Goal: Answer question/provide support: Share knowledge or assist other users

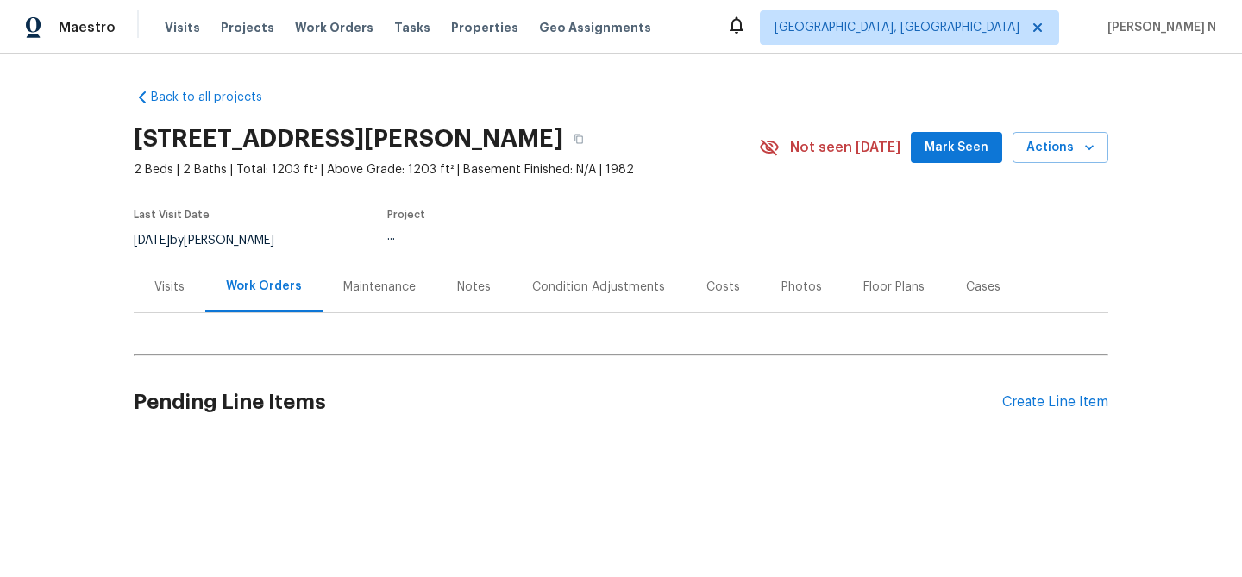
click at [368, 285] on div "Maintenance" at bounding box center [379, 287] width 72 height 17
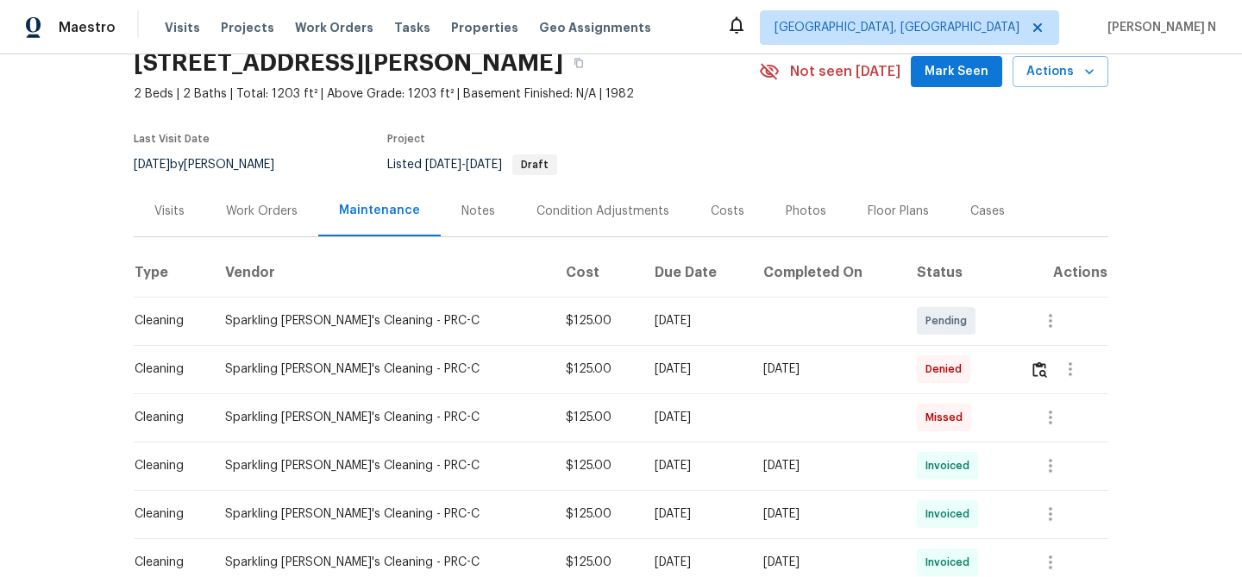
scroll to position [217, 0]
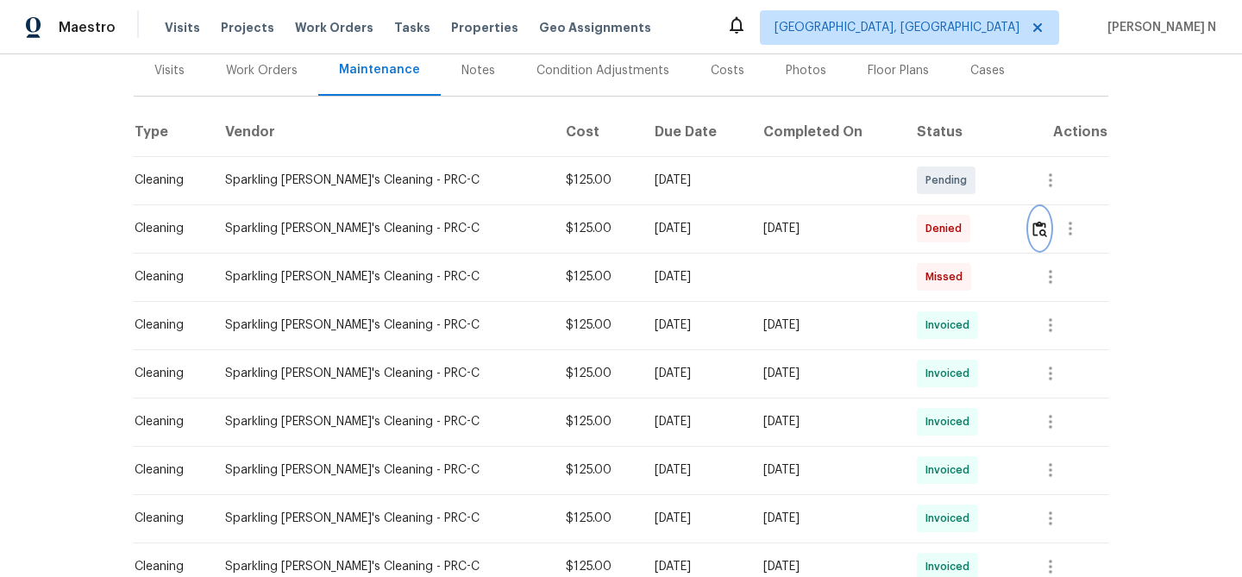
click at [1044, 230] on img "button" at bounding box center [1040, 229] width 15 height 16
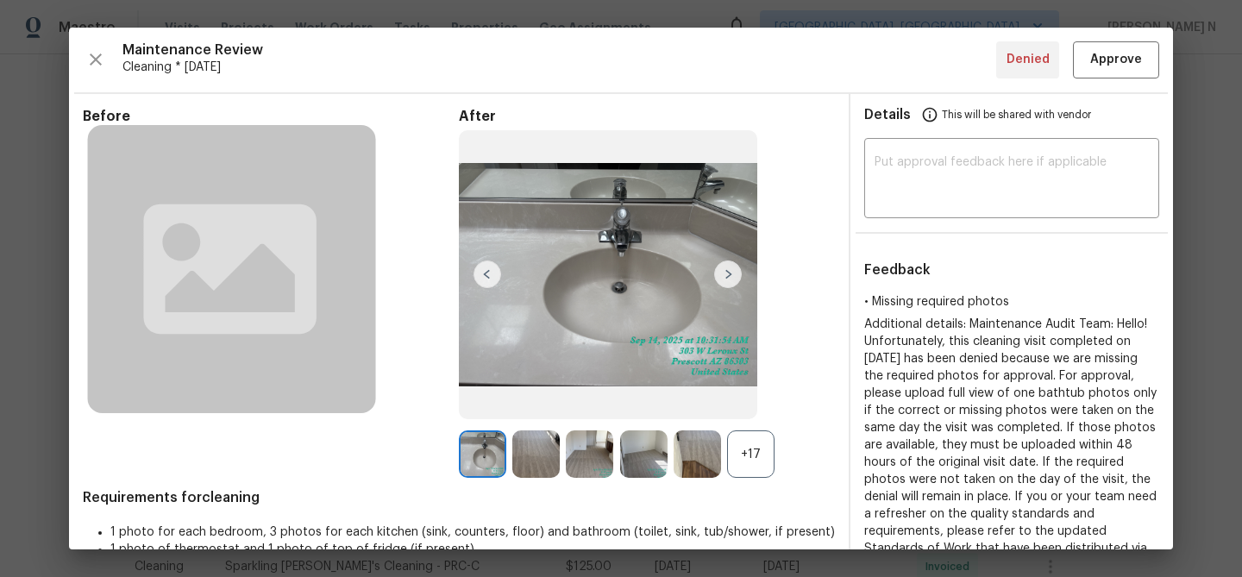
click at [756, 462] on div "+17" at bounding box center [750, 453] width 47 height 47
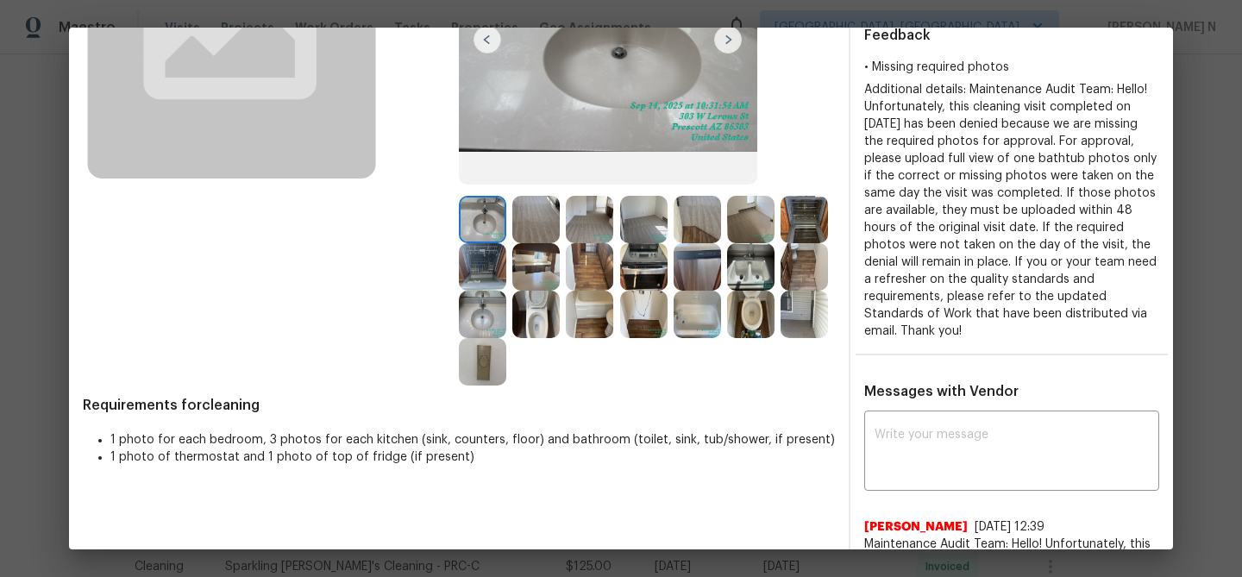
scroll to position [230, 0]
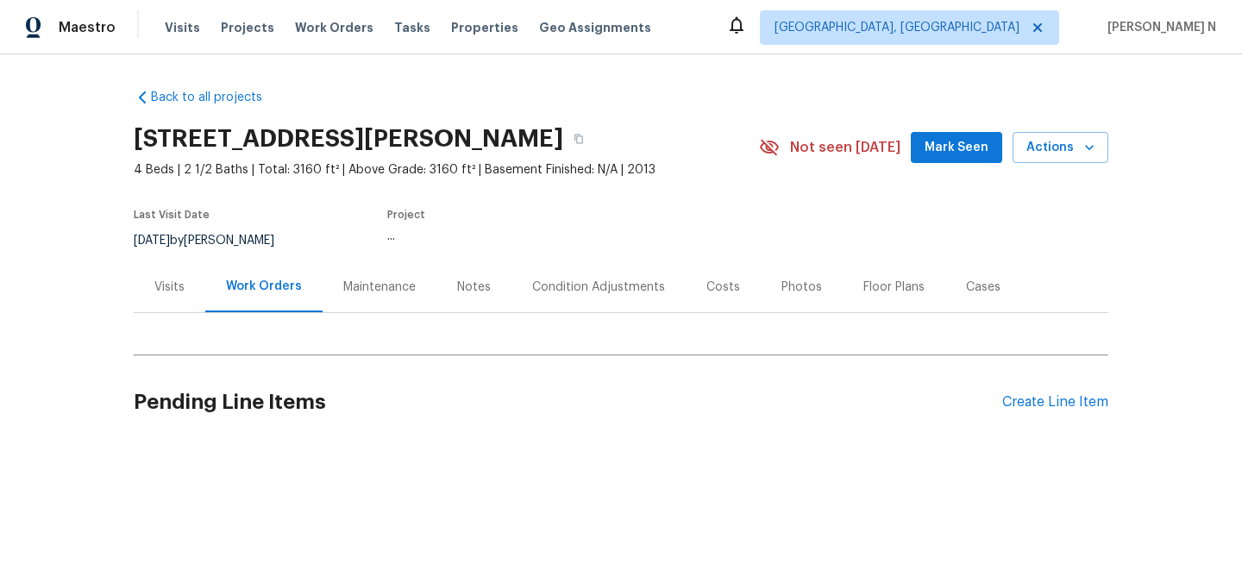
click at [371, 294] on div "Maintenance" at bounding box center [379, 287] width 72 height 17
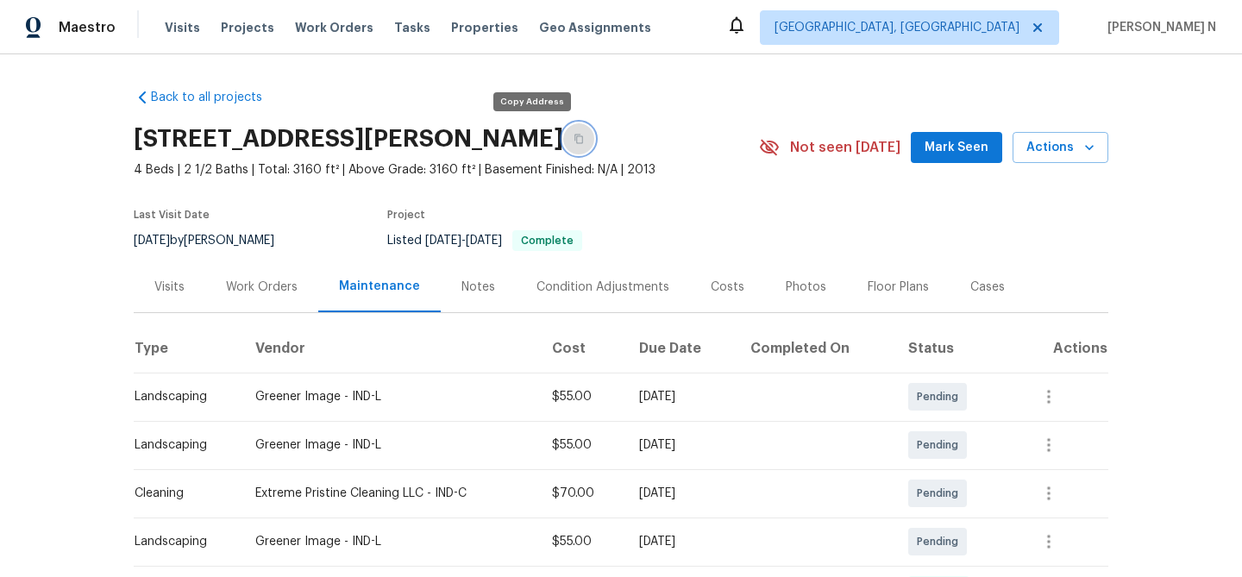
click at [563, 136] on button "button" at bounding box center [578, 138] width 31 height 31
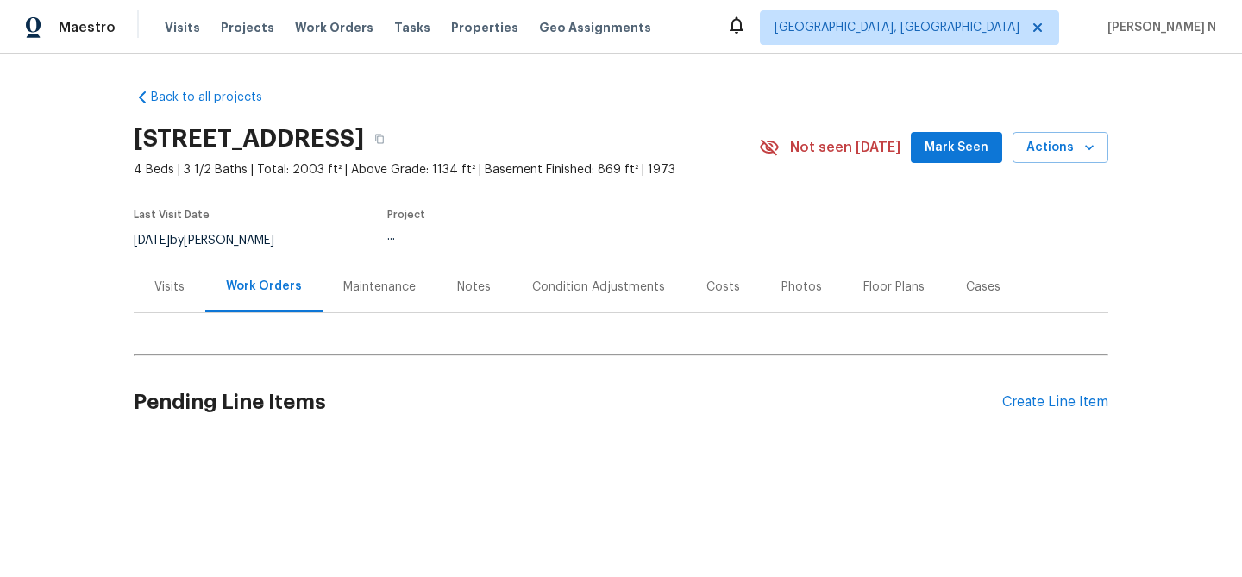
click at [356, 280] on div "Maintenance" at bounding box center [379, 287] width 72 height 17
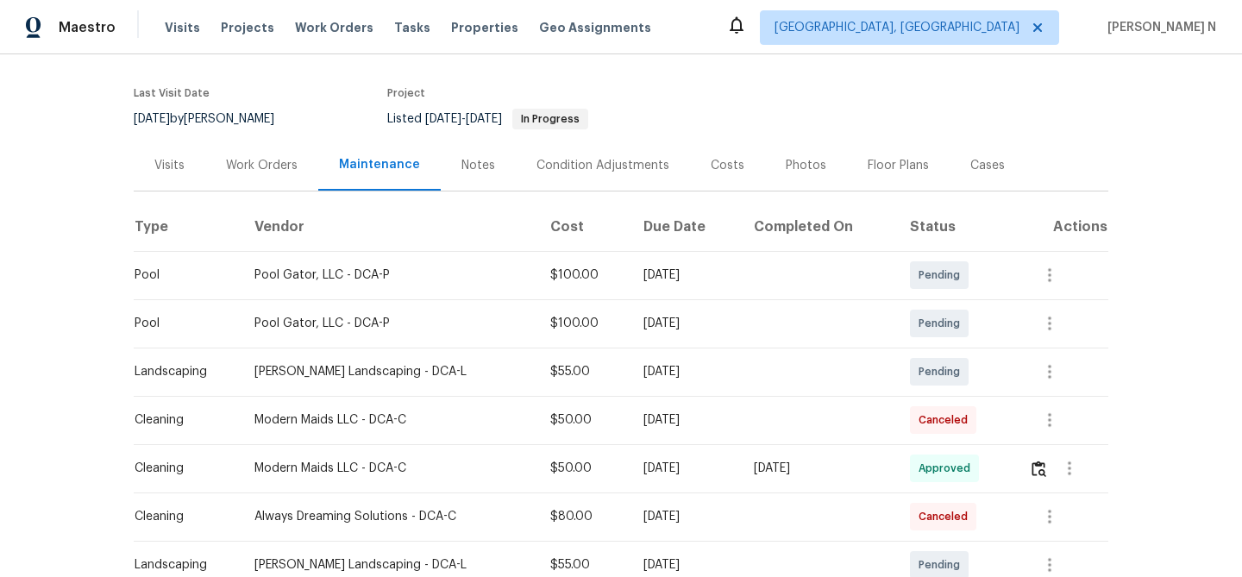
scroll to position [143, 0]
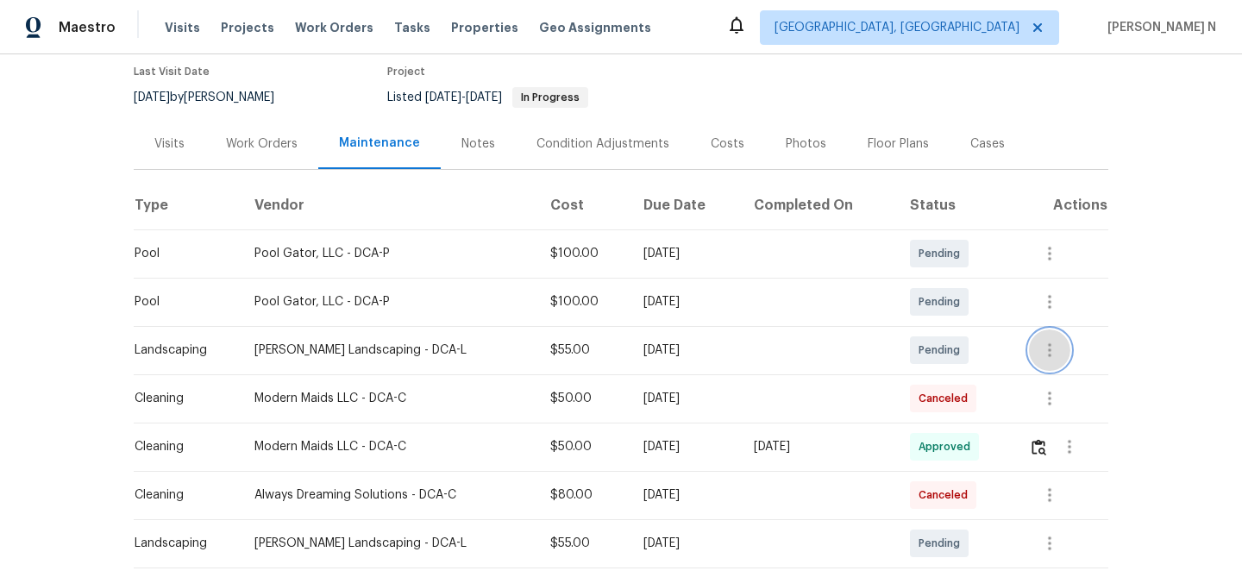
click at [1051, 352] on icon "button" at bounding box center [1049, 350] width 21 height 21
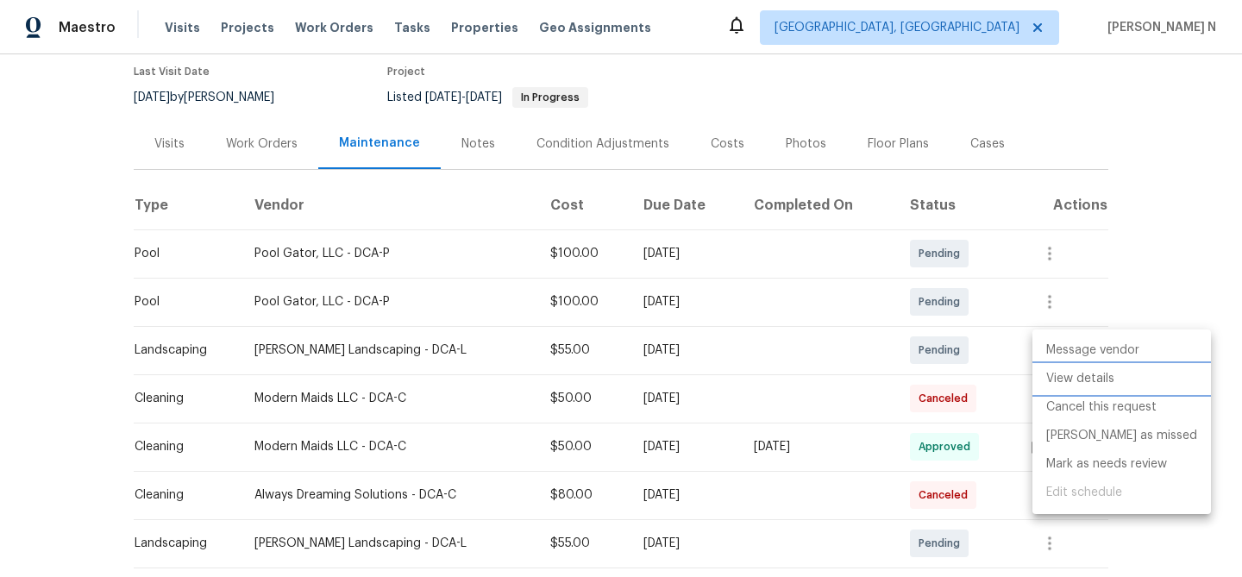
click at [1054, 369] on li "View details" at bounding box center [1122, 379] width 179 height 28
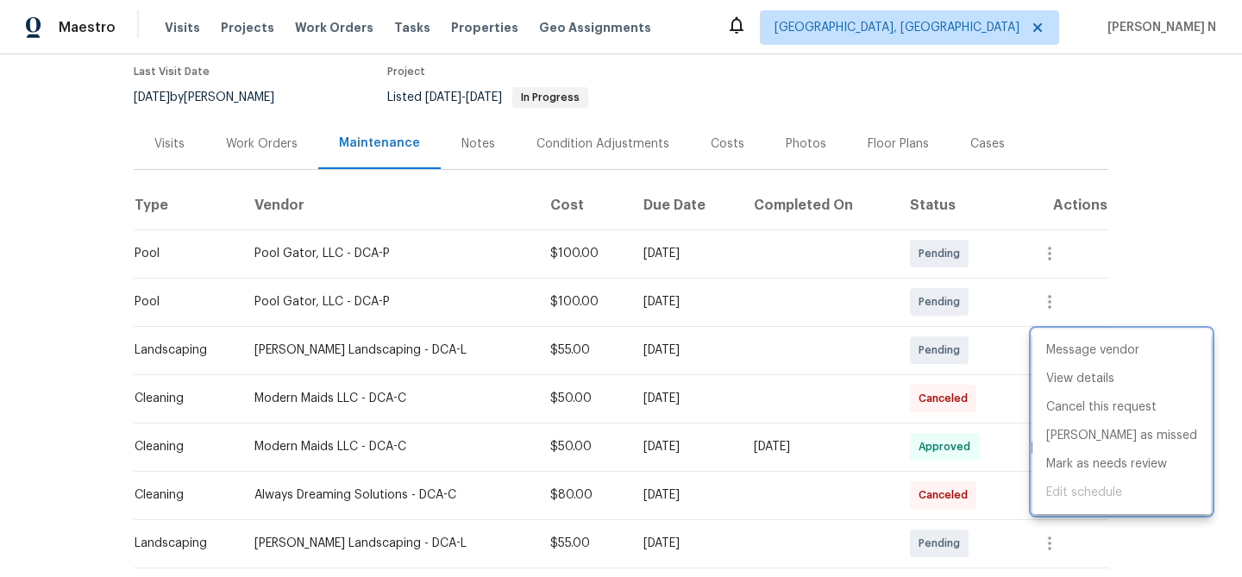
click at [821, 436] on div at bounding box center [621, 288] width 1242 height 577
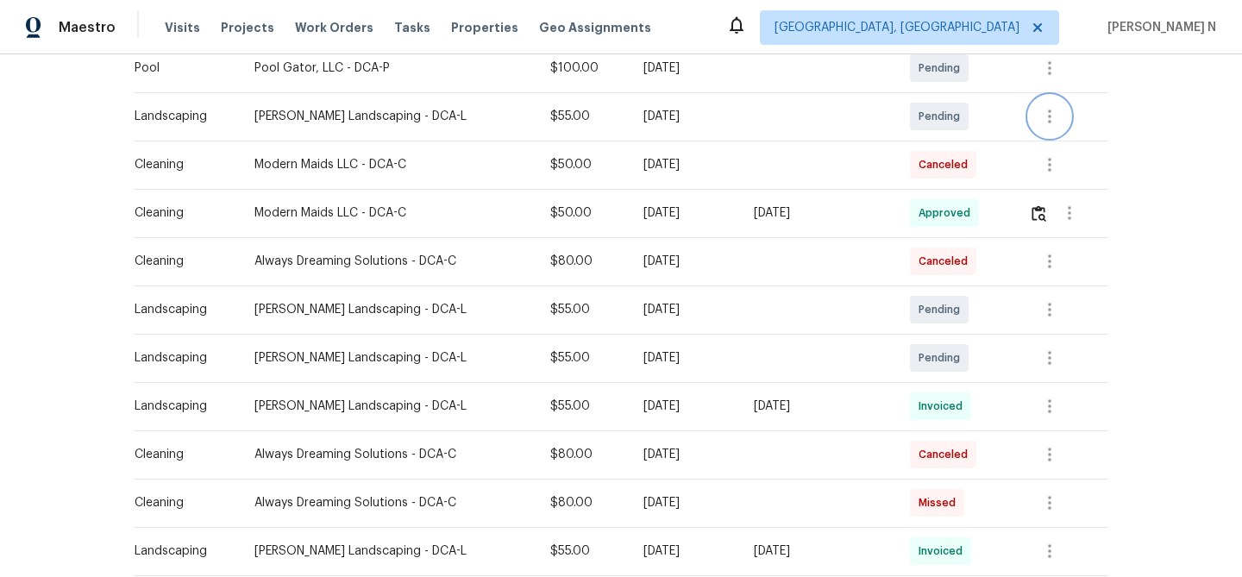
scroll to position [380, 0]
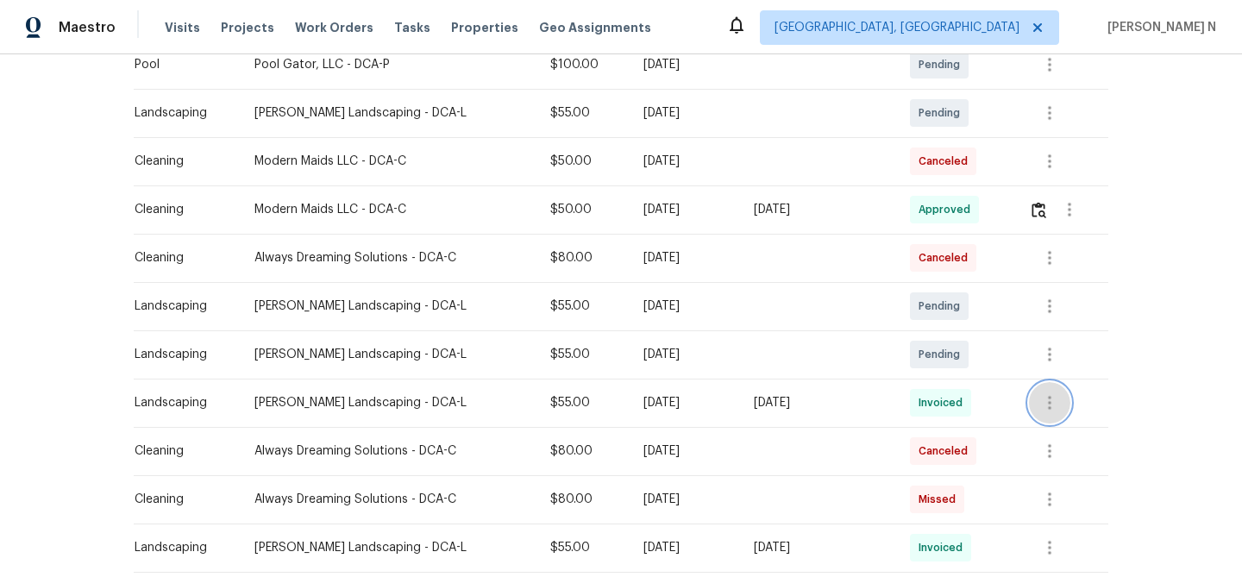
click at [1050, 402] on icon "button" at bounding box center [1049, 402] width 21 height 21
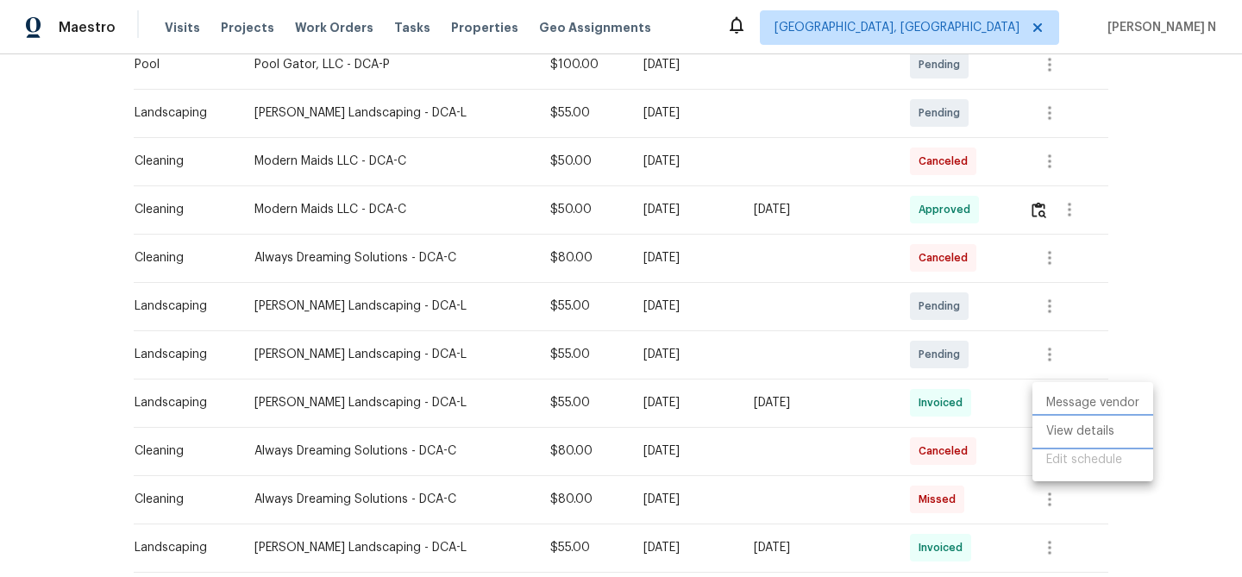
click at [1061, 423] on li "View details" at bounding box center [1093, 431] width 121 height 28
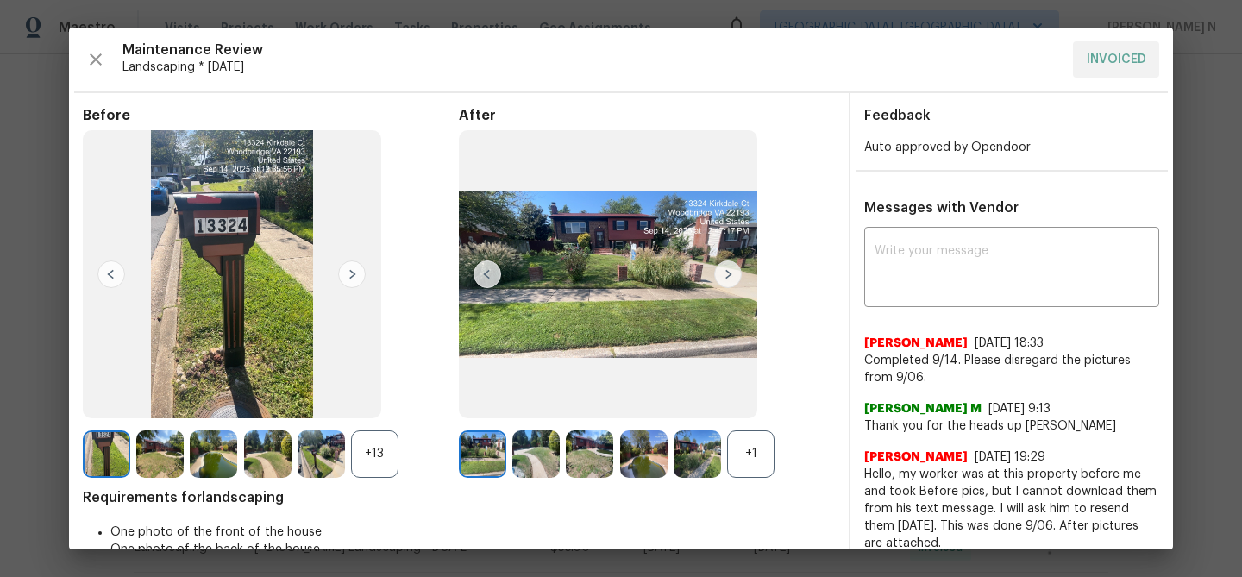
click at [755, 455] on div "+1" at bounding box center [750, 453] width 47 height 47
click at [388, 445] on div "+13" at bounding box center [374, 453] width 47 height 47
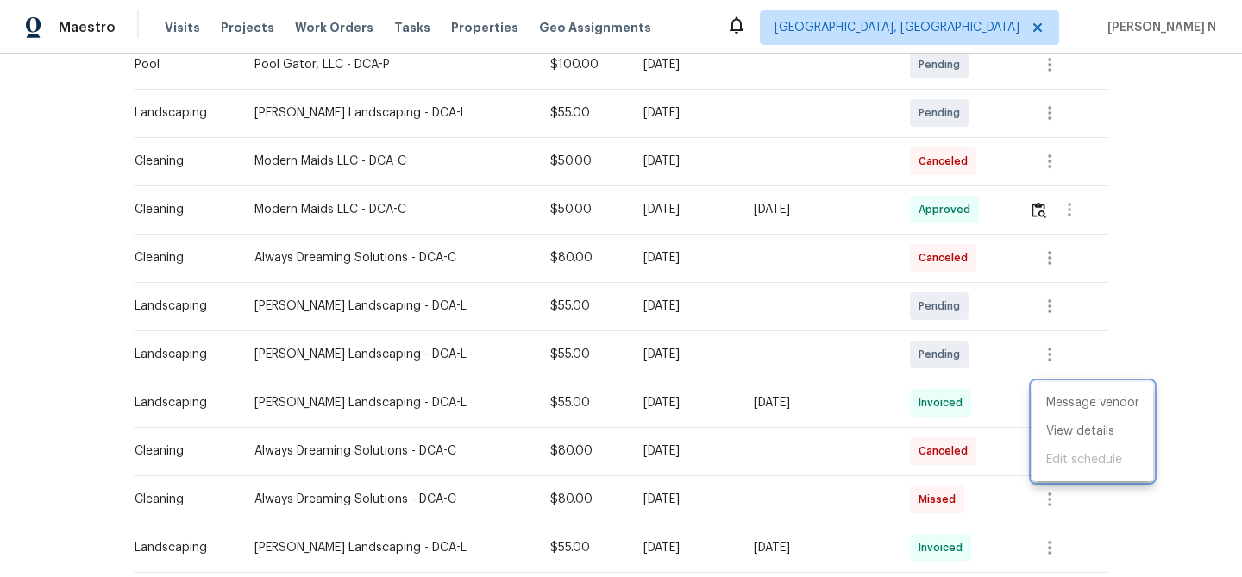
click at [848, 380] on div at bounding box center [621, 288] width 1242 height 577
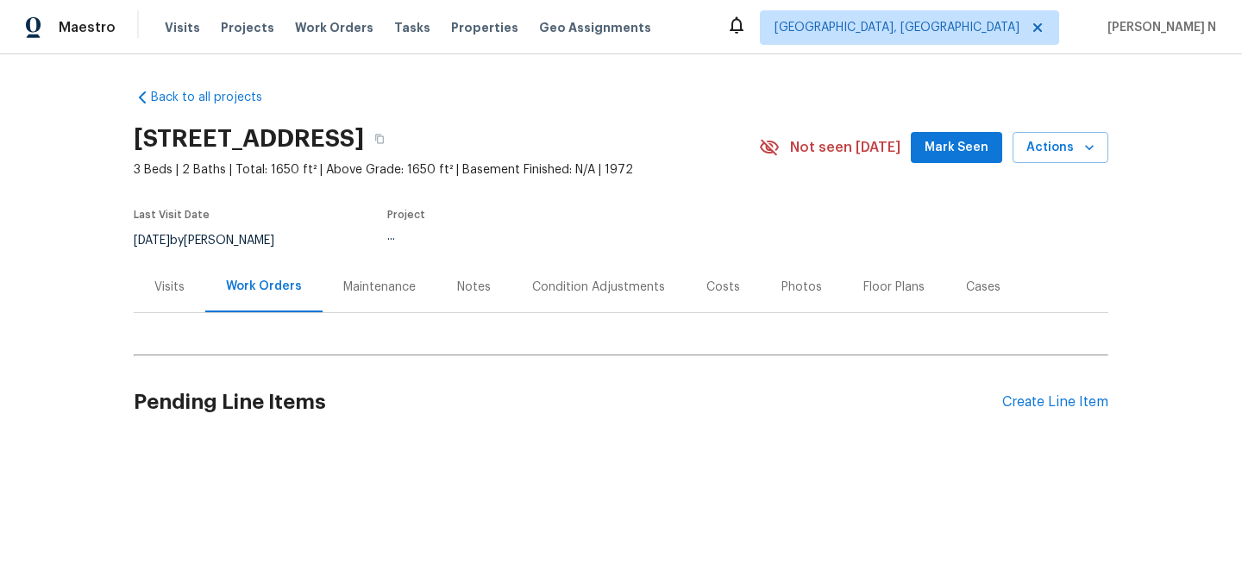
click at [407, 285] on div "Maintenance" at bounding box center [379, 287] width 72 height 17
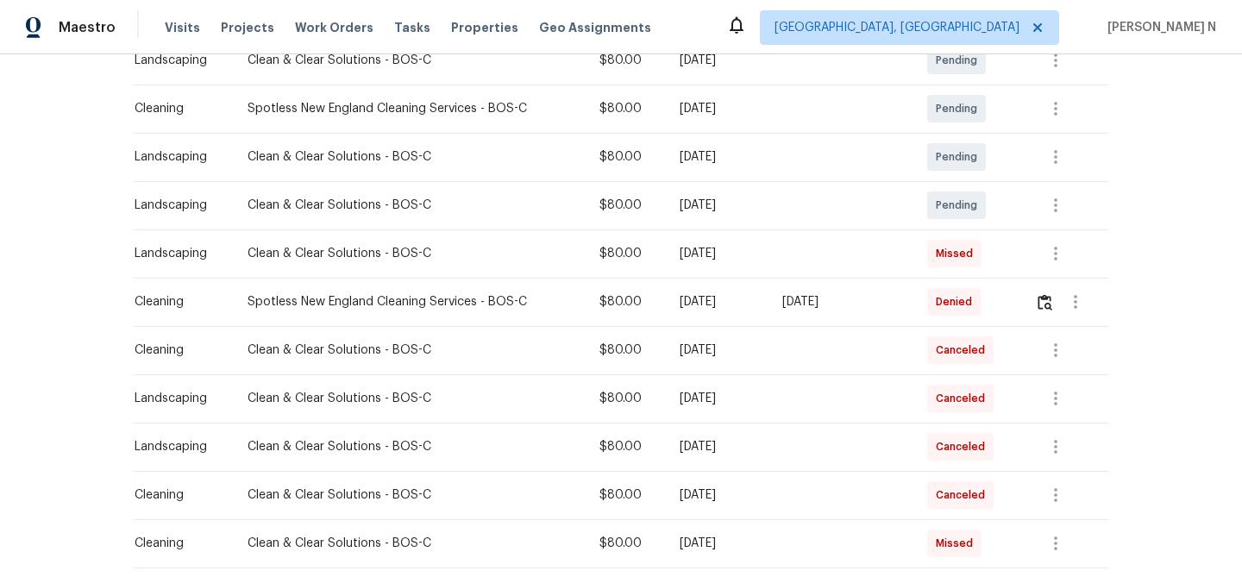
scroll to position [360, 0]
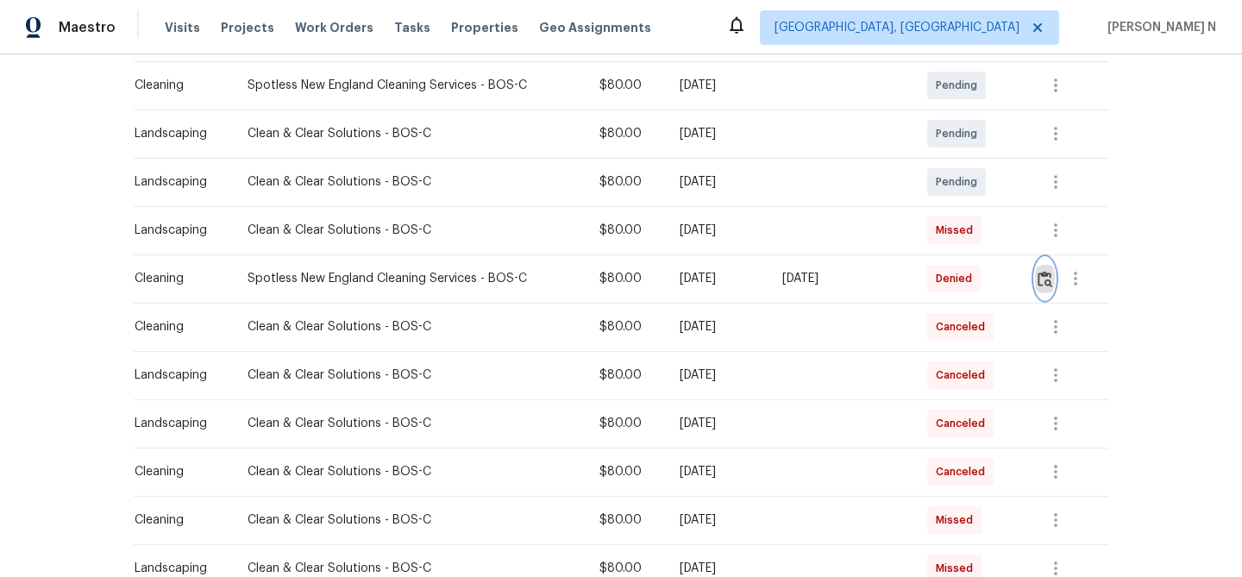
click at [1044, 276] on img "button" at bounding box center [1045, 279] width 15 height 16
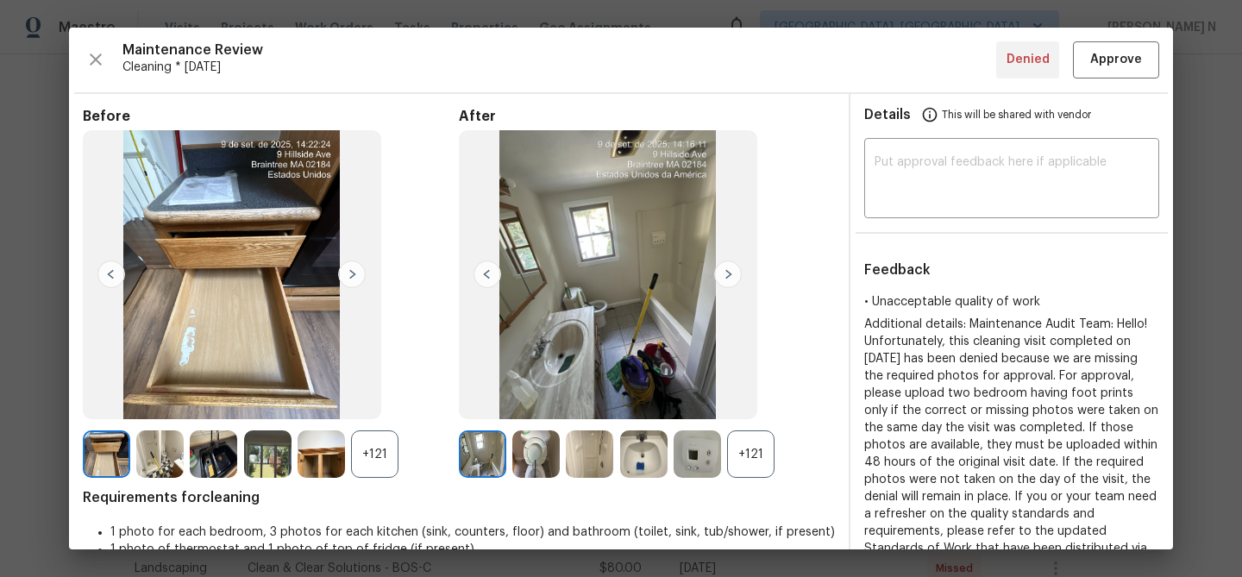
click at [740, 439] on div "+121" at bounding box center [750, 453] width 47 height 47
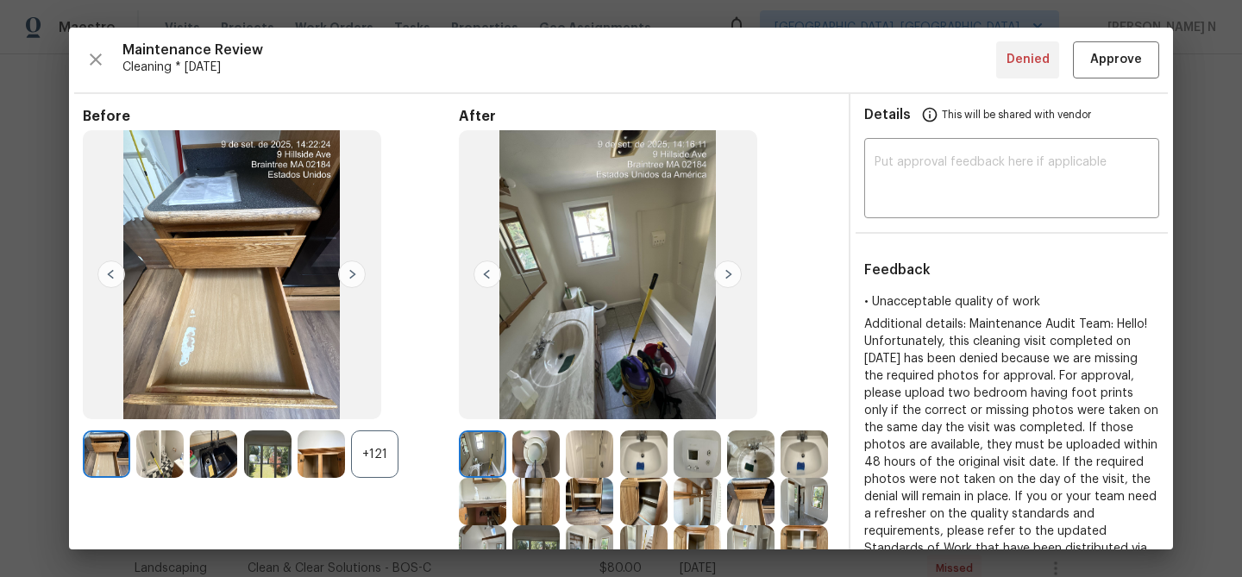
click at [384, 454] on div "+121" at bounding box center [374, 453] width 47 height 47
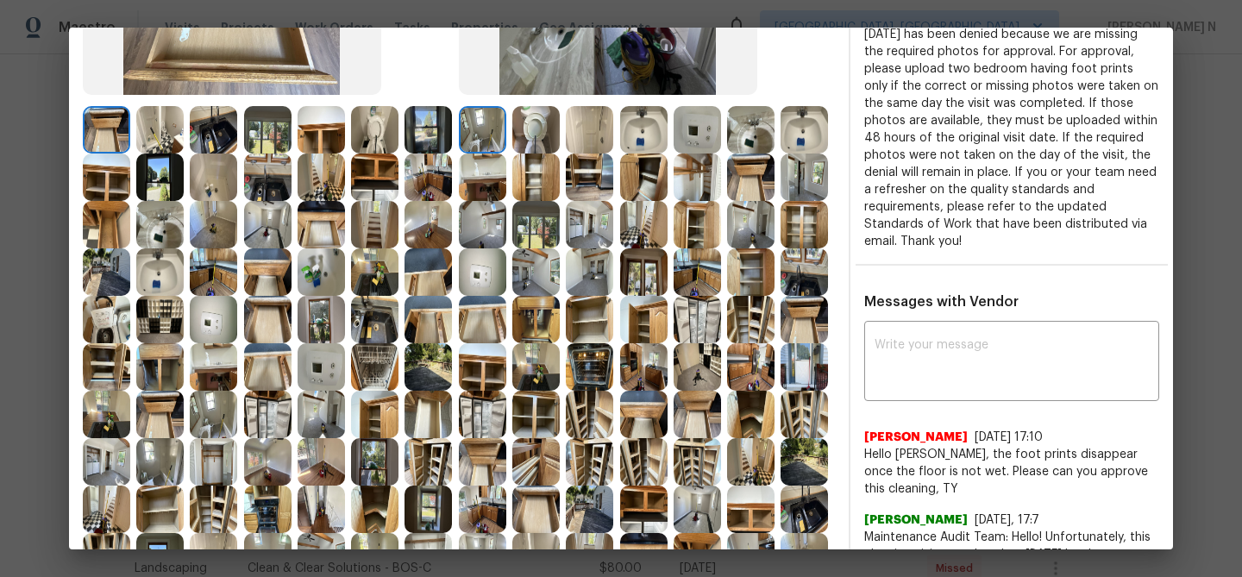
scroll to position [378, 0]
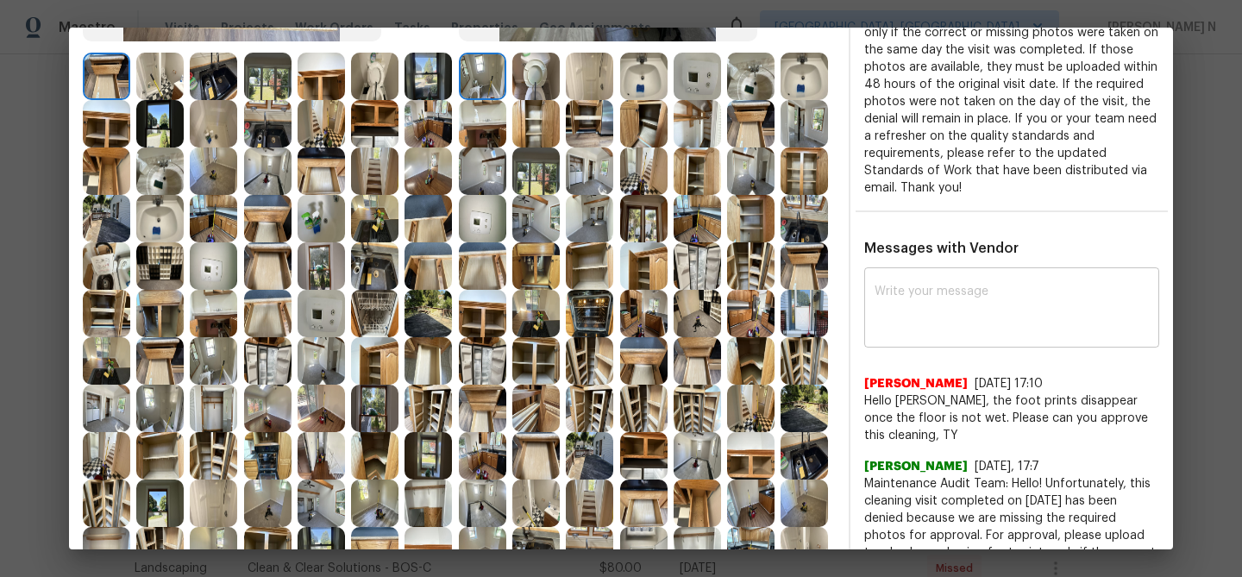
click at [925, 322] on textarea at bounding box center [1012, 310] width 274 height 48
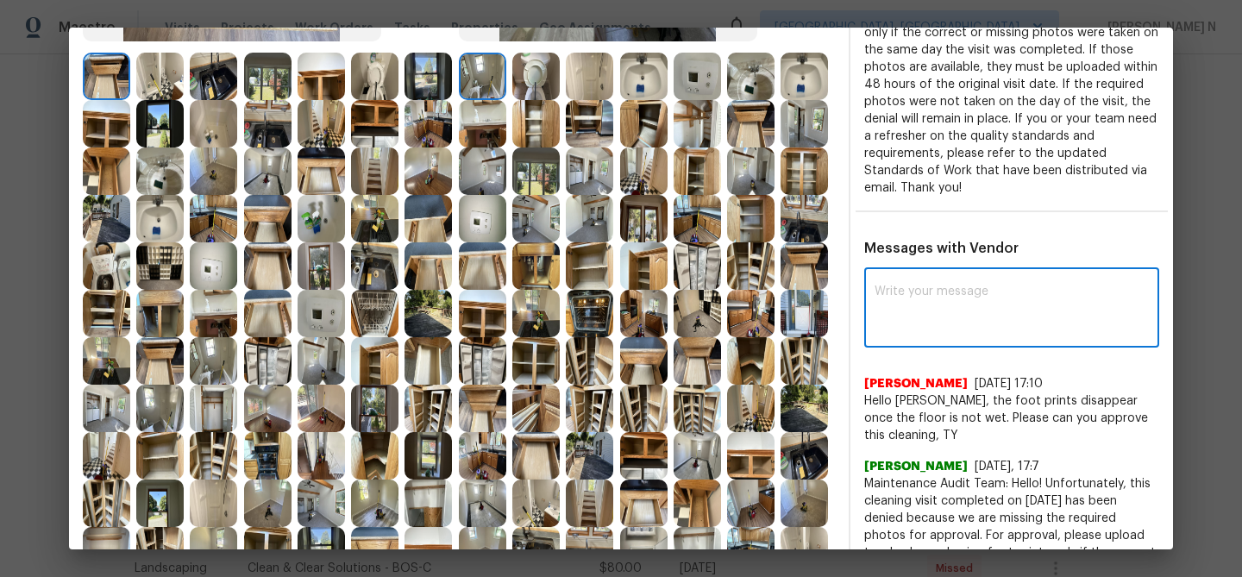
paste textarea "Maintenance Audit Team: Hello! Thank you for the feedback after further review …"
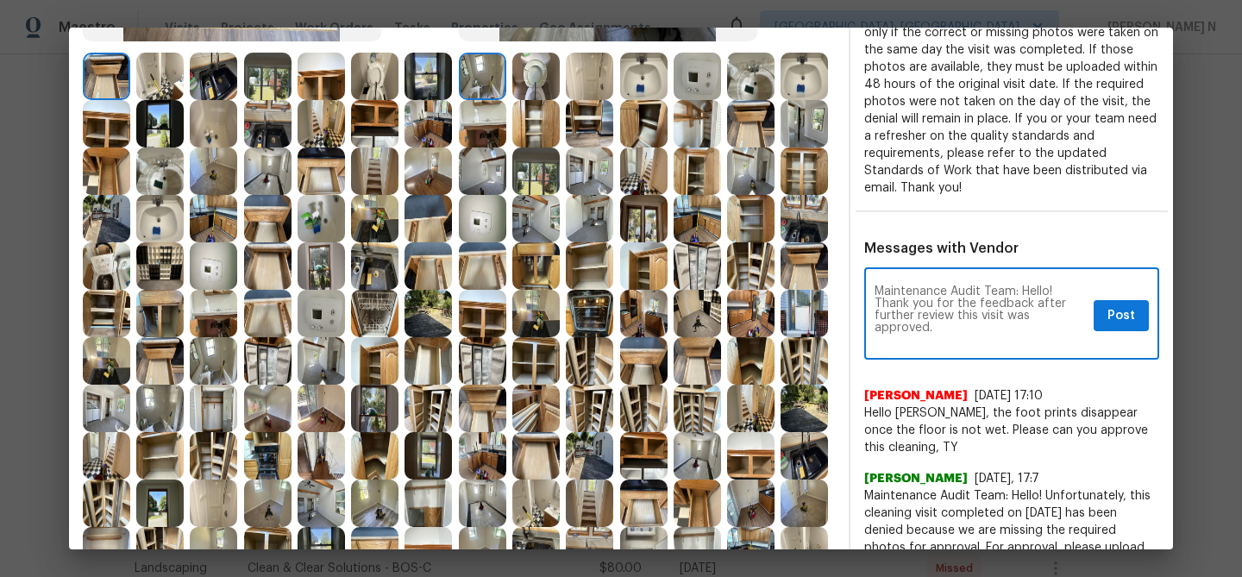
scroll to position [0, 0]
type textarea "Maintenance Audit Team: Hello! Thank you for the feedback after further review …"
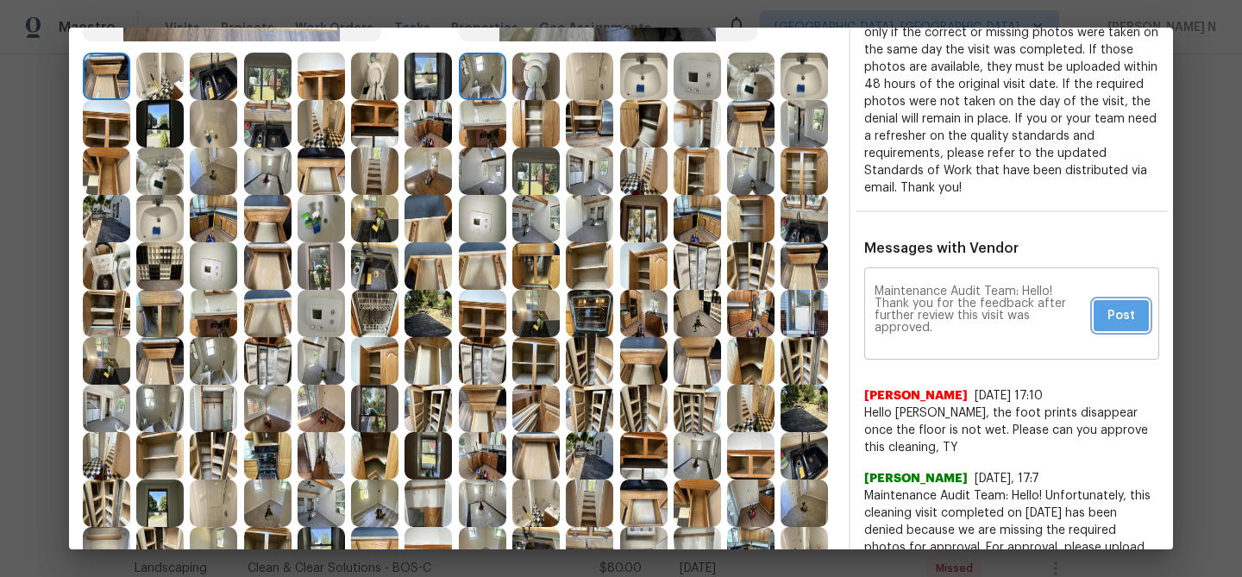
click at [1120, 326] on button "Post" at bounding box center [1121, 316] width 55 height 32
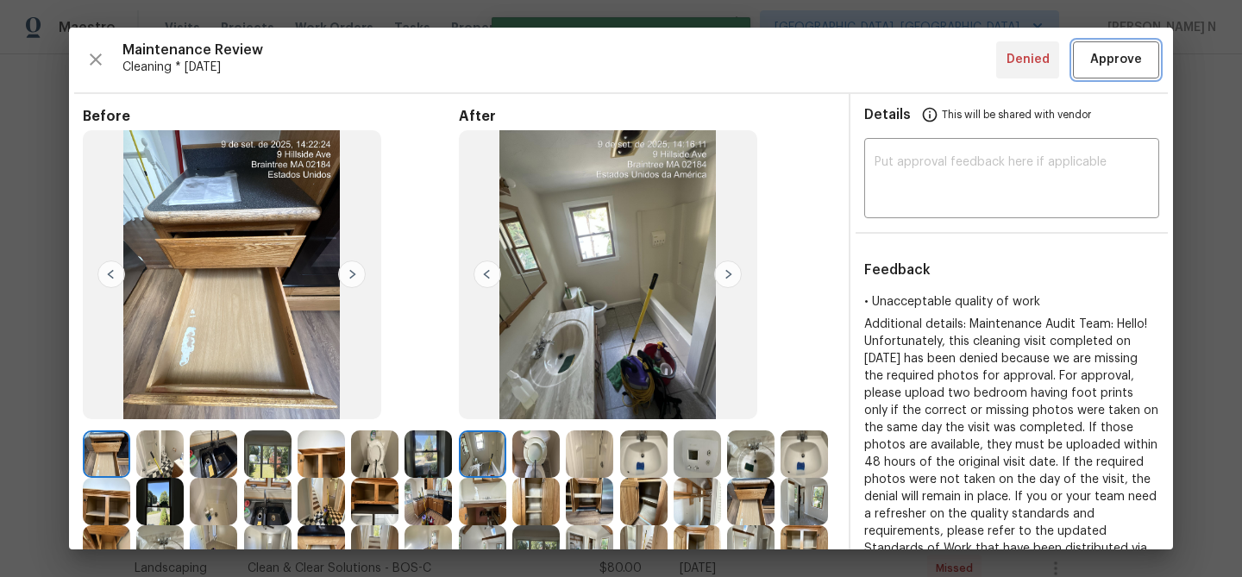
click at [1099, 62] on span "Approve" at bounding box center [1116, 60] width 52 height 22
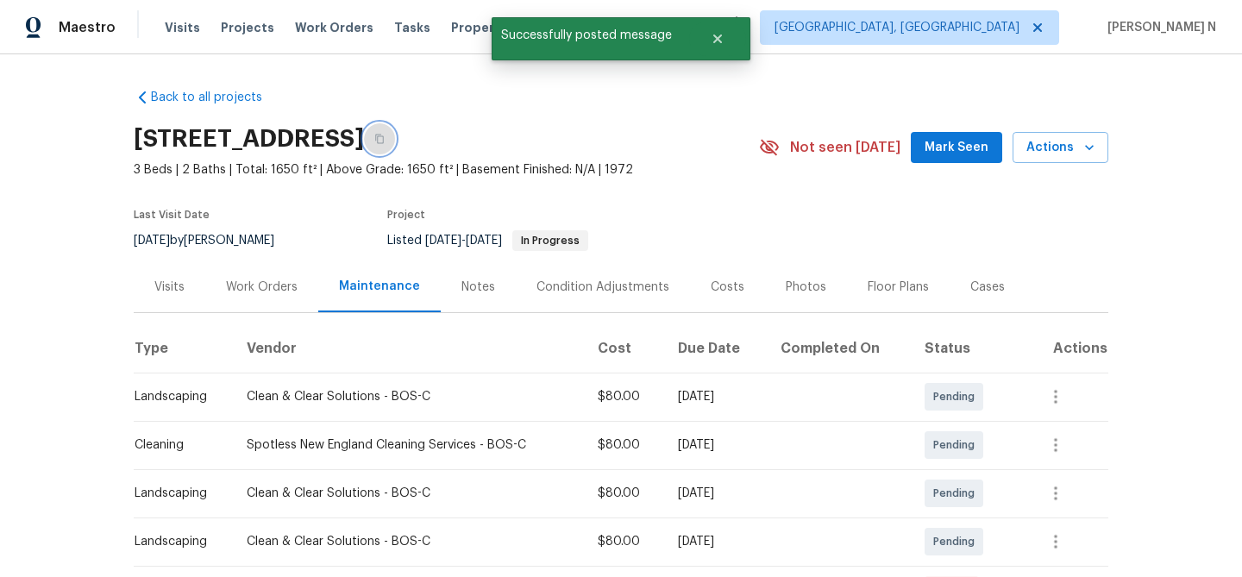
click at [385, 143] on icon "button" at bounding box center [379, 139] width 10 height 10
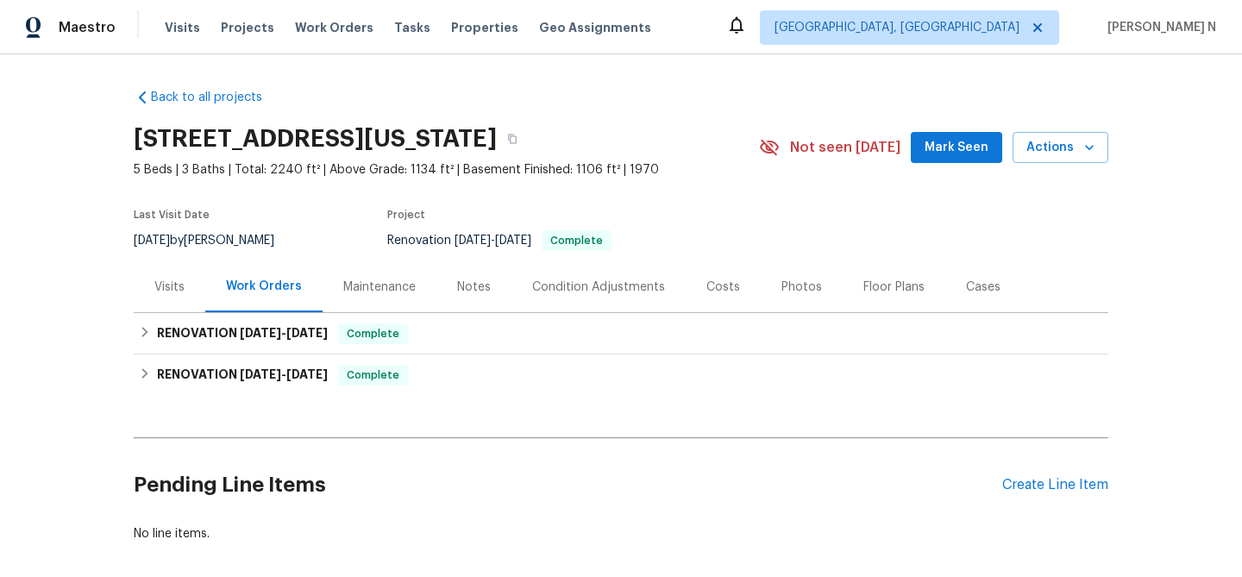
click at [376, 283] on div "Maintenance" at bounding box center [379, 287] width 72 height 17
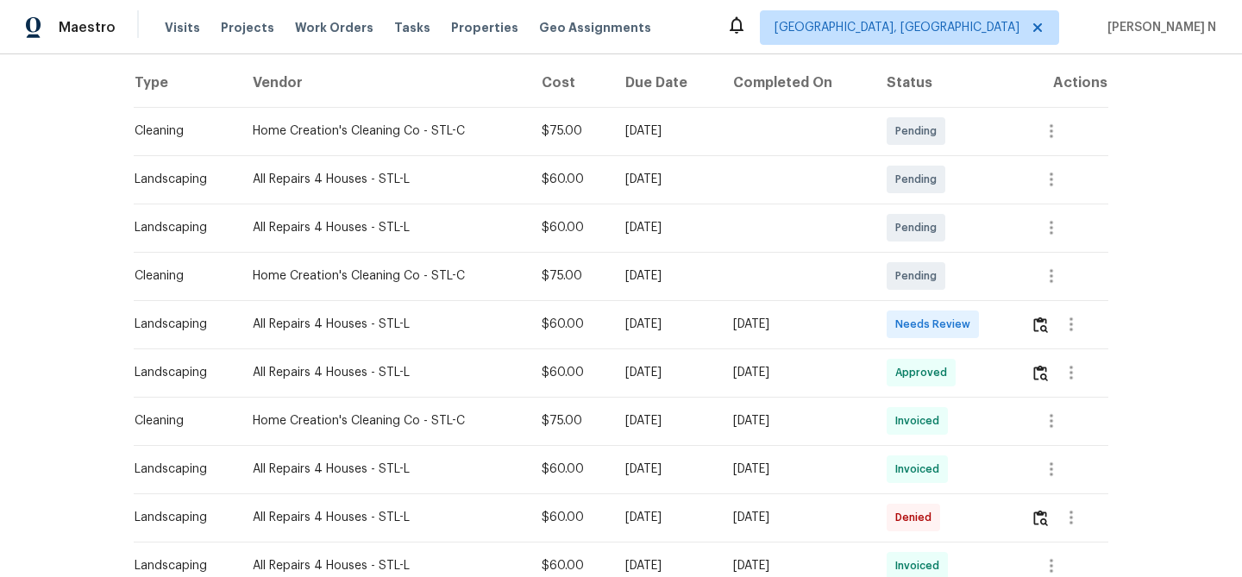
scroll to position [292, 0]
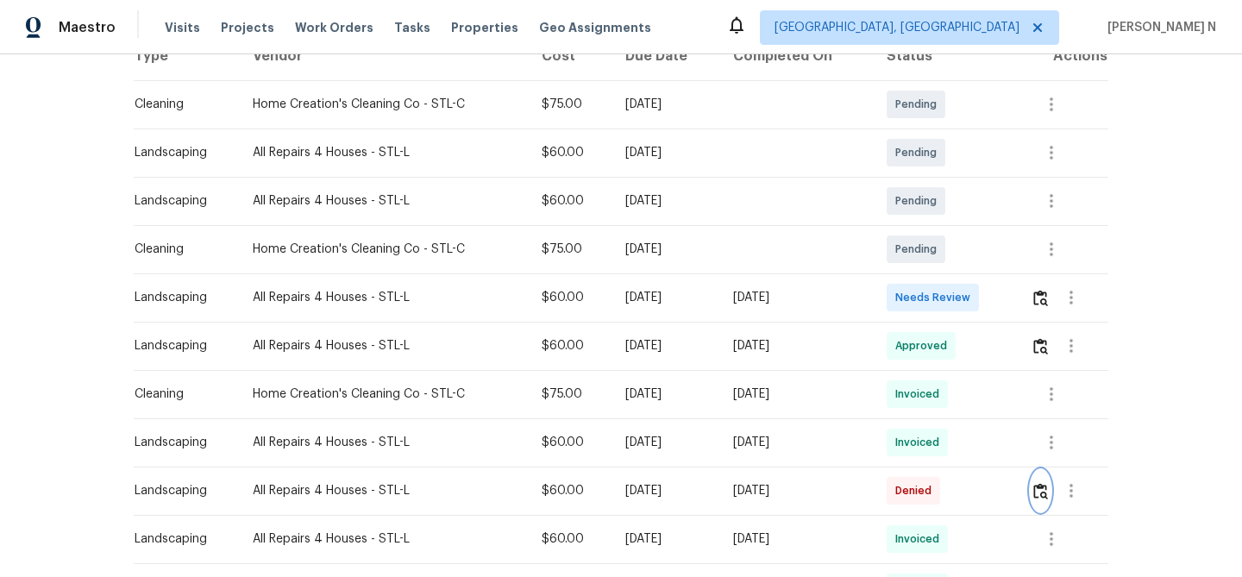
click at [1048, 496] on img "button" at bounding box center [1040, 491] width 15 height 16
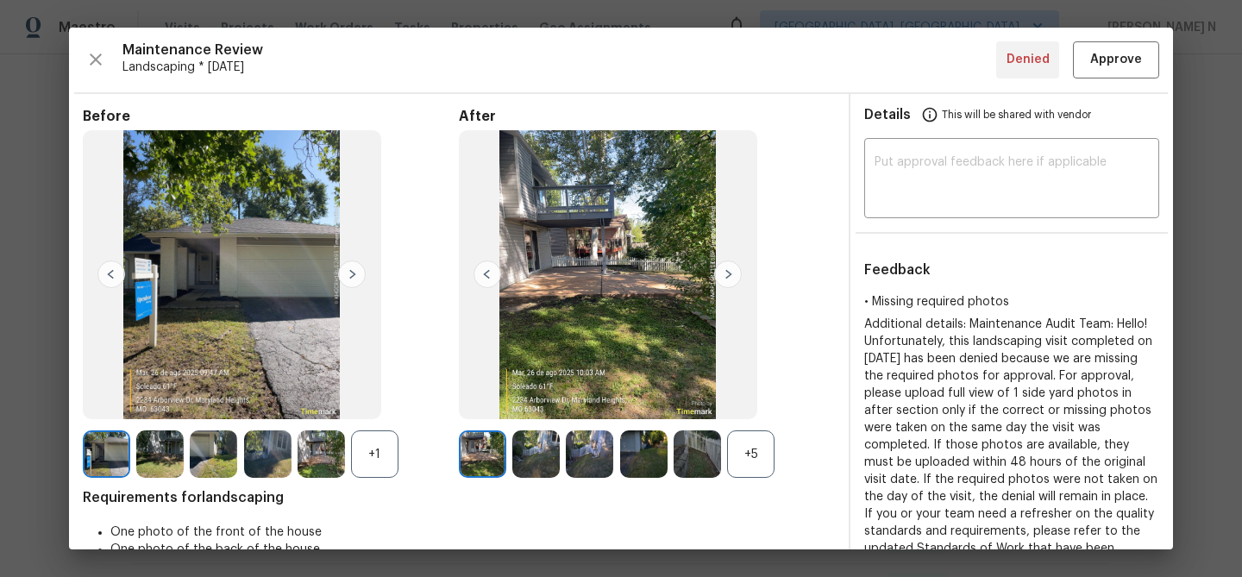
click at [766, 447] on div "+5" at bounding box center [750, 453] width 47 height 47
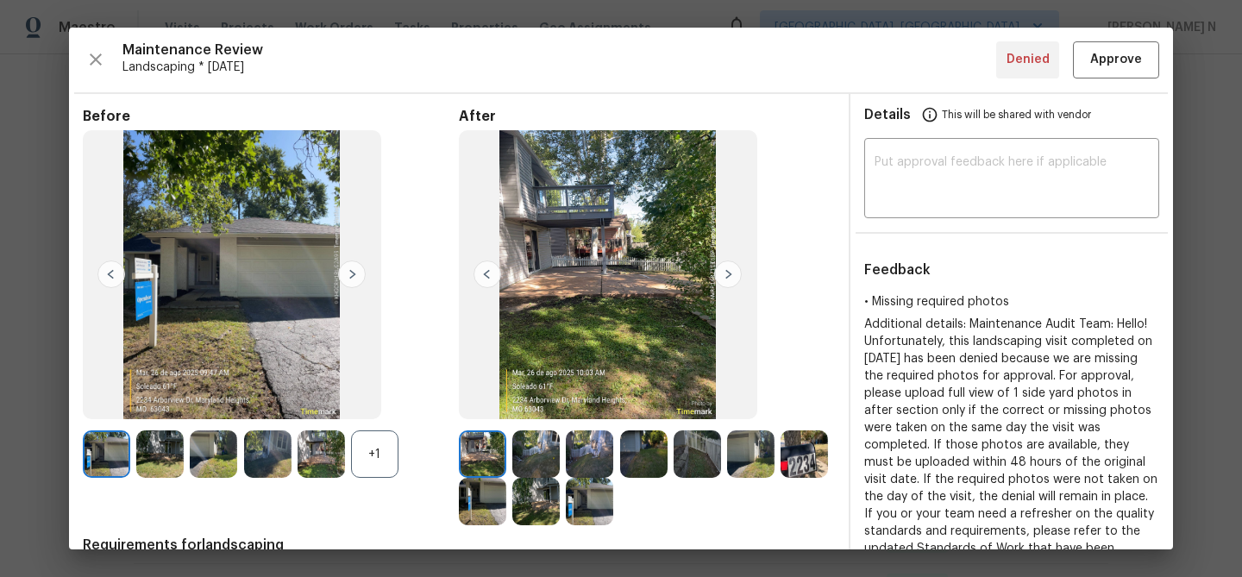
click at [387, 454] on div "+1" at bounding box center [374, 453] width 47 height 47
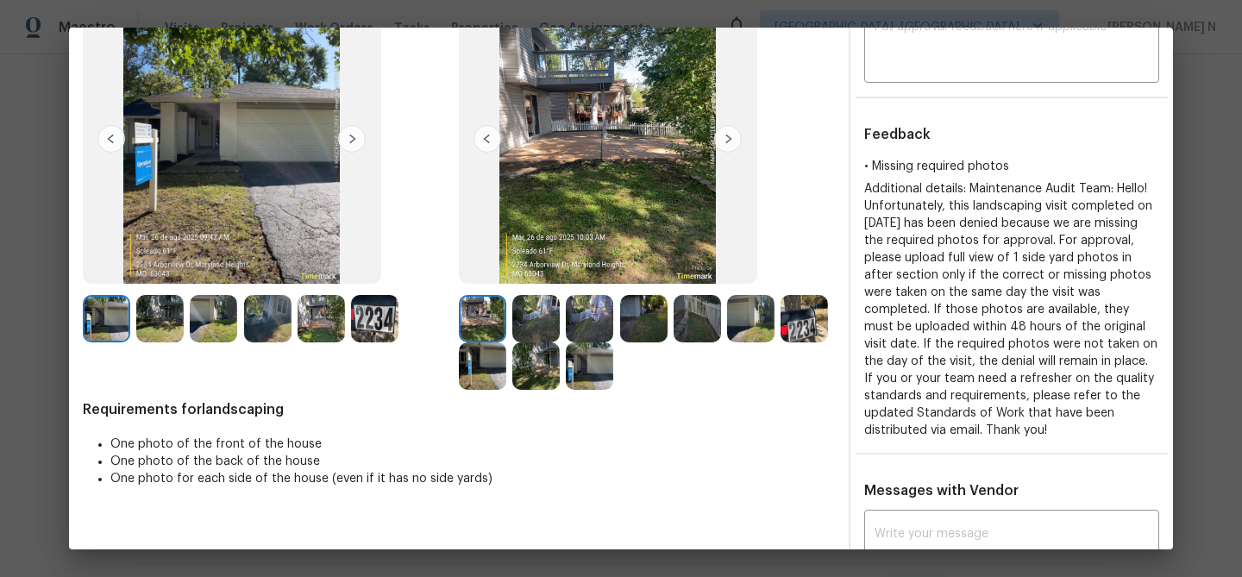
scroll to position [110, 0]
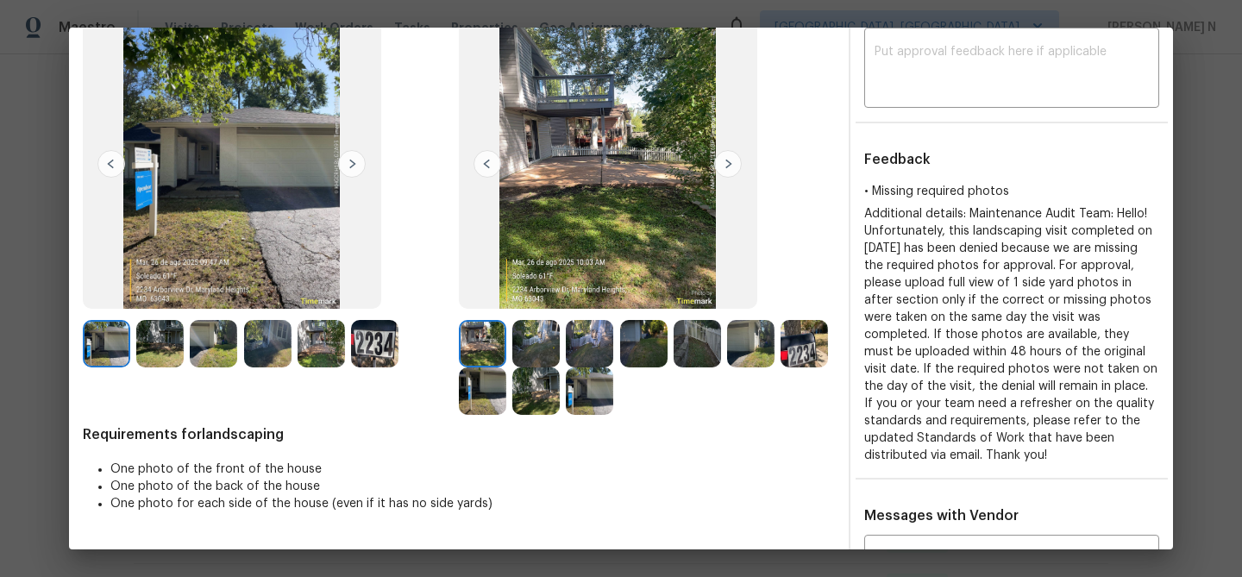
click at [594, 382] on img at bounding box center [589, 390] width 47 height 47
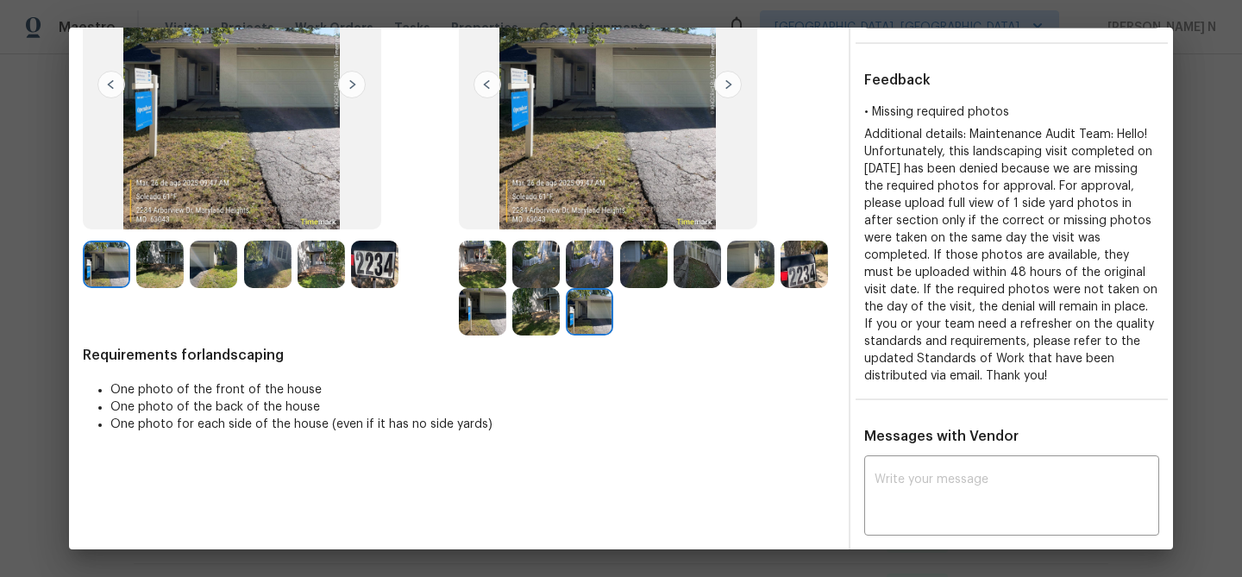
scroll to position [160, 0]
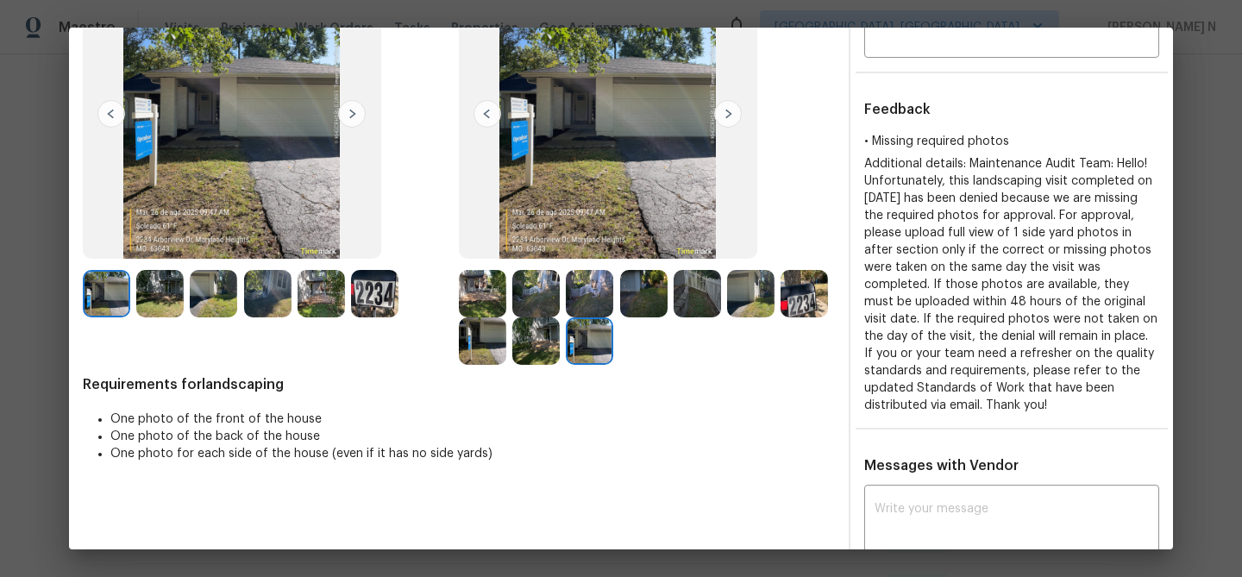
click at [487, 296] on img at bounding box center [482, 293] width 47 height 47
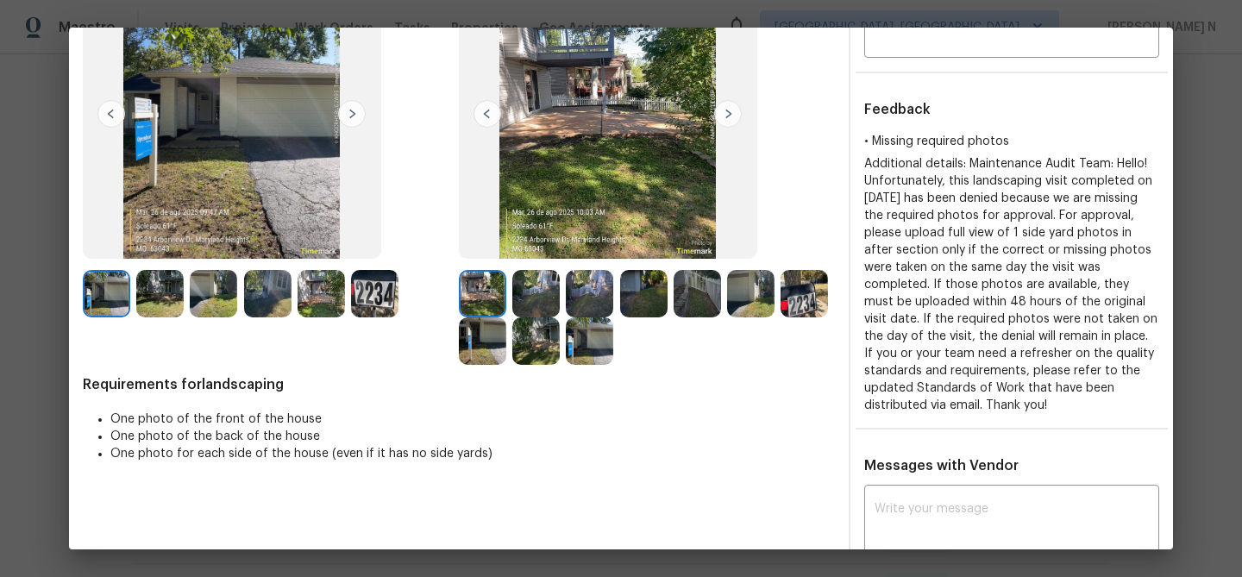
click at [591, 340] on img at bounding box center [589, 340] width 47 height 47
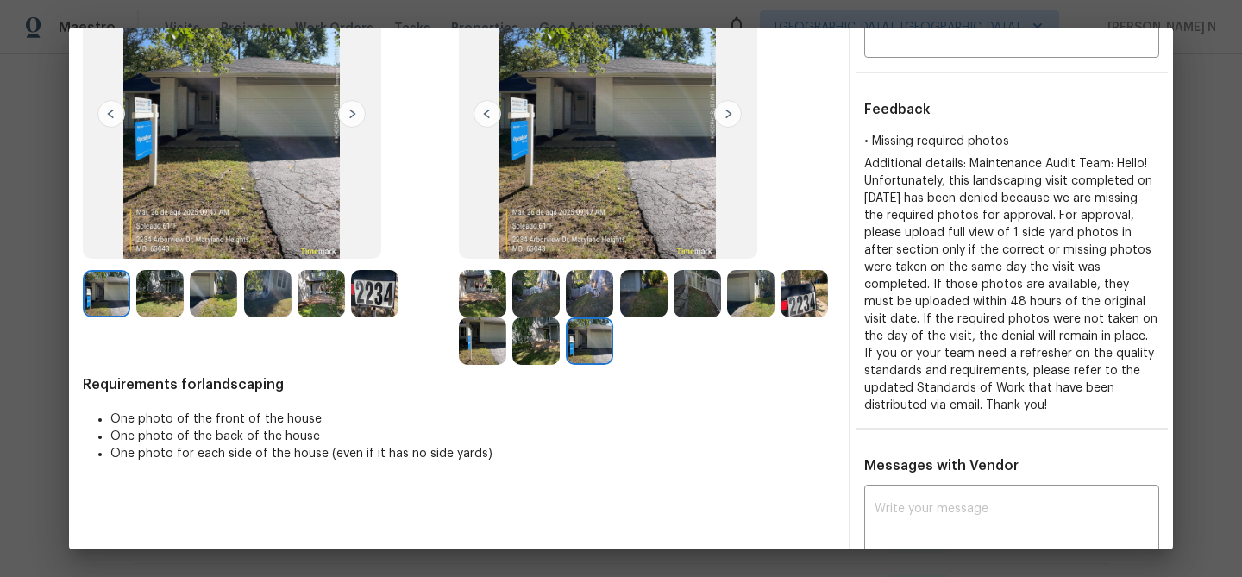
click at [492, 285] on img at bounding box center [482, 293] width 47 height 47
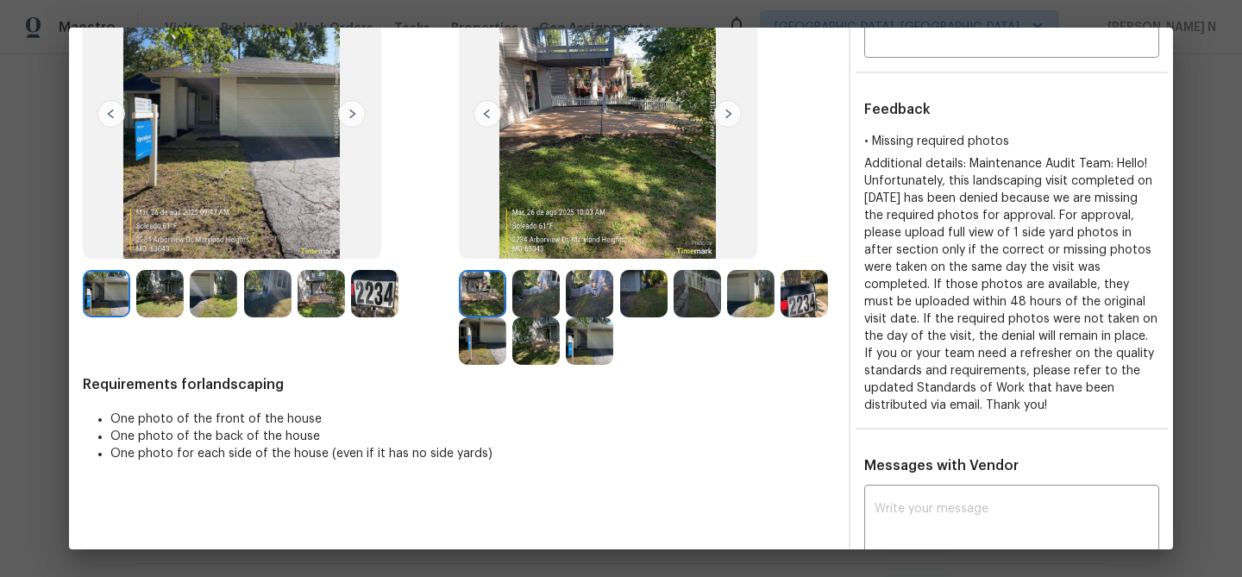
scroll to position [165, 0]
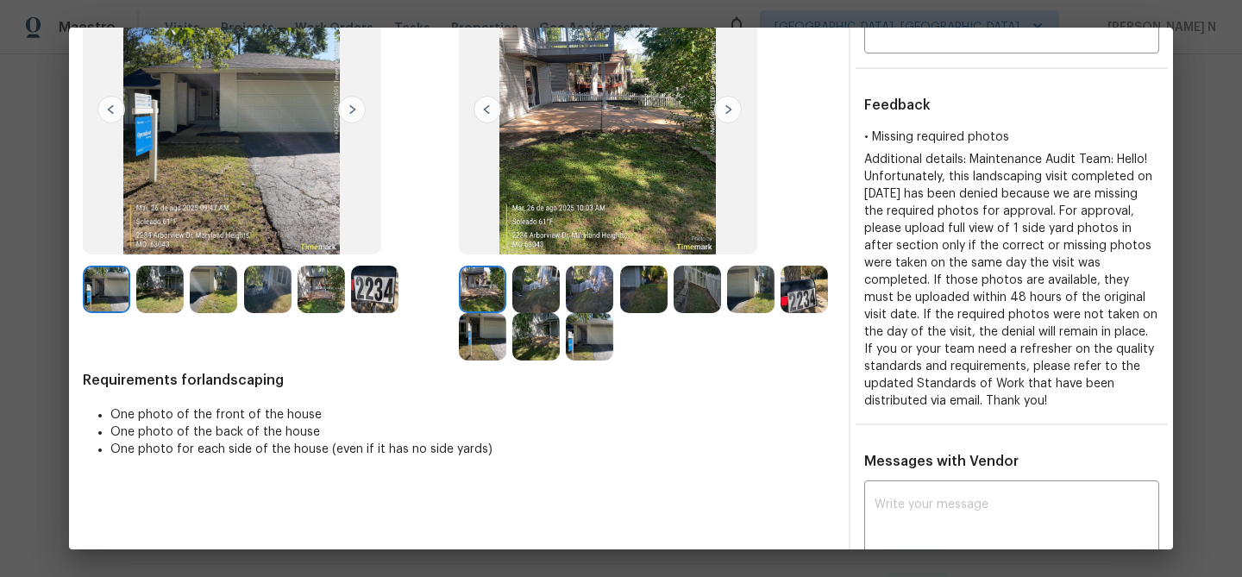
click at [596, 349] on img at bounding box center [589, 336] width 47 height 47
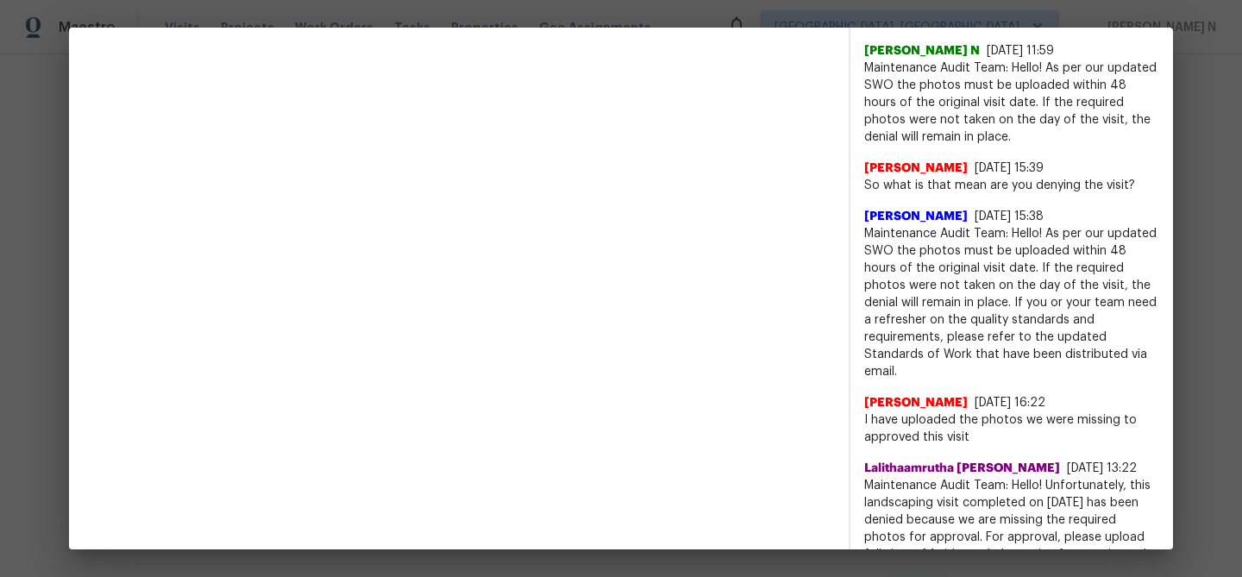
scroll to position [949, 0]
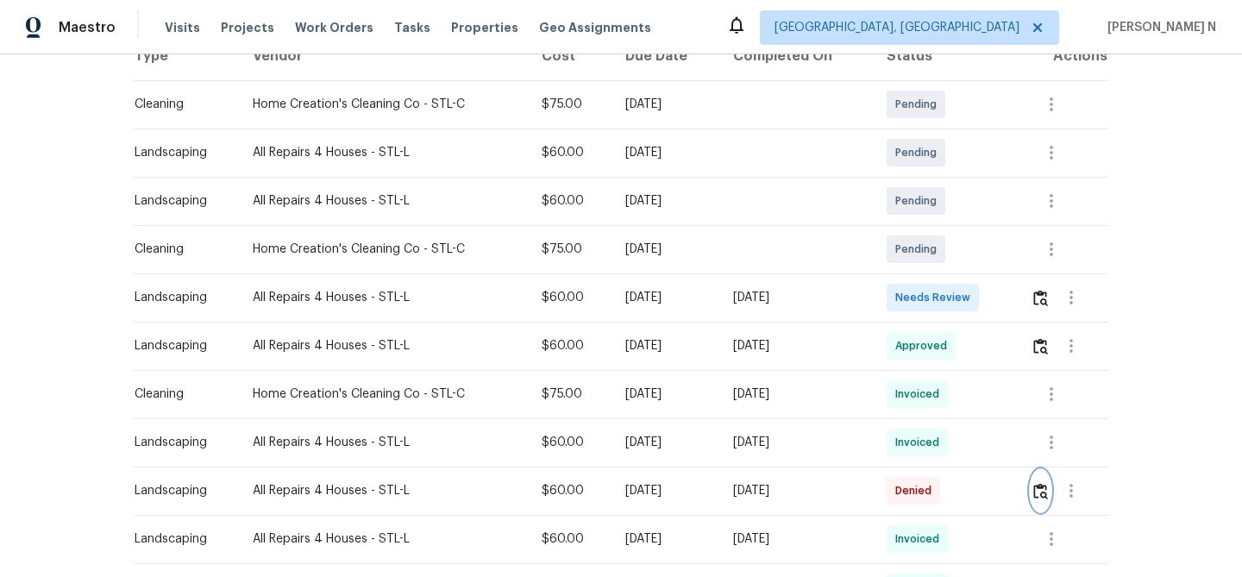
click at [1040, 490] on img "button" at bounding box center [1040, 491] width 15 height 16
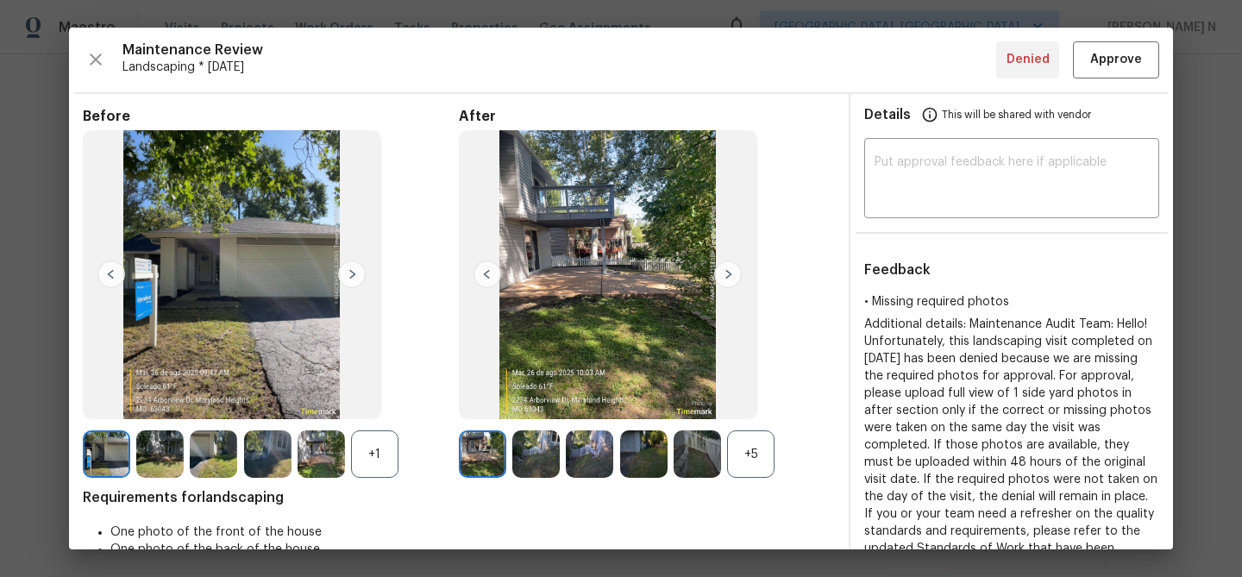
click at [745, 468] on div "+5" at bounding box center [750, 453] width 47 height 47
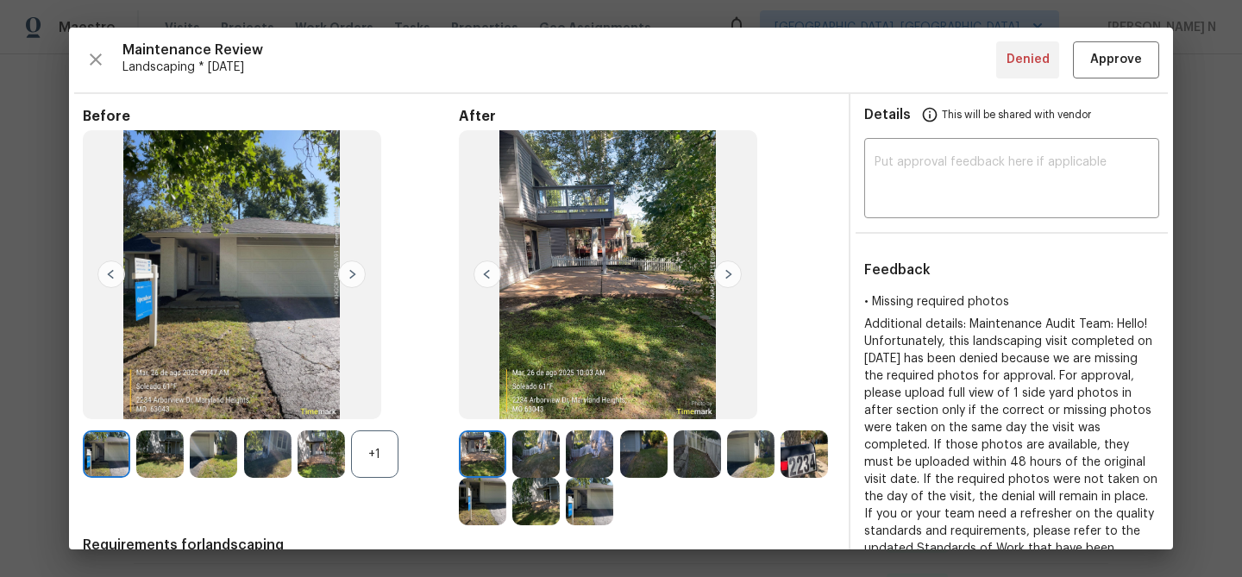
click at [381, 457] on div "+1" at bounding box center [374, 453] width 47 height 47
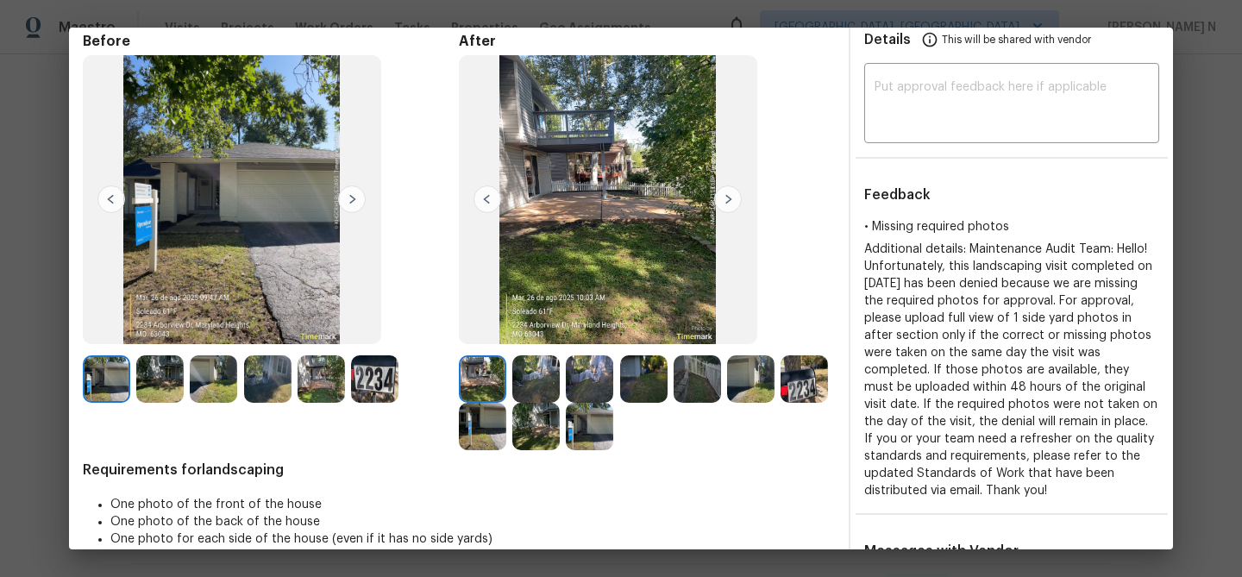
scroll to position [63, 0]
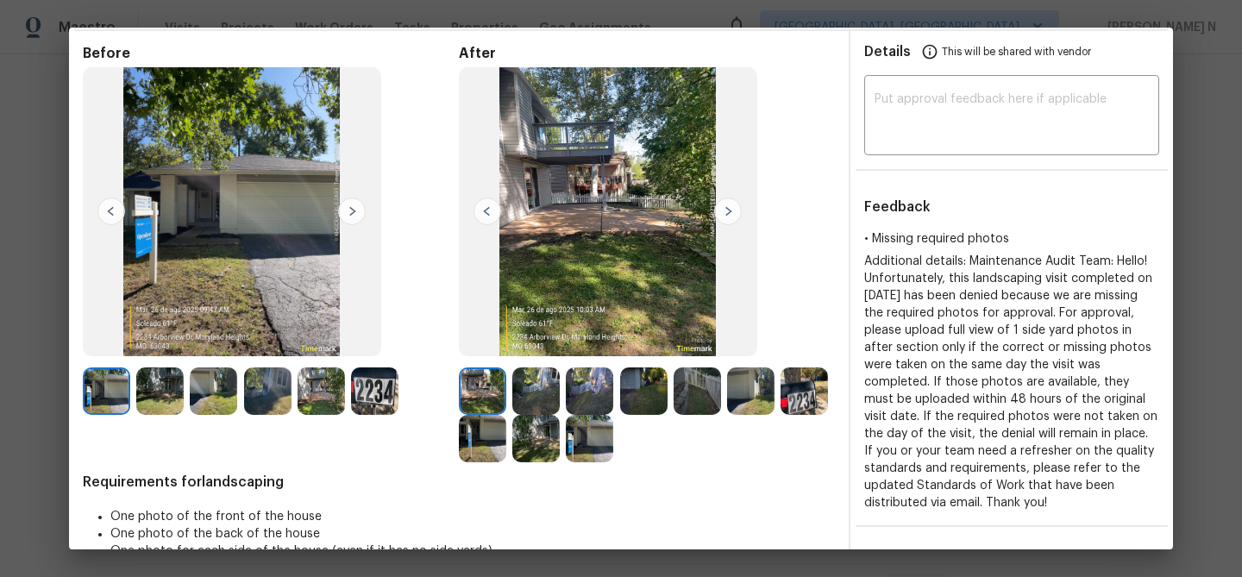
click at [545, 395] on img at bounding box center [535, 390] width 47 height 47
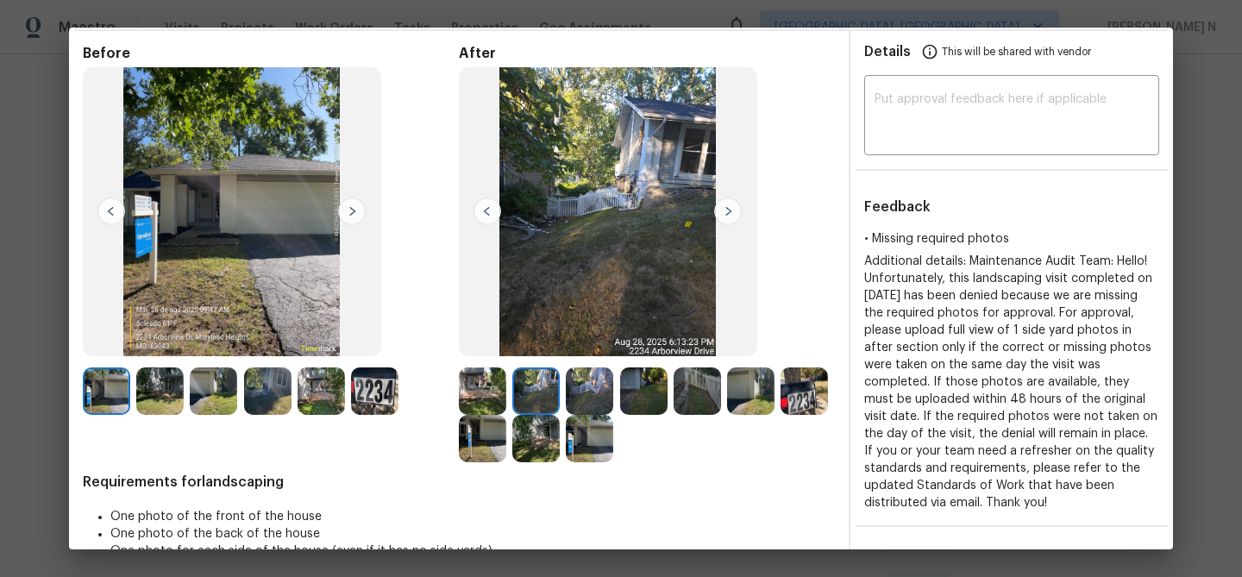
click at [594, 457] on img at bounding box center [589, 438] width 47 height 47
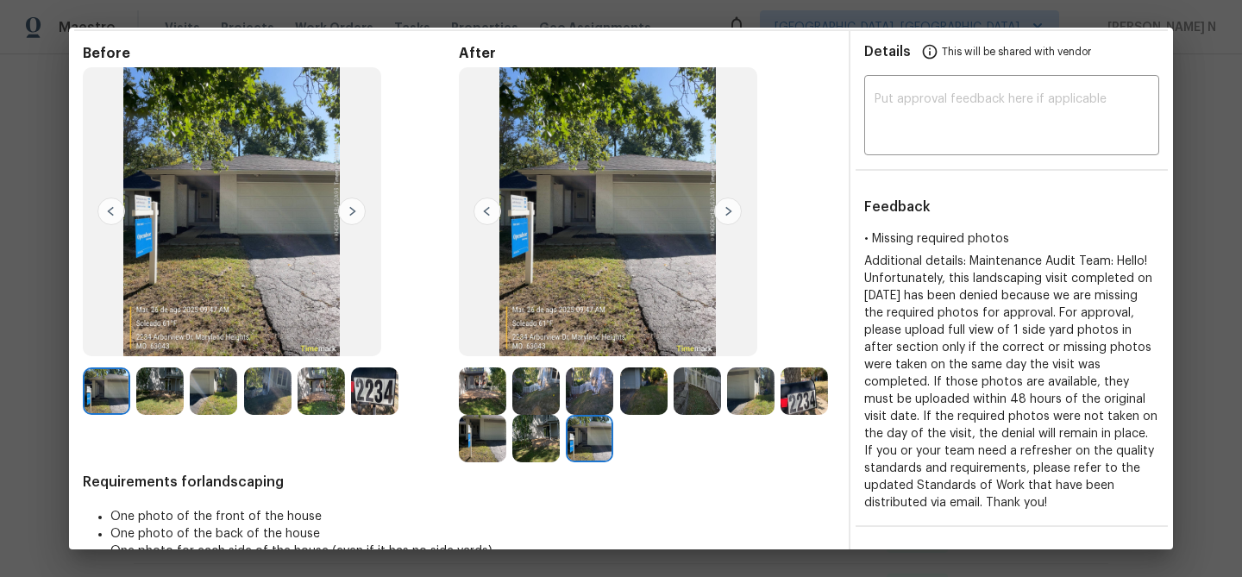
click at [471, 382] on img at bounding box center [482, 390] width 47 height 47
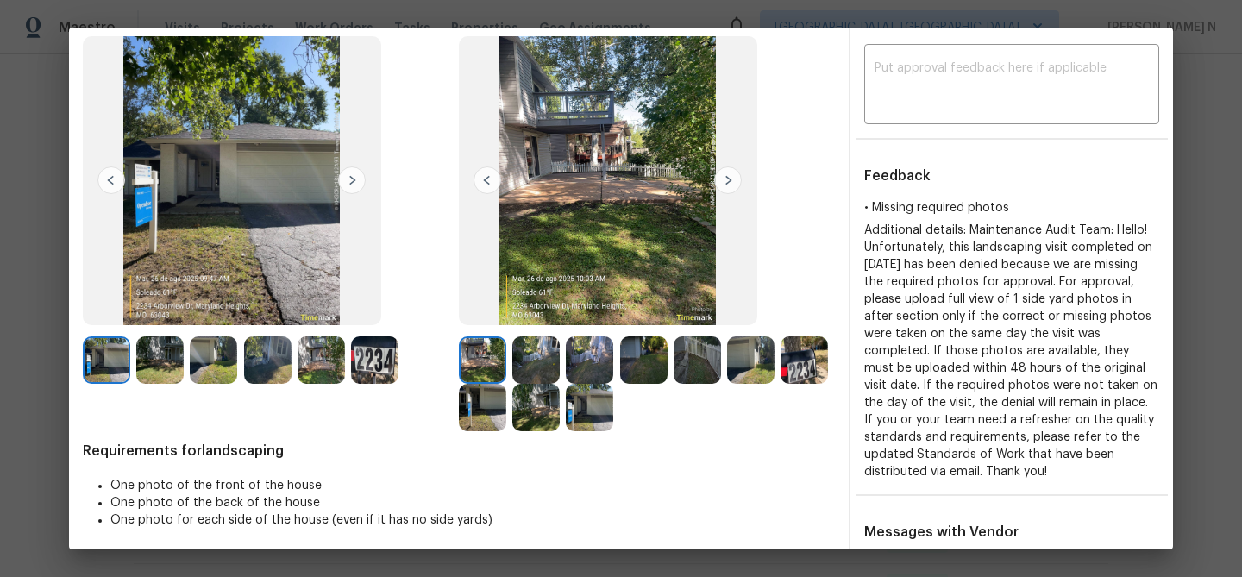
scroll to position [0, 0]
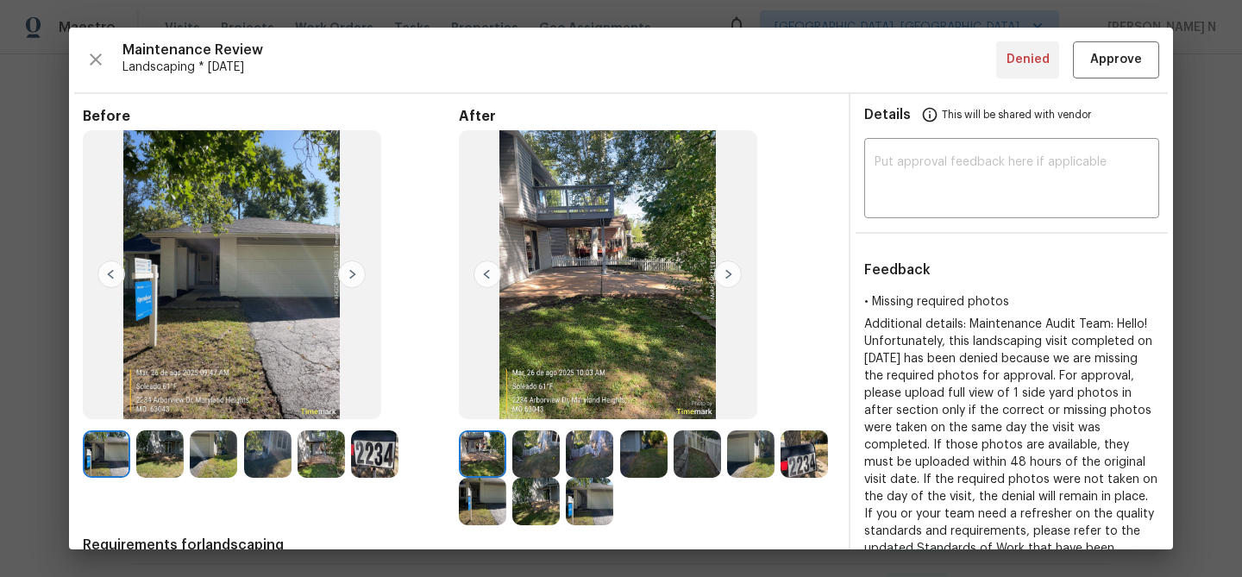
click at [535, 448] on img at bounding box center [535, 453] width 47 height 47
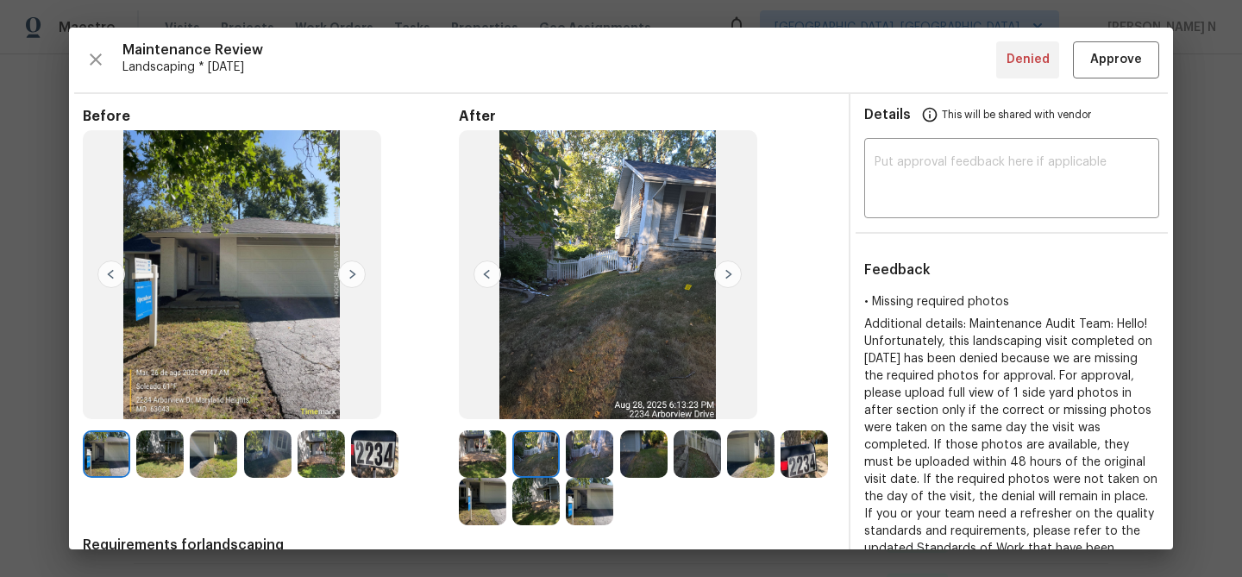
click at [599, 464] on img at bounding box center [589, 453] width 47 height 47
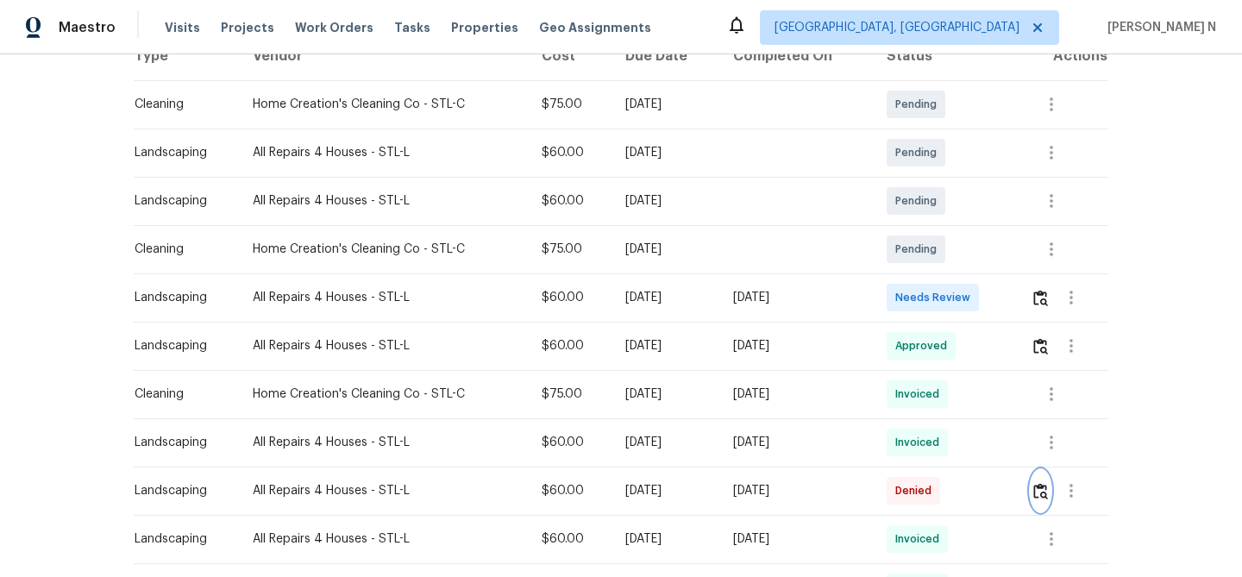
scroll to position [224, 0]
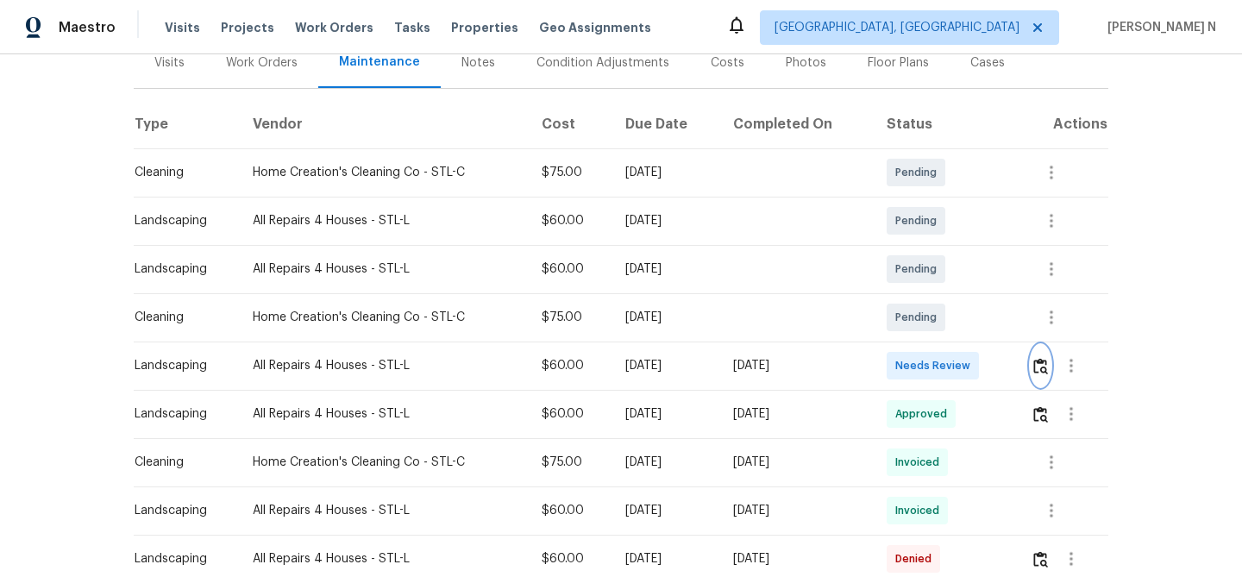
click at [1051, 371] on button "button" at bounding box center [1041, 365] width 20 height 41
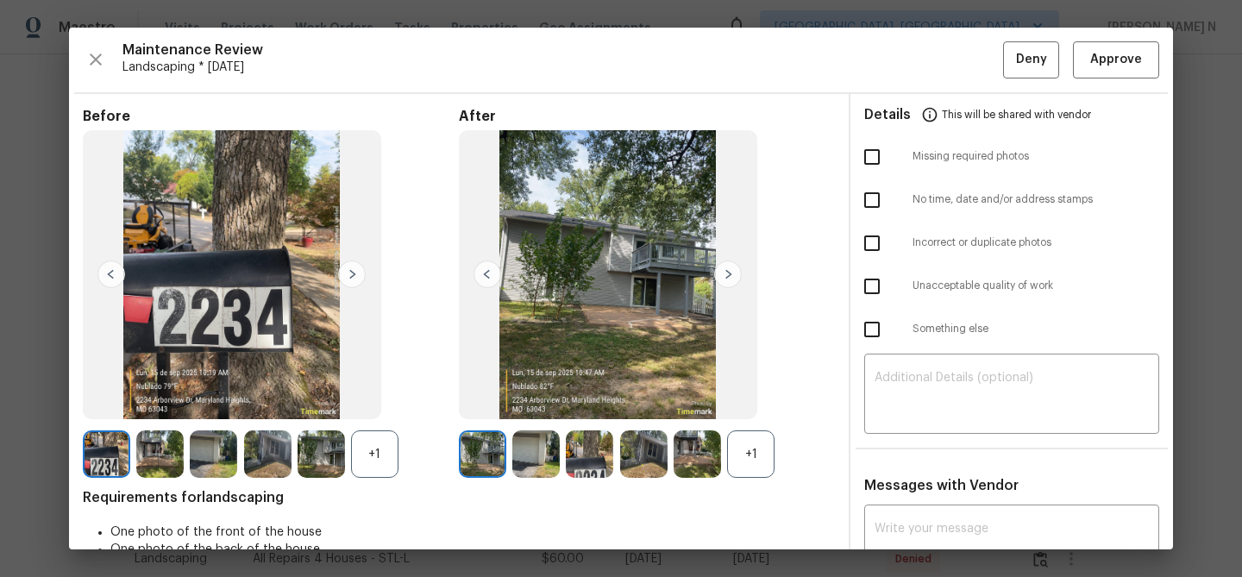
click at [756, 474] on div "+1" at bounding box center [750, 453] width 47 height 47
click at [373, 459] on div "+1" at bounding box center [374, 453] width 47 height 47
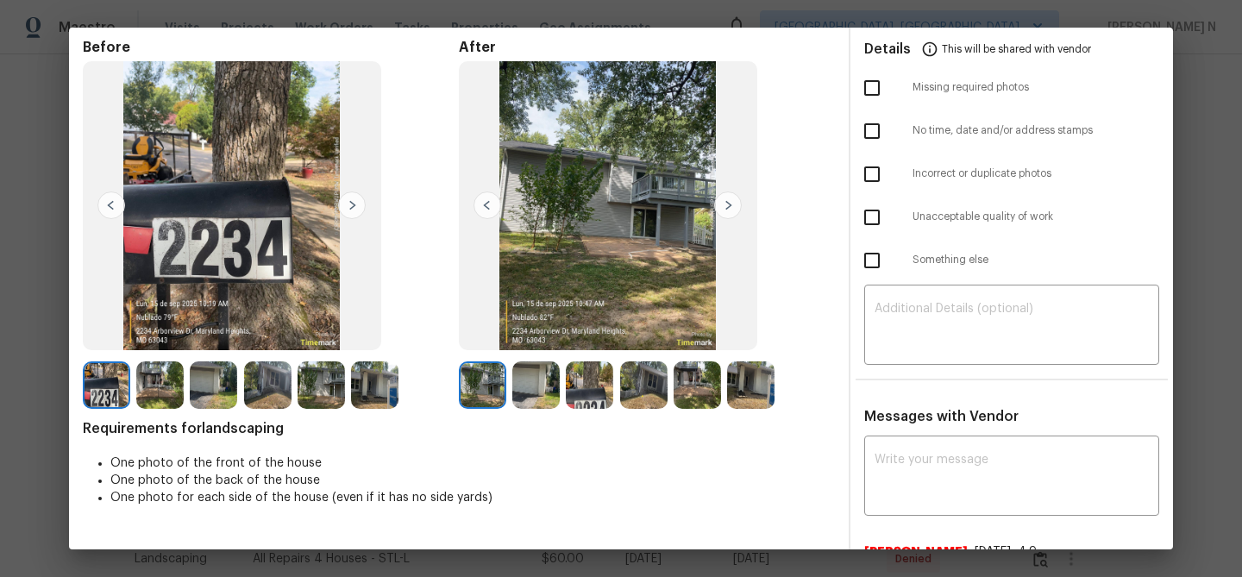
click at [537, 391] on img at bounding box center [535, 384] width 47 height 47
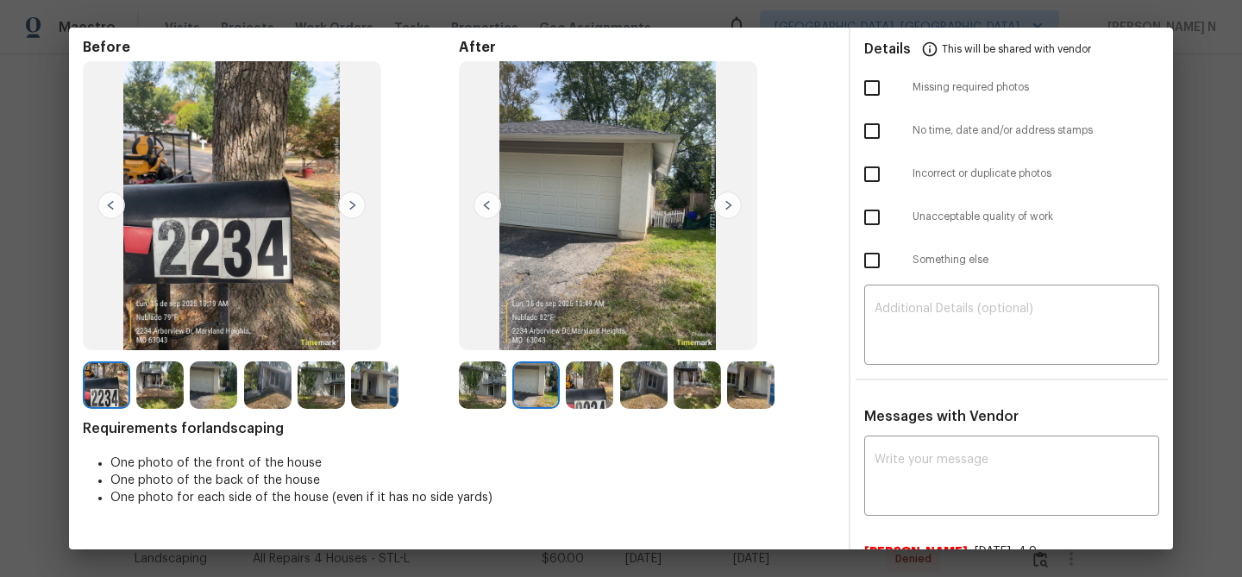
click at [605, 370] on img at bounding box center [589, 384] width 47 height 47
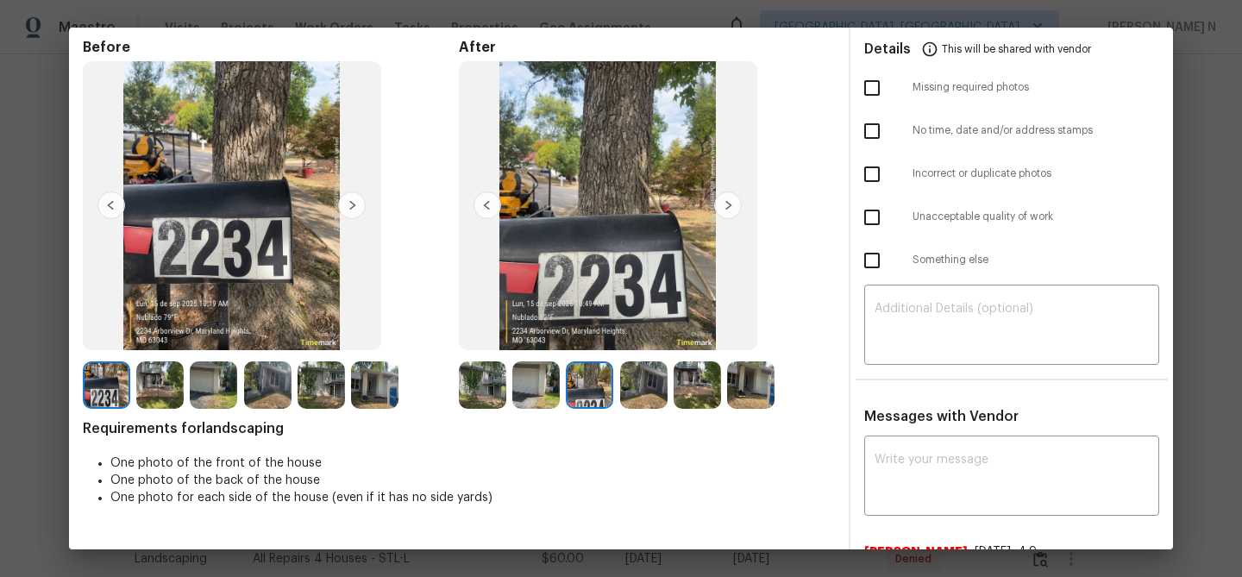
click at [628, 380] on img at bounding box center [643, 384] width 47 height 47
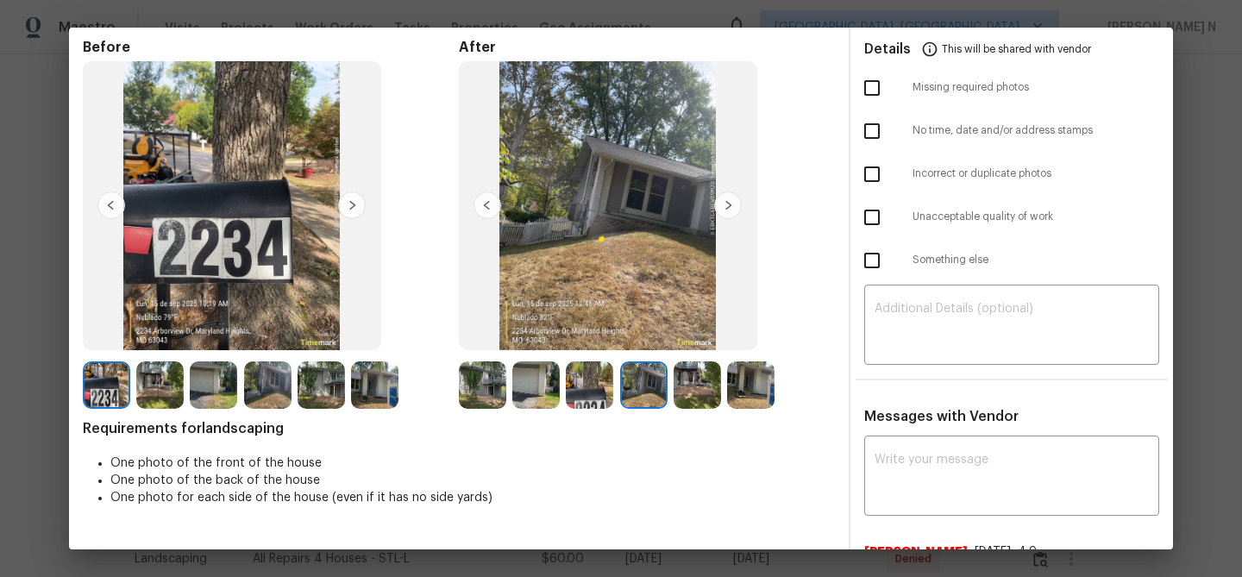
click at [689, 393] on img at bounding box center [697, 384] width 47 height 47
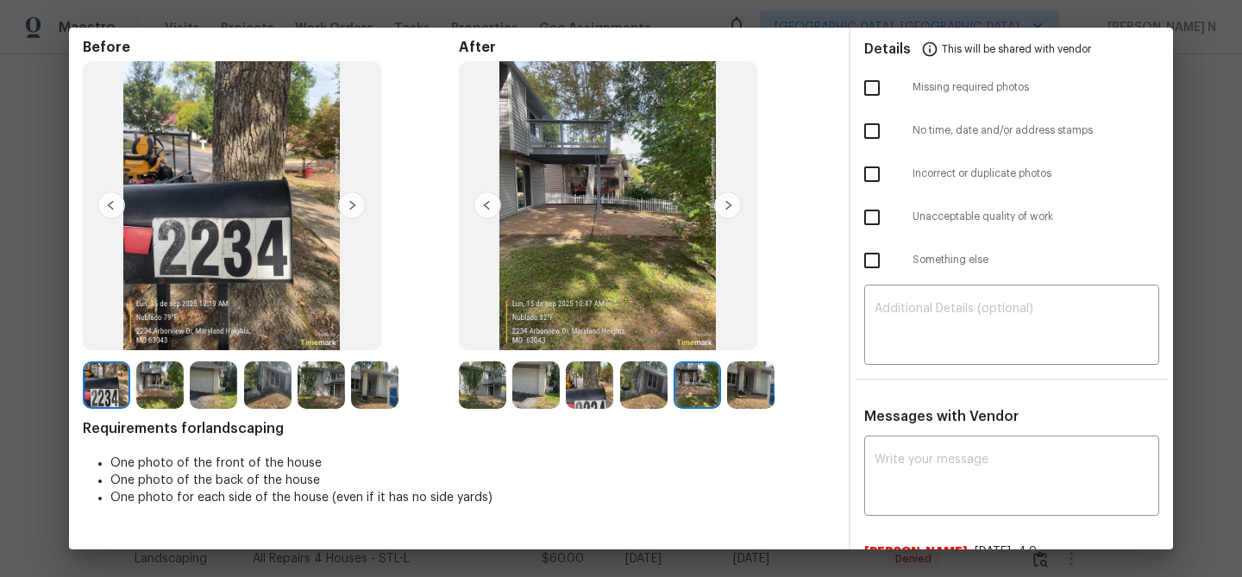
click at [750, 392] on img at bounding box center [750, 384] width 47 height 47
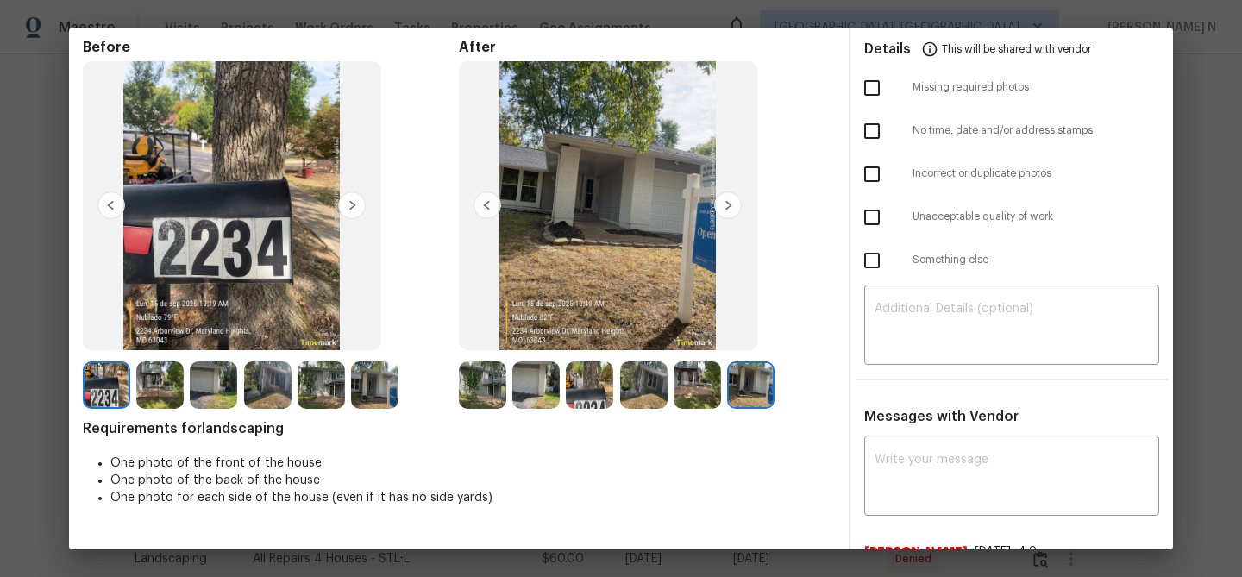
click at [541, 397] on img at bounding box center [535, 384] width 47 height 47
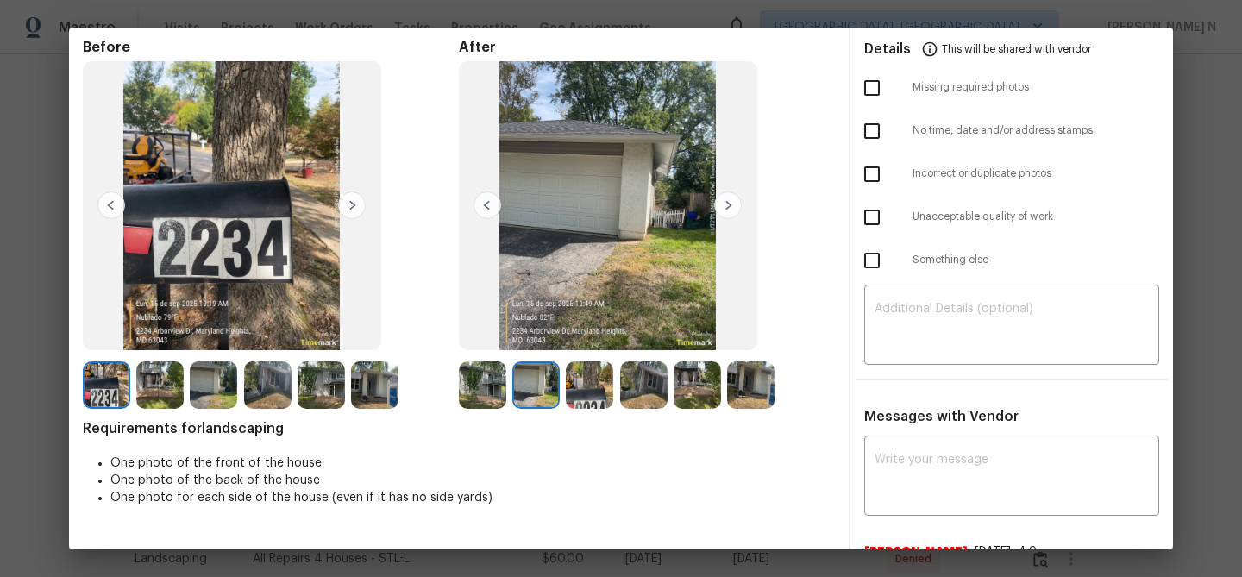
click at [631, 384] on img at bounding box center [643, 384] width 47 height 47
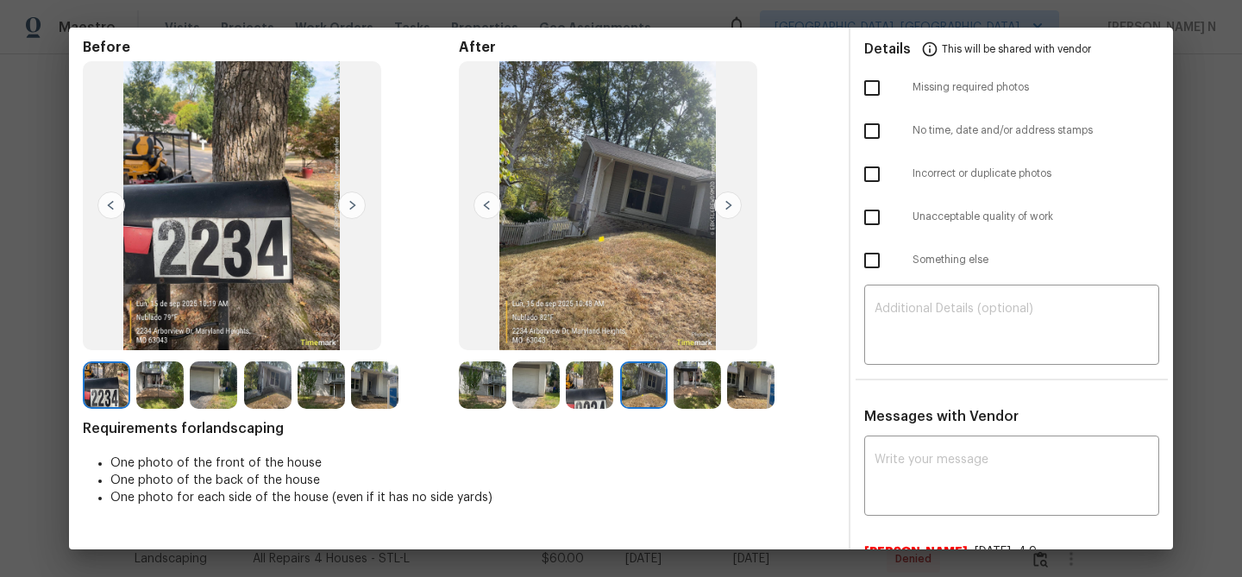
click at [532, 374] on img at bounding box center [535, 384] width 47 height 47
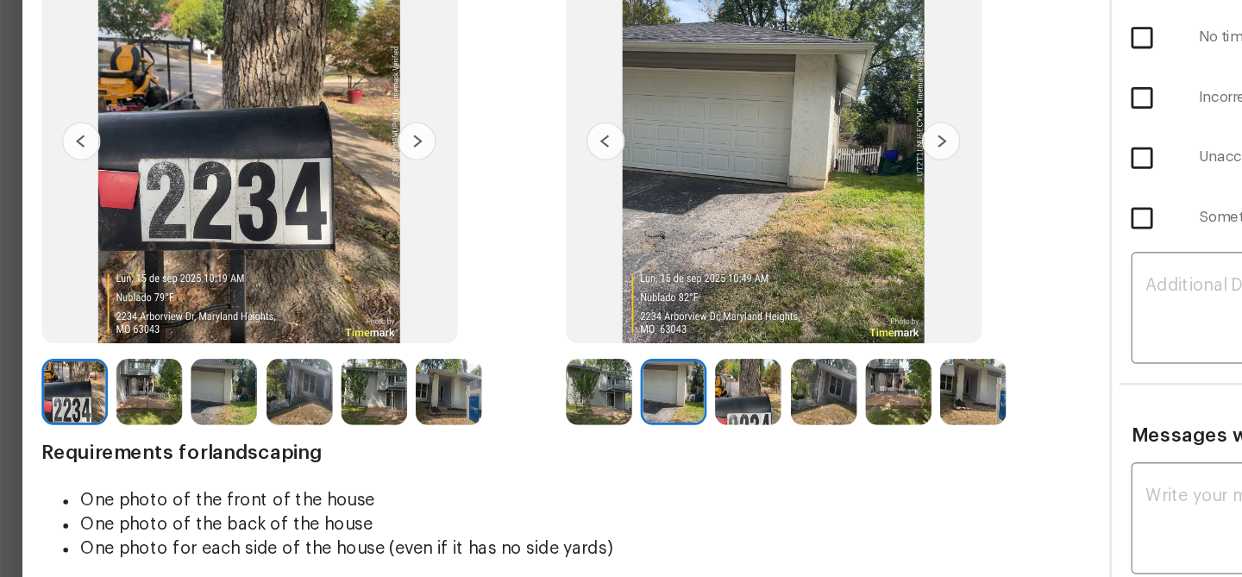
click at [309, 385] on img at bounding box center [321, 384] width 47 height 47
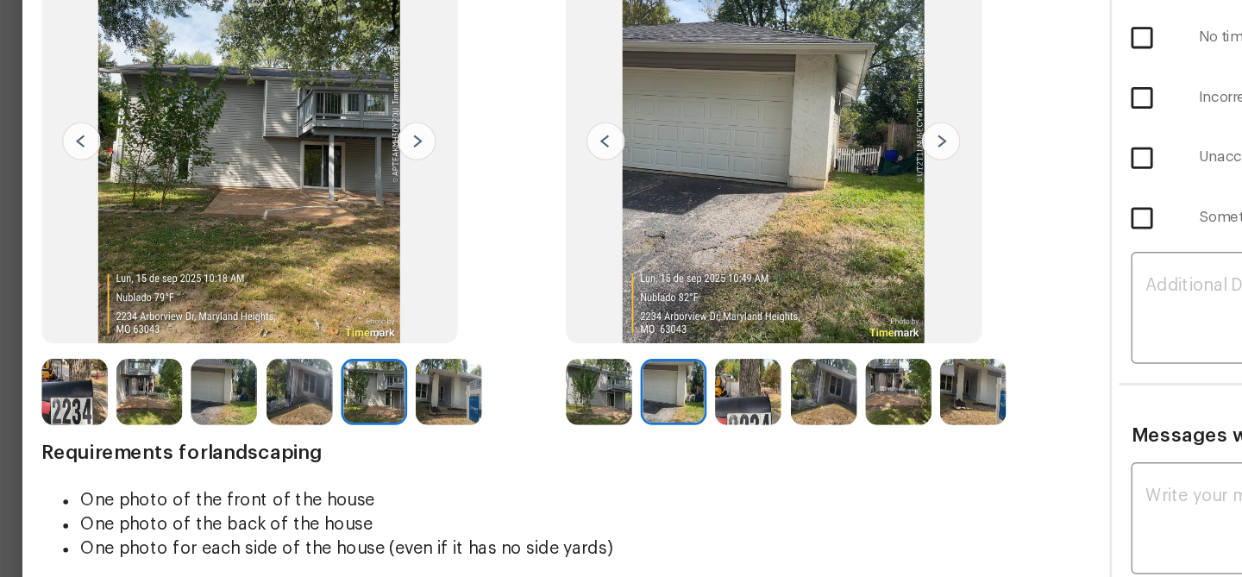
click at [483, 393] on img at bounding box center [482, 384] width 47 height 47
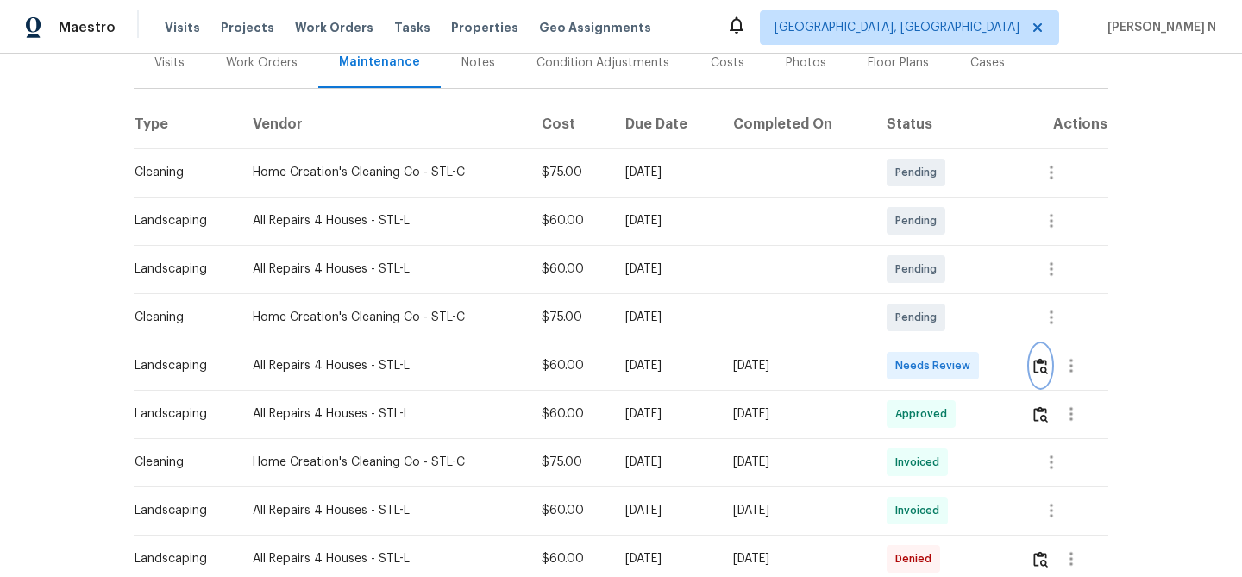
scroll to position [0, 0]
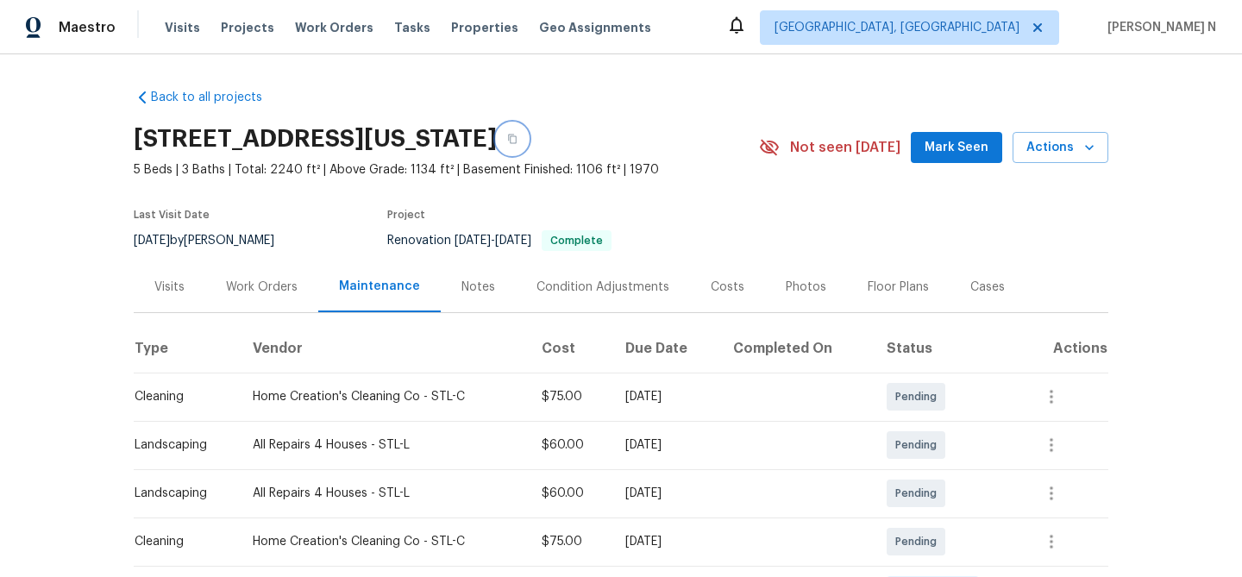
click at [528, 143] on button "button" at bounding box center [512, 138] width 31 height 31
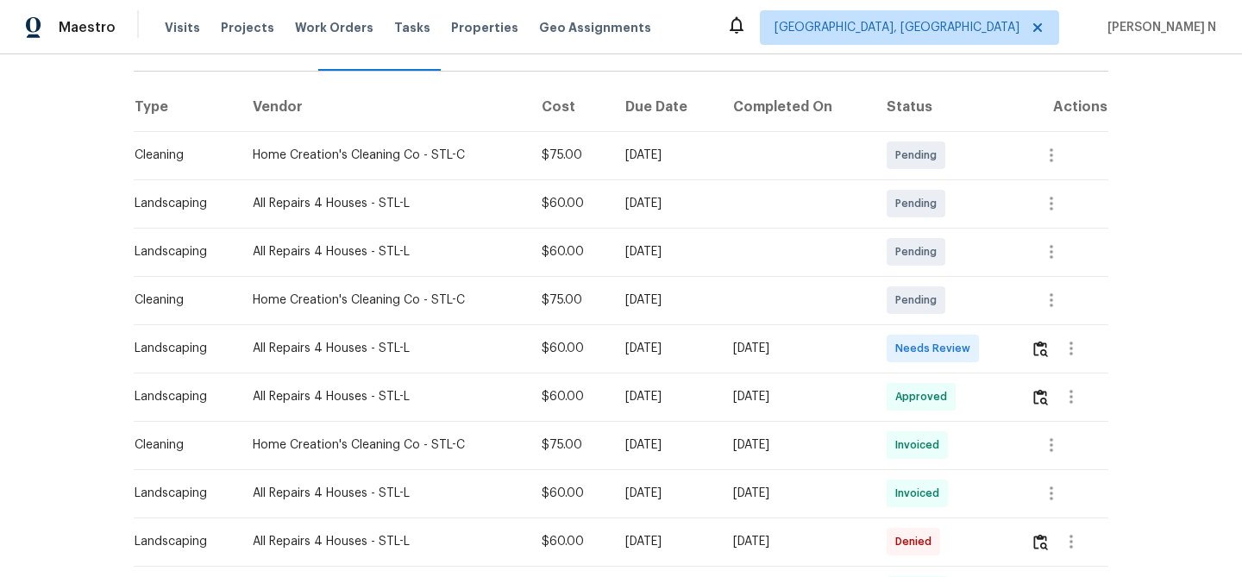
scroll to position [238, 0]
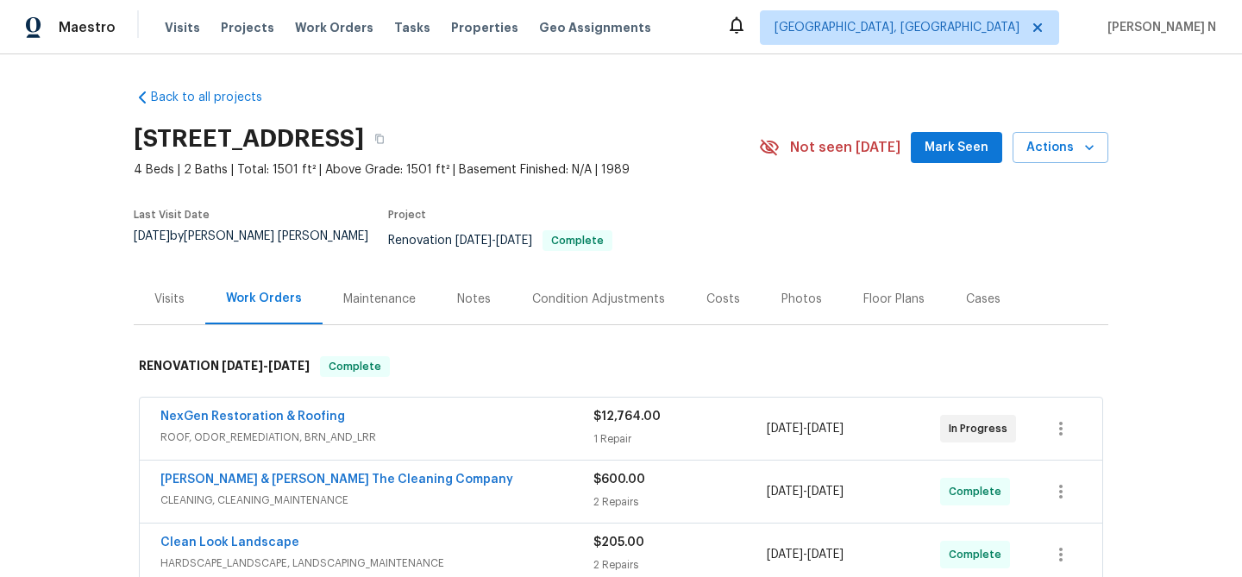
click at [399, 291] on div "Maintenance" at bounding box center [379, 299] width 72 height 17
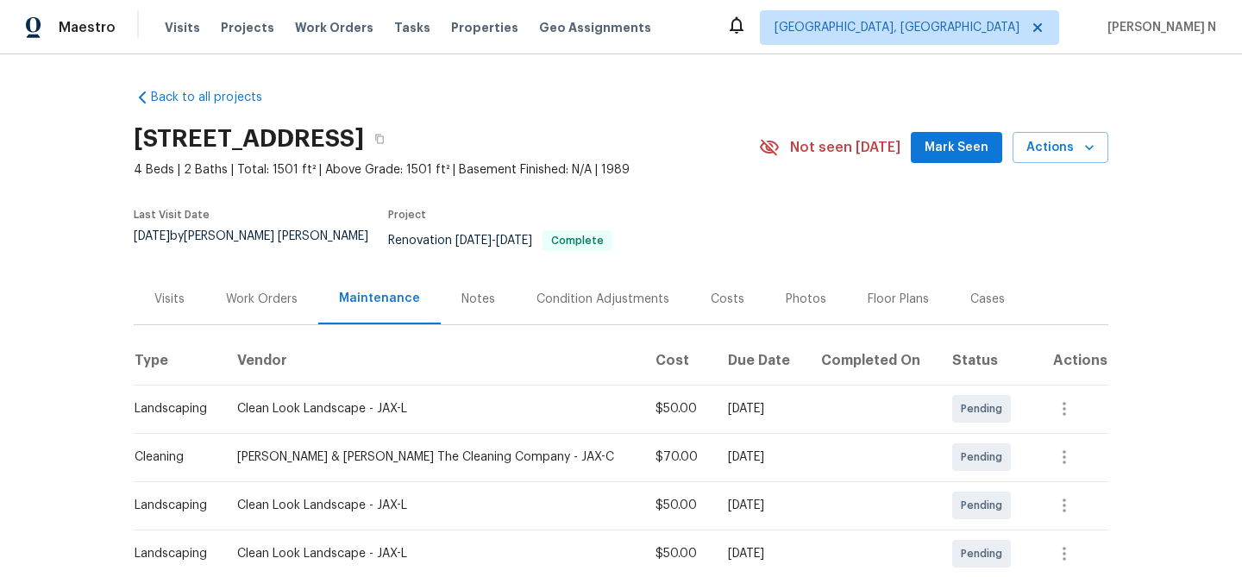
scroll to position [190, 0]
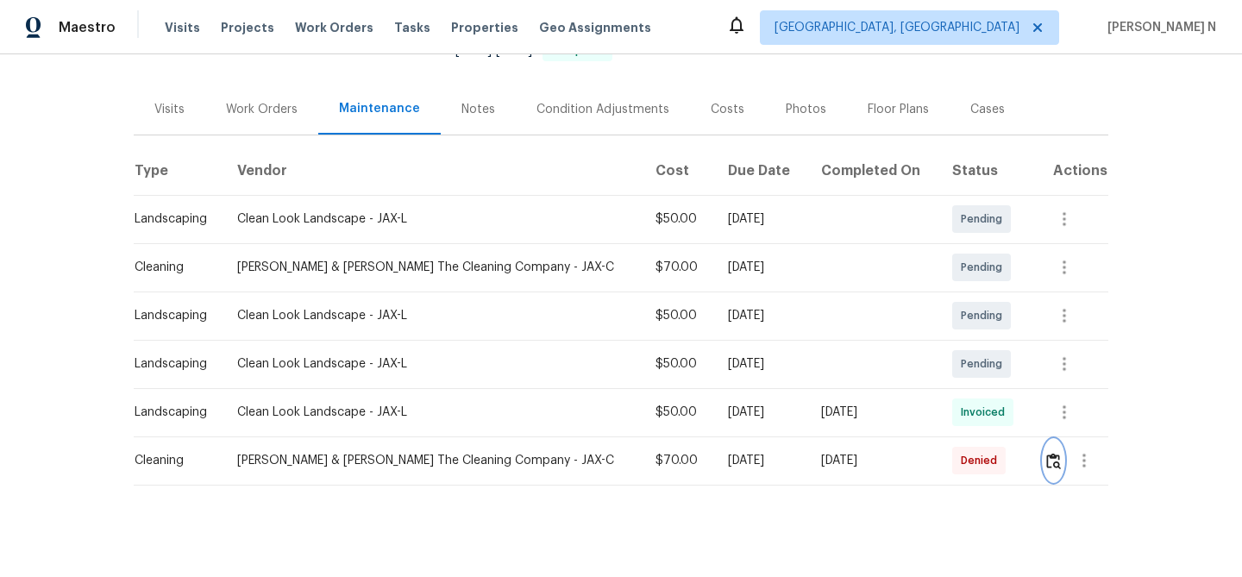
click at [1052, 453] on img "button" at bounding box center [1053, 461] width 15 height 16
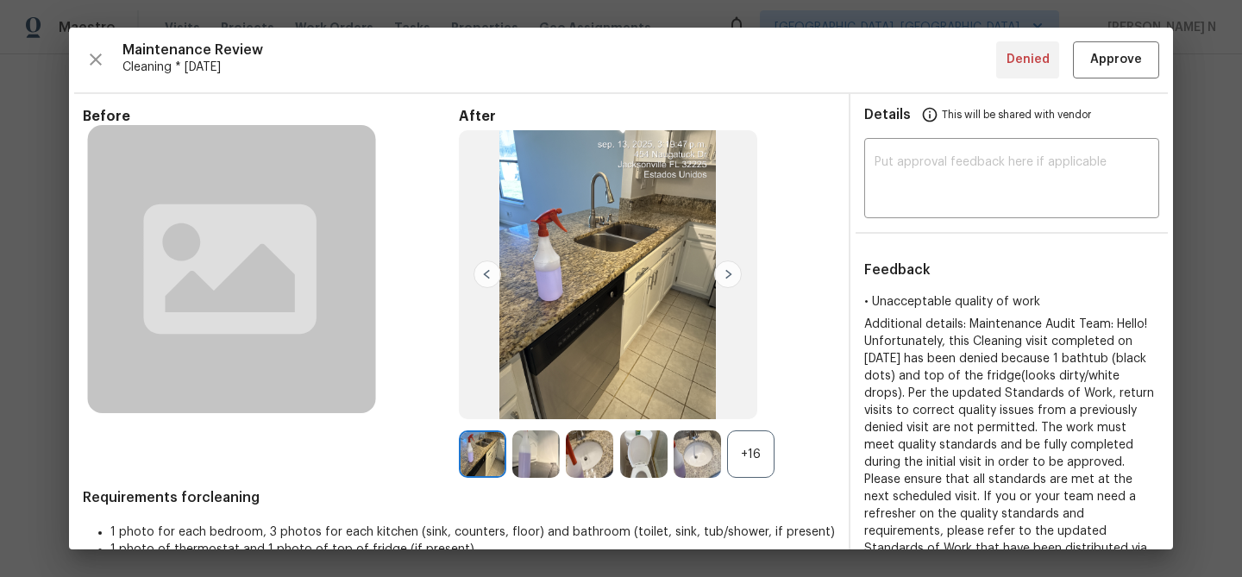
click at [762, 463] on div "+16" at bounding box center [750, 453] width 47 height 47
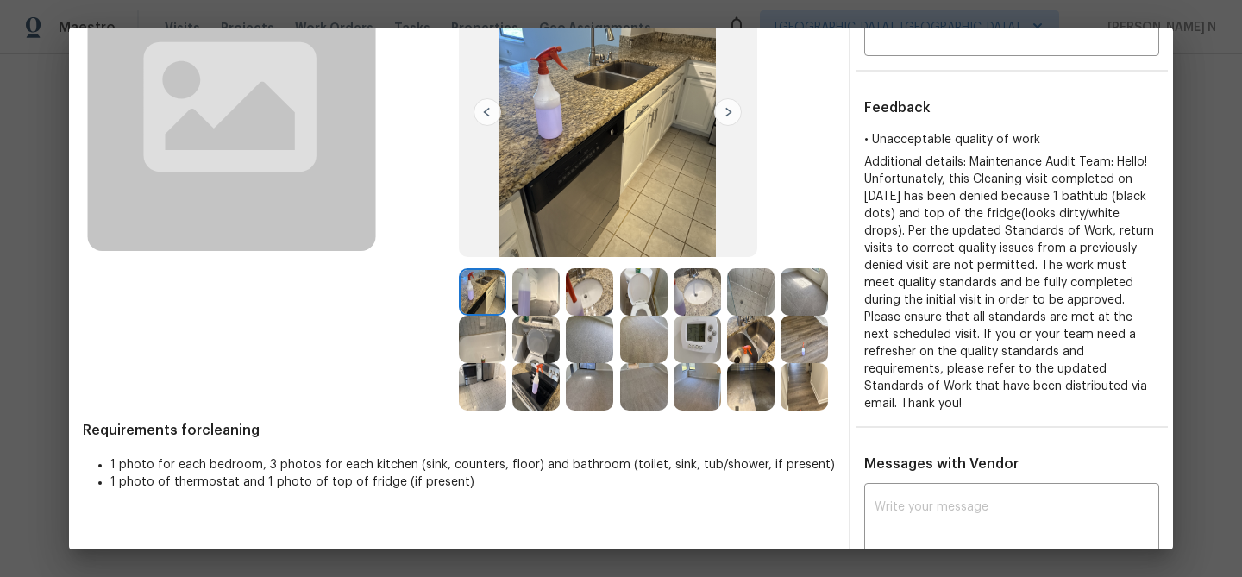
scroll to position [157, 0]
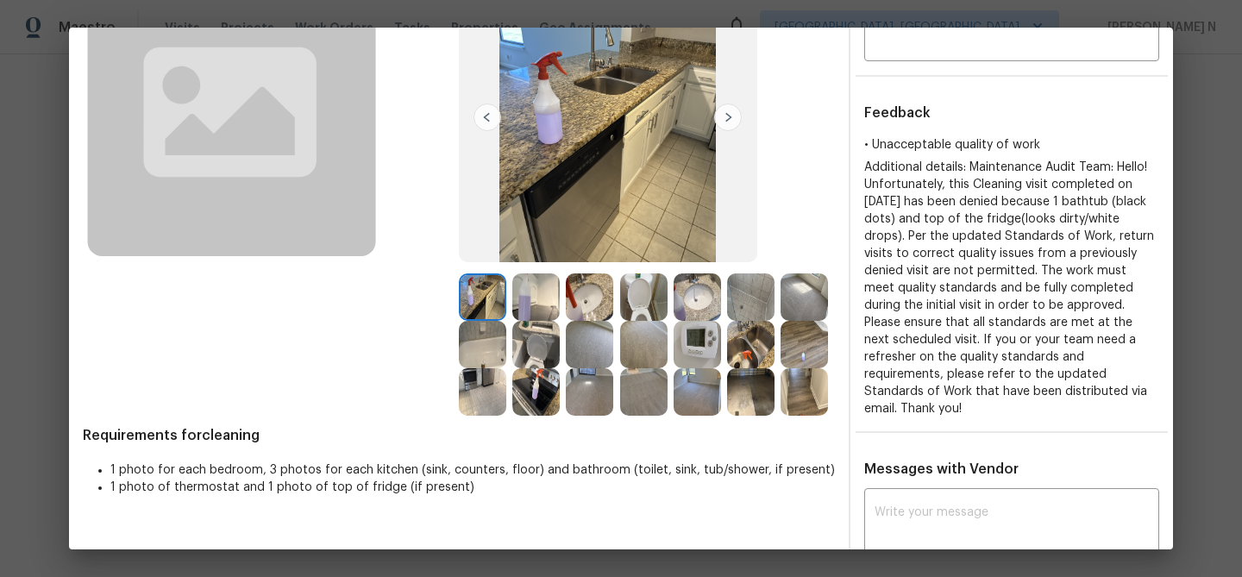
click at [488, 341] on img at bounding box center [482, 344] width 47 height 47
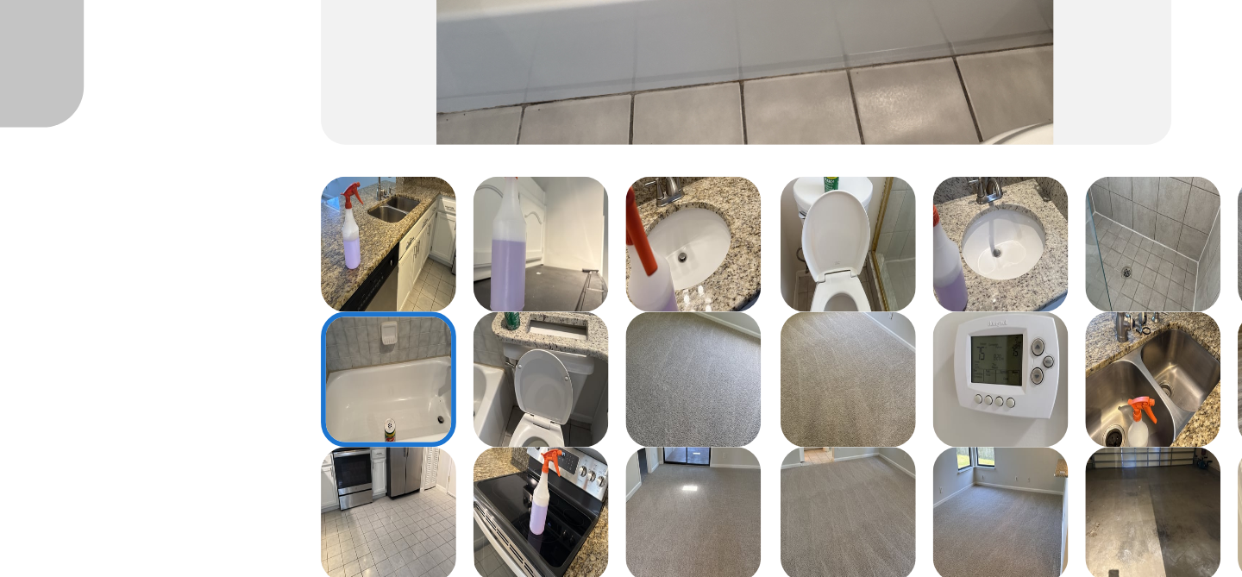
scroll to position [218, 0]
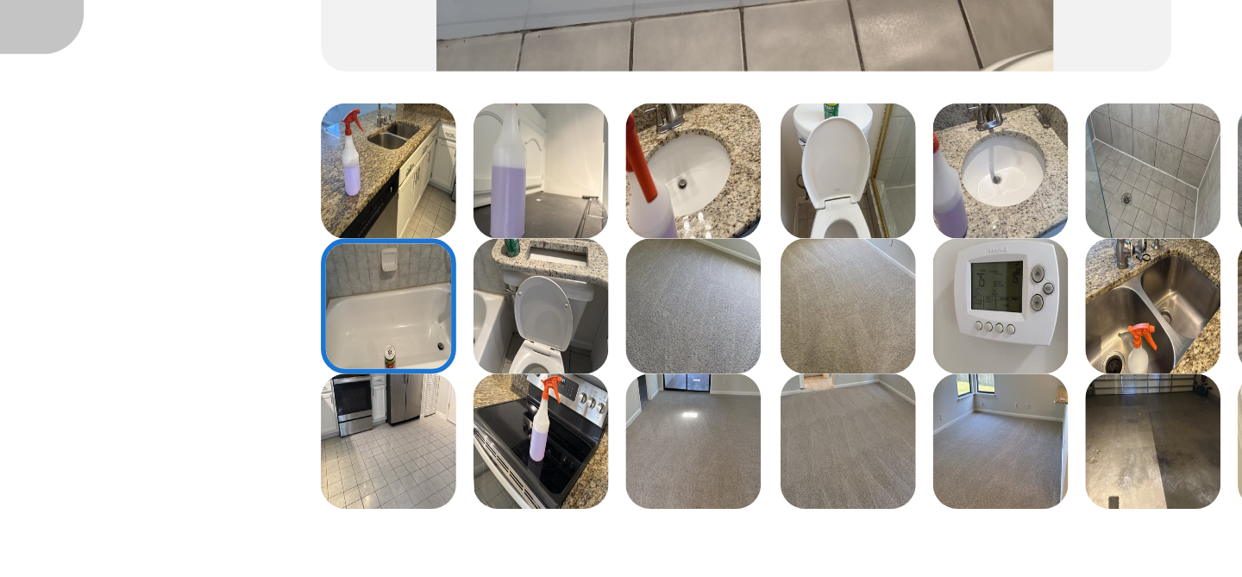
click at [546, 237] on img at bounding box center [535, 235] width 47 height 47
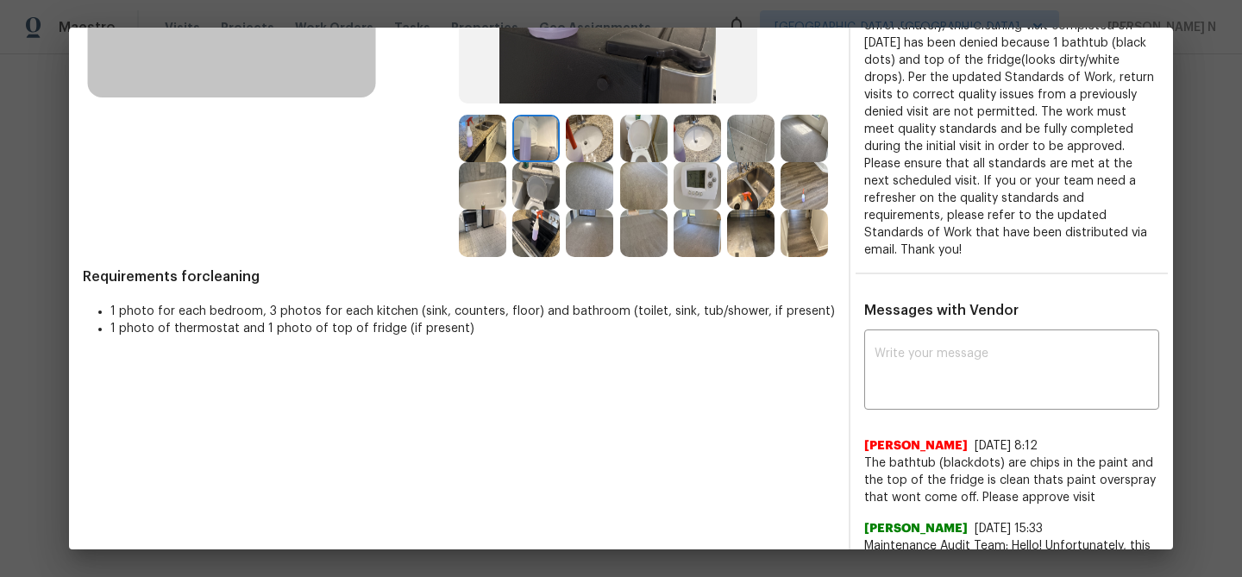
scroll to position [335, 0]
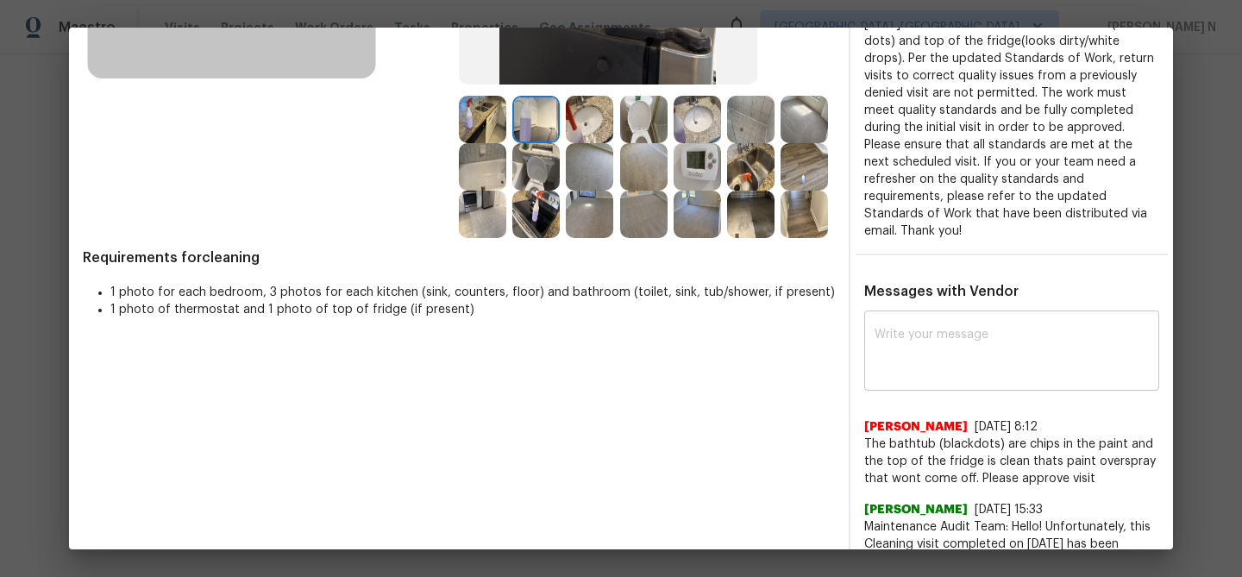
click at [927, 329] on textarea at bounding box center [1012, 353] width 274 height 48
paste textarea "Maintenance Audit Team: Hello! Thank you for the feedback after further review …"
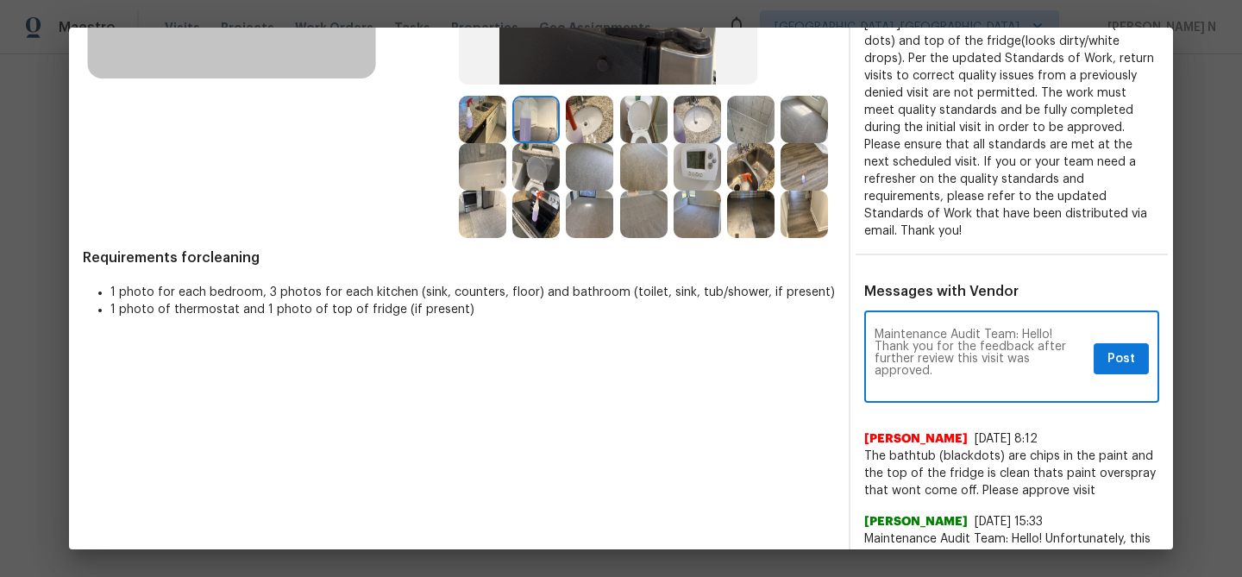
scroll to position [0, 0]
type textarea "Maintenance Audit Team: Hello! Thank you for the feedback after further review …"
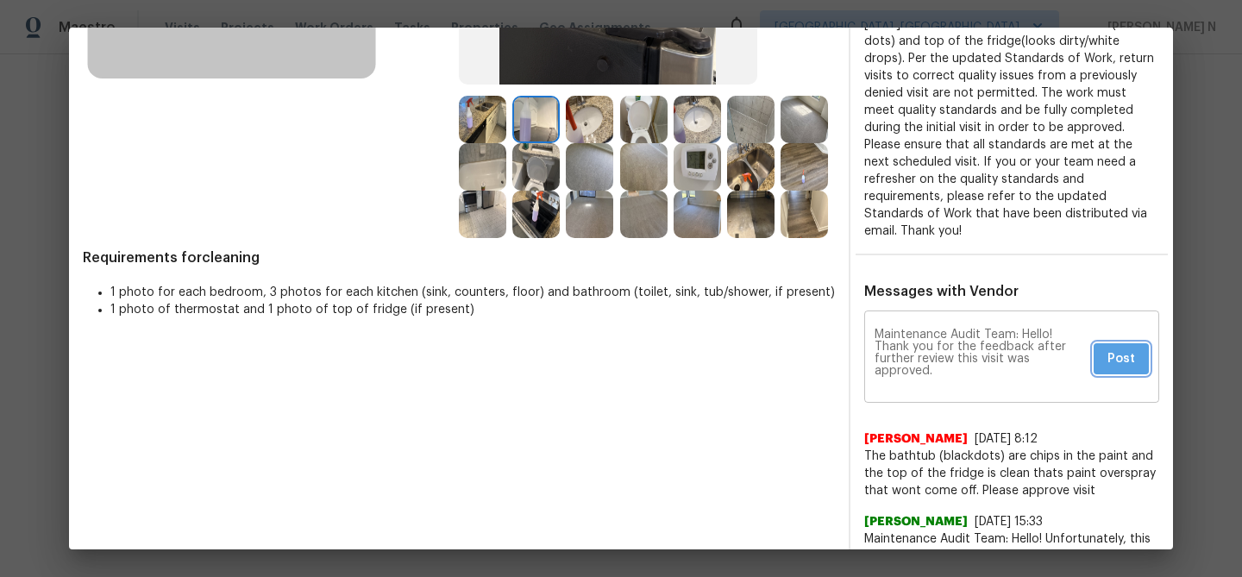
click at [1131, 348] on span "Post" at bounding box center [1122, 359] width 28 height 22
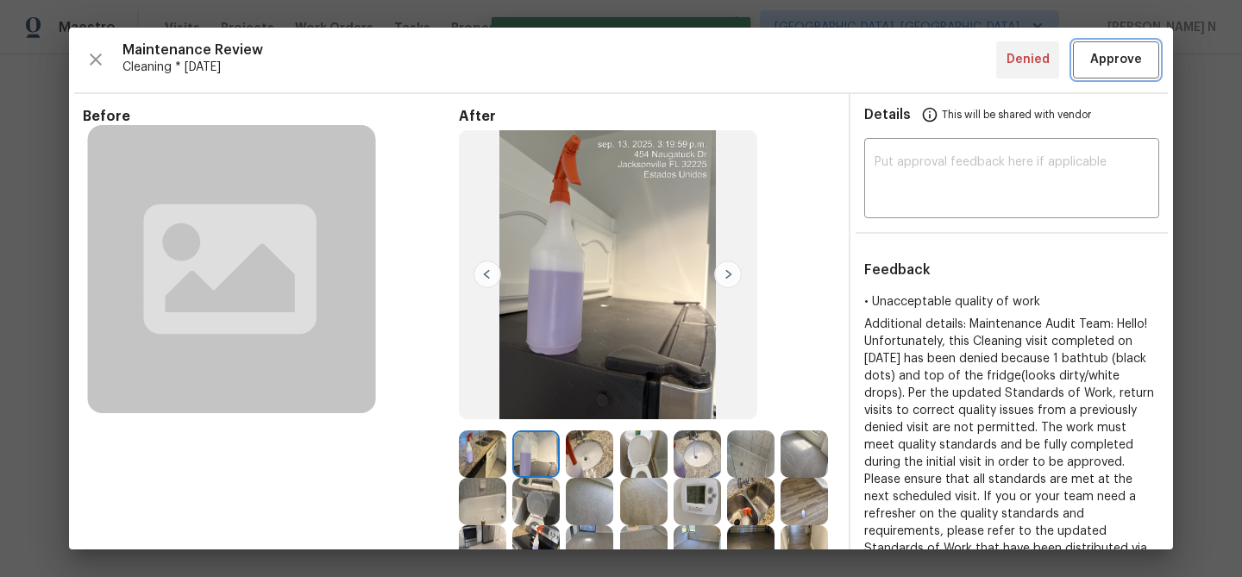
click at [1107, 74] on button "Approve" at bounding box center [1116, 59] width 86 height 37
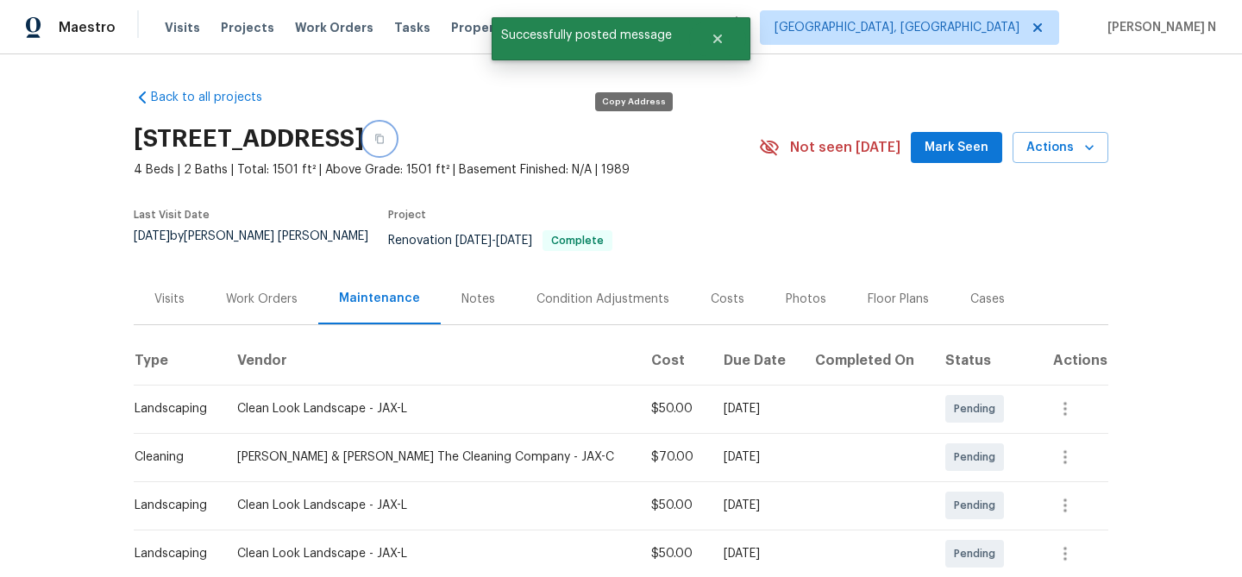
click at [395, 145] on button "button" at bounding box center [379, 138] width 31 height 31
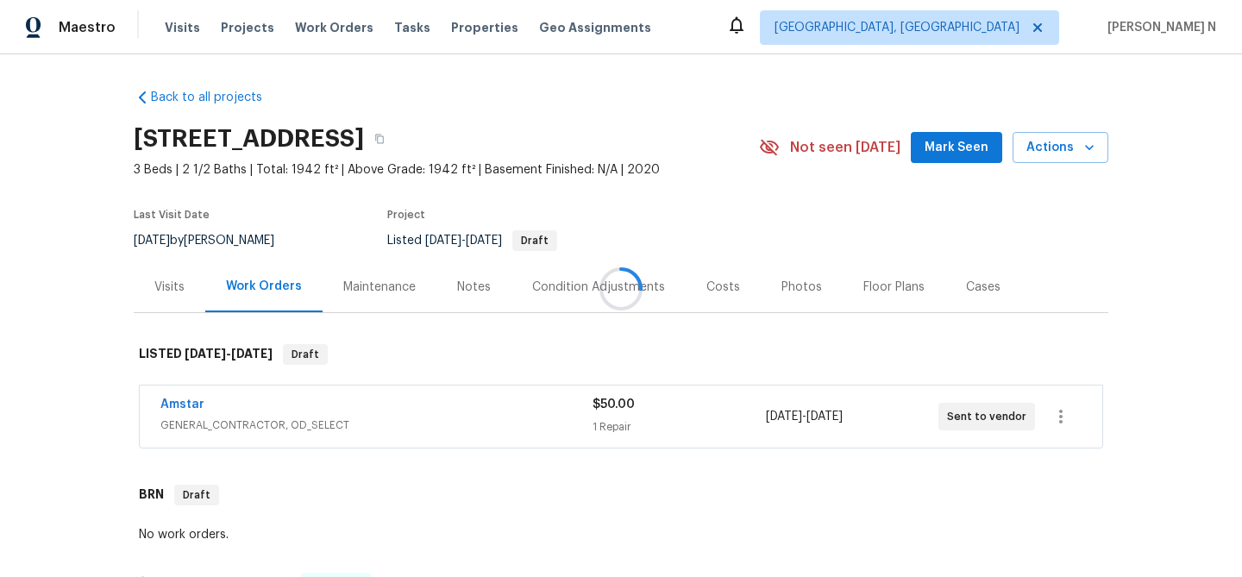
click at [382, 273] on div at bounding box center [621, 288] width 1242 height 577
click at [382, 279] on div "Maintenance" at bounding box center [379, 287] width 72 height 17
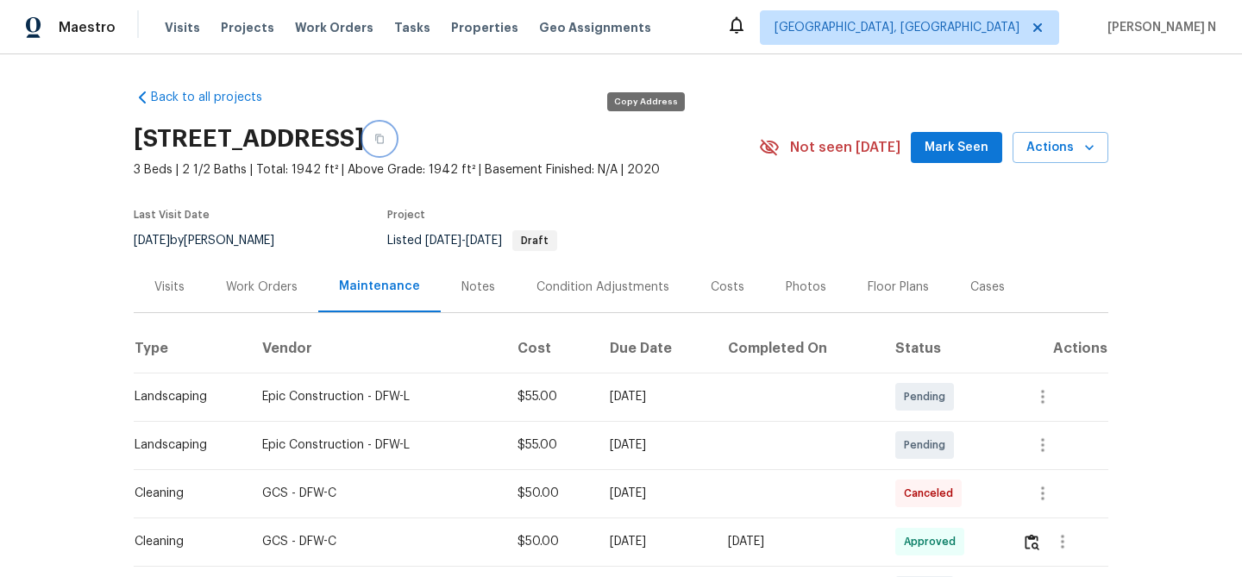
click at [395, 141] on button "button" at bounding box center [379, 138] width 31 height 31
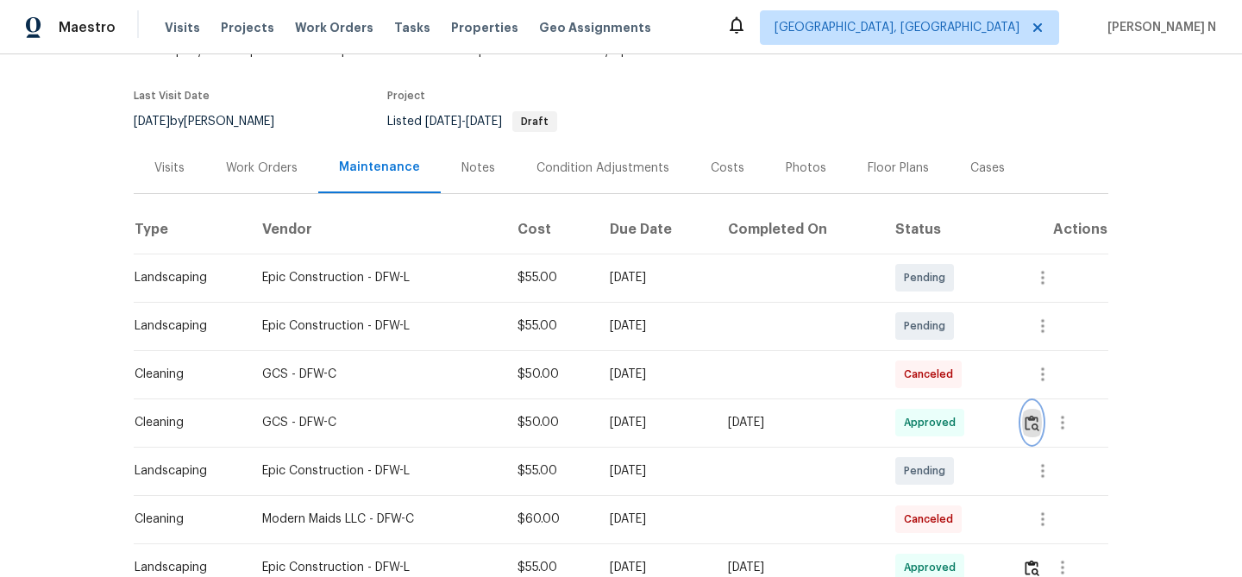
click at [1042, 426] on button "button" at bounding box center [1032, 422] width 20 height 41
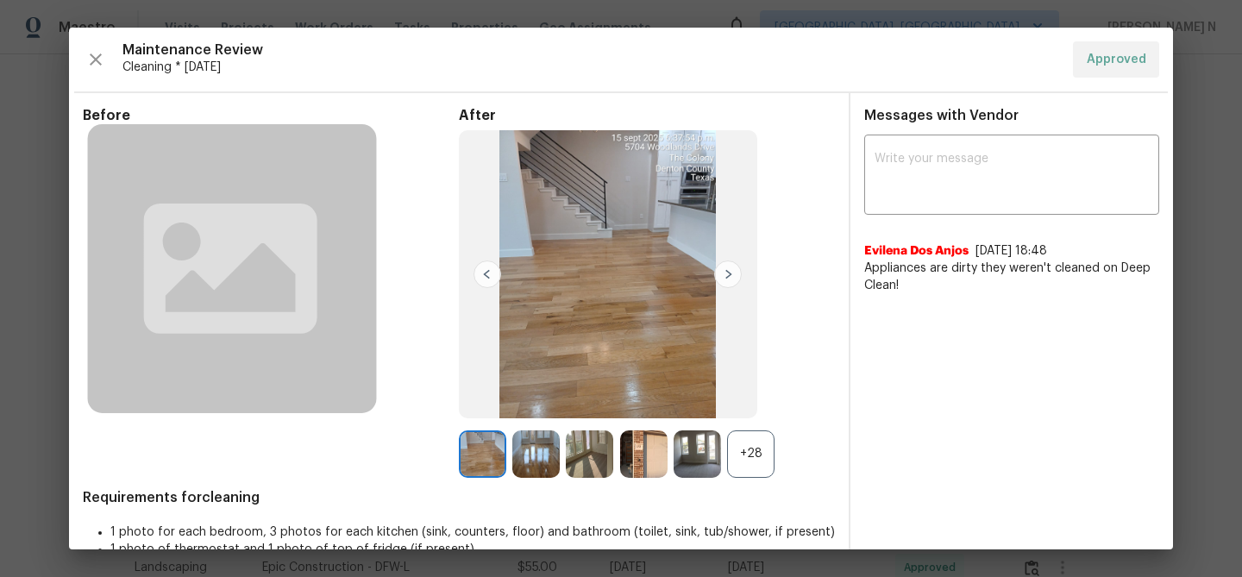
click at [778, 444] on div "+28" at bounding box center [647, 453] width 376 height 47
click at [775, 443] on div "+28" at bounding box center [647, 453] width 376 height 47
click at [760, 449] on div "+28" at bounding box center [750, 453] width 47 height 47
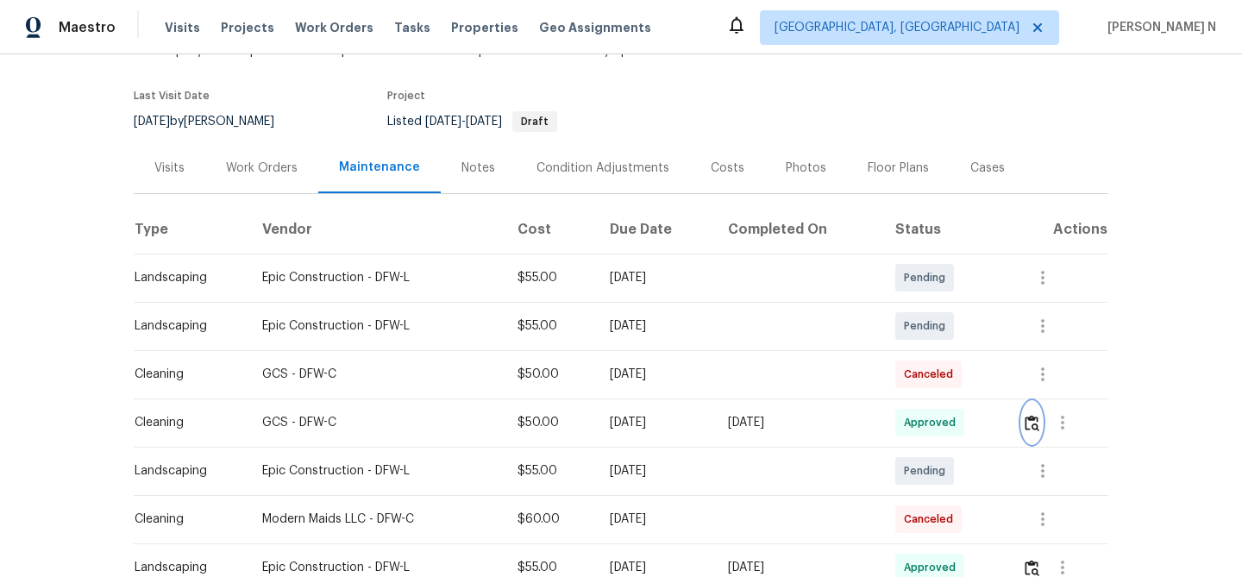
scroll to position [0, 0]
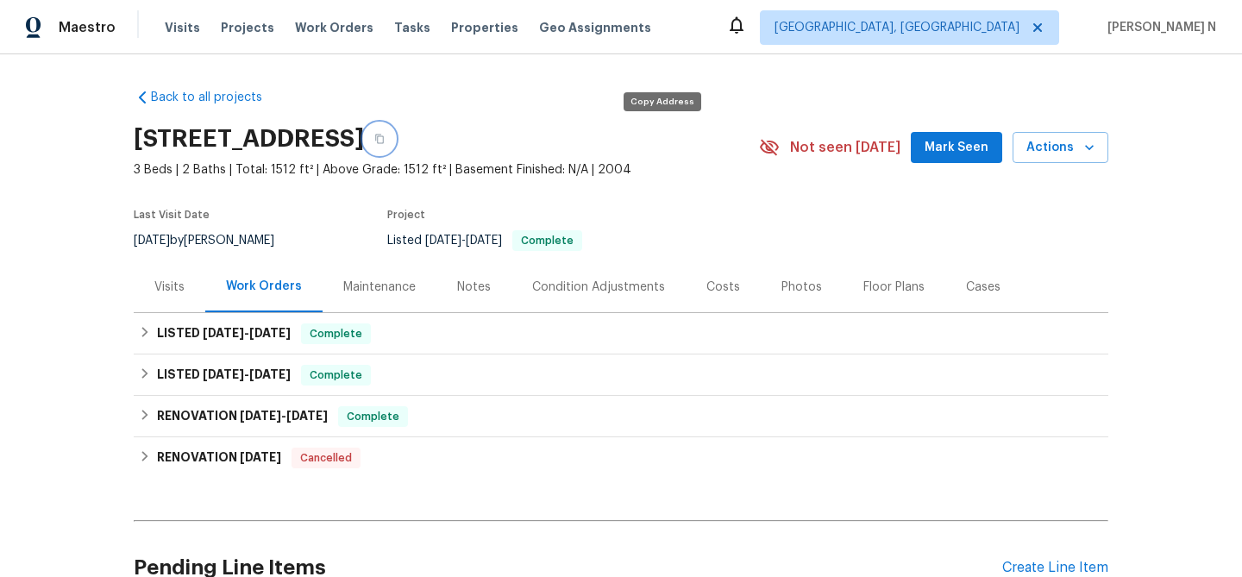
click at [395, 148] on button "button" at bounding box center [379, 138] width 31 height 31
click at [396, 284] on div "Maintenance" at bounding box center [379, 287] width 72 height 17
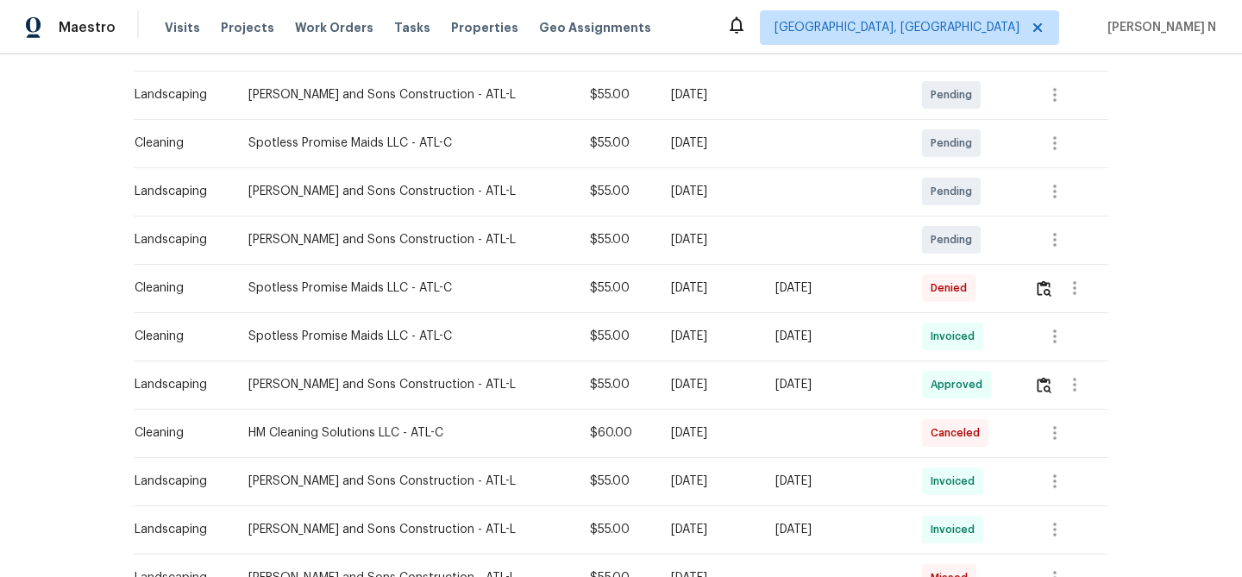
scroll to position [447, 0]
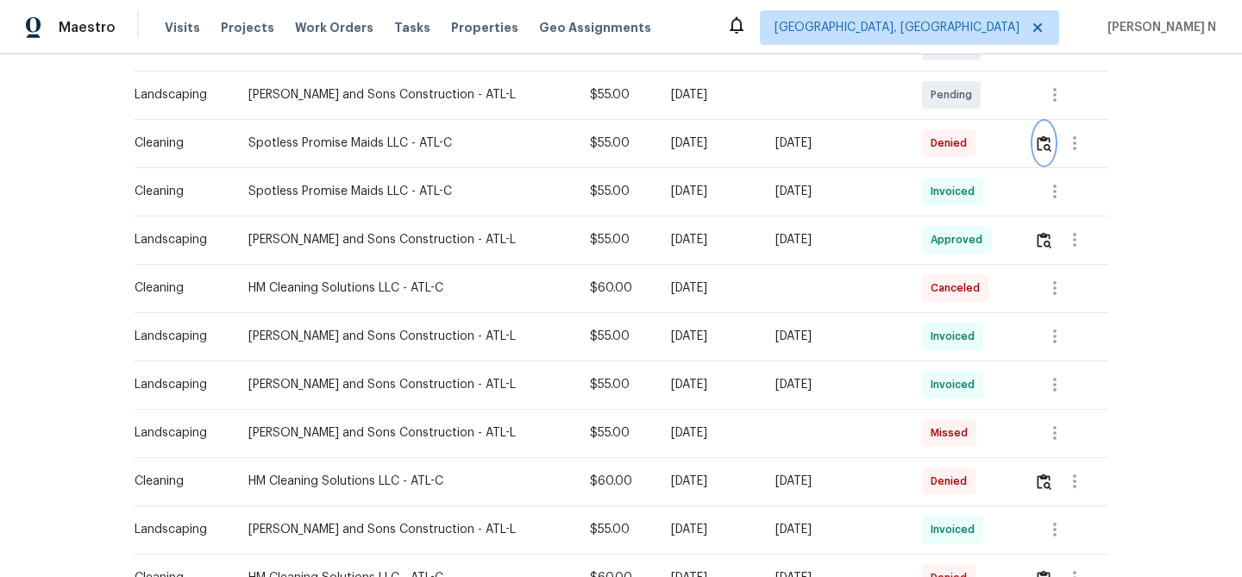
click at [1039, 153] on button "button" at bounding box center [1044, 142] width 20 height 41
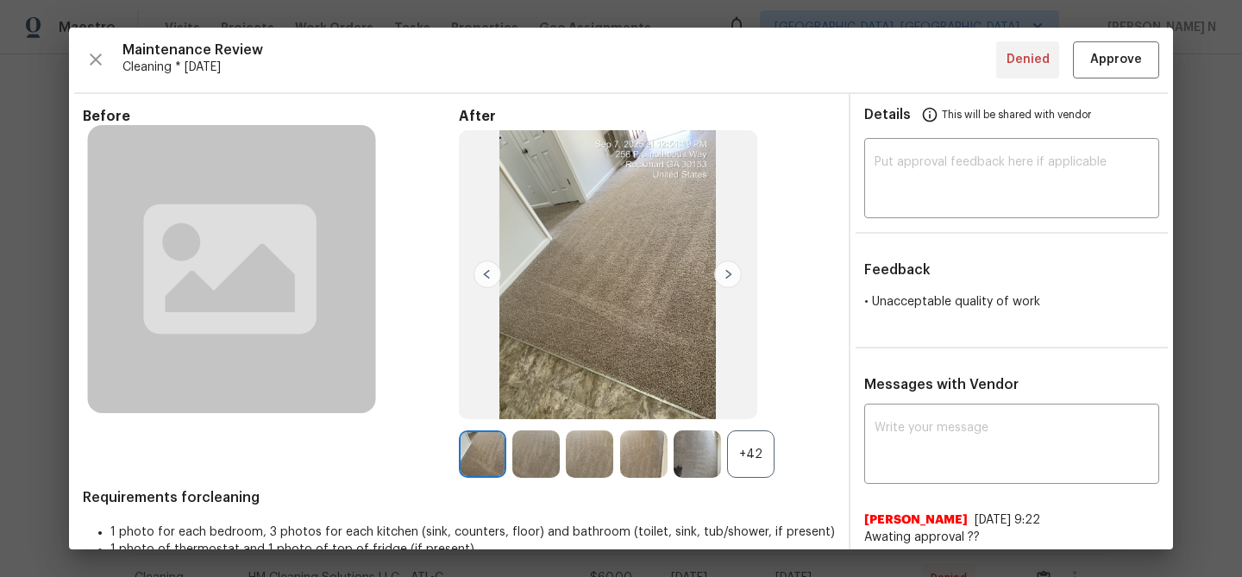
click at [759, 449] on div "+42" at bounding box center [750, 453] width 47 height 47
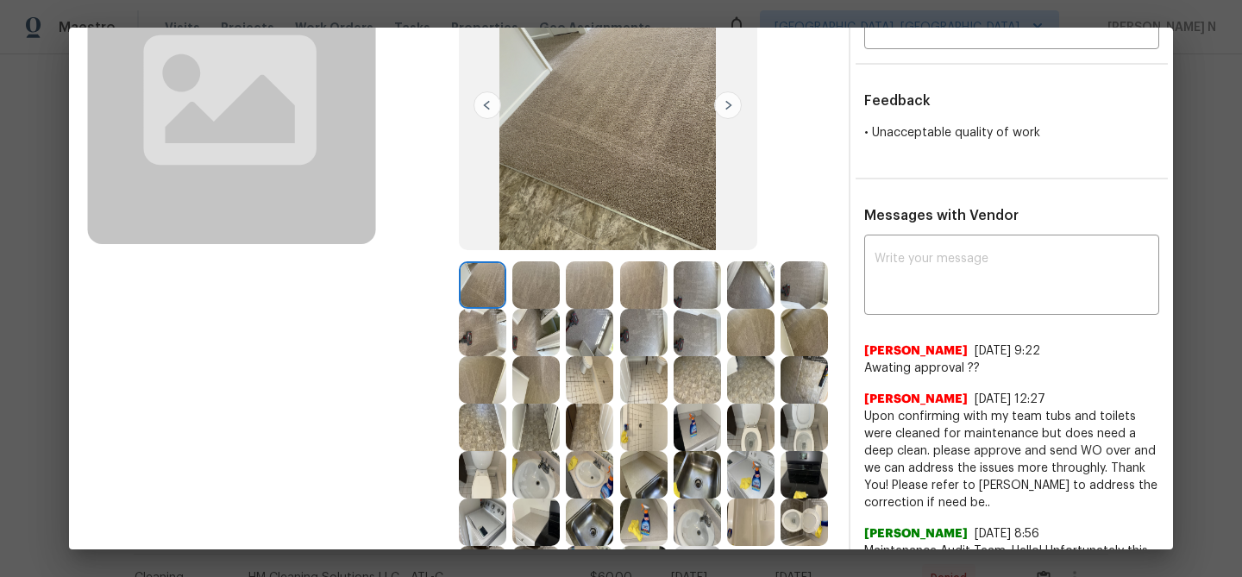
scroll to position [231, 0]
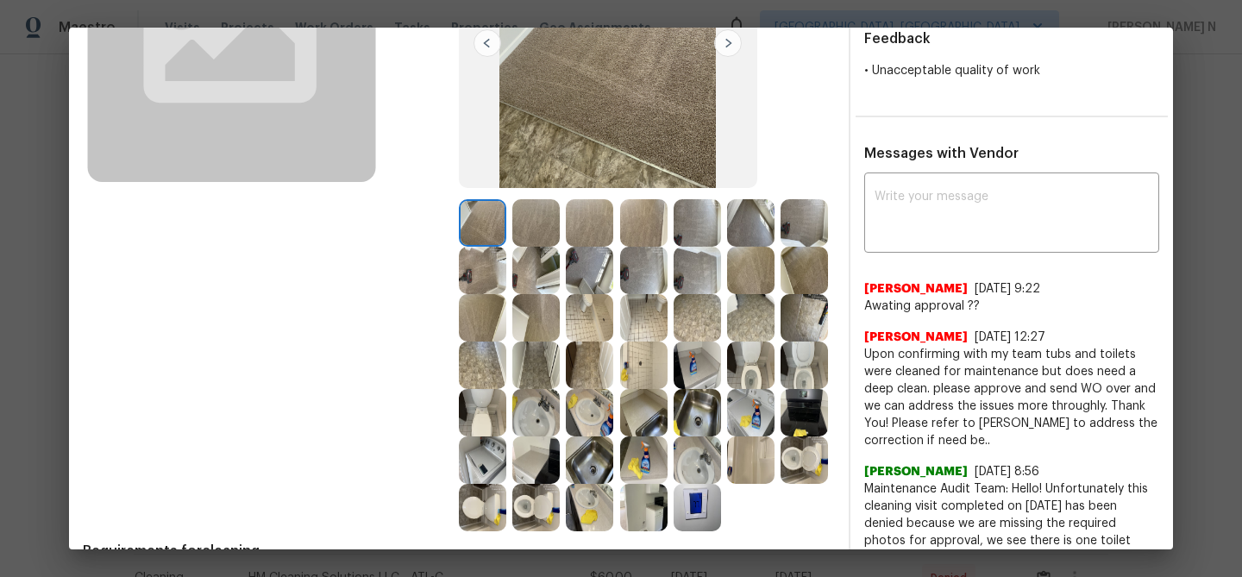
click at [1017, 252] on div "x ​ Jennifer Thompson 9/16/25, 9:22 Awating approval ?? Jennifer Thompson 9/11/…" at bounding box center [1011, 432] width 295 height 511
click at [1015, 235] on textarea at bounding box center [1012, 215] width 274 height 48
paste textarea "Maintenance Audit Team: Hello! Thank you for the feedback after further review …"
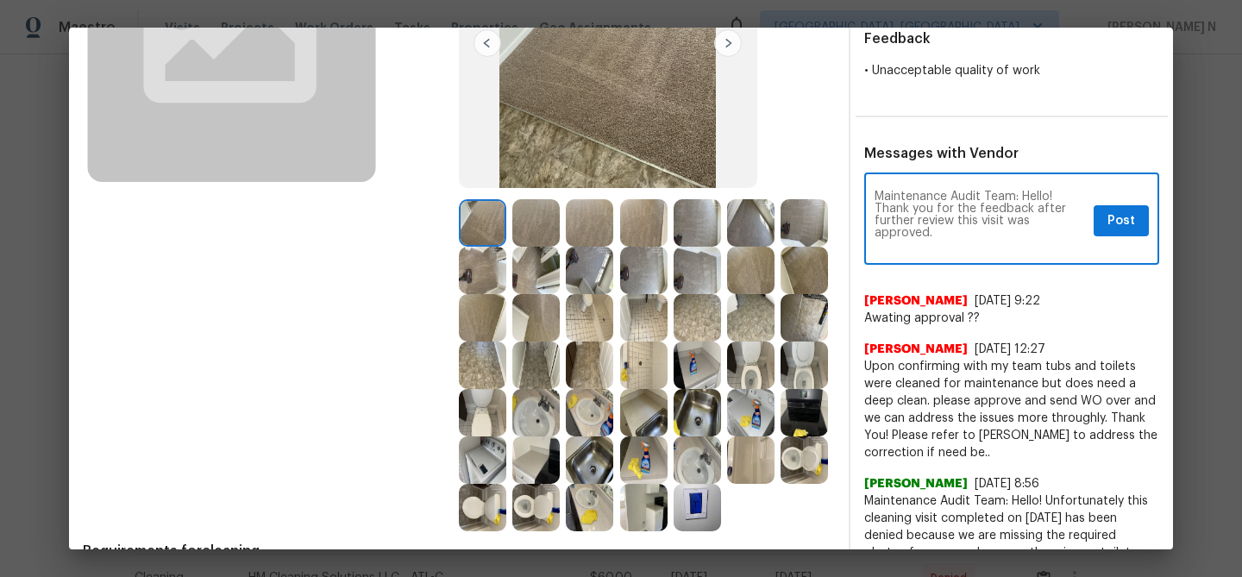
scroll to position [0, 0]
type textarea "Maintenance Audit Team: Hello! Thank you for the feedback after further review …"
click at [1117, 205] on button "Post" at bounding box center [1121, 221] width 55 height 32
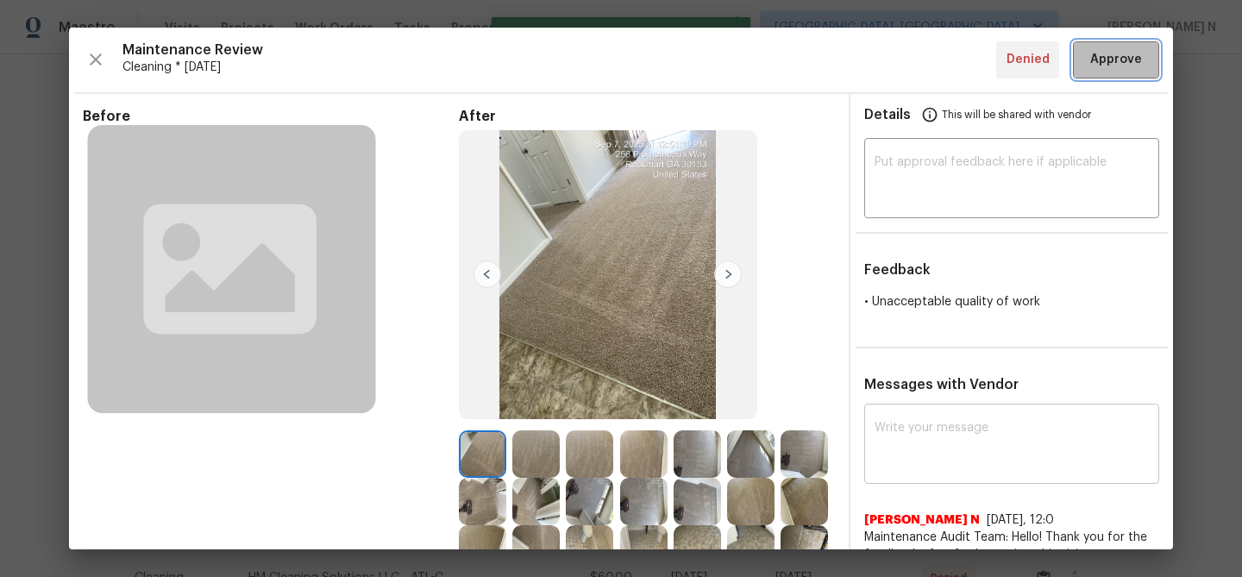
click at [1118, 66] on span "Approve" at bounding box center [1116, 60] width 52 height 22
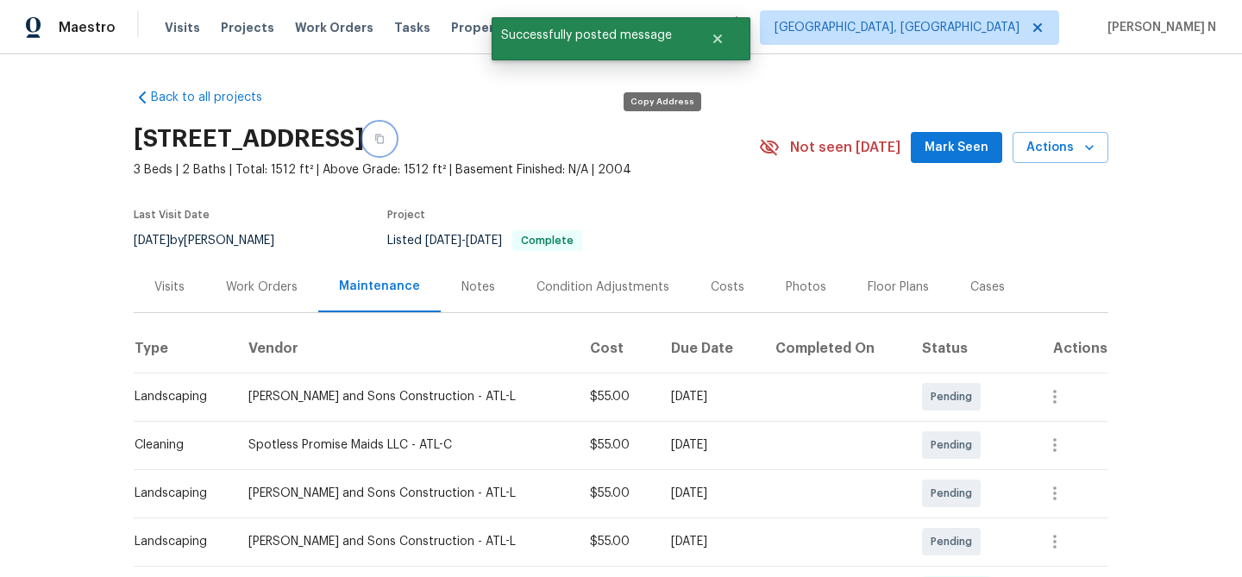
click at [385, 135] on icon "button" at bounding box center [379, 139] width 10 height 10
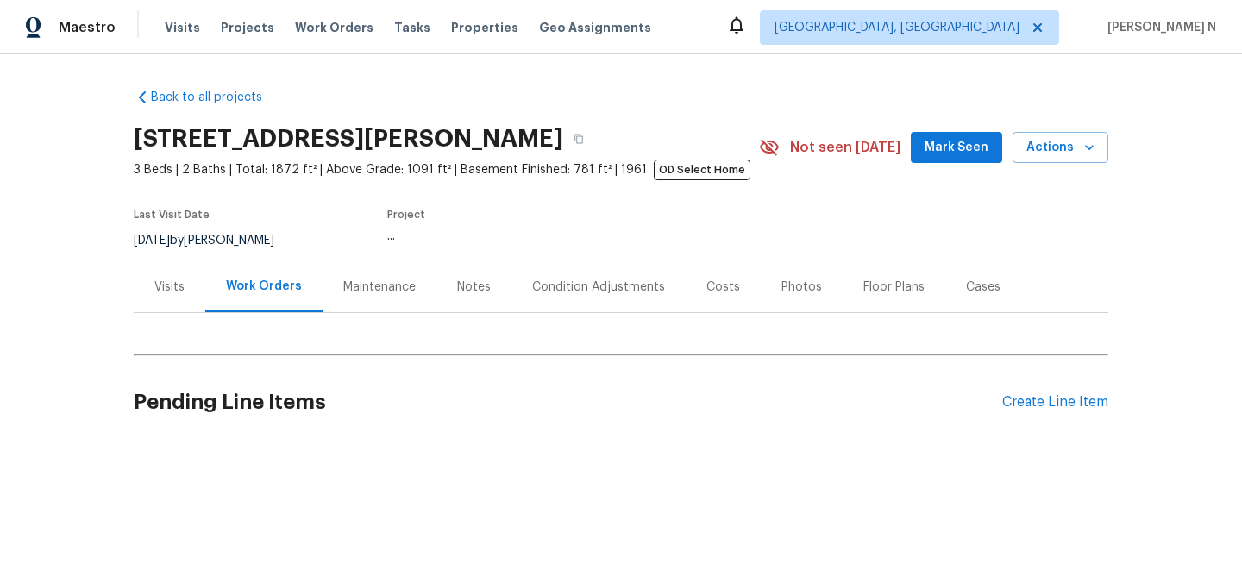
click at [386, 292] on div "Maintenance" at bounding box center [379, 287] width 72 height 17
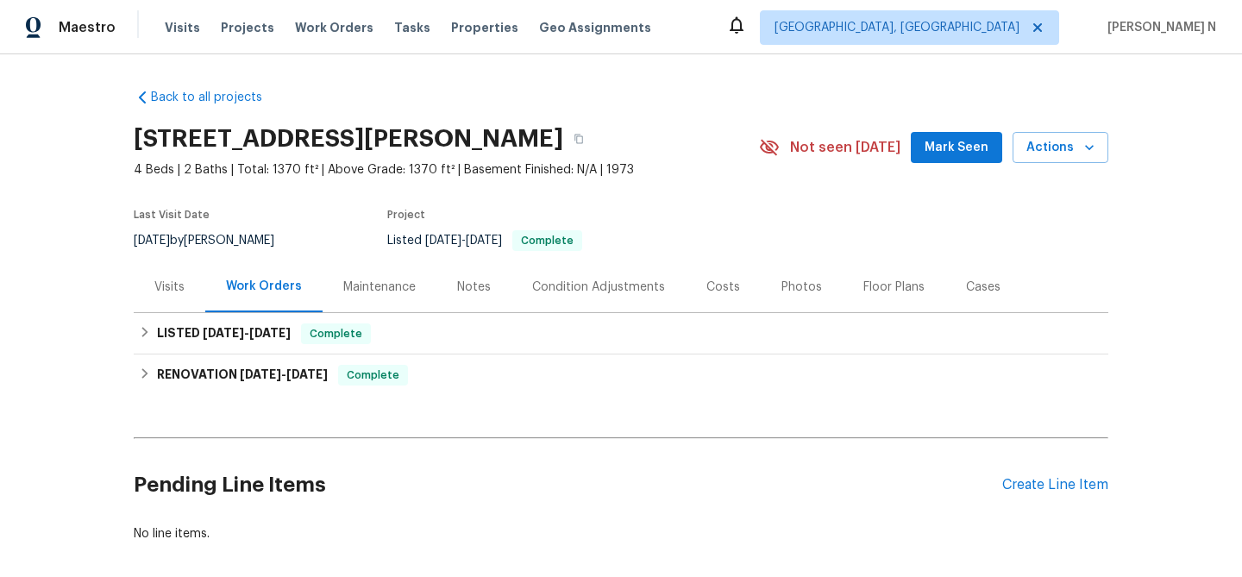
click at [379, 279] on div "Maintenance" at bounding box center [379, 287] width 72 height 17
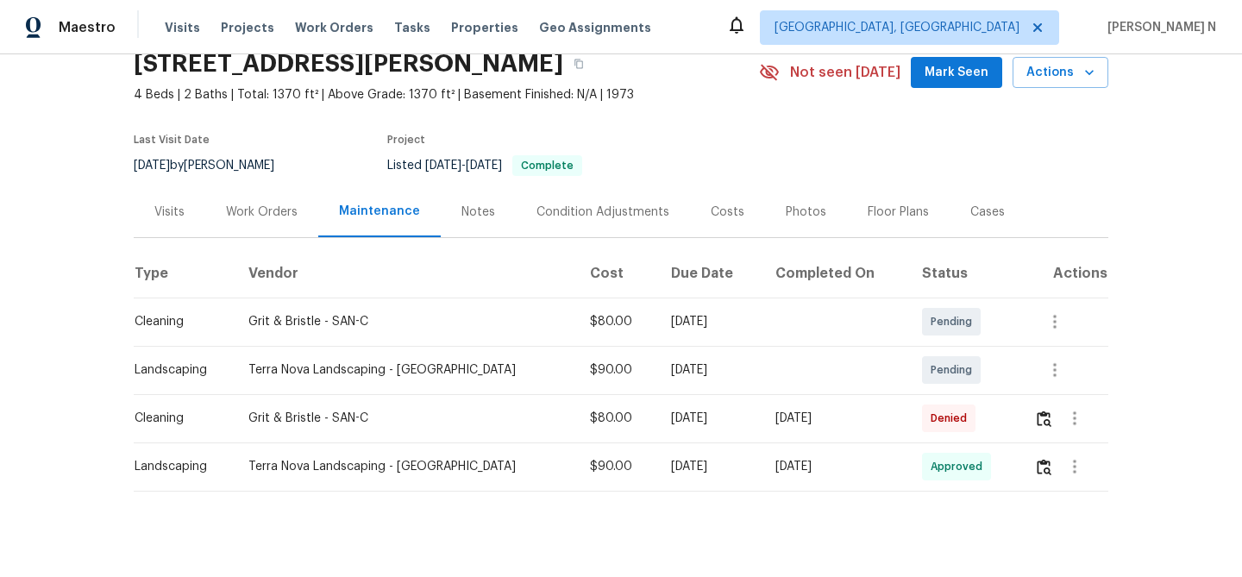
scroll to position [93, 0]
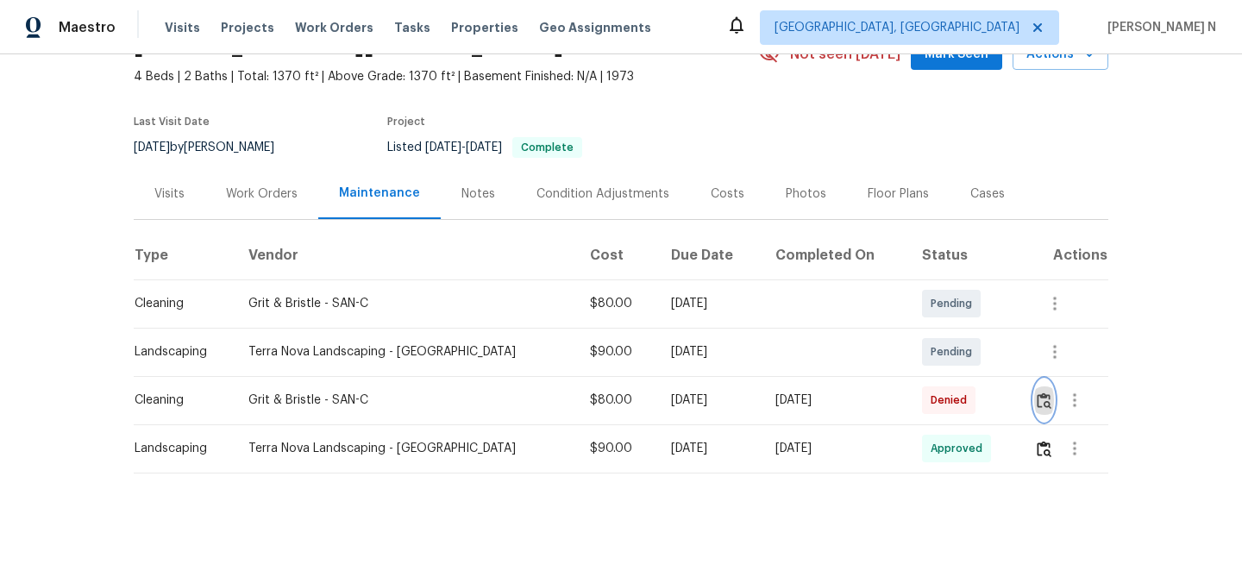
click at [1037, 406] on img "button" at bounding box center [1044, 400] width 15 height 16
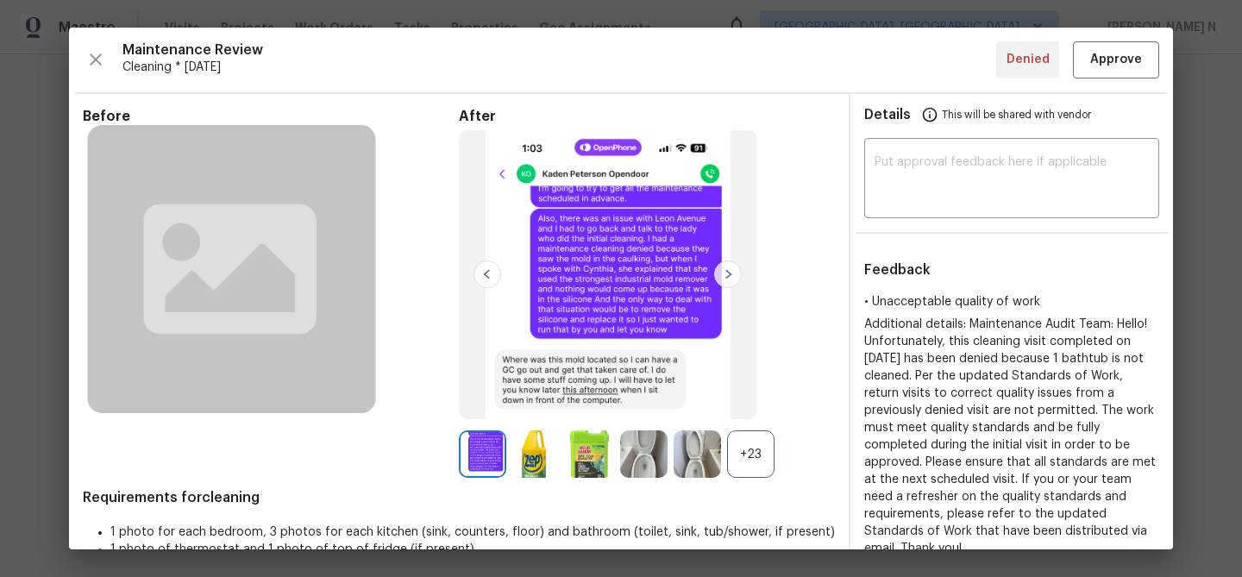
click at [769, 461] on div "+23" at bounding box center [750, 453] width 47 height 47
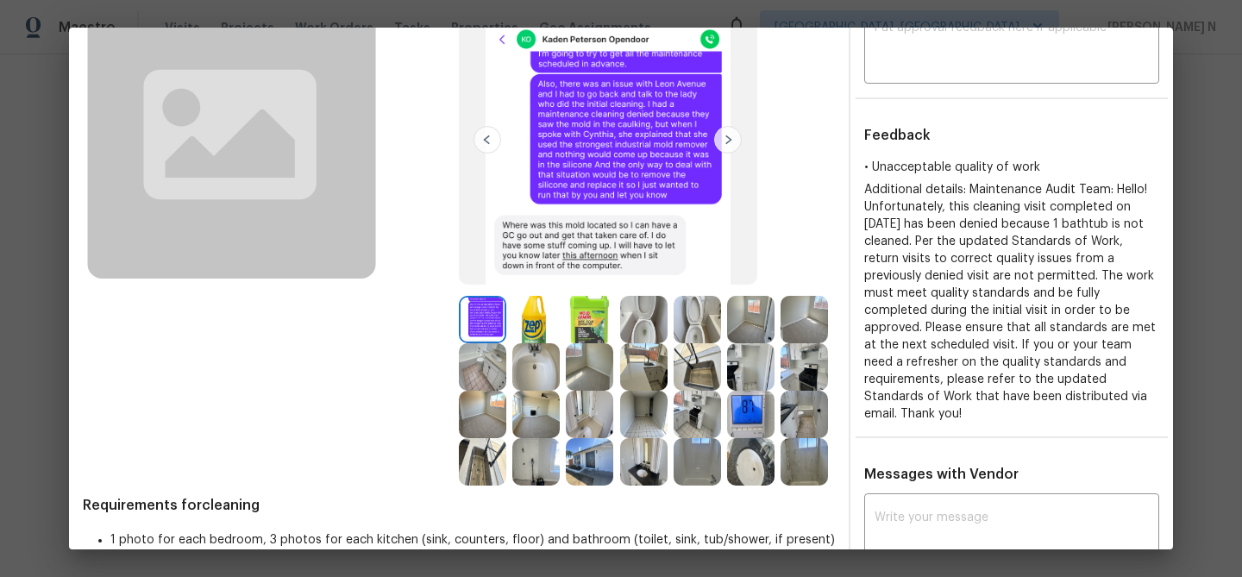
scroll to position [131, 0]
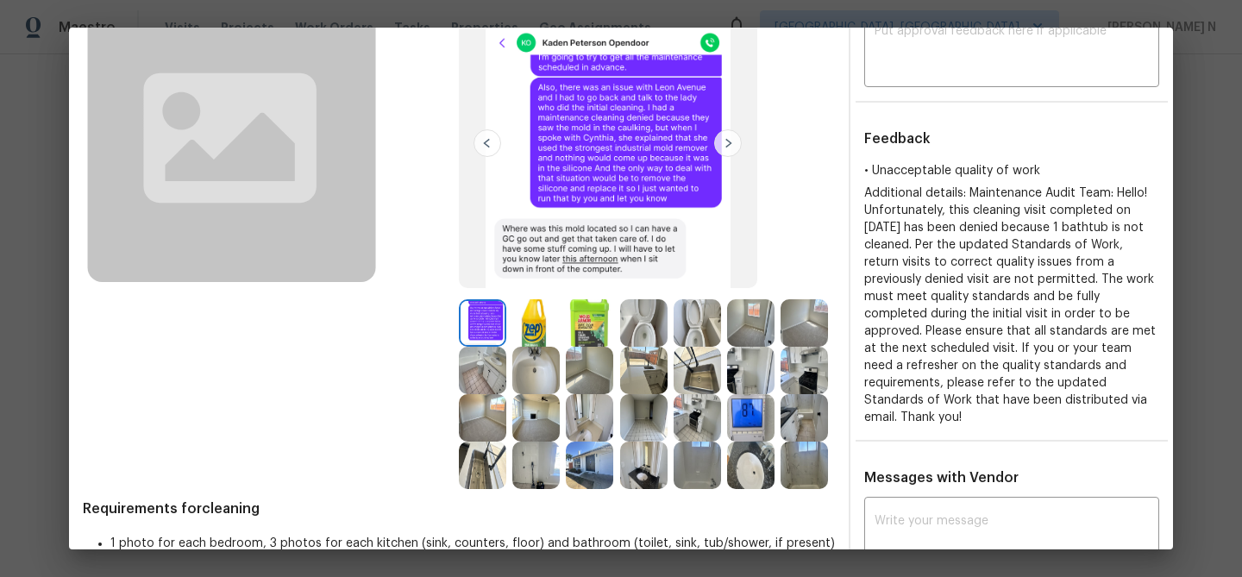
click at [685, 480] on img at bounding box center [697, 465] width 47 height 47
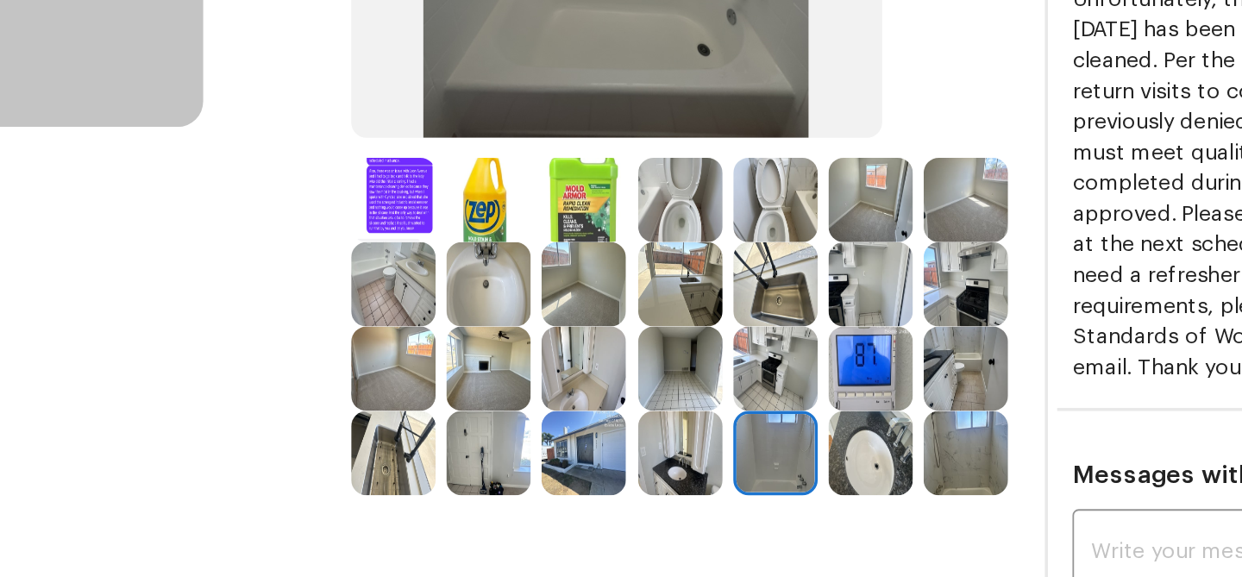
scroll to position [259, 0]
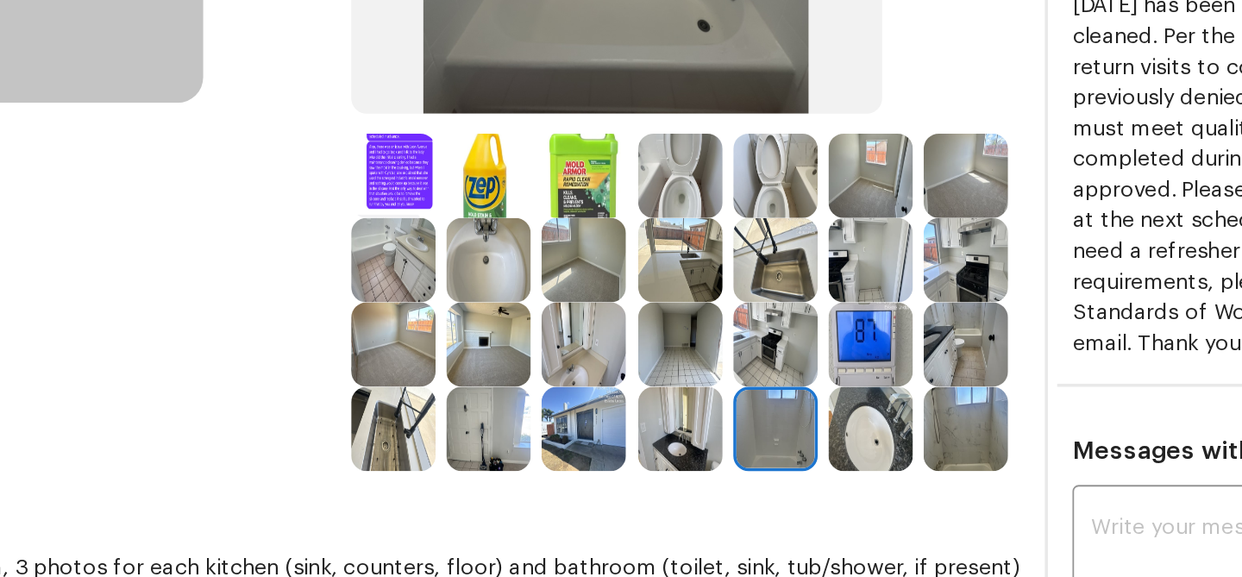
click at [815, 349] on img at bounding box center [804, 337] width 47 height 47
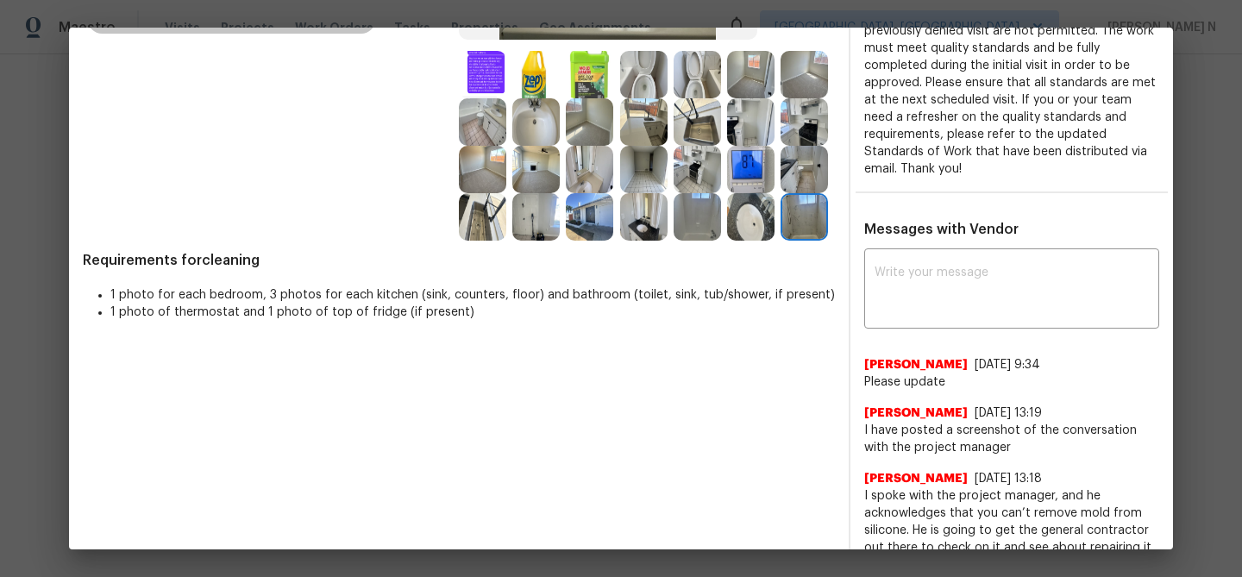
scroll to position [390, 0]
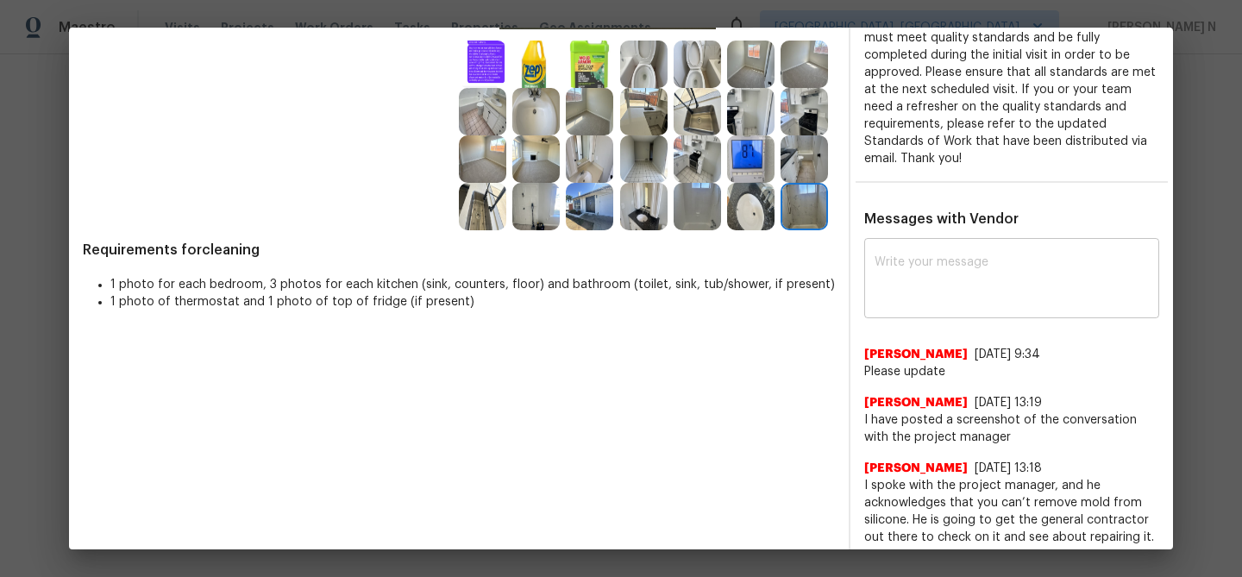
click at [928, 273] on textarea at bounding box center [1012, 280] width 274 height 48
paste textarea "Maintenance Audit Team: Hello! Thank you for the feedback after further review …"
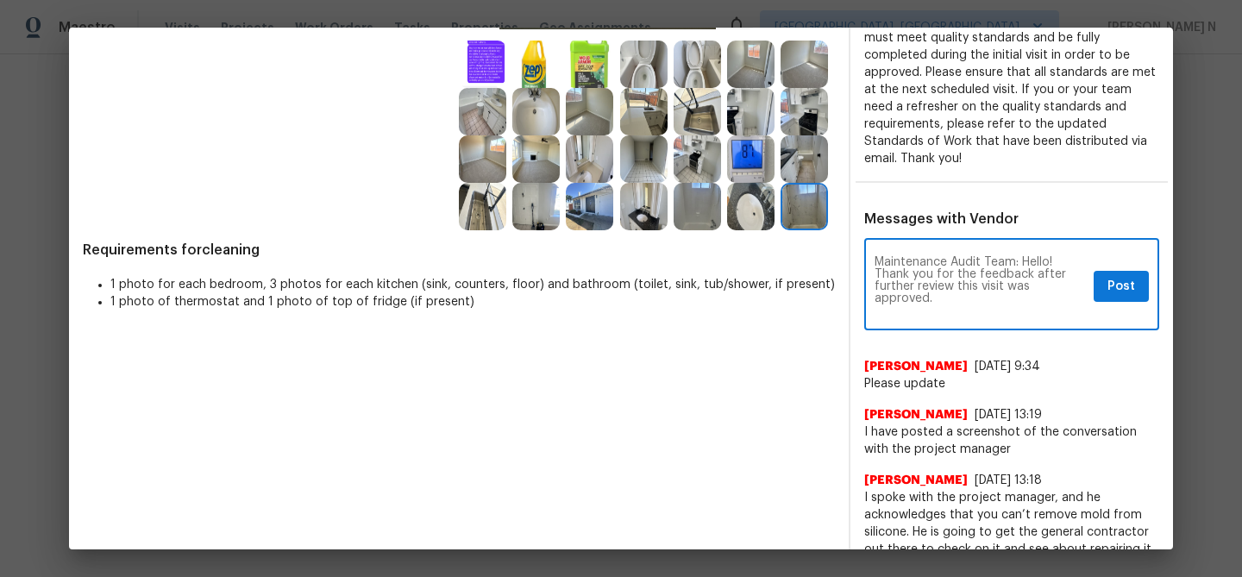
scroll to position [0, 0]
type textarea "Maintenance Audit Team: Hello! Thank you for the feedback after further review …"
click at [1145, 279] on button "Post" at bounding box center [1121, 287] width 55 height 32
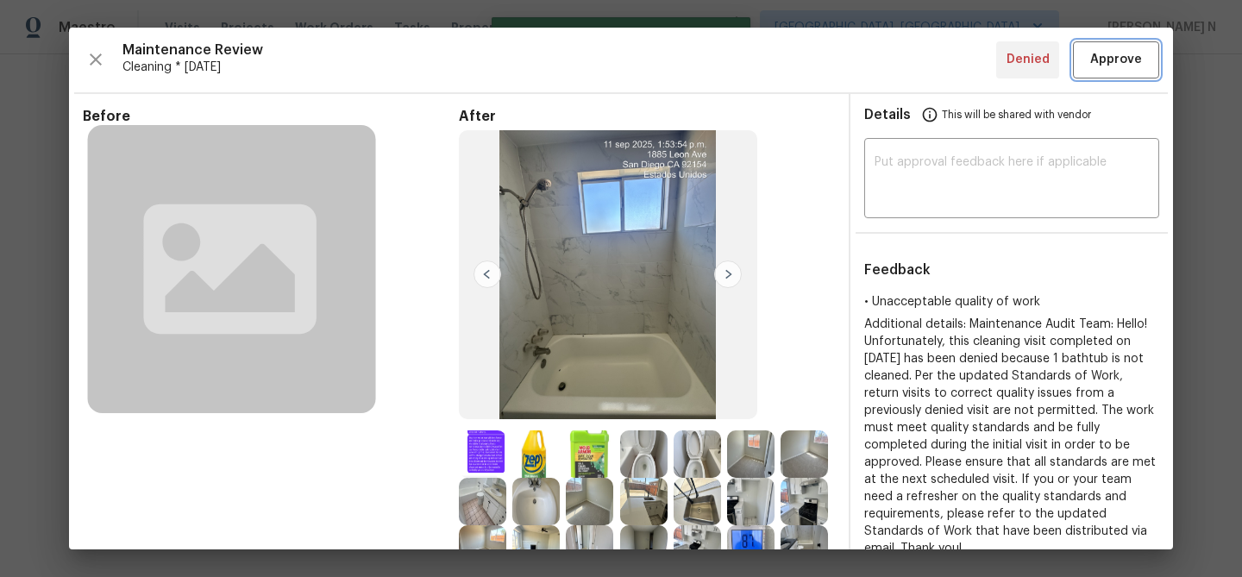
click at [1105, 55] on span "Approve" at bounding box center [1116, 60] width 52 height 22
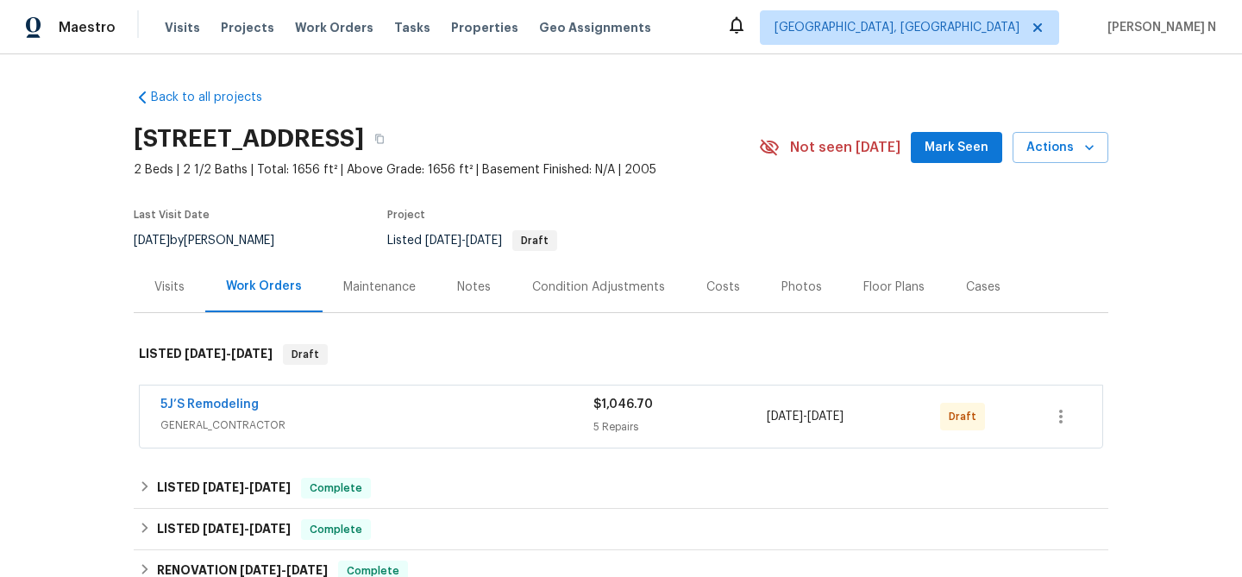
click at [402, 289] on div "Maintenance" at bounding box center [379, 287] width 72 height 17
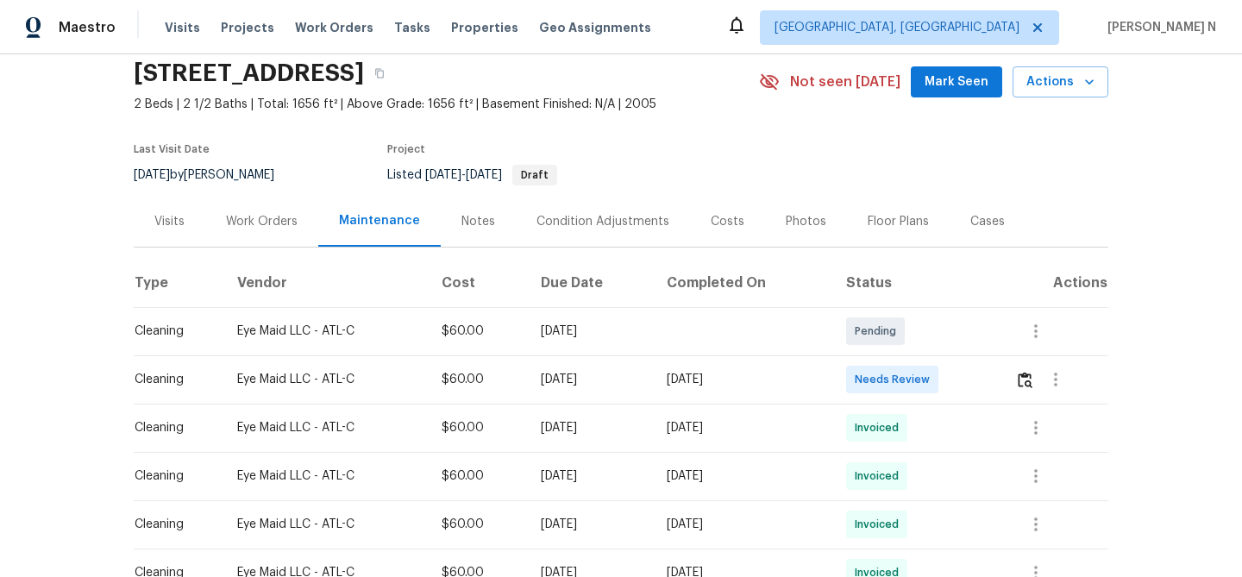
scroll to position [154, 0]
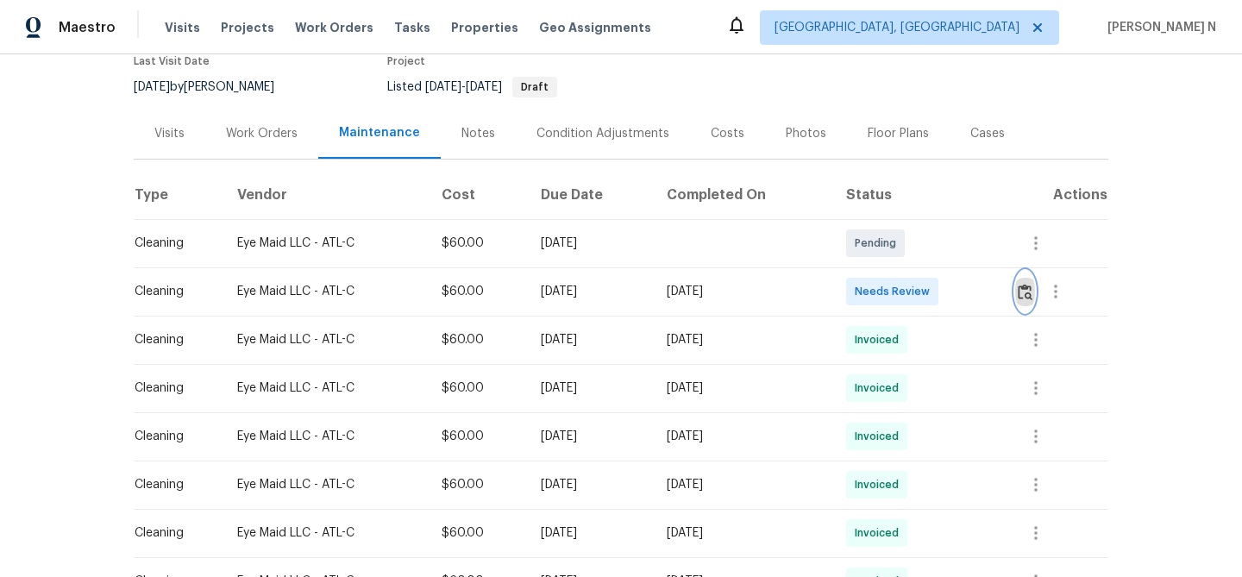
click at [1035, 306] on button "button" at bounding box center [1025, 291] width 20 height 41
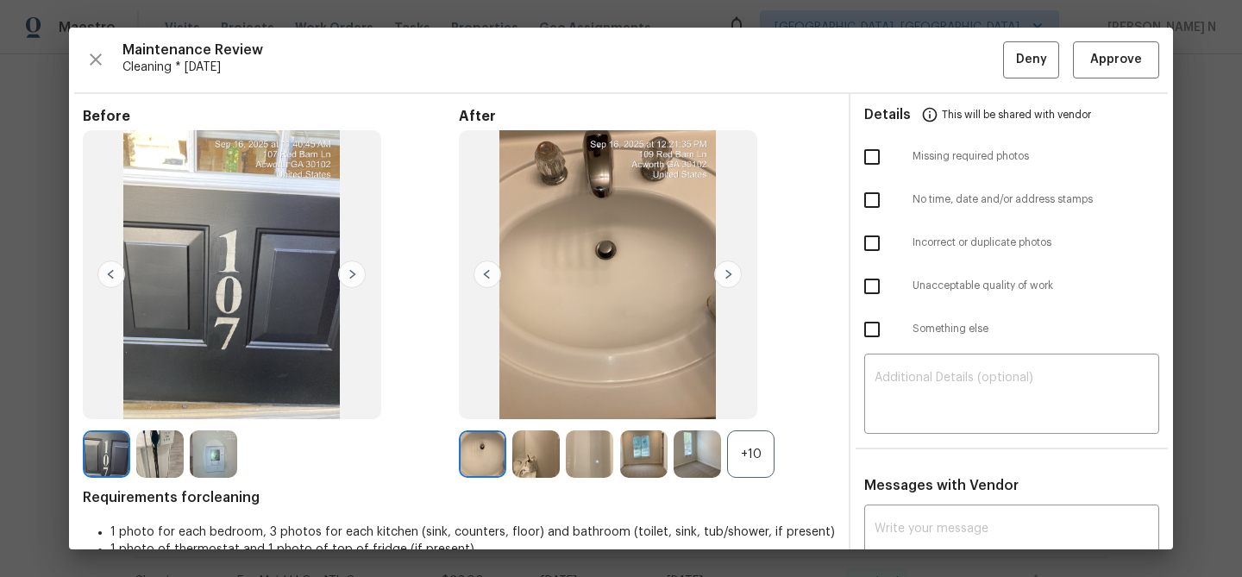
click at [738, 446] on div "+10" at bounding box center [750, 453] width 47 height 47
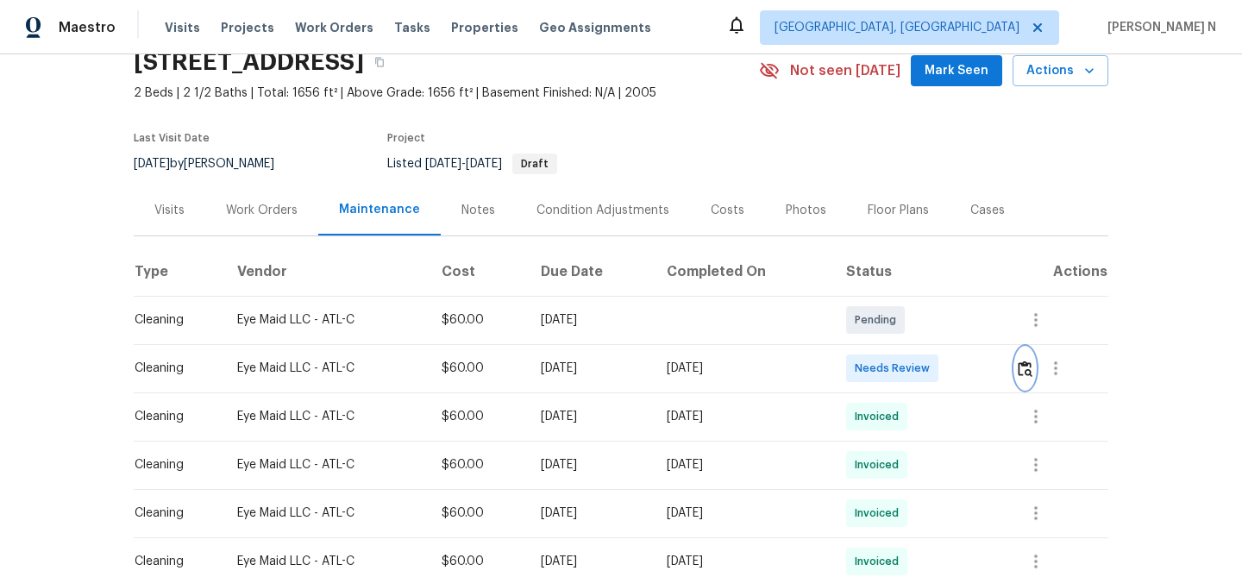
scroll to position [55, 0]
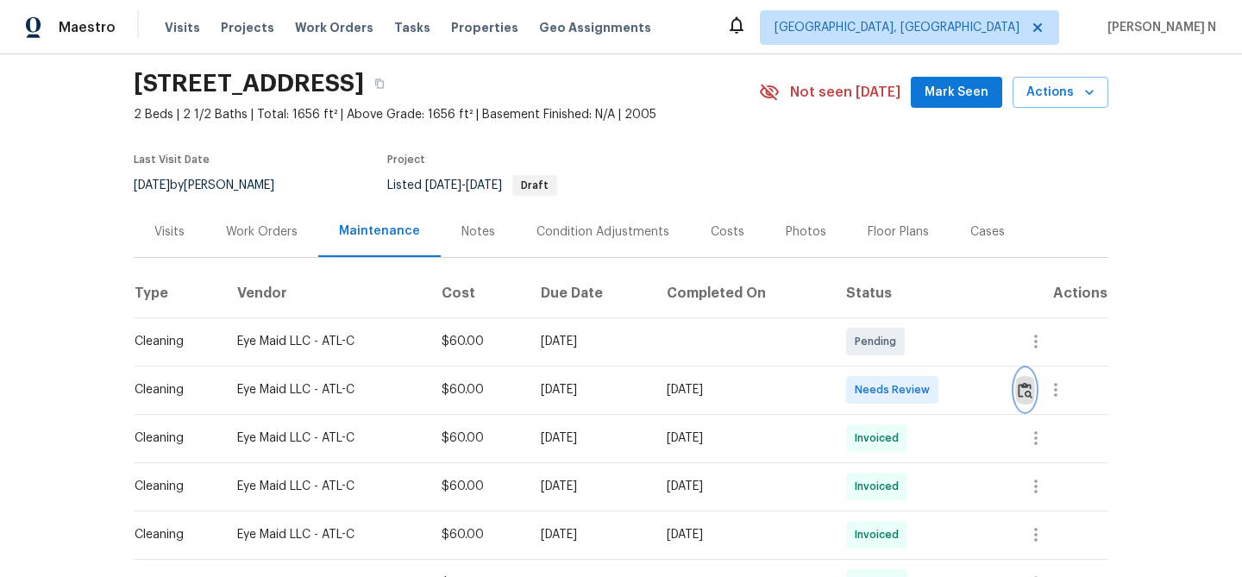
click at [1031, 392] on img "button" at bounding box center [1025, 390] width 15 height 16
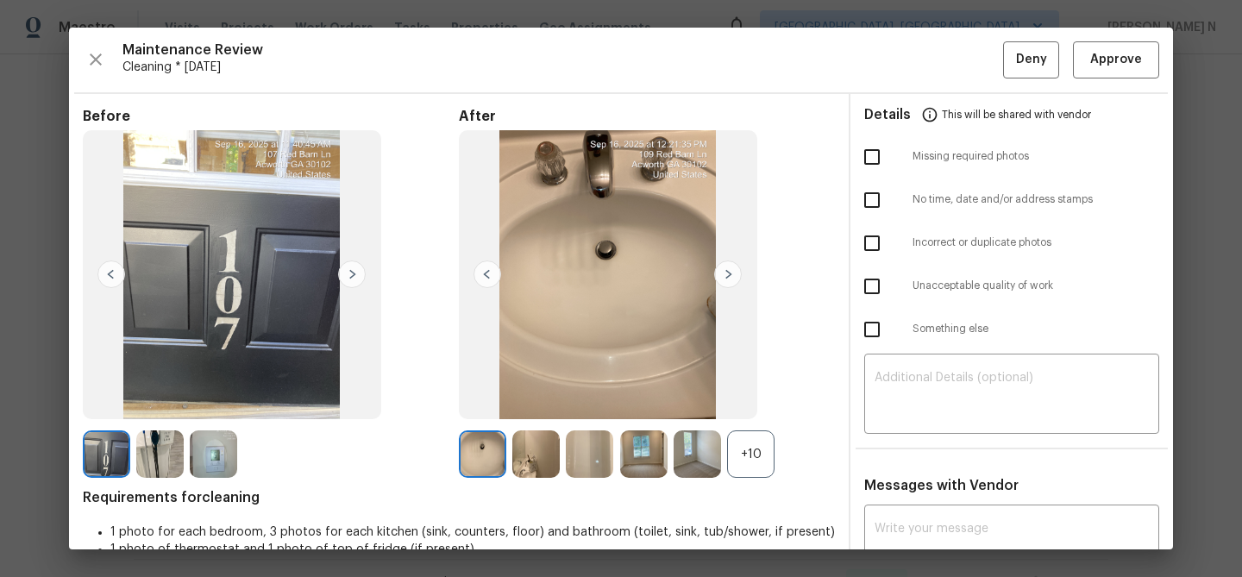
click at [746, 454] on div "+10" at bounding box center [750, 453] width 47 height 47
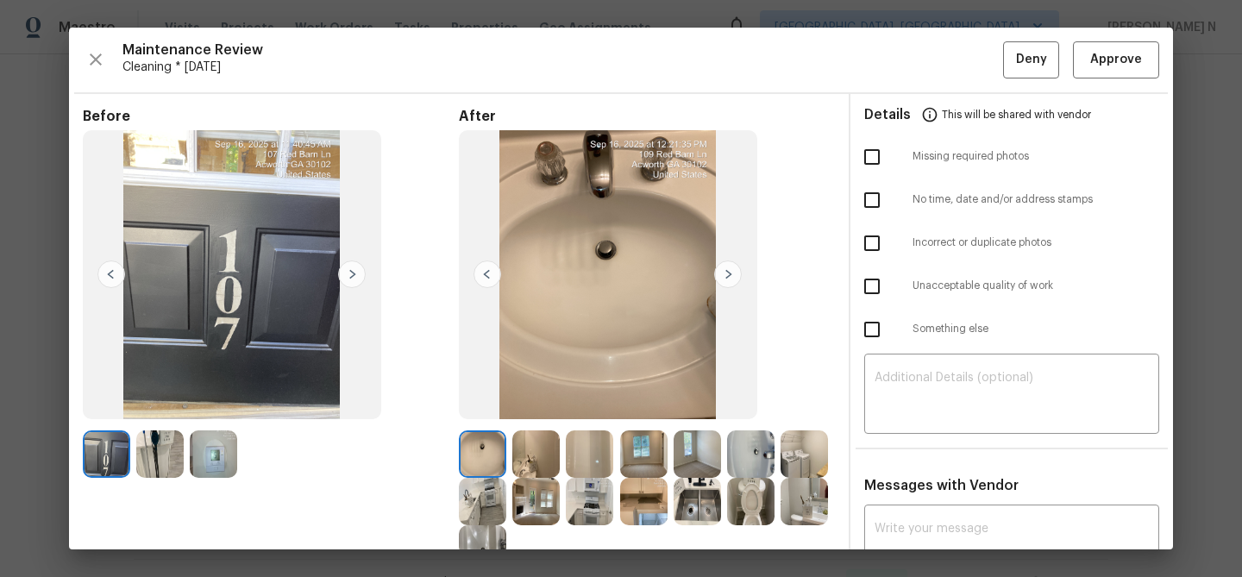
scroll to position [150, 0]
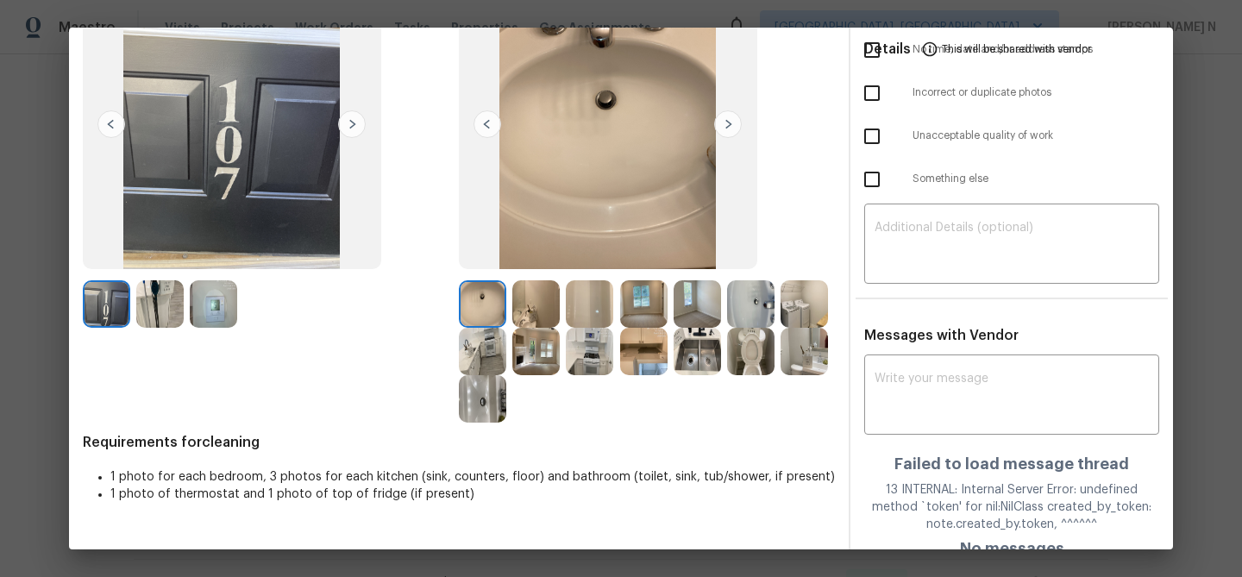
click at [812, 342] on img at bounding box center [804, 351] width 47 height 47
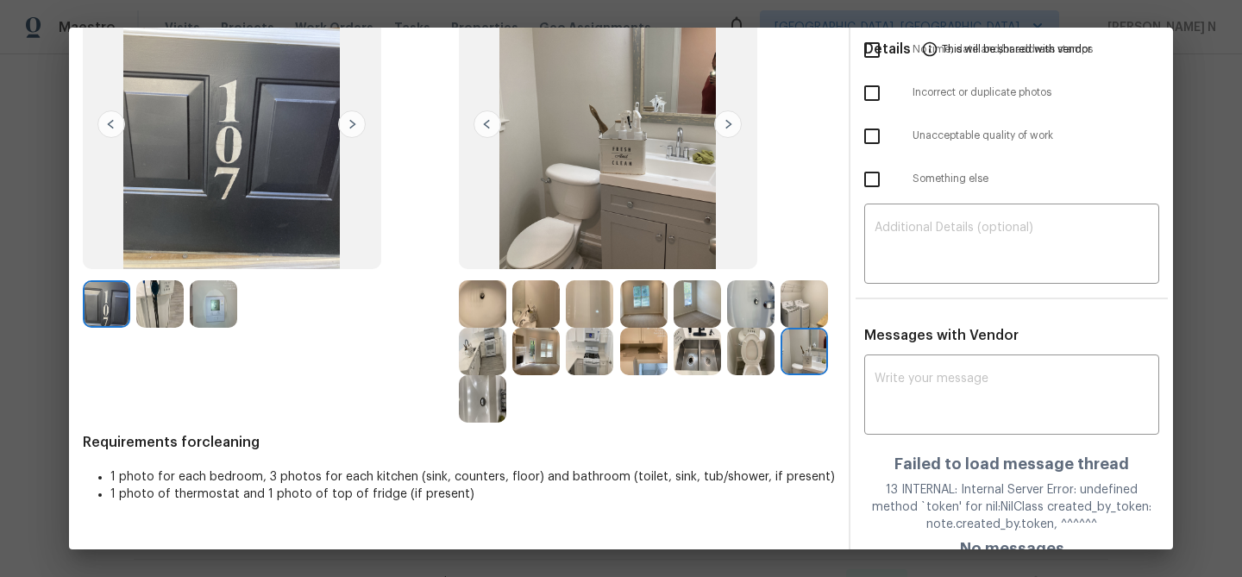
scroll to position [171, 0]
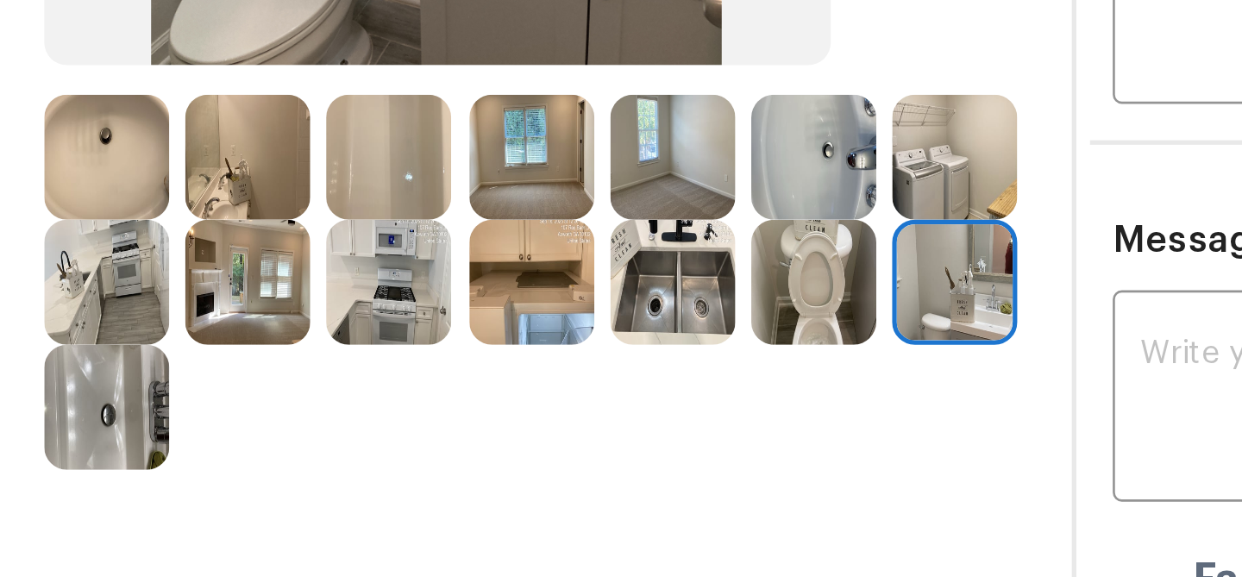
click at [532, 284] on img at bounding box center [535, 283] width 47 height 47
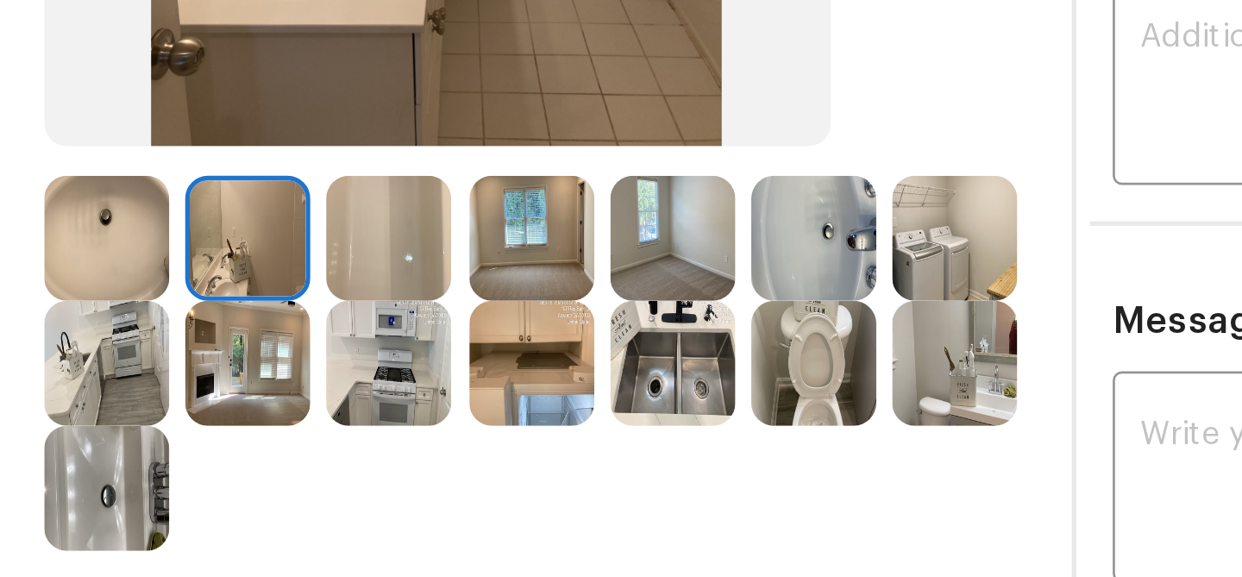
scroll to position [141, 0]
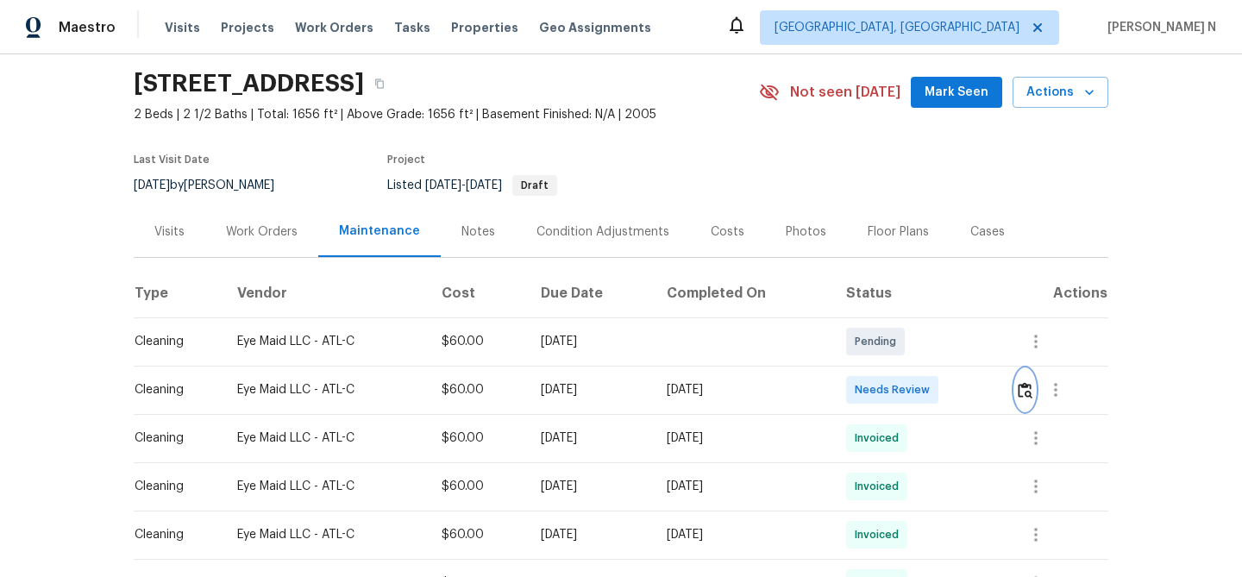
click at [1035, 386] on button "button" at bounding box center [1025, 389] width 20 height 41
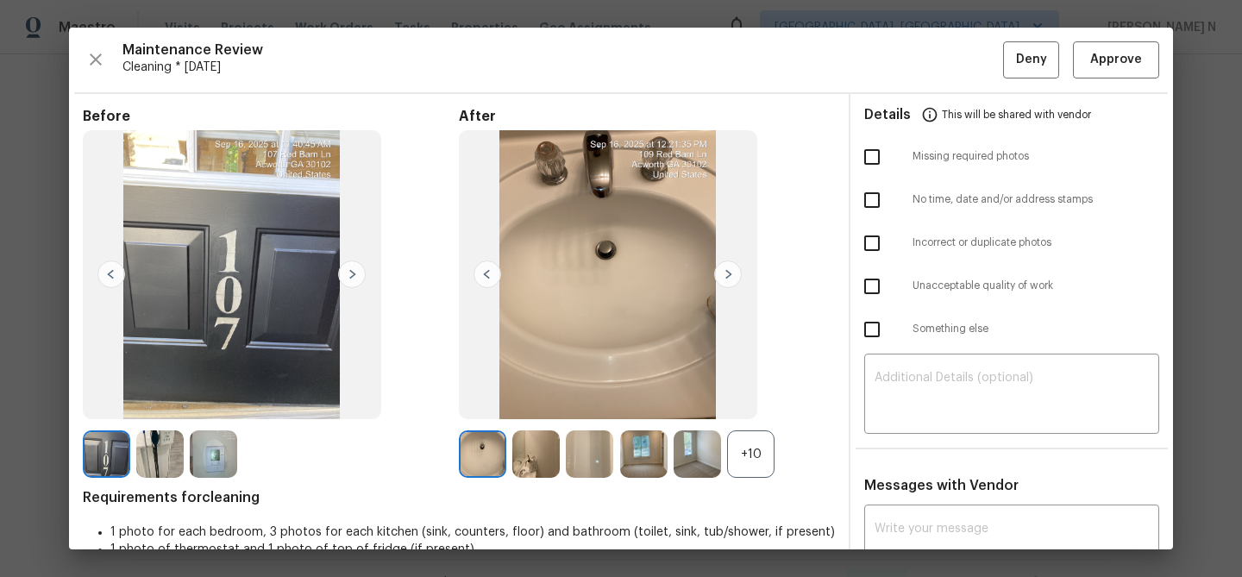
click at [744, 449] on div "+10" at bounding box center [750, 453] width 47 height 47
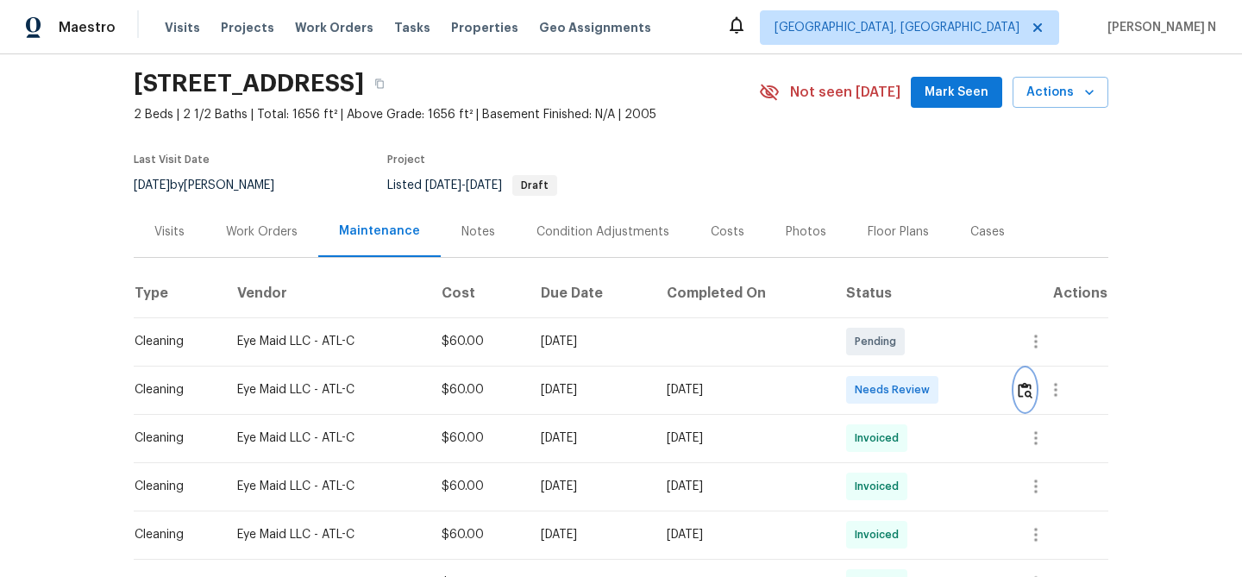
scroll to position [0, 0]
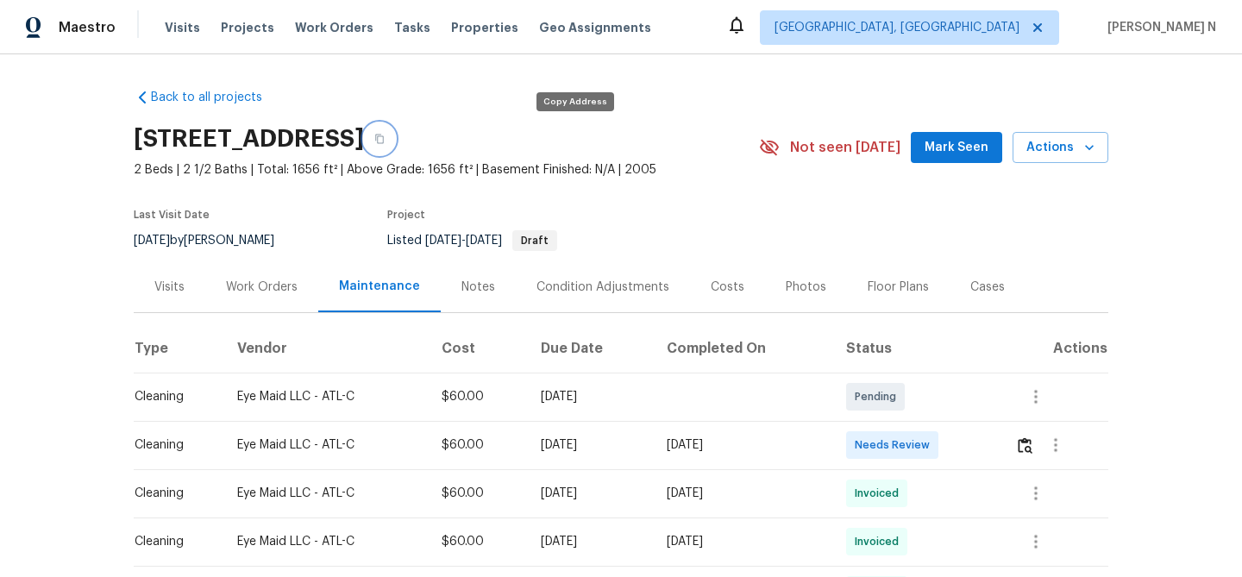
click at [385, 140] on icon "button" at bounding box center [379, 139] width 10 height 10
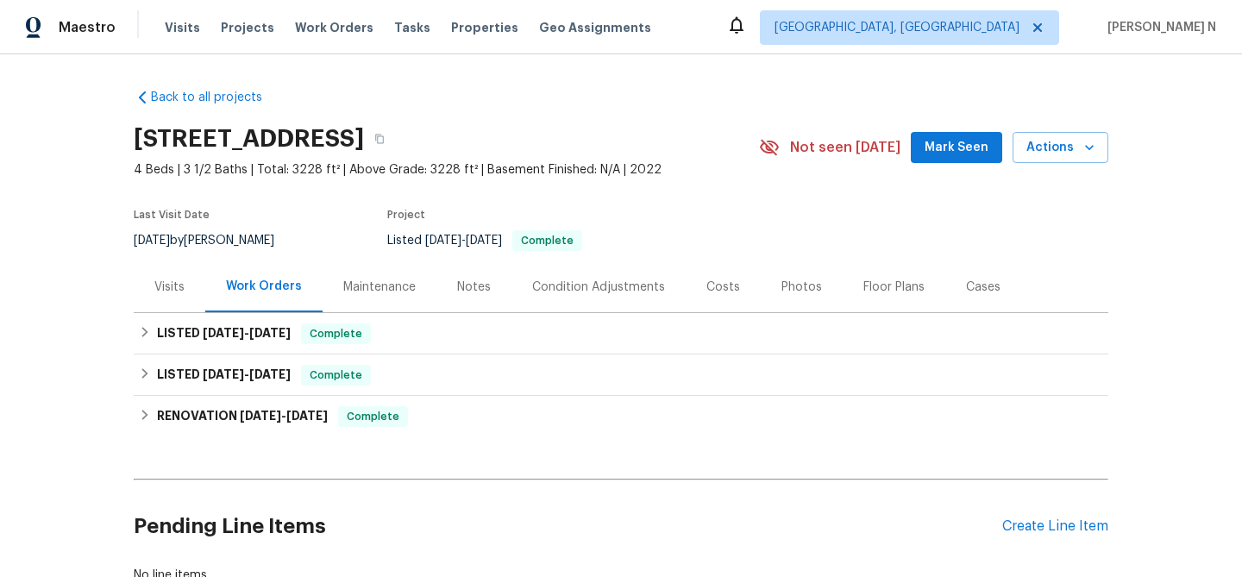
click at [388, 289] on div "Maintenance" at bounding box center [379, 287] width 72 height 17
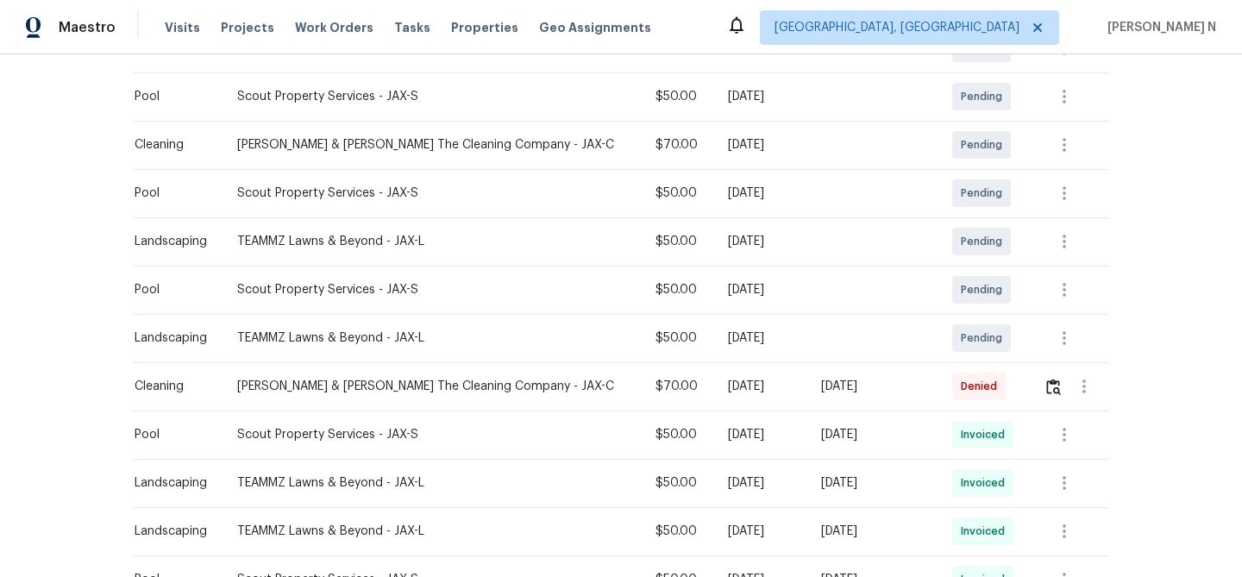
scroll to position [350, 0]
click at [1052, 390] on img "button" at bounding box center [1053, 385] width 15 height 16
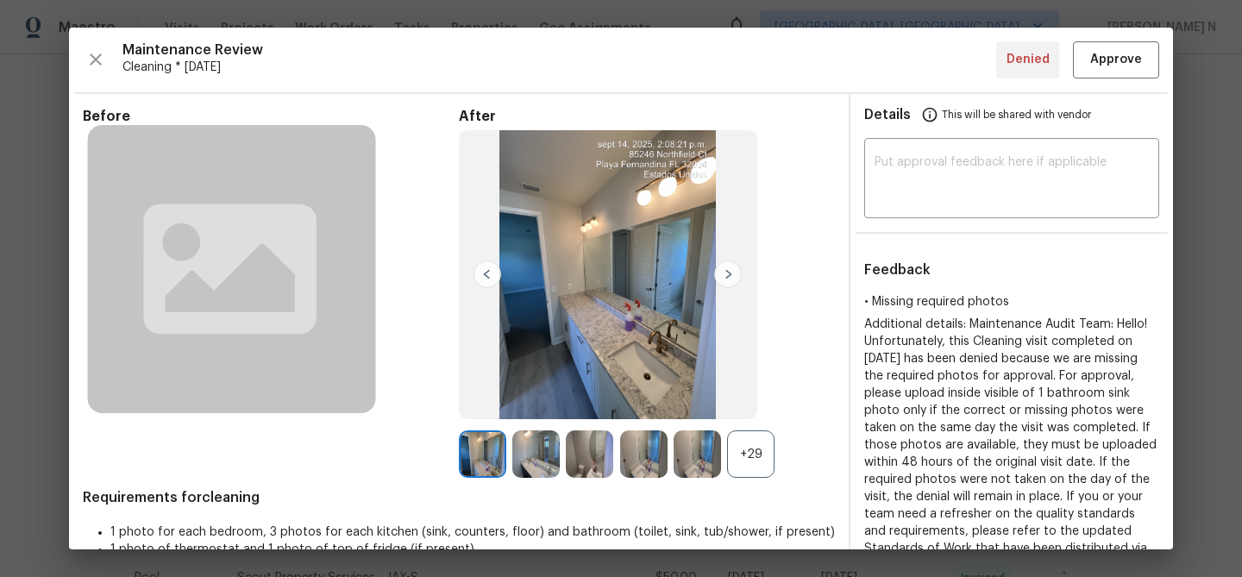
click at [744, 435] on div "+29" at bounding box center [750, 453] width 47 height 47
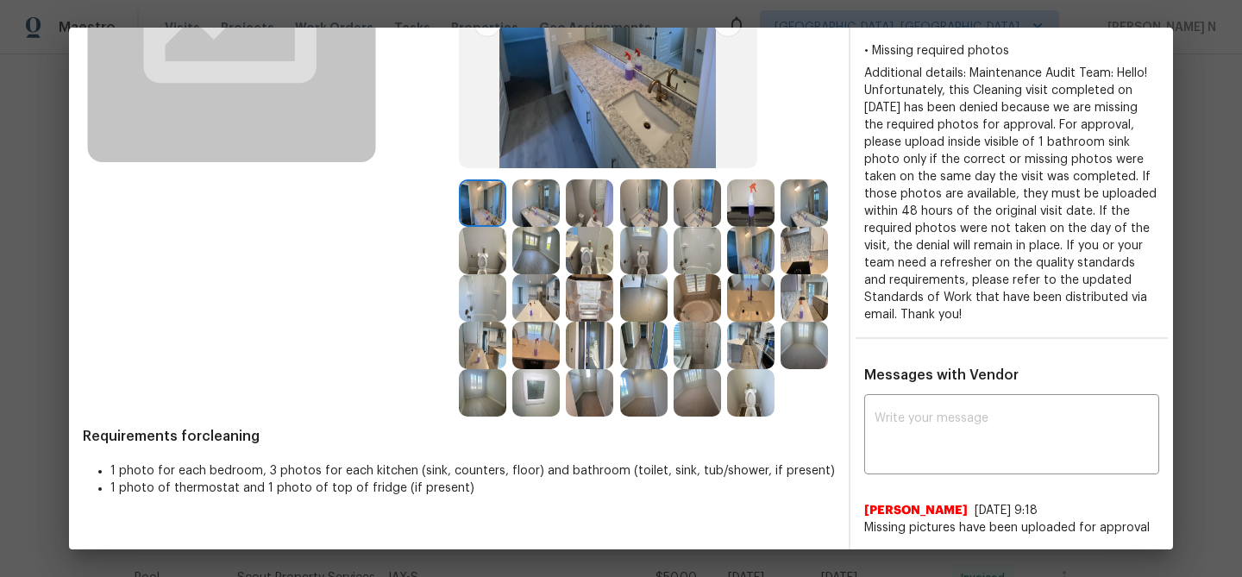
scroll to position [206, 0]
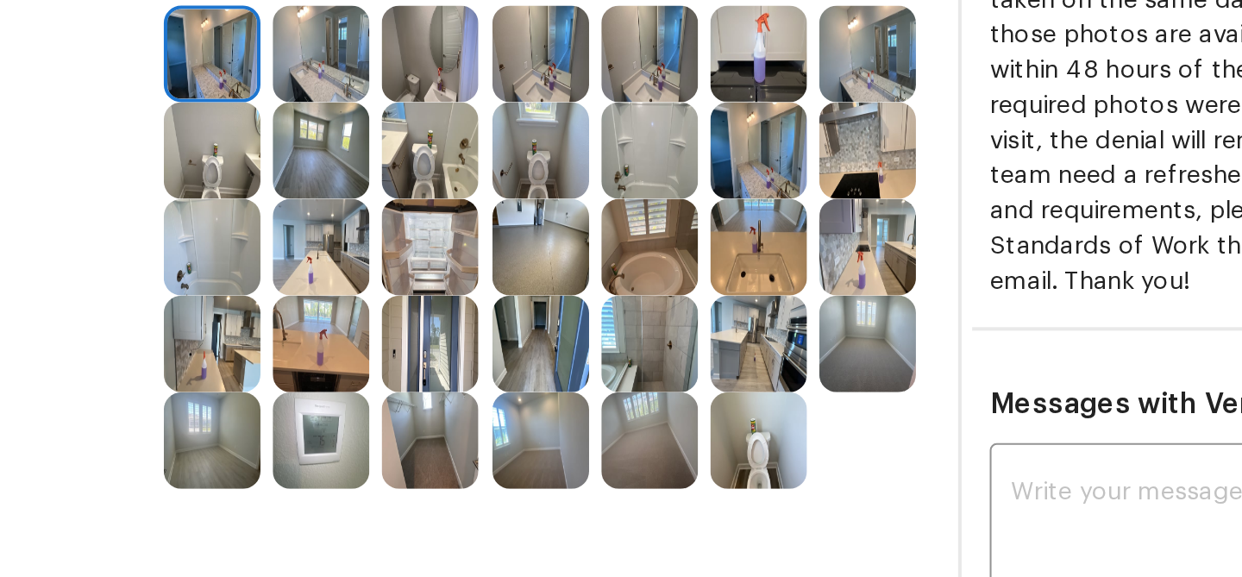
click at [440, 298] on div "Before" at bounding box center [271, 182] width 376 height 561
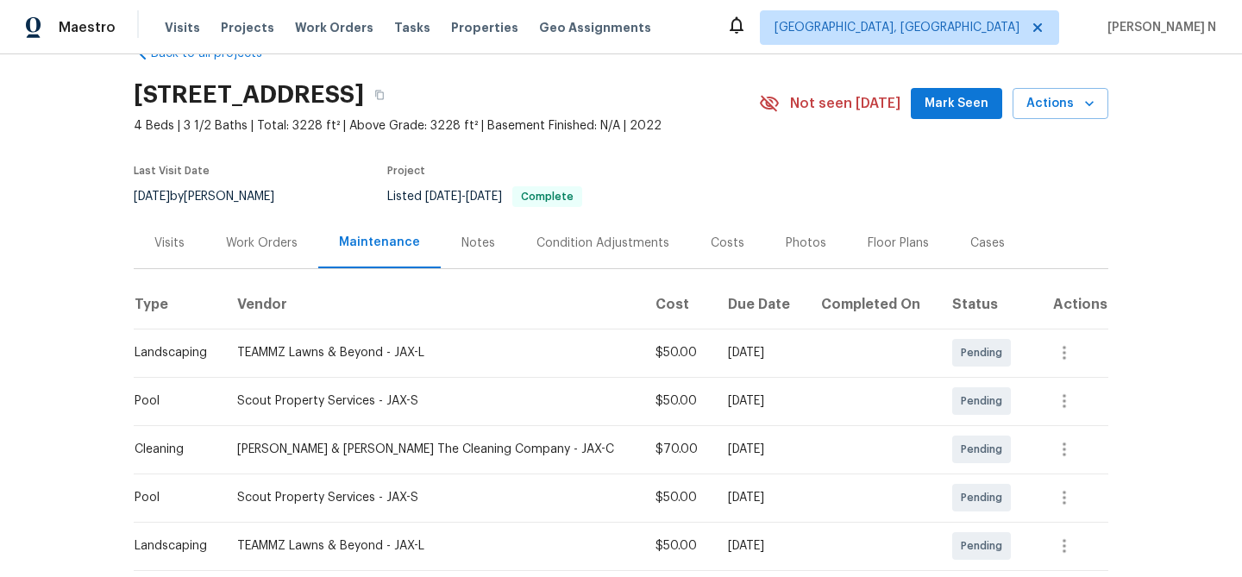
scroll to position [217, 0]
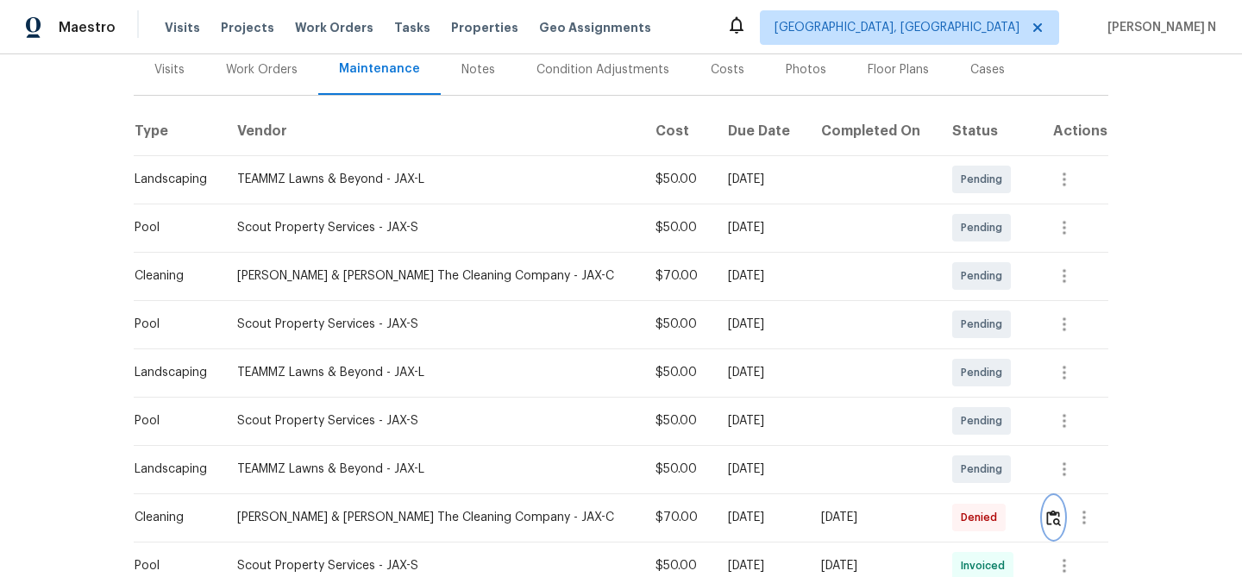
click at [1057, 518] on img "button" at bounding box center [1053, 518] width 15 height 16
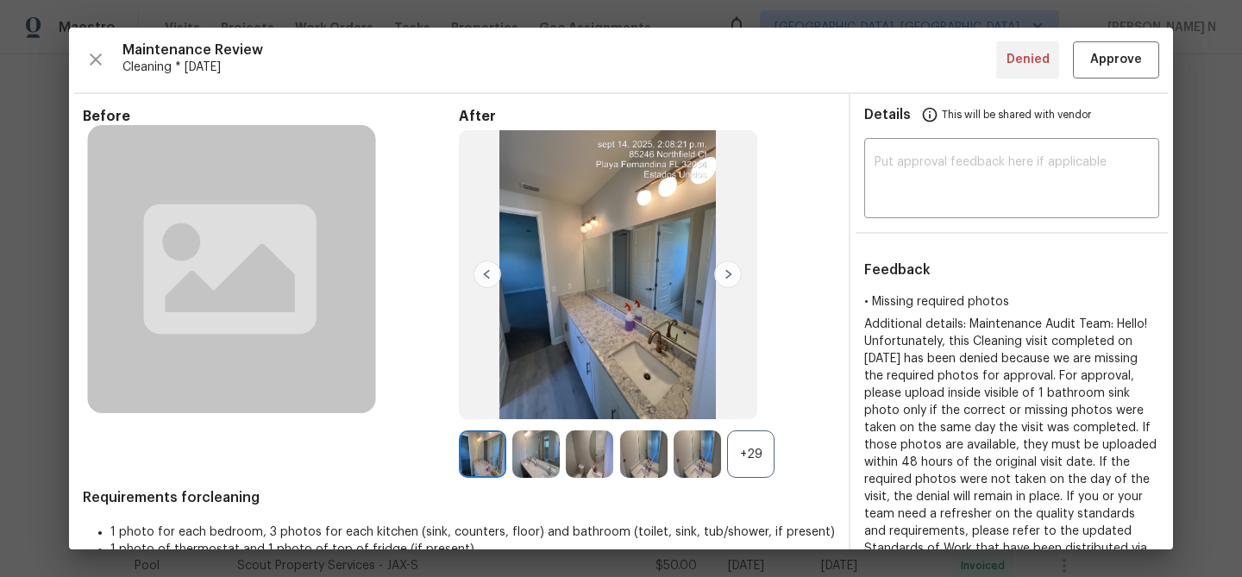
click at [770, 462] on div "+29" at bounding box center [750, 453] width 47 height 47
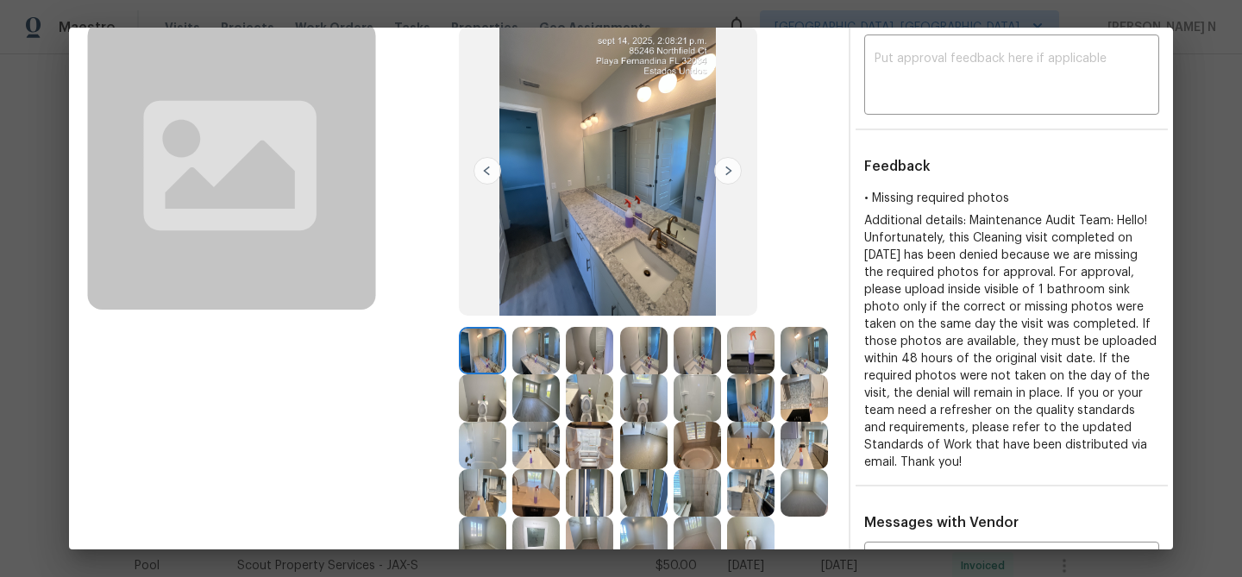
scroll to position [257, 0]
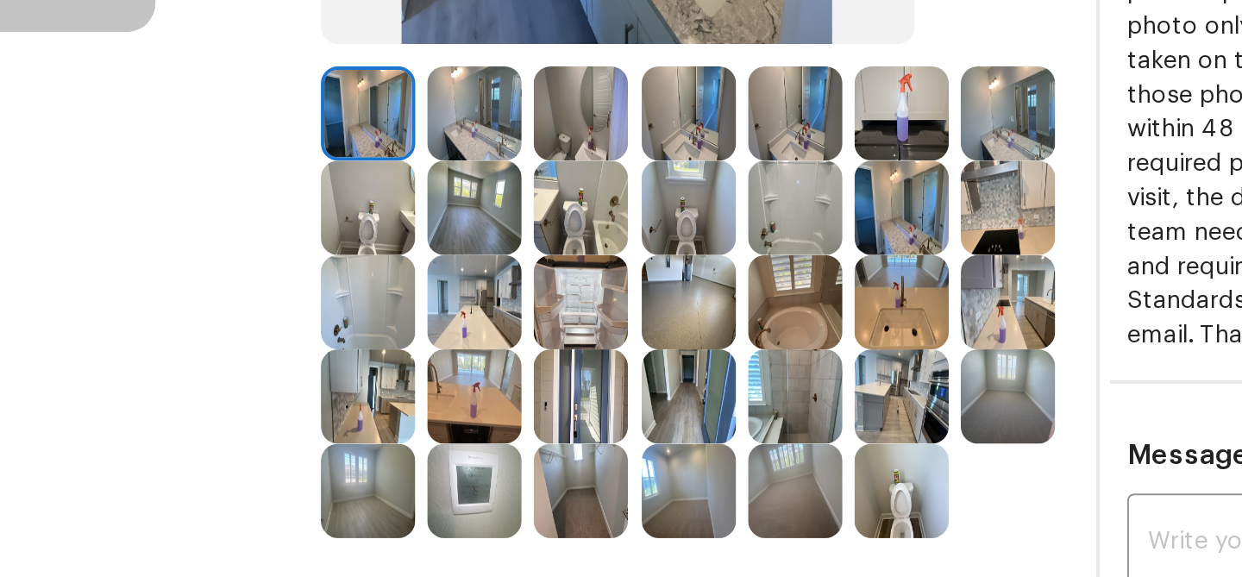
click at [544, 205] on img at bounding box center [535, 196] width 47 height 47
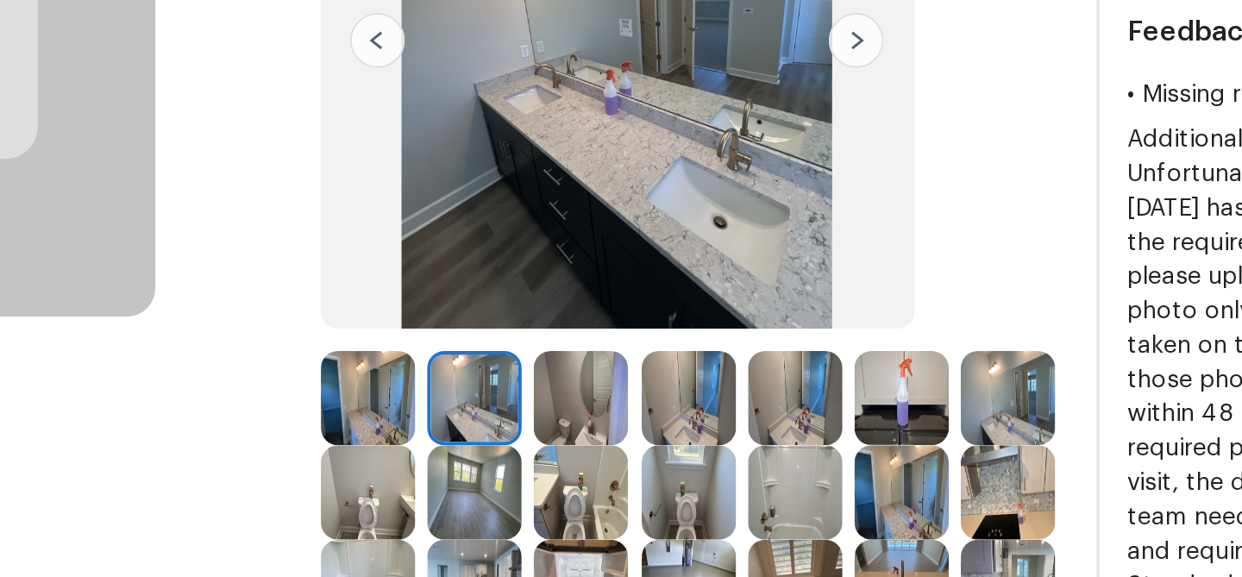
scroll to position [96, 0]
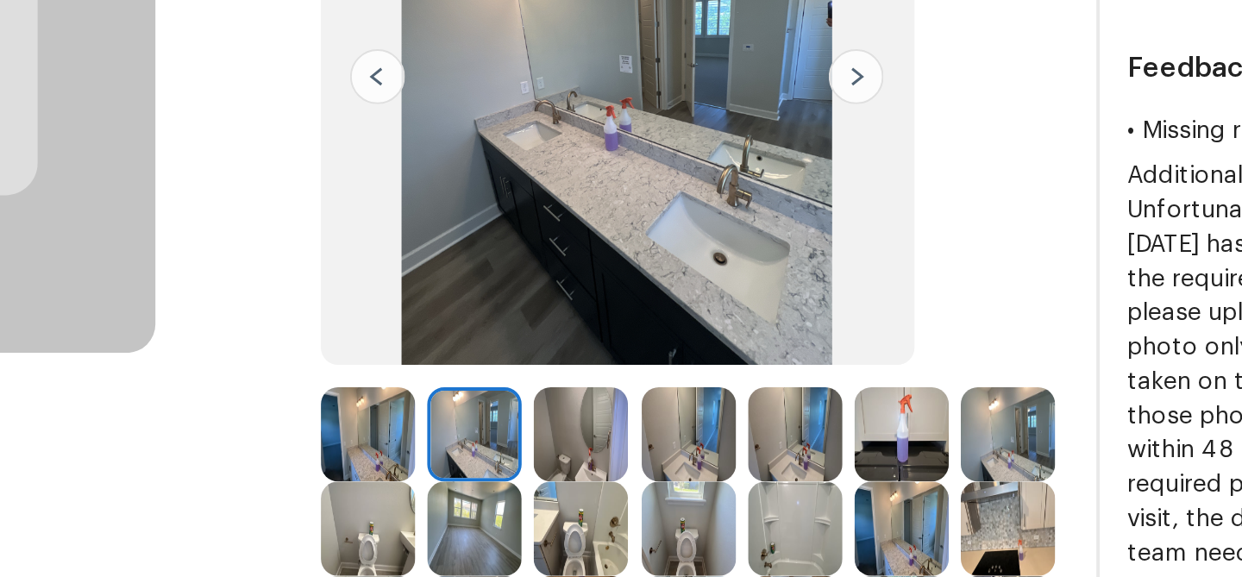
click at [599, 362] on img at bounding box center [589, 358] width 47 height 47
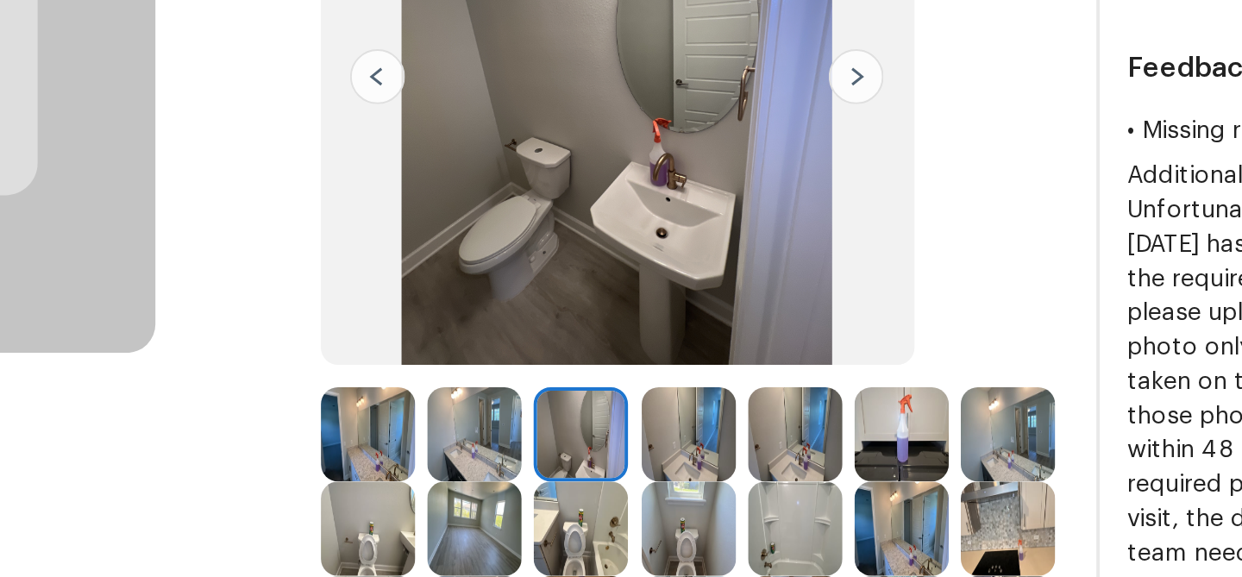
click at [640, 364] on img at bounding box center [643, 358] width 47 height 47
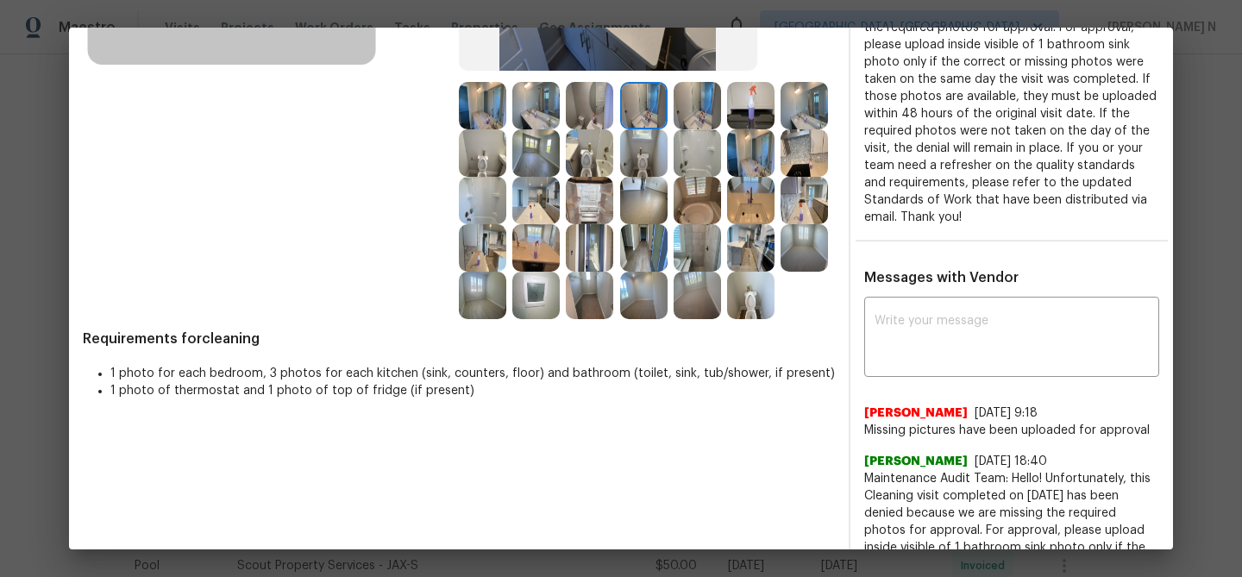
scroll to position [357, 0]
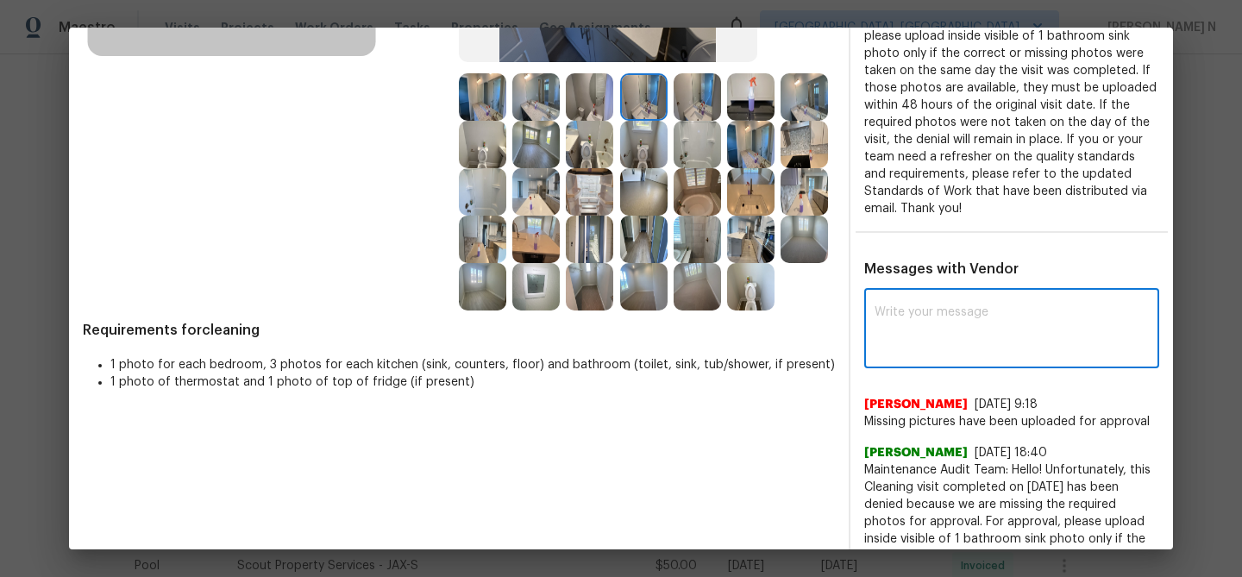
click at [950, 345] on textarea at bounding box center [1012, 330] width 274 height 48
paste textarea "Maintenance Audit Team: Hello! Thank you for uploading the photo, after further…"
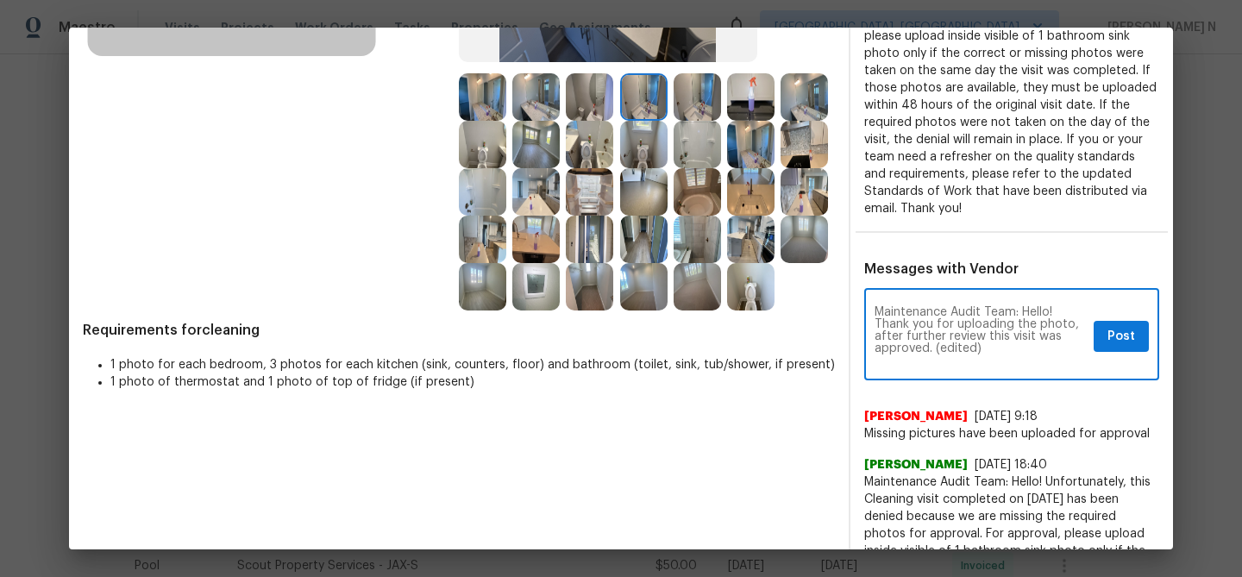
scroll to position [0, 0]
drag, startPoint x: 935, startPoint y: 348, endPoint x: 989, endPoint y: 348, distance: 53.5
click at [989, 348] on textarea "Maintenance Audit Team: Hello! Thank you for uploading the photo, after further…" at bounding box center [981, 336] width 212 height 60
type textarea "Maintenance Audit Team: Hello! Thank you for uploading the photo, after further…"
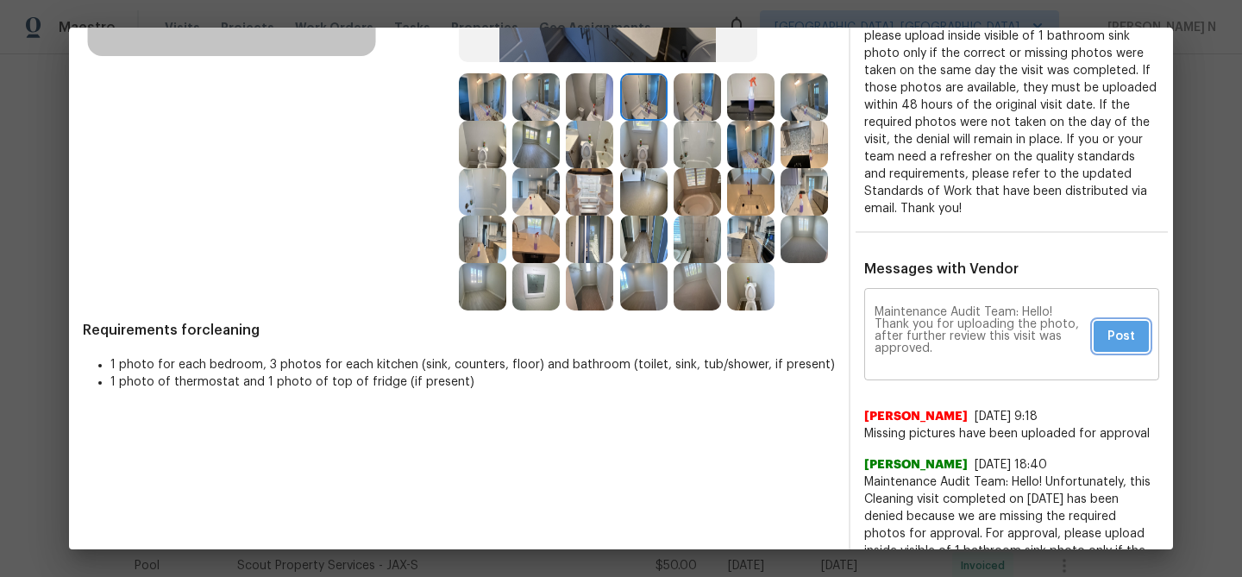
click at [1119, 346] on button "Post" at bounding box center [1121, 337] width 55 height 32
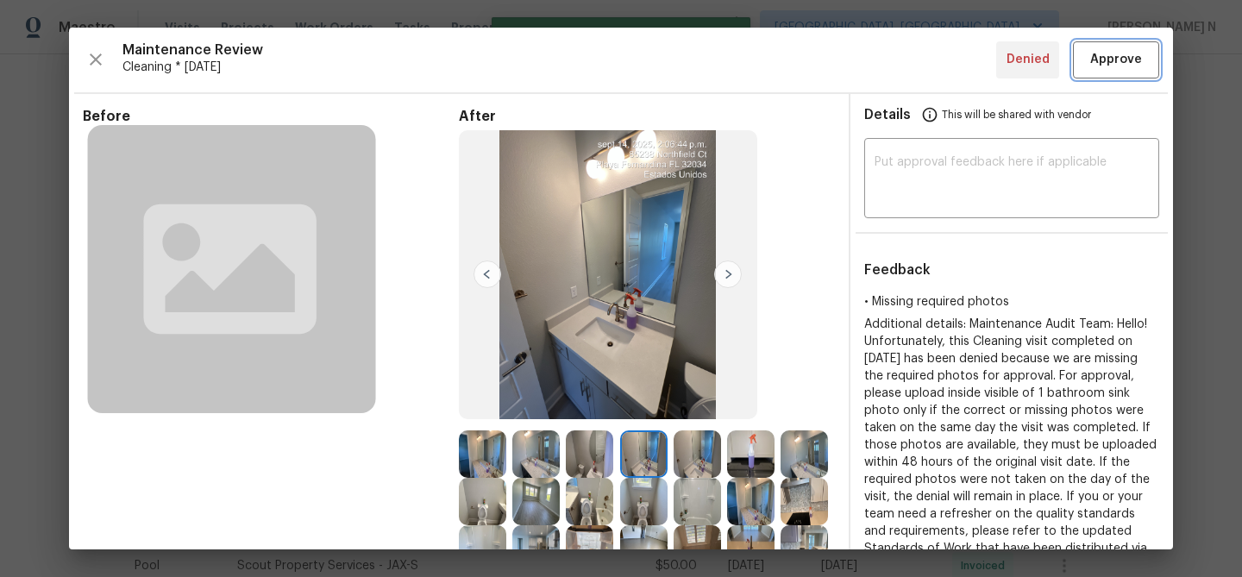
click at [1088, 62] on span "Approve" at bounding box center [1116, 60] width 59 height 22
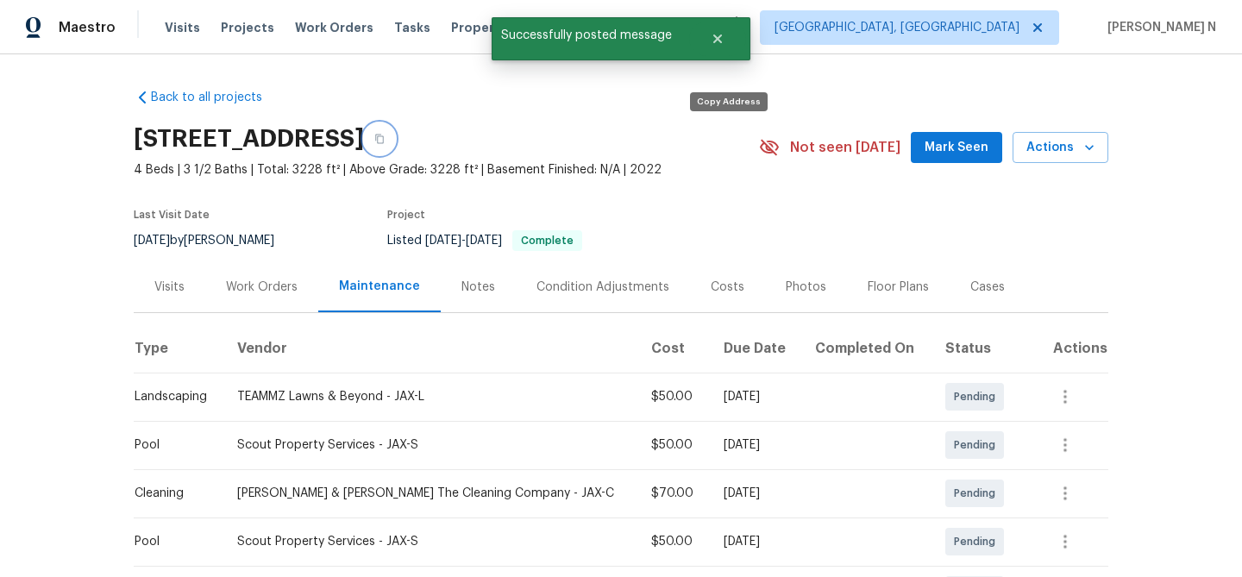
click at [395, 147] on button "button" at bounding box center [379, 138] width 31 height 31
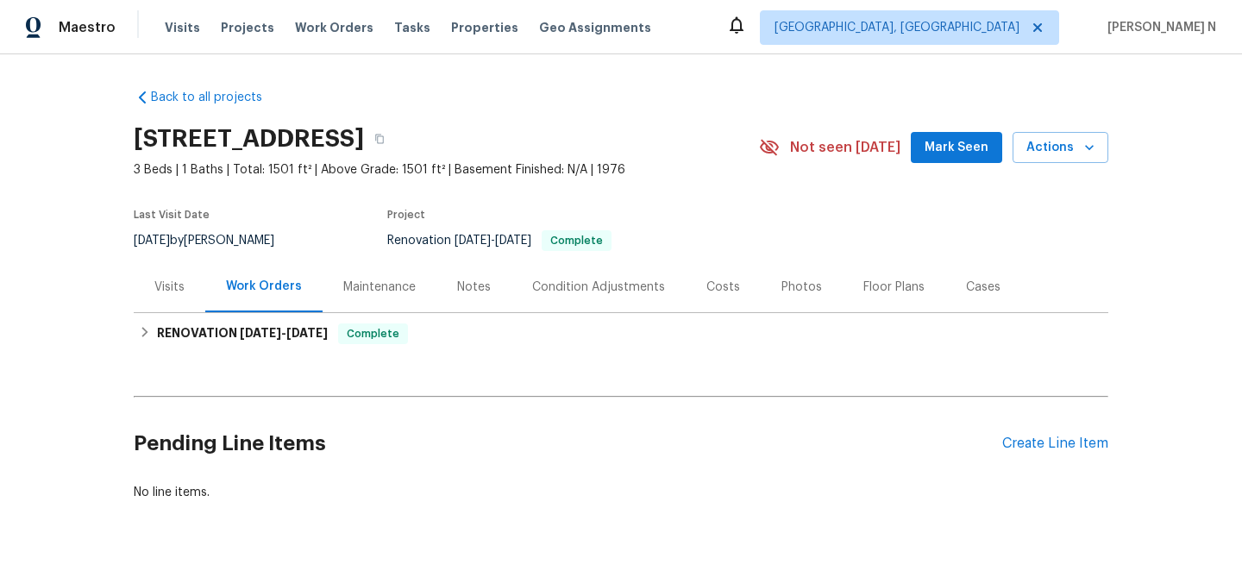
click at [364, 291] on div "Maintenance" at bounding box center [379, 287] width 72 height 17
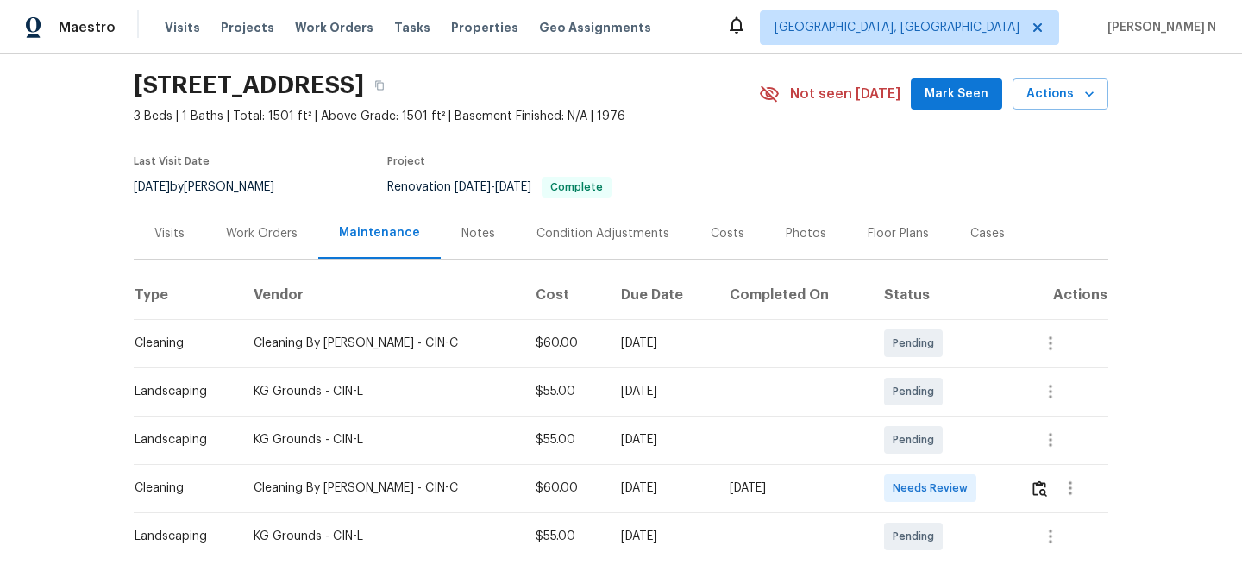
scroll to position [141, 0]
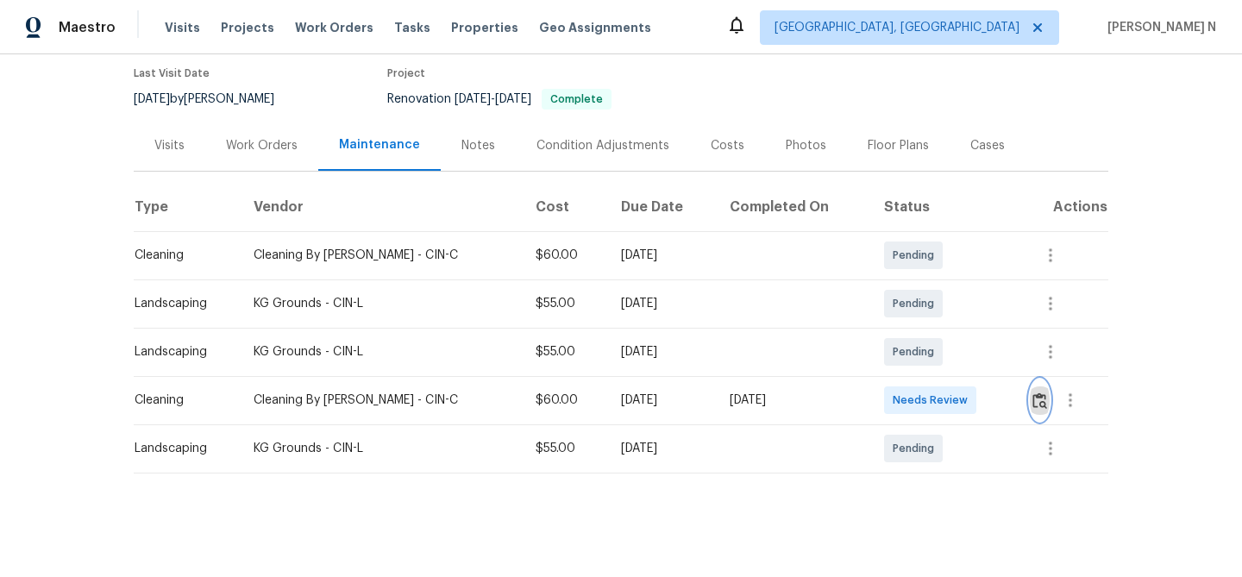
click at [1032, 388] on button "button" at bounding box center [1040, 400] width 20 height 41
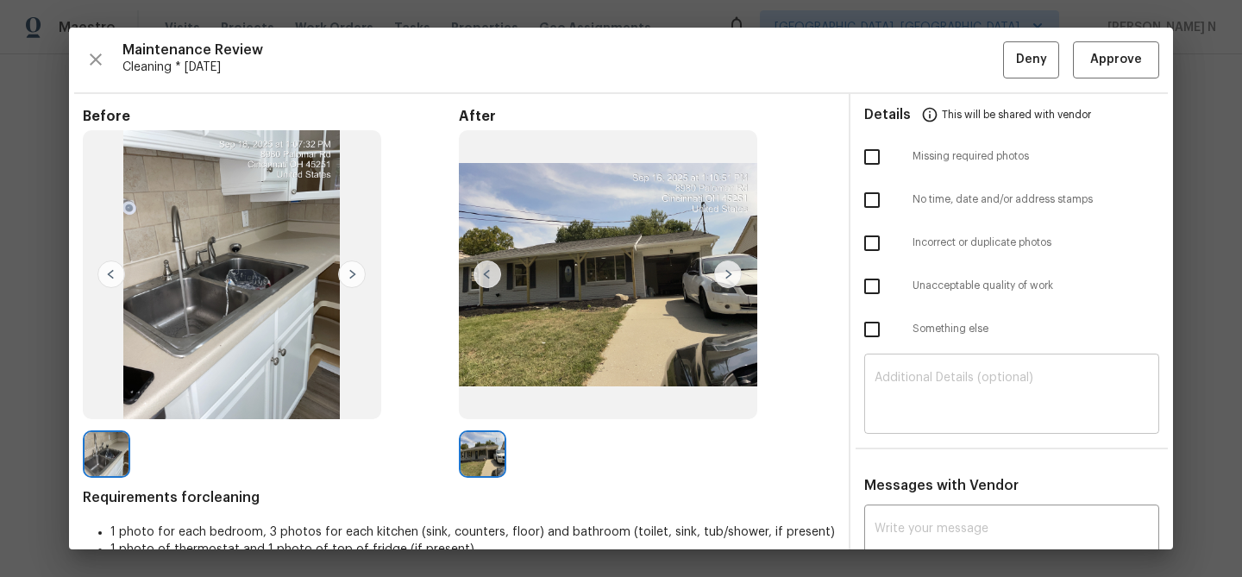
scroll to position [145, 0]
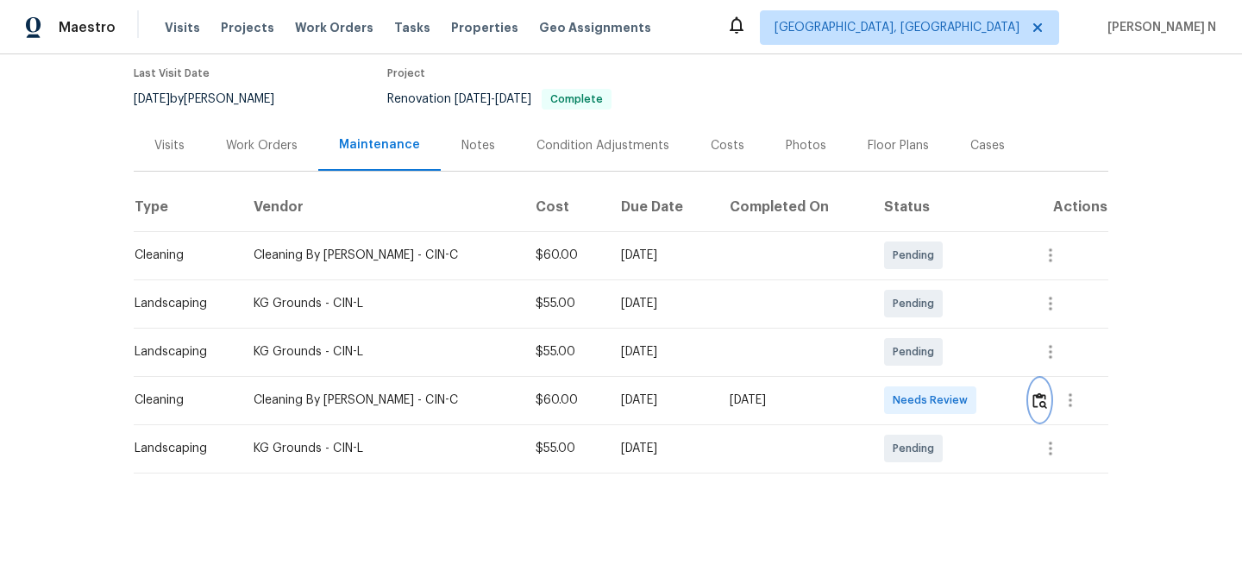
click at [1034, 394] on img "button" at bounding box center [1040, 400] width 15 height 16
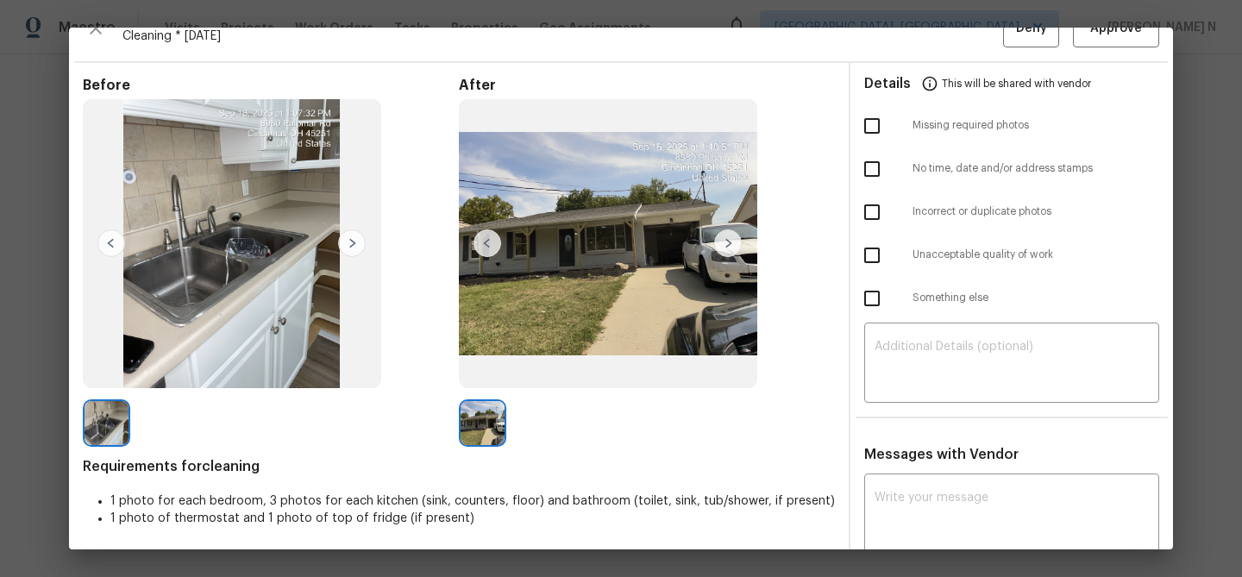
scroll to position [0, 0]
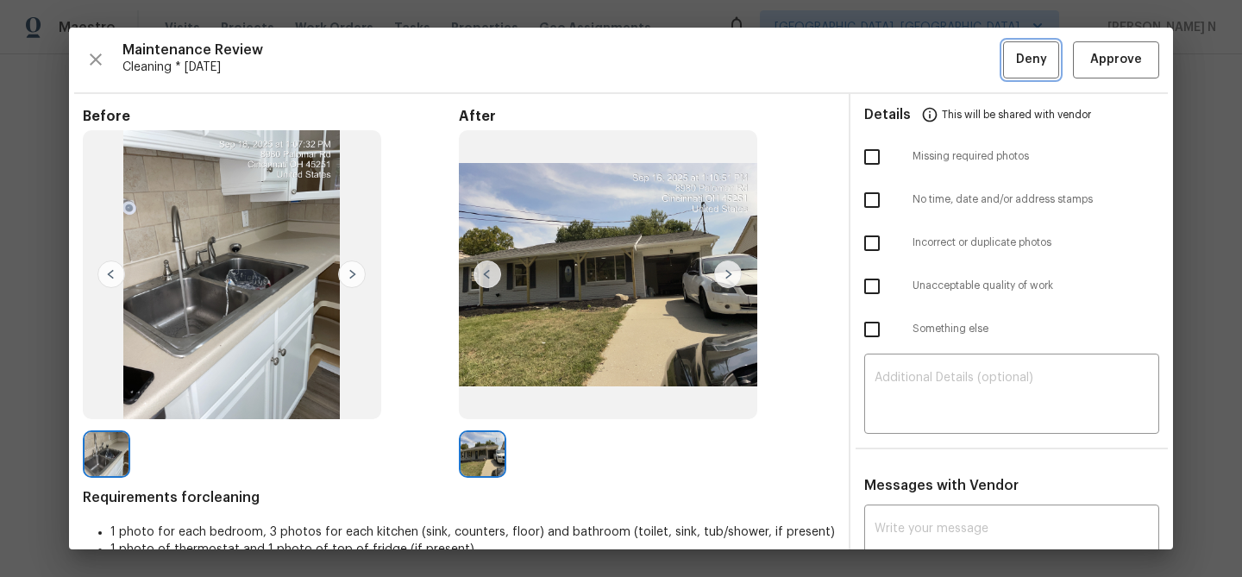
click at [1037, 78] on button "Deny" at bounding box center [1031, 59] width 56 height 37
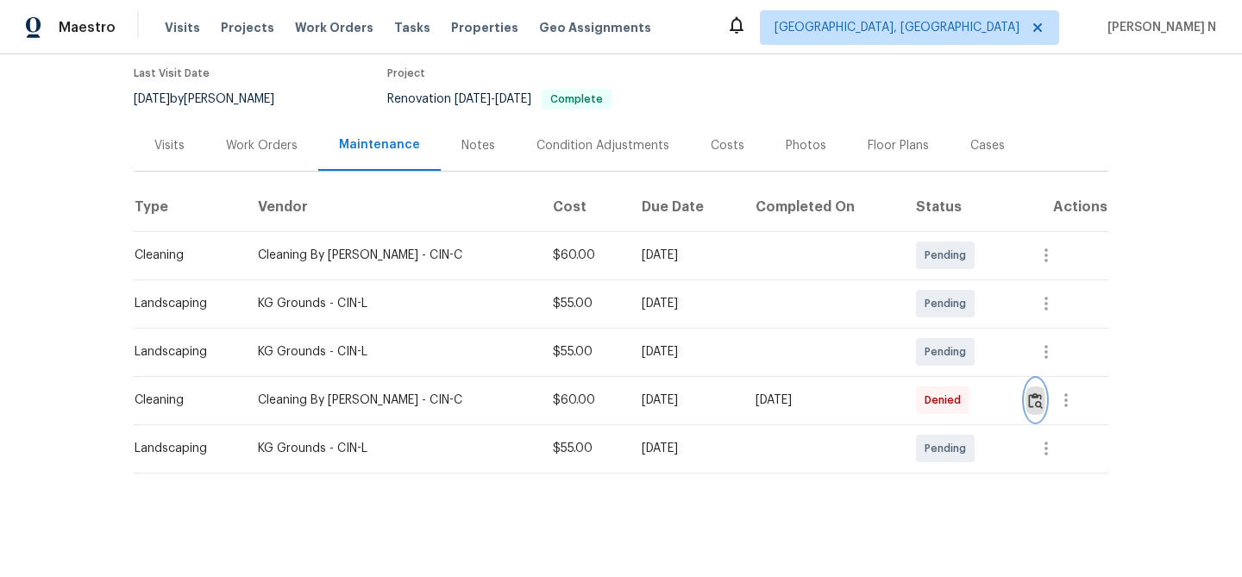
click at [1033, 391] on button "button" at bounding box center [1036, 400] width 20 height 41
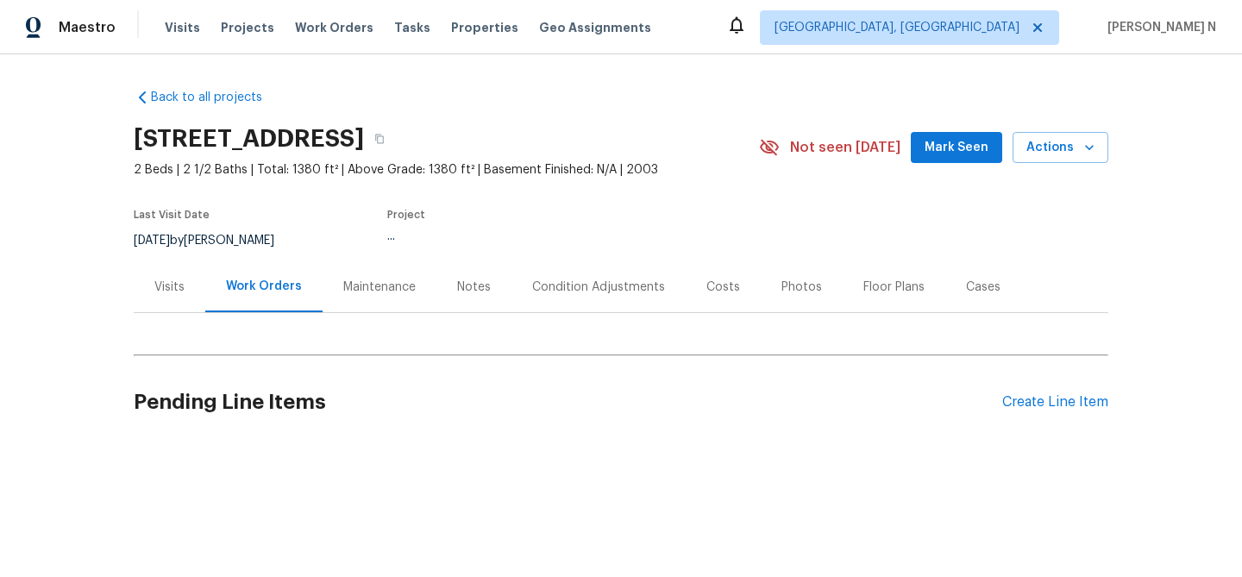
click at [390, 290] on div "Maintenance" at bounding box center [379, 287] width 72 height 17
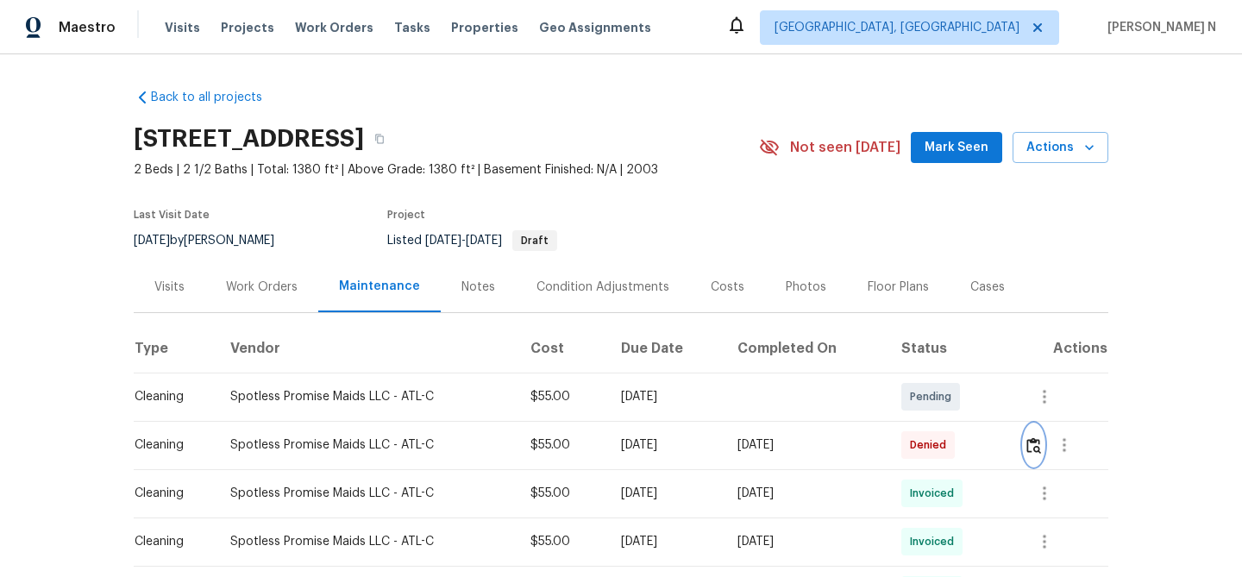
click at [1041, 443] on img "button" at bounding box center [1033, 445] width 15 height 16
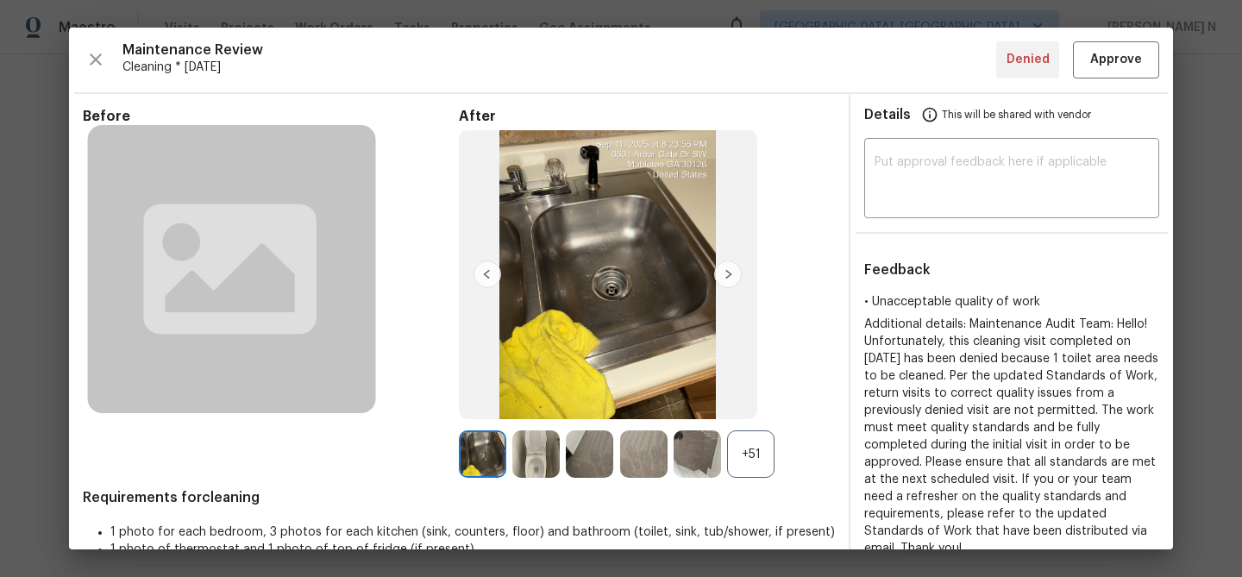
click at [751, 430] on div "+51" at bounding box center [750, 453] width 47 height 47
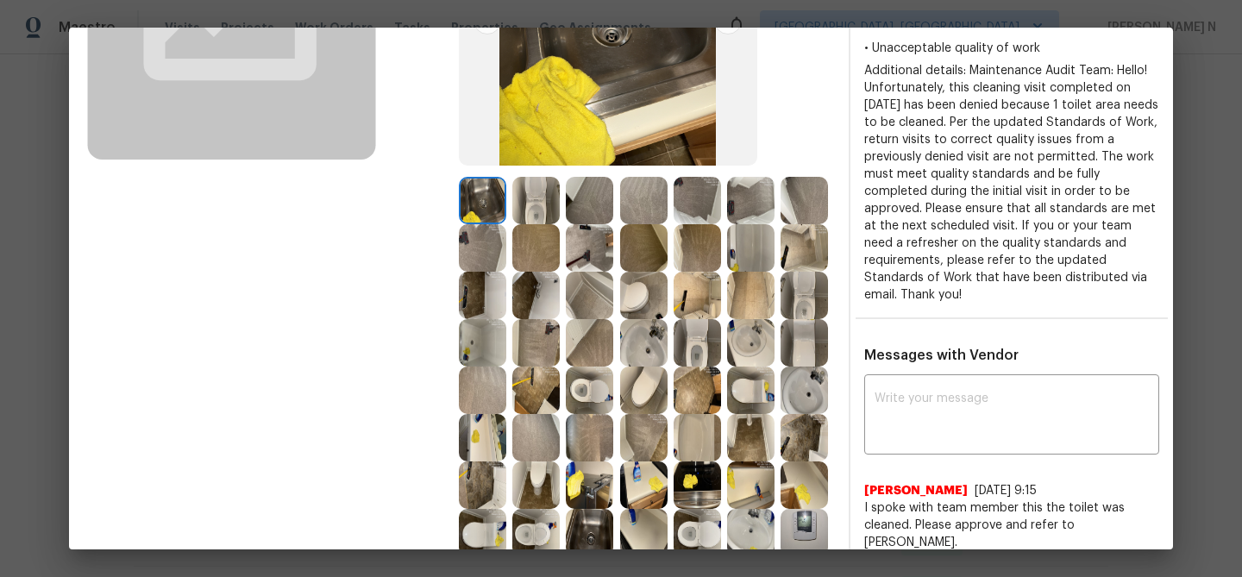
scroll to position [232, 0]
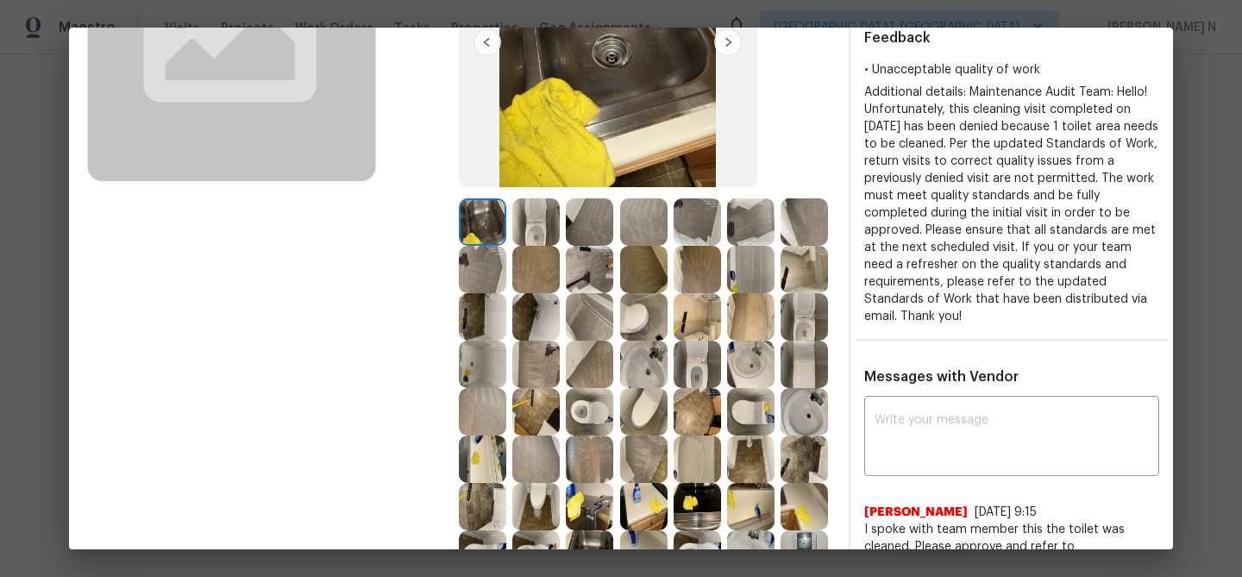
click at [542, 221] on img at bounding box center [535, 221] width 47 height 47
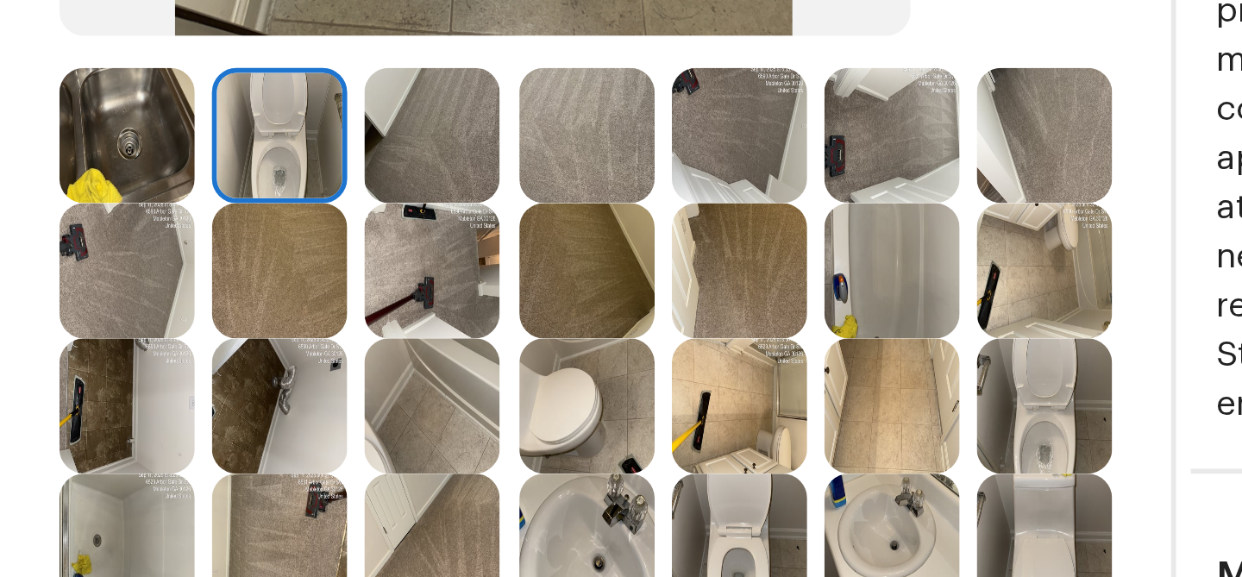
scroll to position [311, 0]
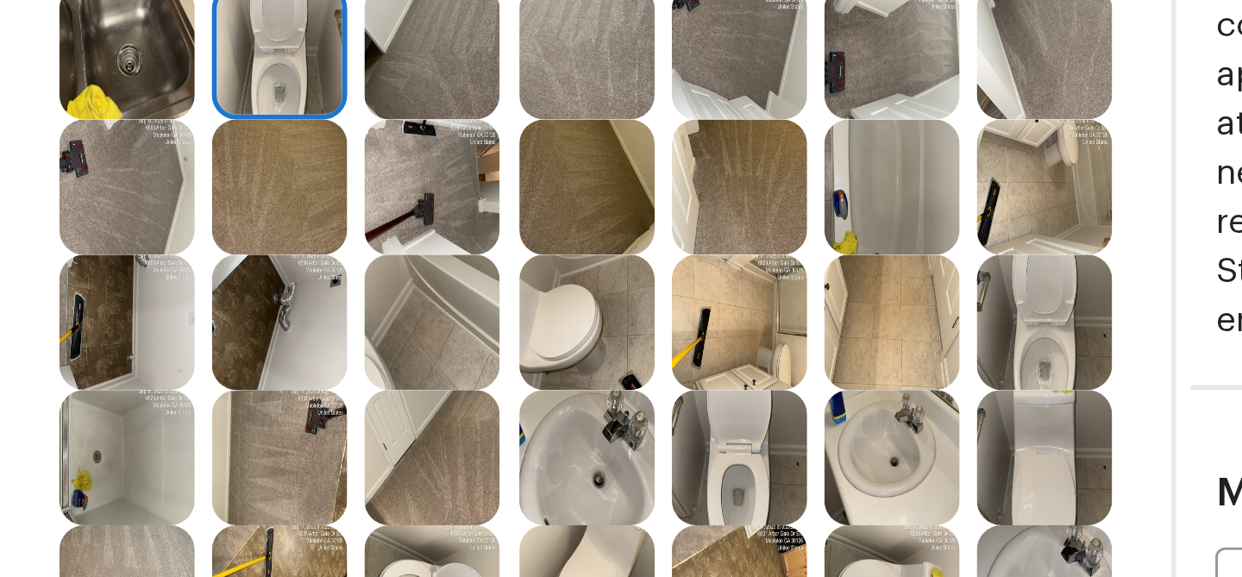
click at [794, 246] on img at bounding box center [804, 238] width 47 height 47
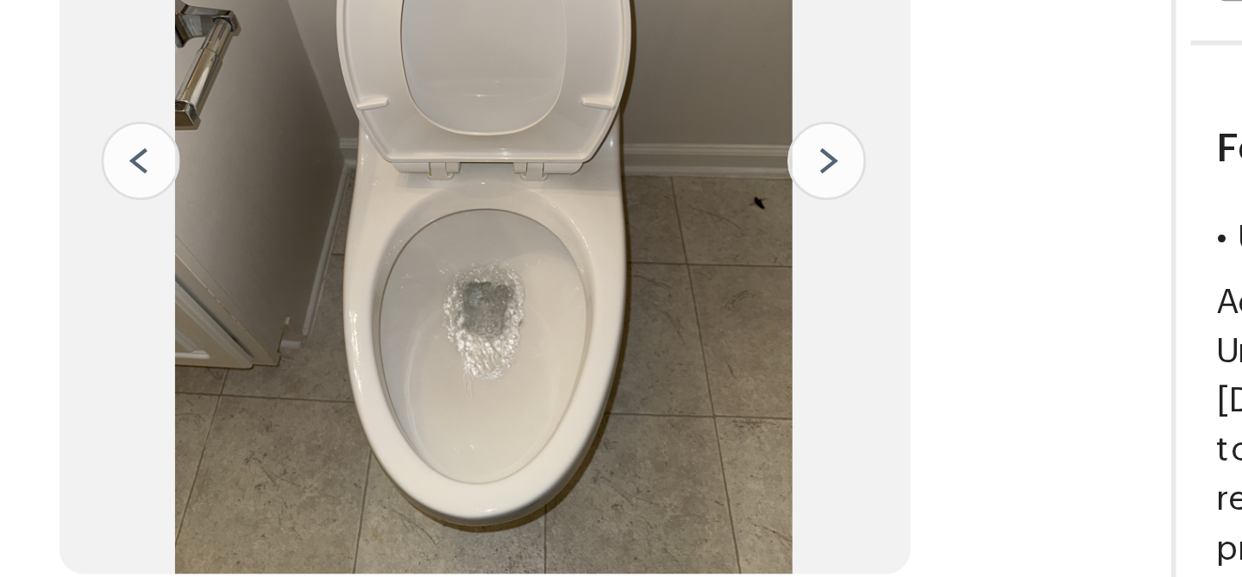
scroll to position [140, 0]
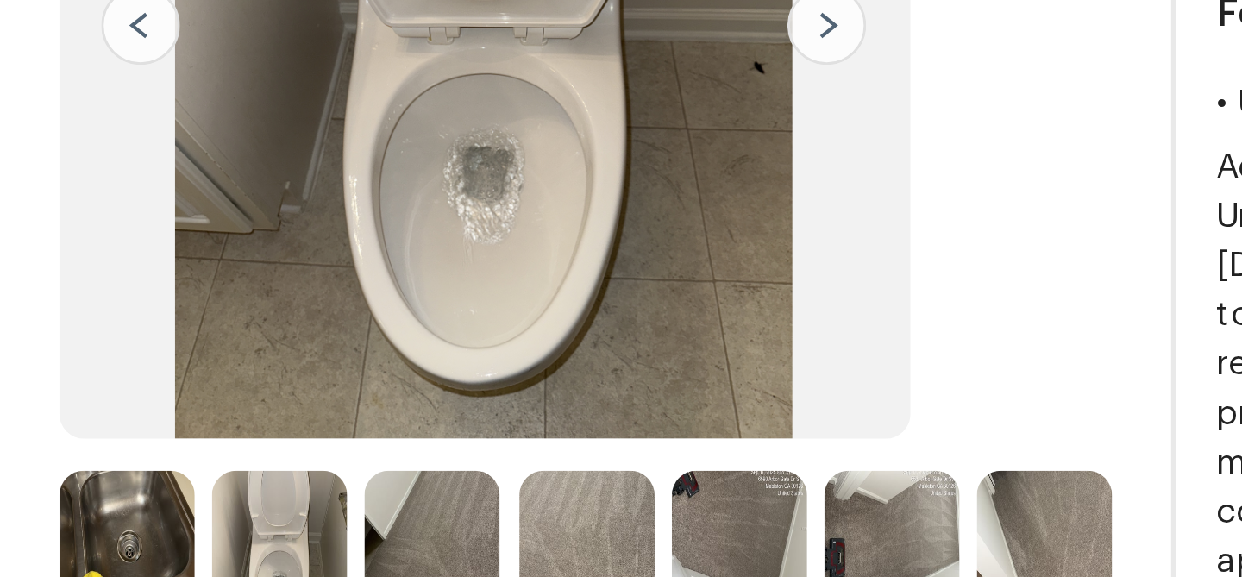
click at [547, 312] on img at bounding box center [535, 314] width 47 height 47
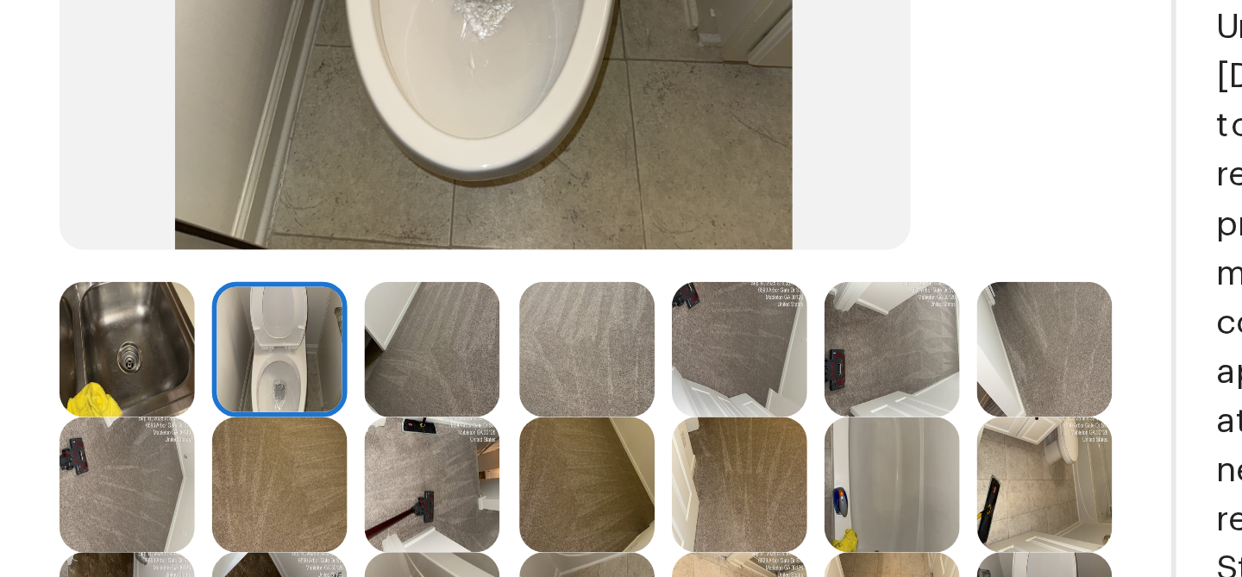
scroll to position [237, 0]
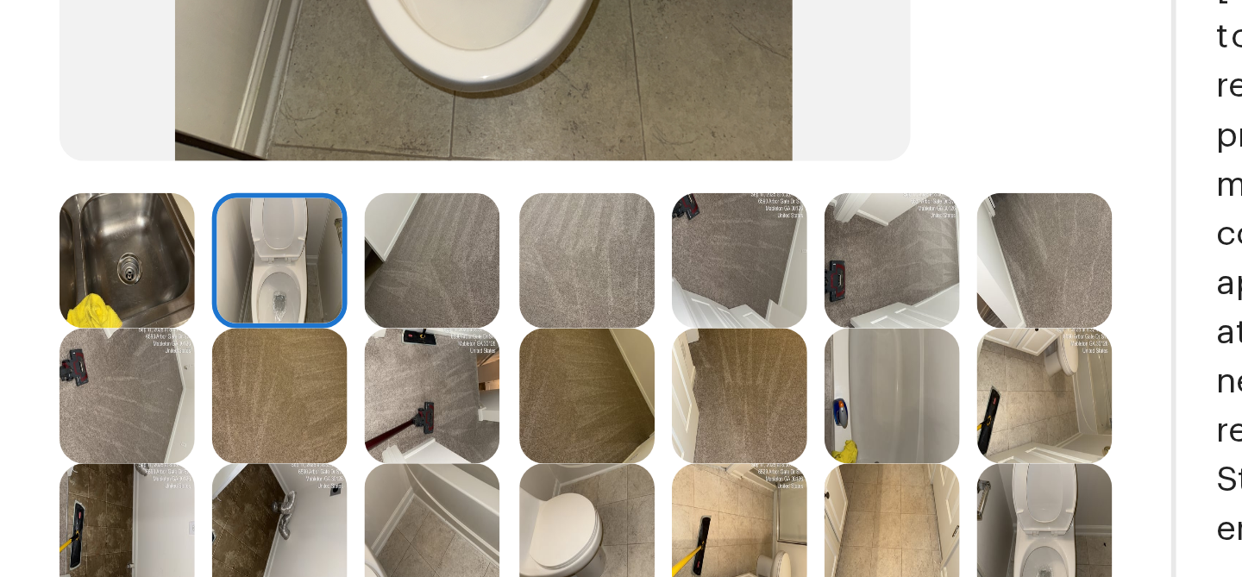
click at [794, 310] on img at bounding box center [804, 311] width 47 height 47
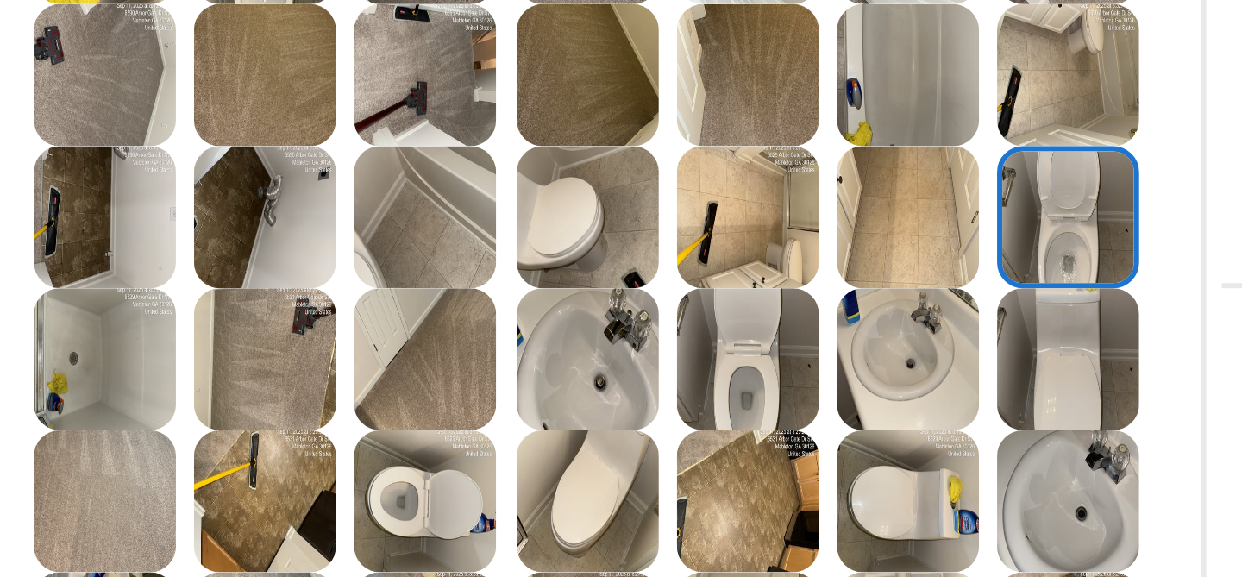
scroll to position [366, 0]
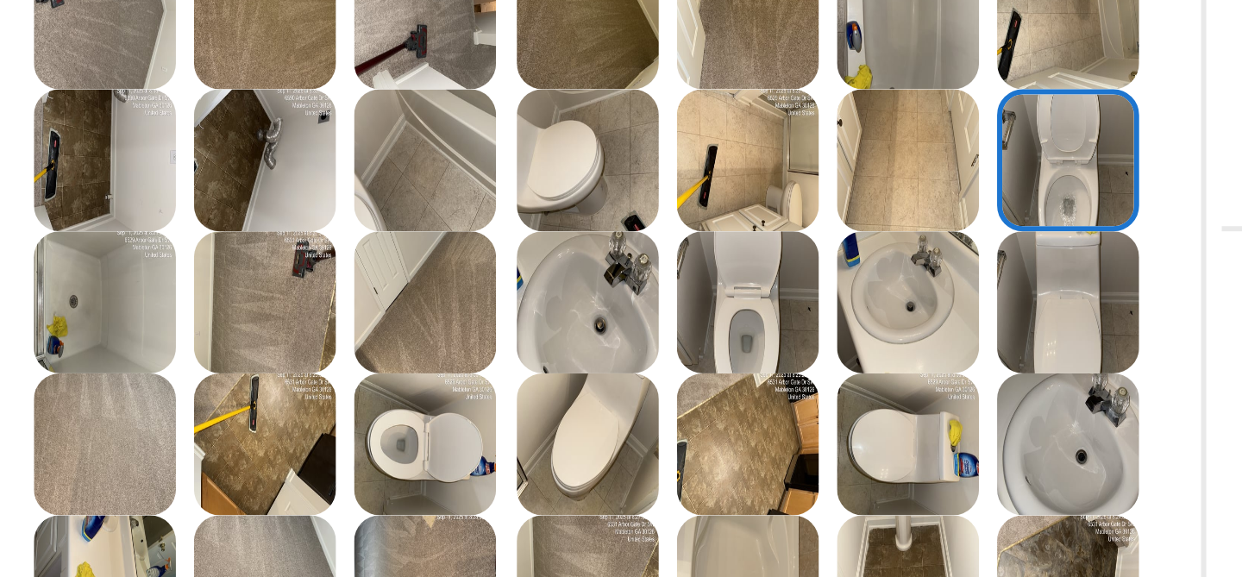
click at [698, 235] on img at bounding box center [697, 230] width 47 height 47
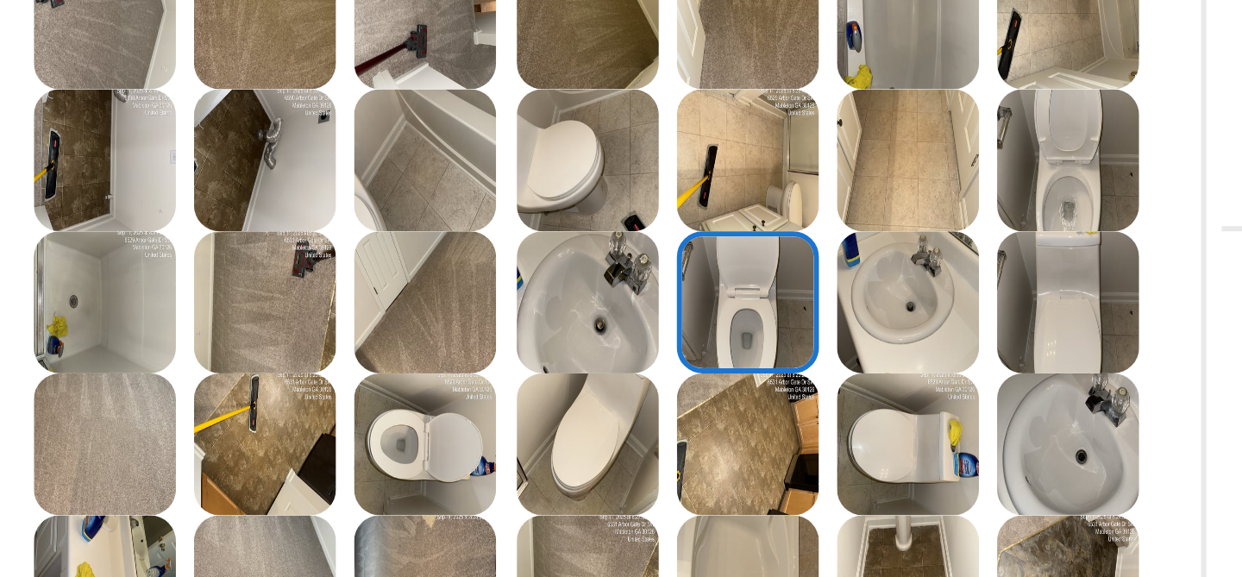
scroll to position [407, 0]
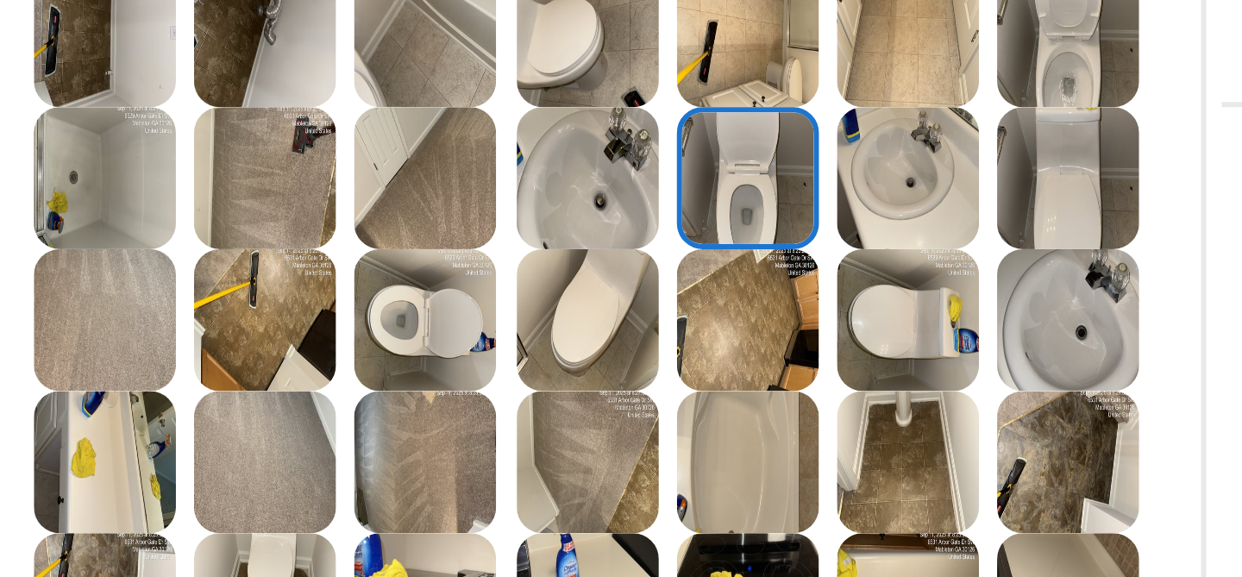
click at [606, 238] on img at bounding box center [589, 236] width 47 height 47
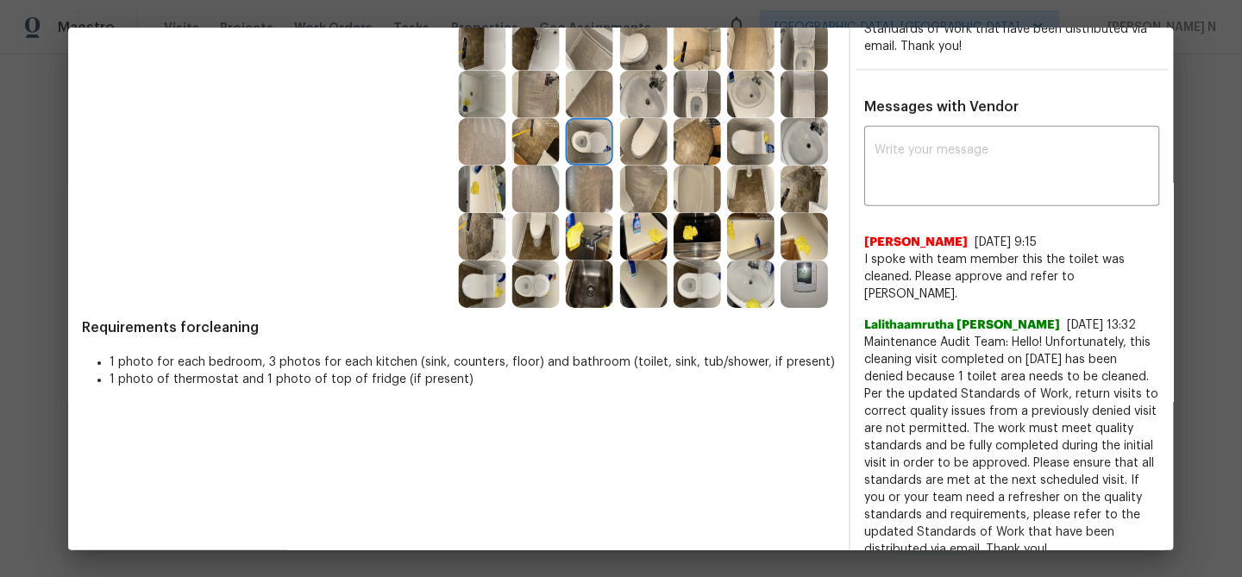
scroll to position [0, 0]
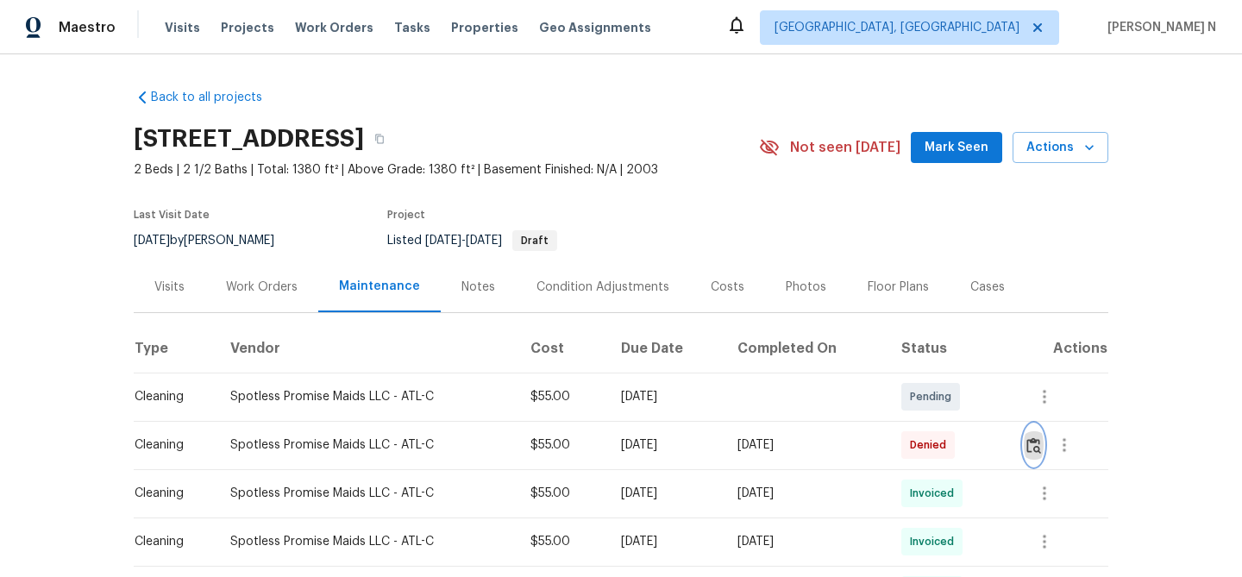
click at [1041, 440] on img "button" at bounding box center [1033, 445] width 15 height 16
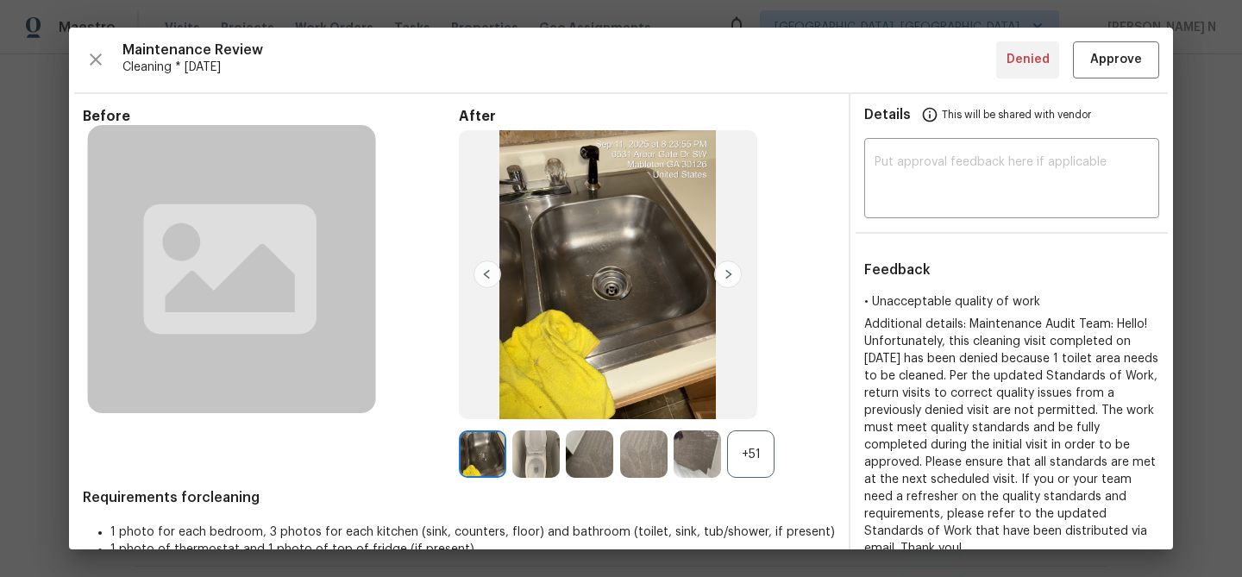
click at [763, 463] on div "+51" at bounding box center [750, 453] width 47 height 47
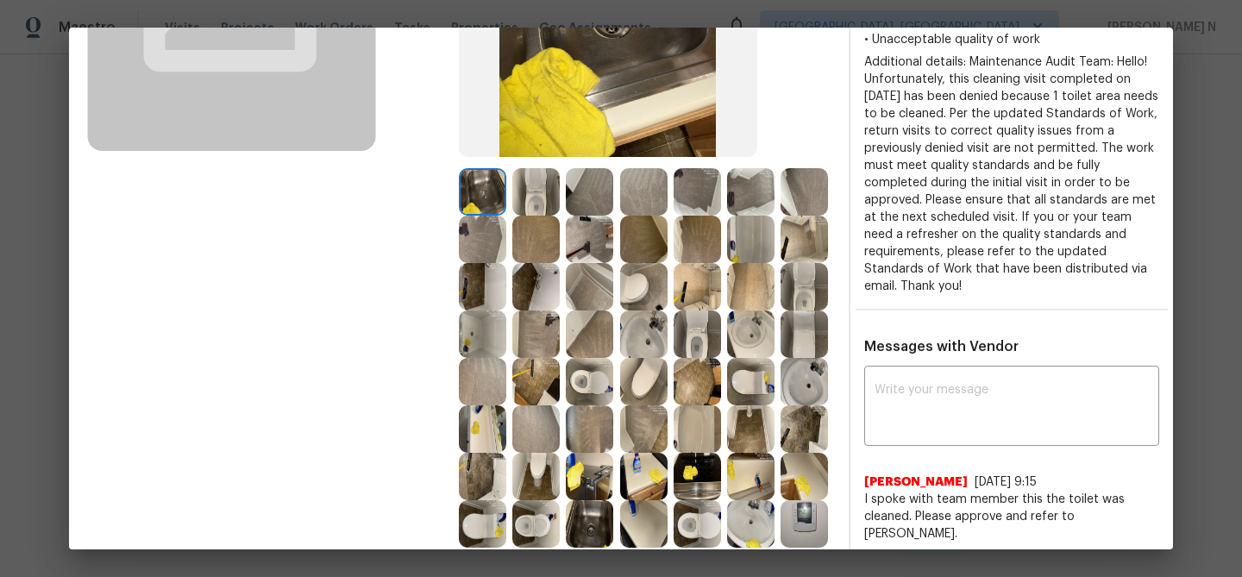
scroll to position [268, 0]
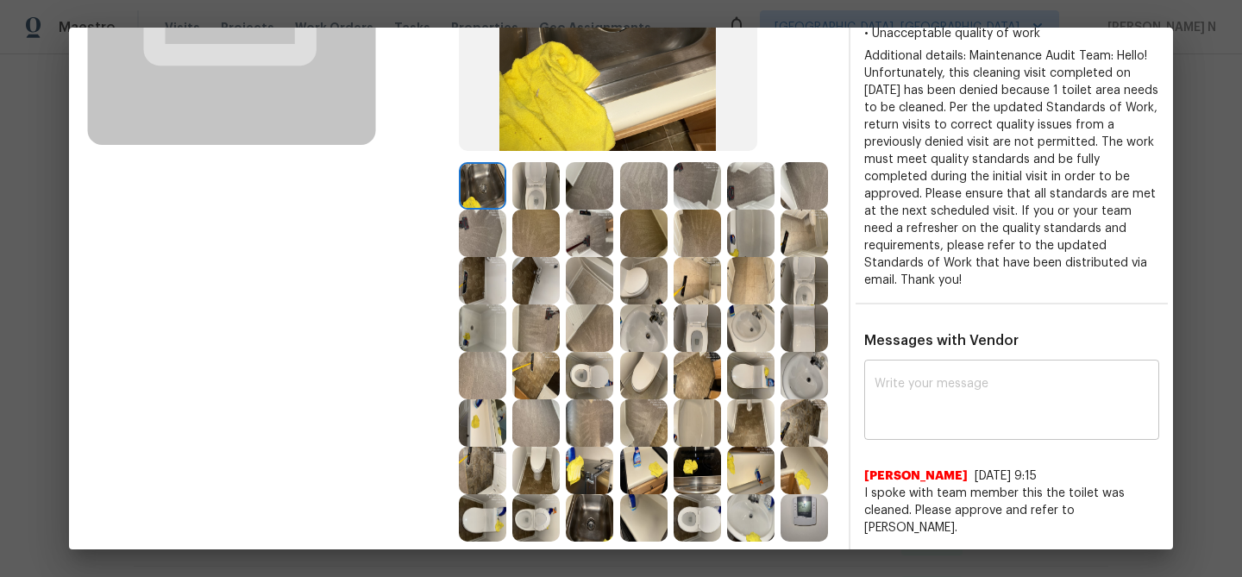
click at [927, 386] on textarea at bounding box center [1012, 402] width 274 height 48
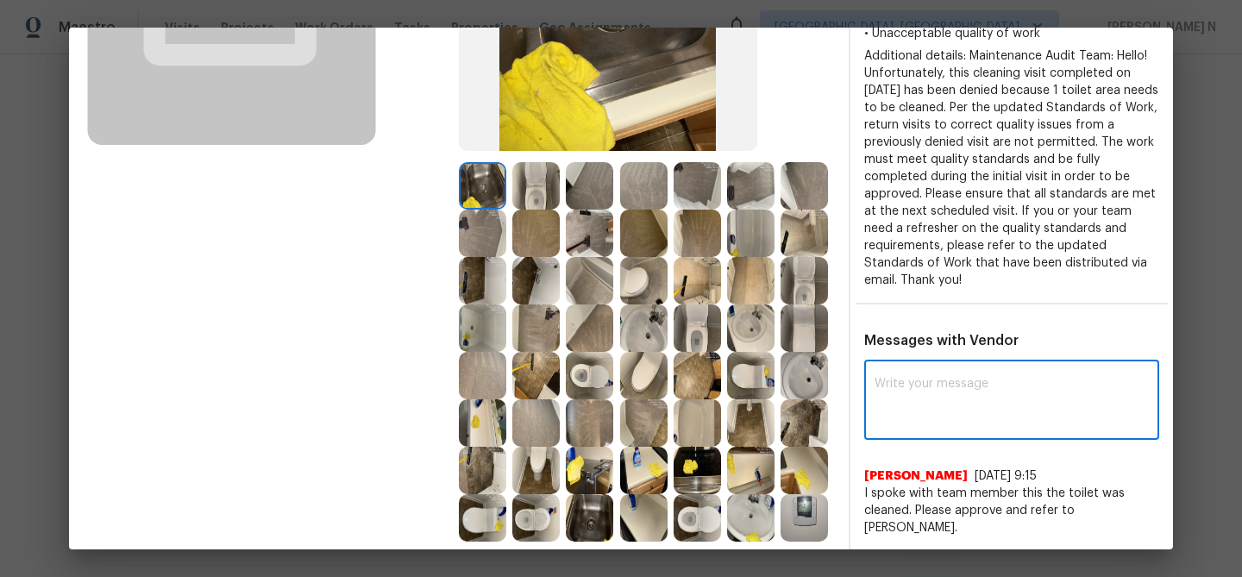
paste textarea "Maintenance Audit Team: Hello! Thank you for the feedback after further review …"
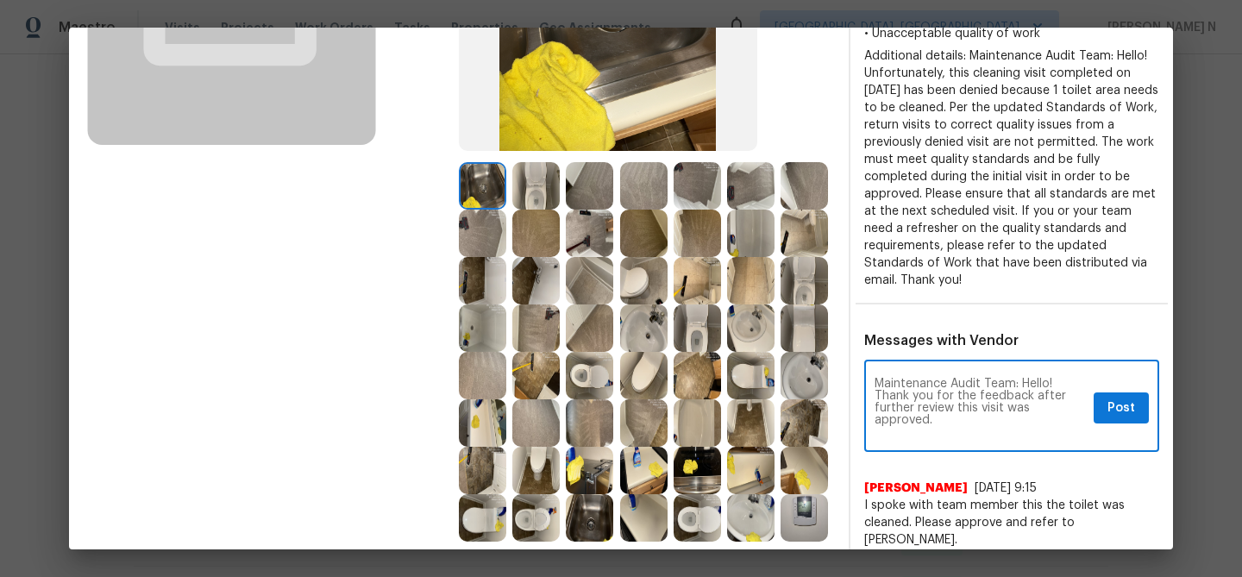
scroll to position [0, 0]
type textarea "Maintenance Audit Team: Hello! Thank you for the feedback after further review …"
click at [1125, 398] on span "Post" at bounding box center [1122, 409] width 28 height 22
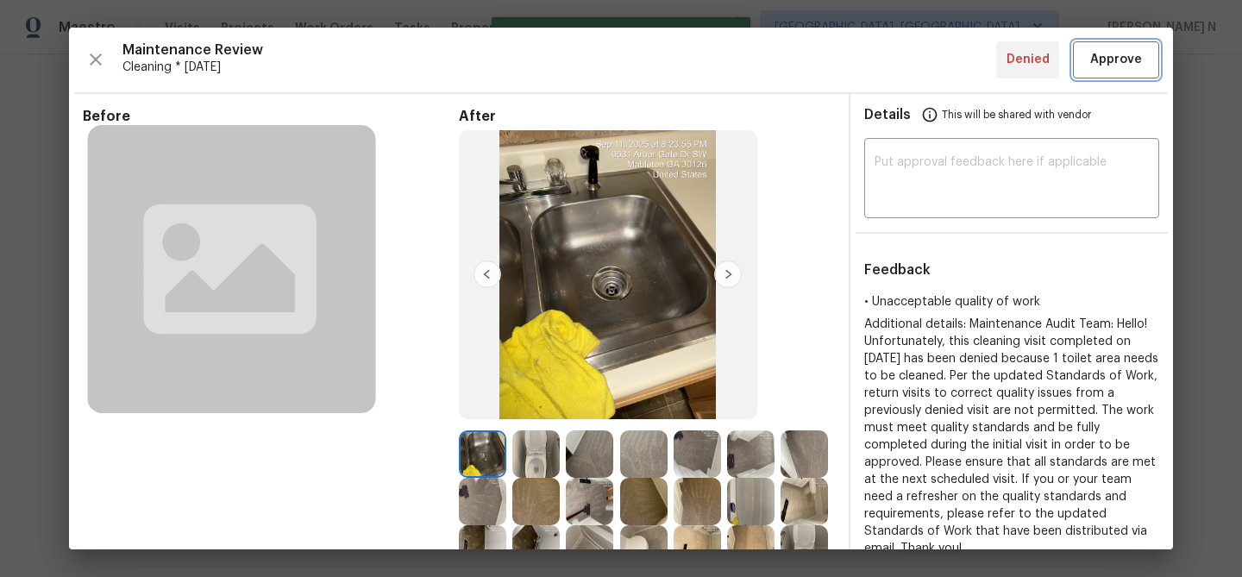
click at [1097, 72] on button "Approve" at bounding box center [1116, 59] width 86 height 37
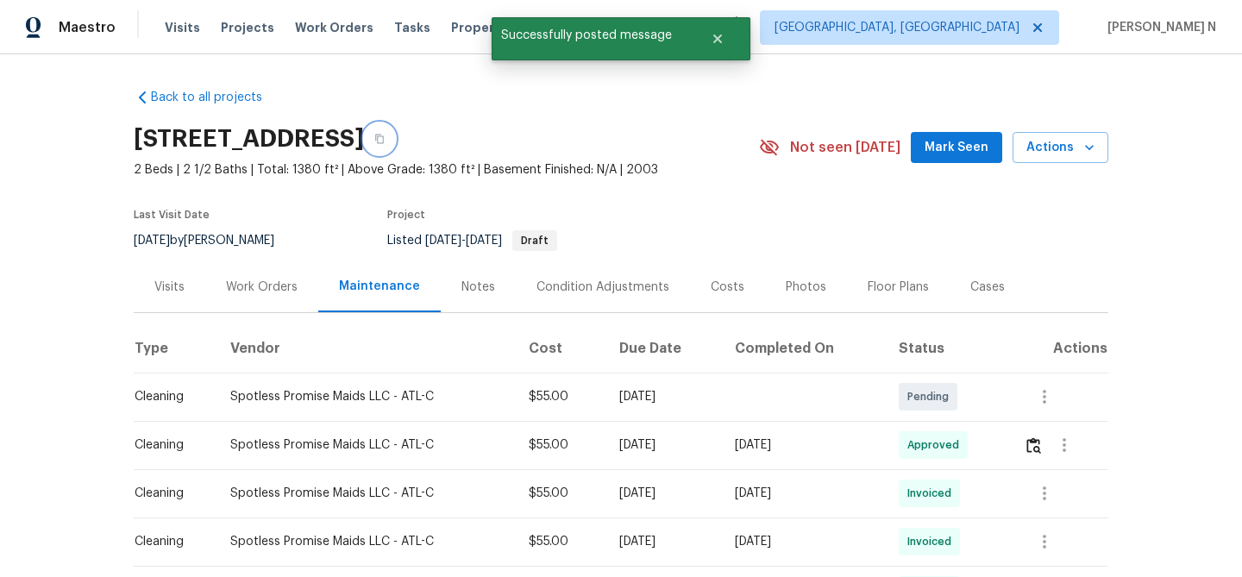
click at [395, 141] on button "button" at bounding box center [379, 138] width 31 height 31
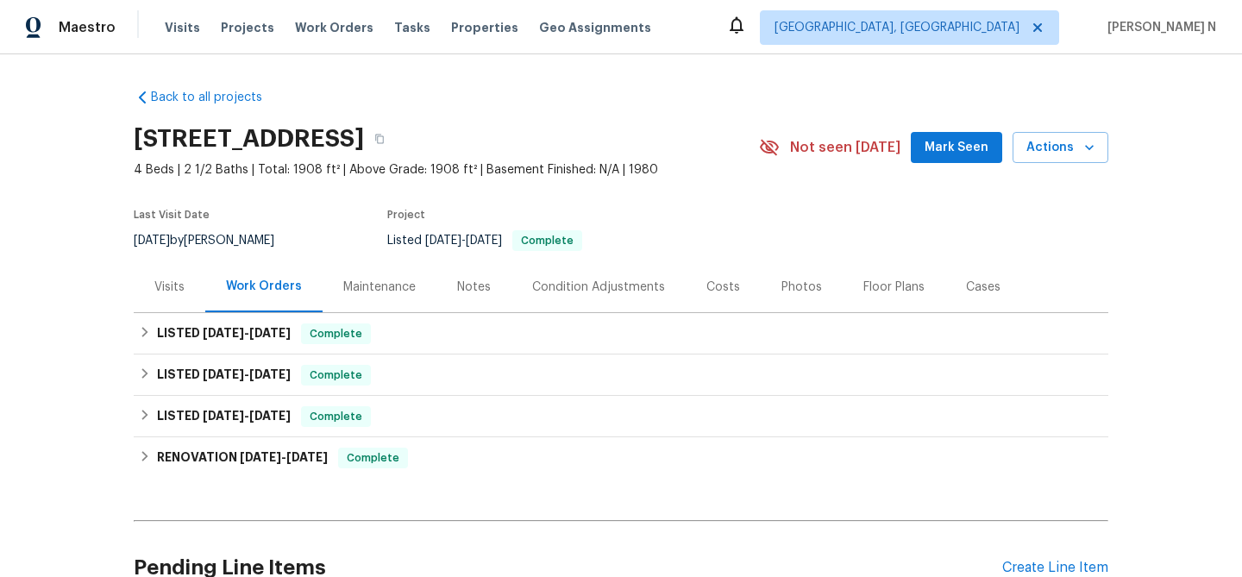
click at [376, 286] on div "Maintenance" at bounding box center [379, 287] width 72 height 17
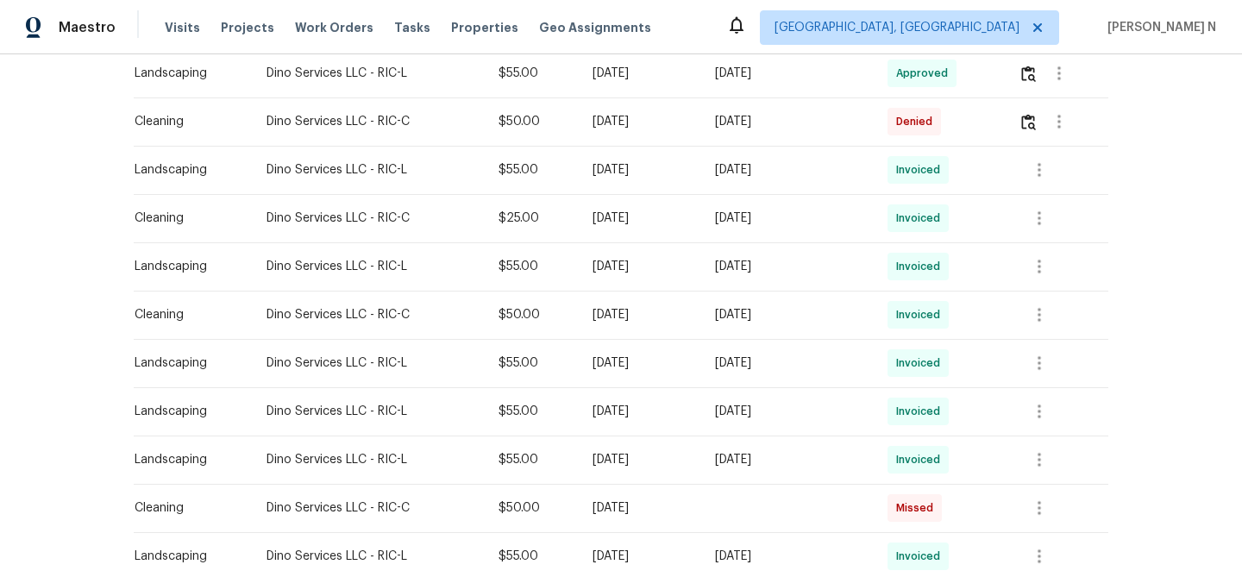
scroll to position [579, 0]
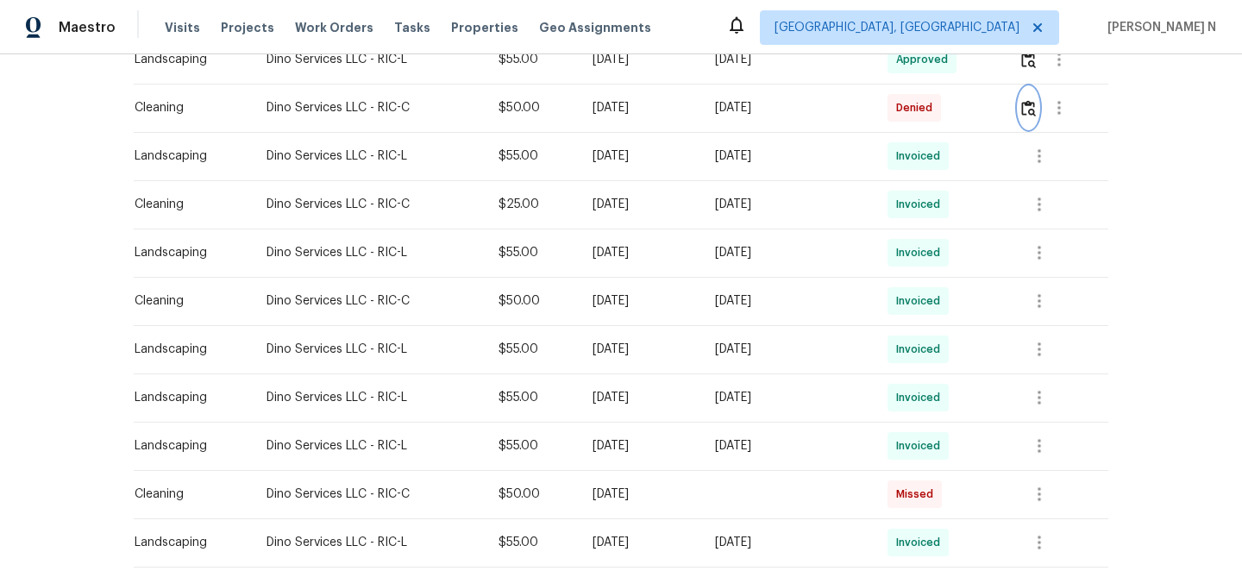
click at [1037, 116] on button "button" at bounding box center [1029, 107] width 20 height 41
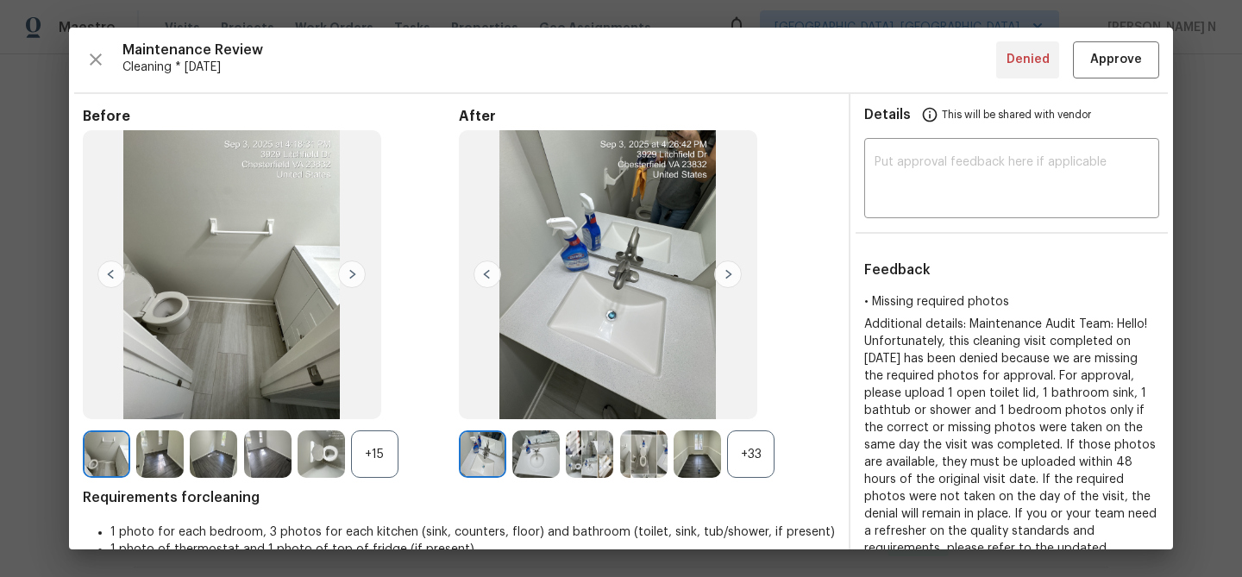
click at [369, 464] on div "+15" at bounding box center [374, 453] width 47 height 47
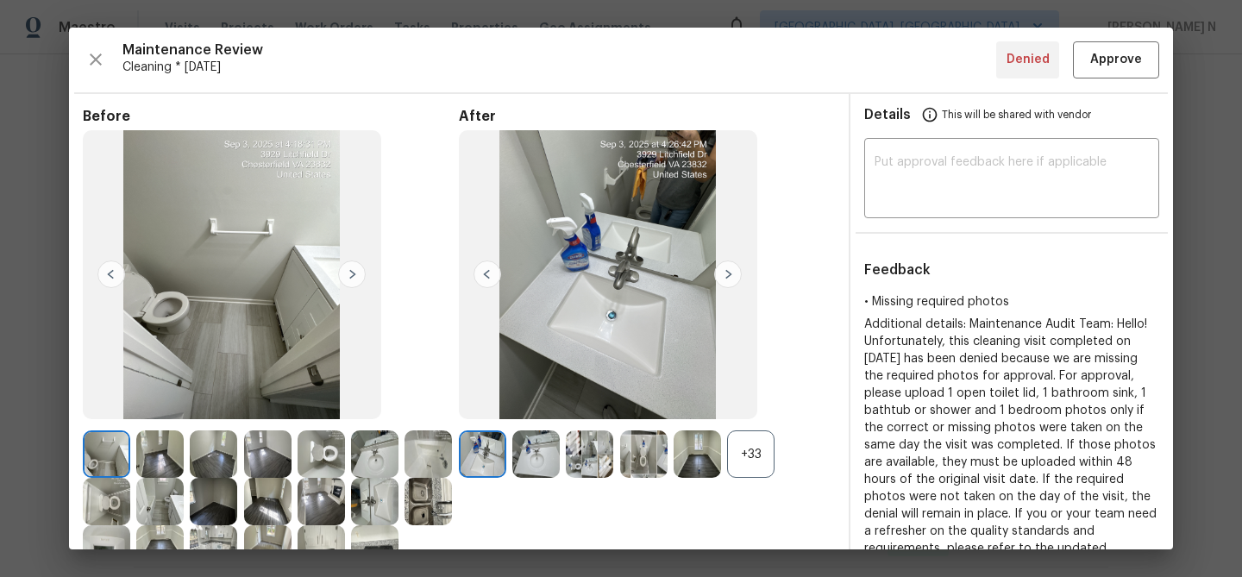
click at [739, 456] on div "+33" at bounding box center [750, 453] width 47 height 47
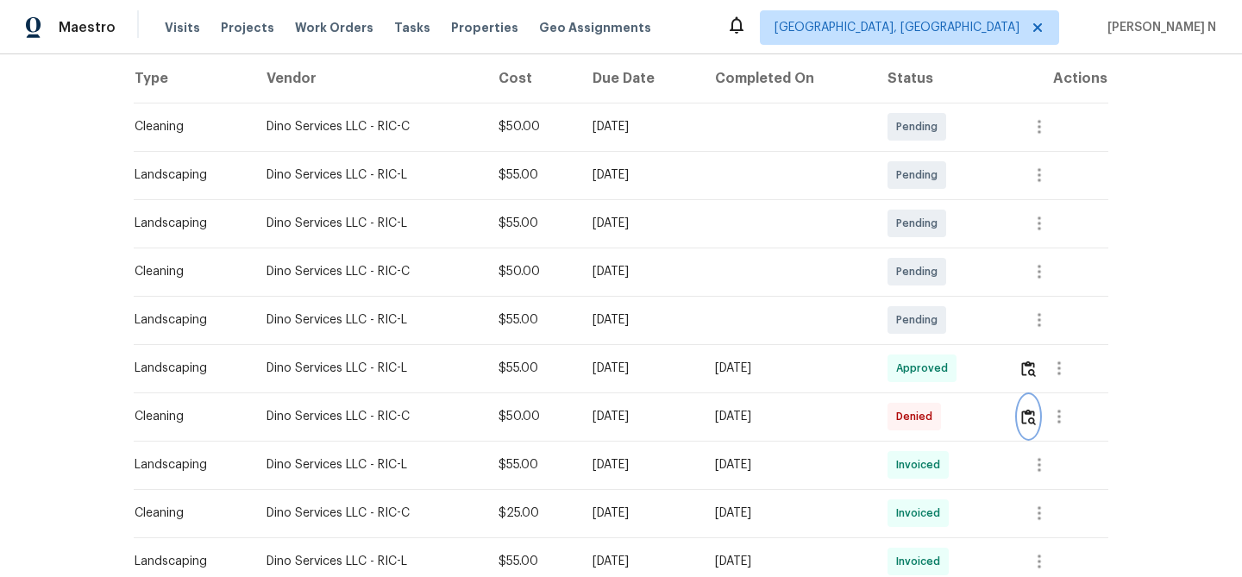
scroll to position [333, 0]
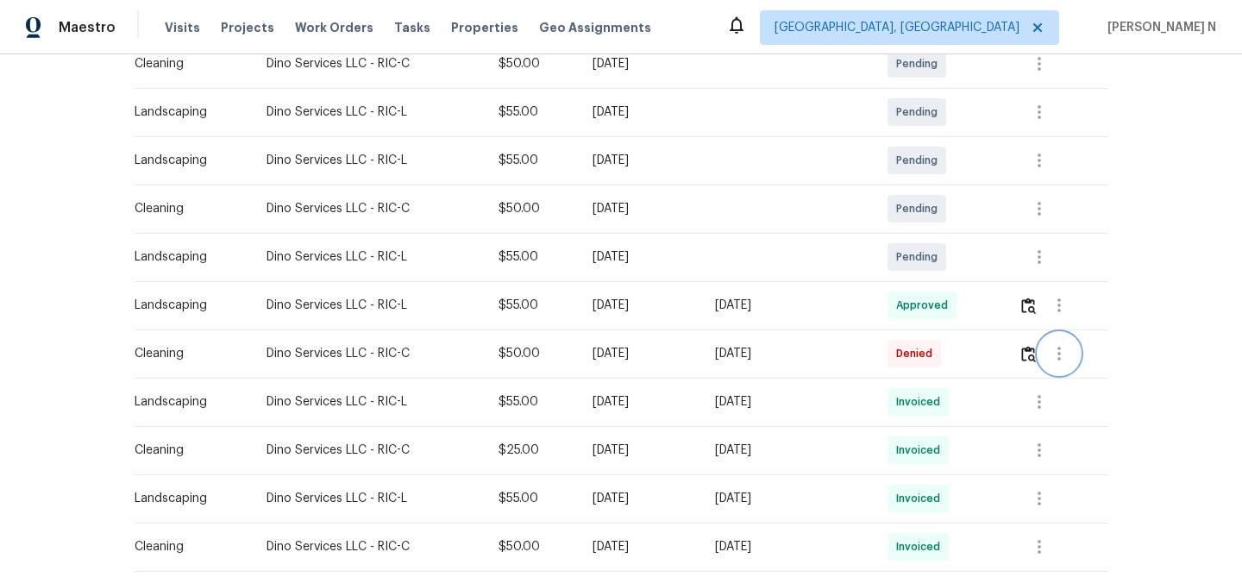
click at [1045, 355] on button "button" at bounding box center [1059, 353] width 41 height 41
click at [1036, 355] on div at bounding box center [621, 288] width 1242 height 577
click at [1030, 355] on img "button" at bounding box center [1028, 354] width 15 height 16
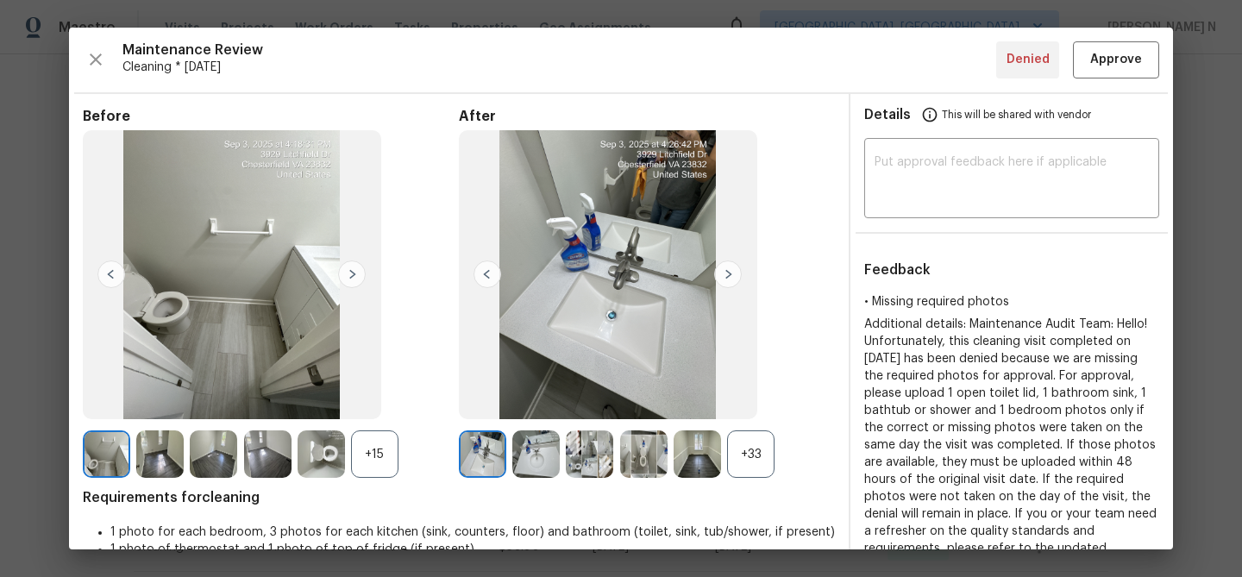
click at [747, 445] on div "+33" at bounding box center [750, 453] width 47 height 47
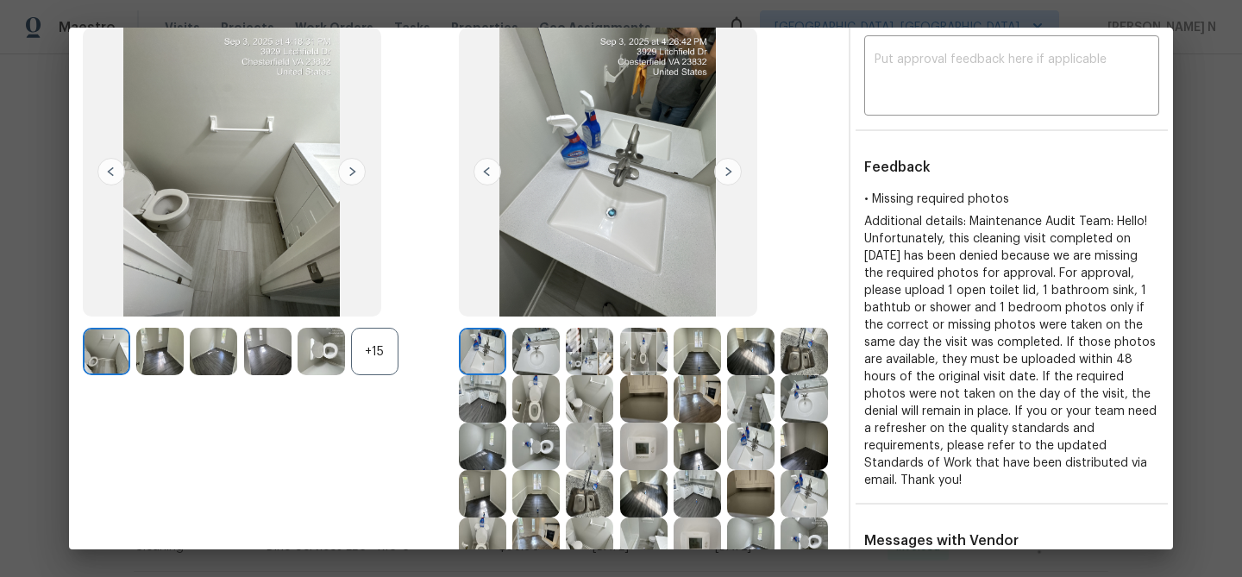
scroll to position [116, 0]
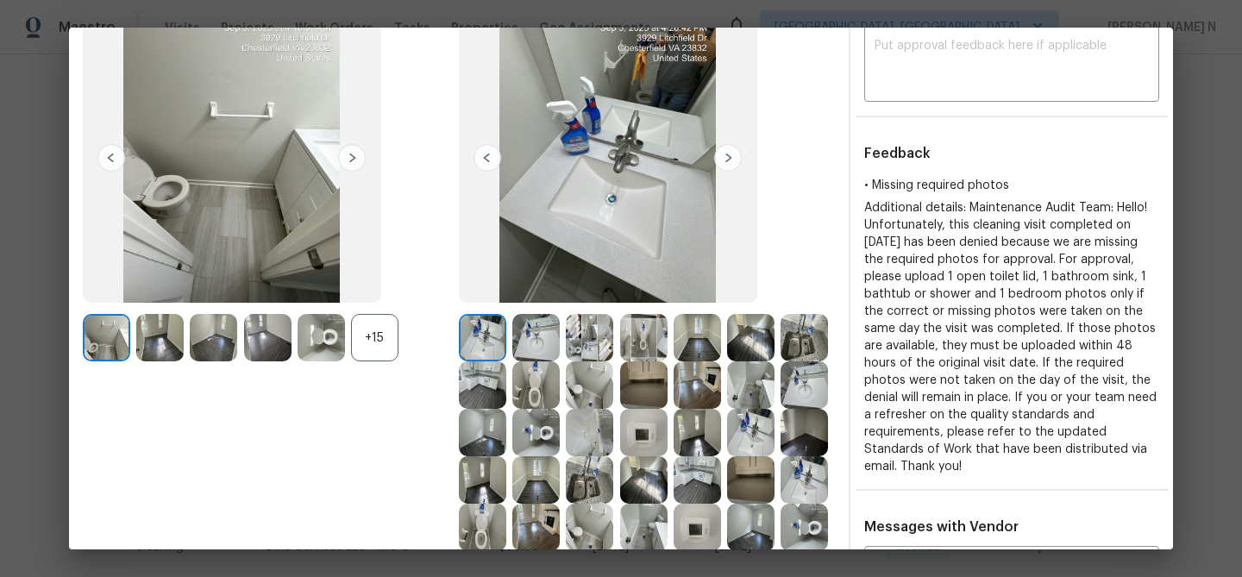
click at [359, 350] on div "+15" at bounding box center [374, 337] width 47 height 47
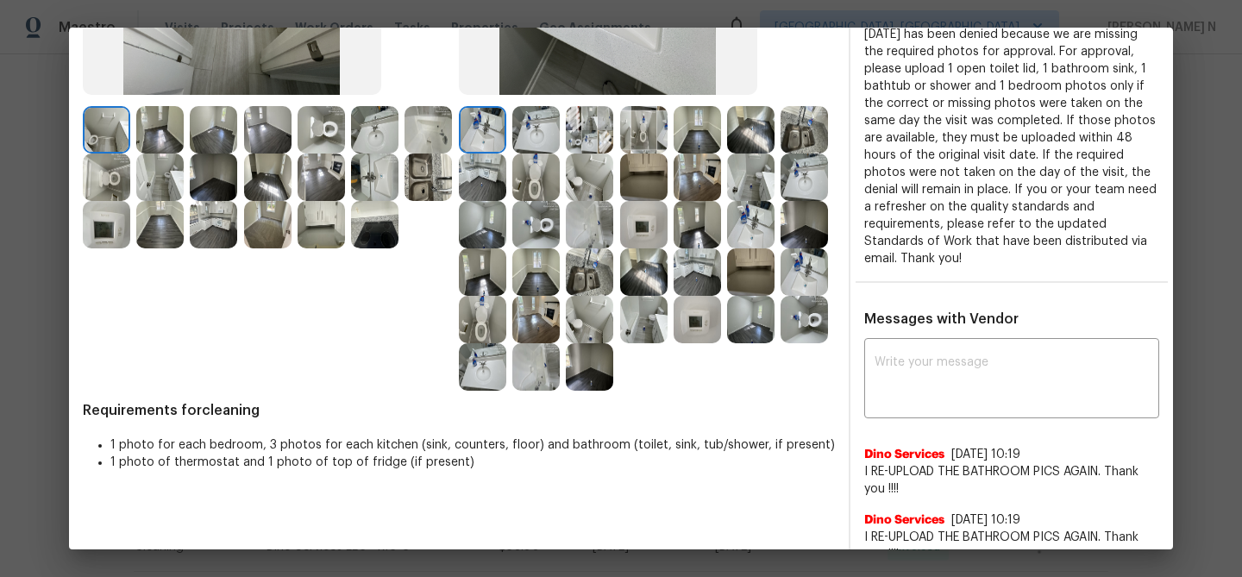
scroll to position [244, 0]
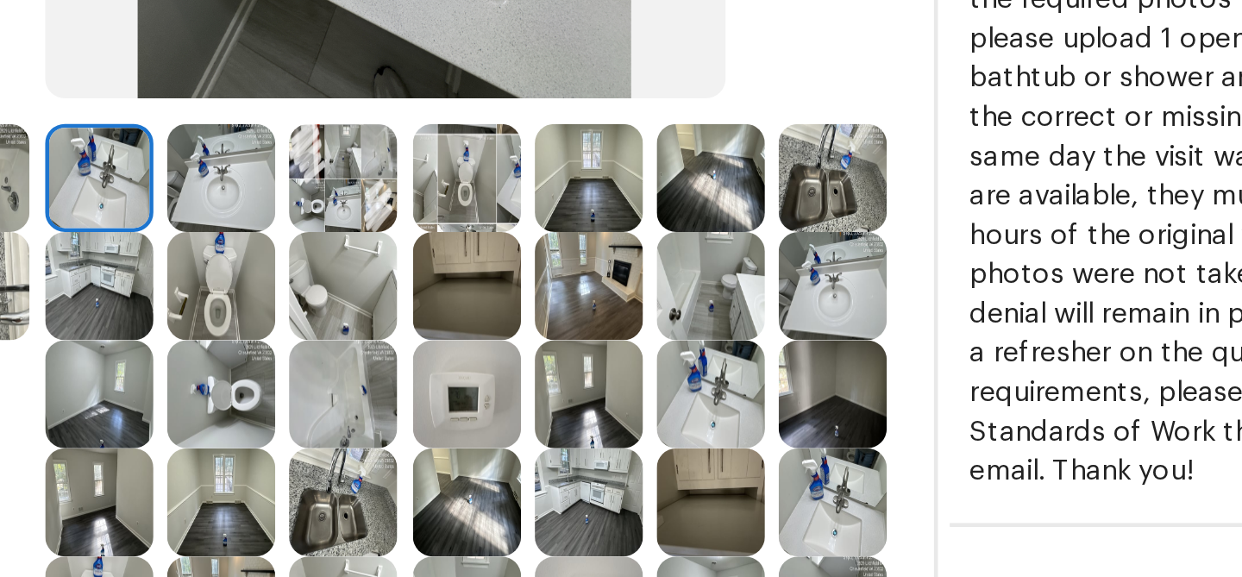
click at [605, 211] on img at bounding box center [589, 209] width 47 height 47
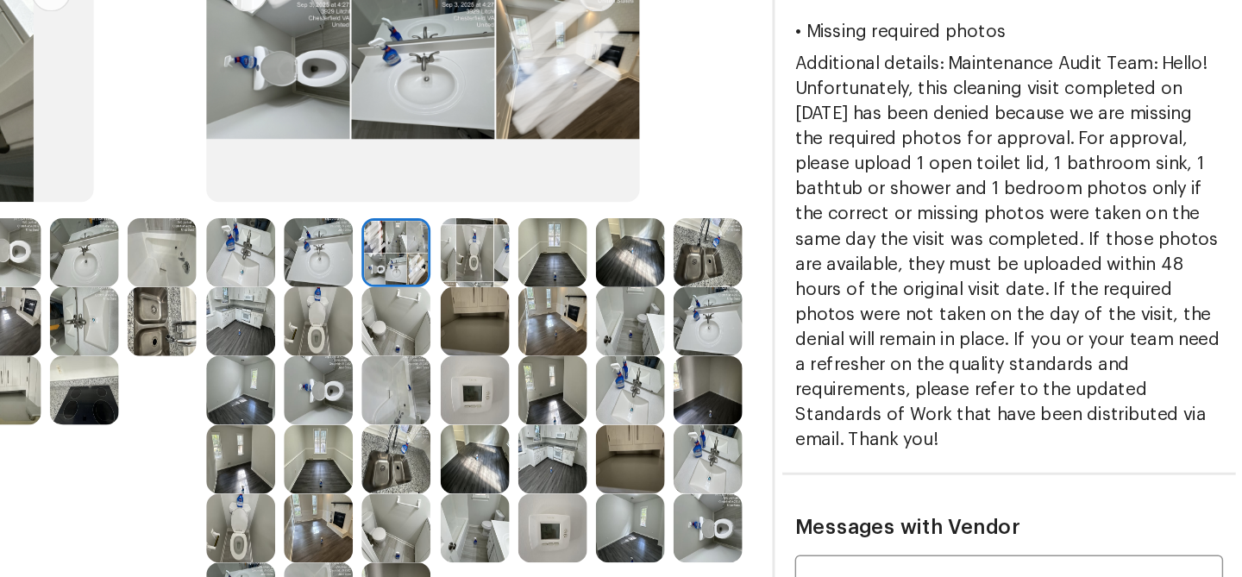
scroll to position [198, 0]
click at [653, 255] on img at bounding box center [643, 256] width 47 height 47
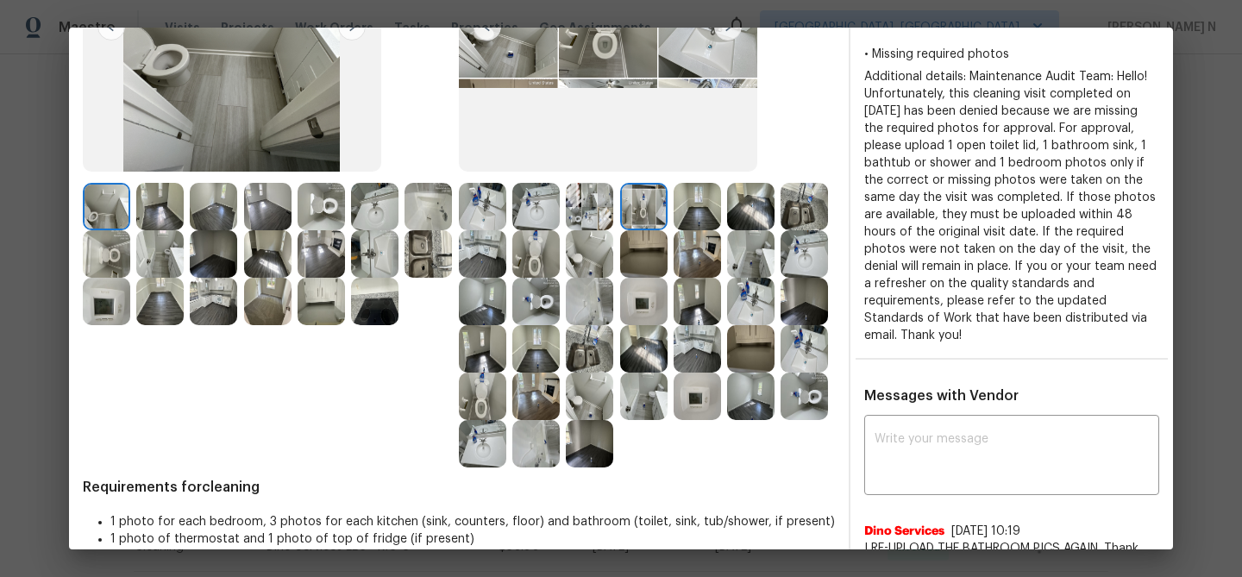
scroll to position [0, 0]
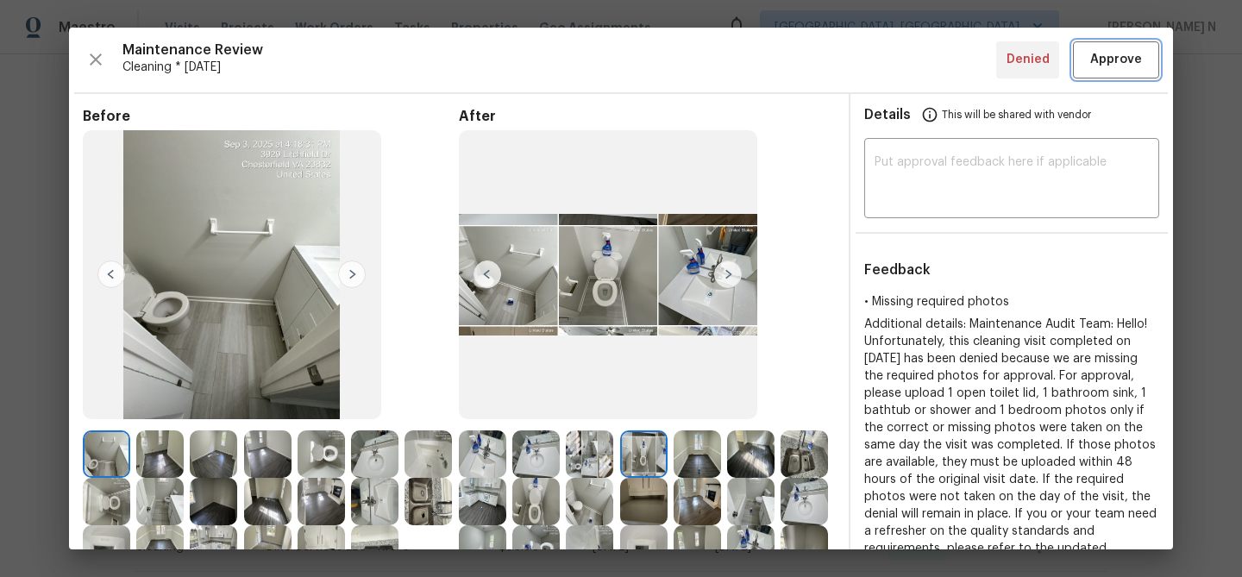
click at [1117, 71] on button "Approve" at bounding box center [1116, 59] width 86 height 37
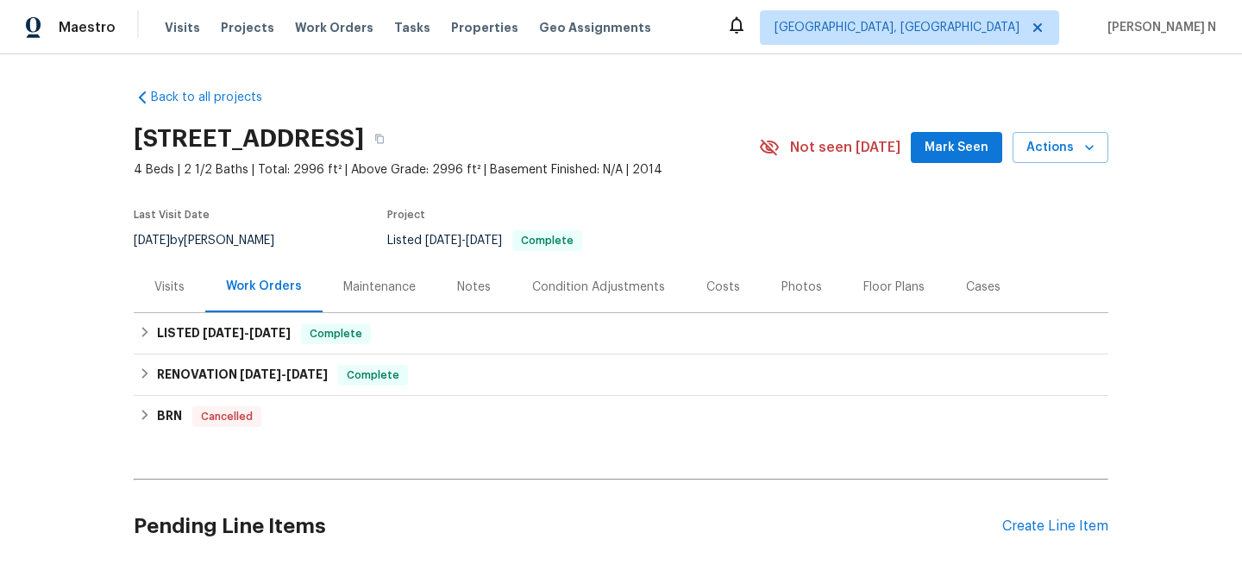
click at [348, 280] on div "Maintenance" at bounding box center [379, 287] width 72 height 17
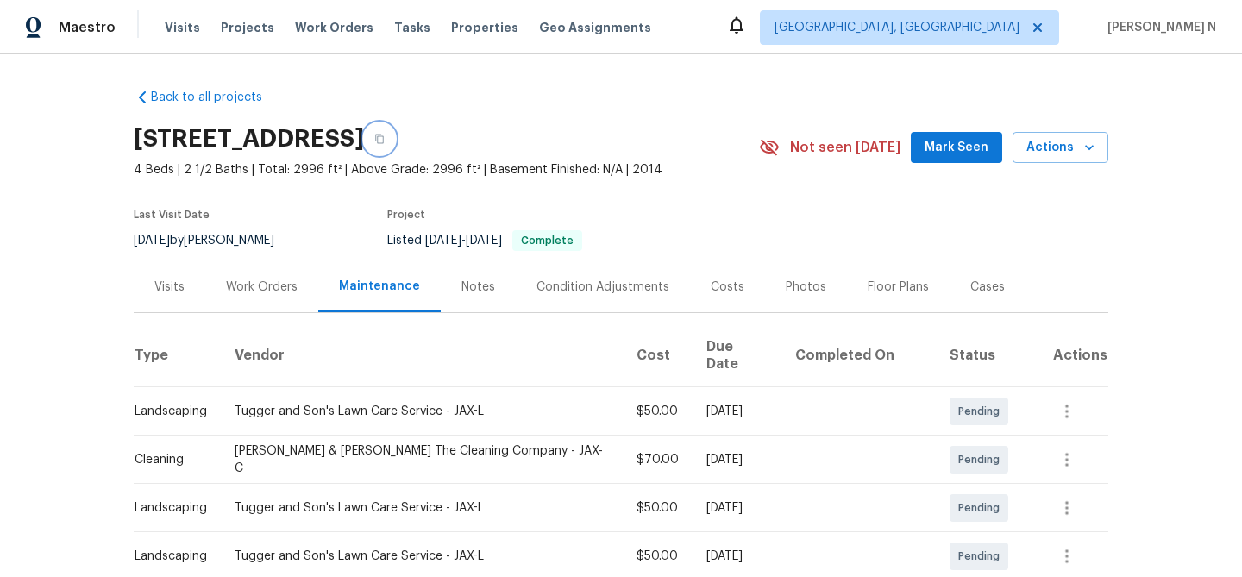
click at [395, 150] on button "button" at bounding box center [379, 138] width 31 height 31
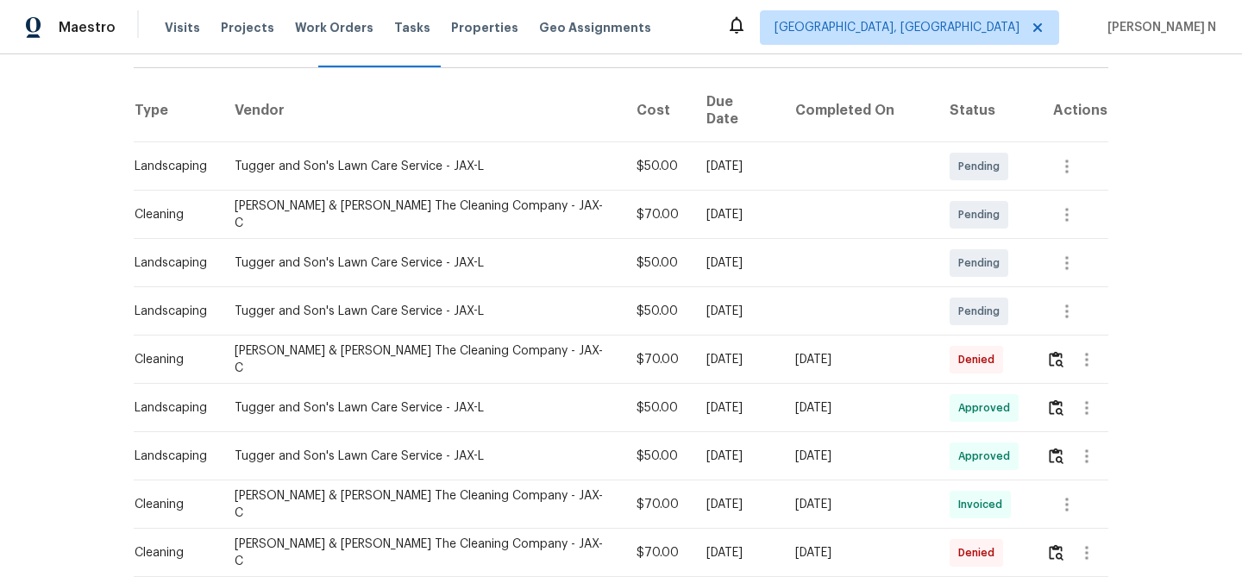
scroll to position [247, 0]
click at [1058, 354] on button "button" at bounding box center [1056, 357] width 20 height 41
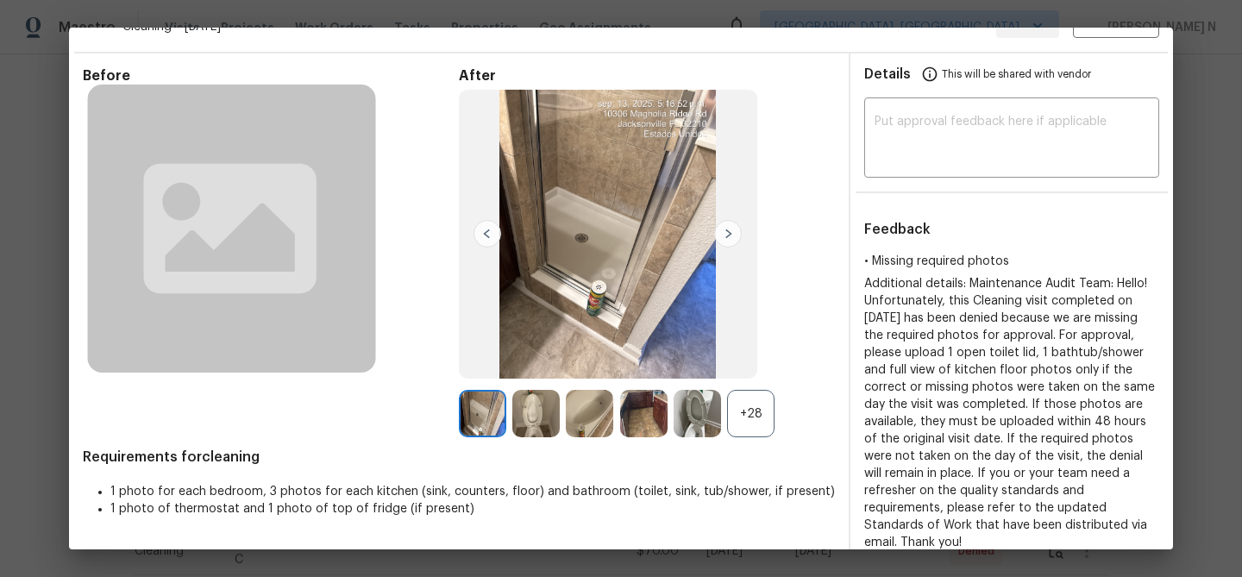
scroll to position [90, 0]
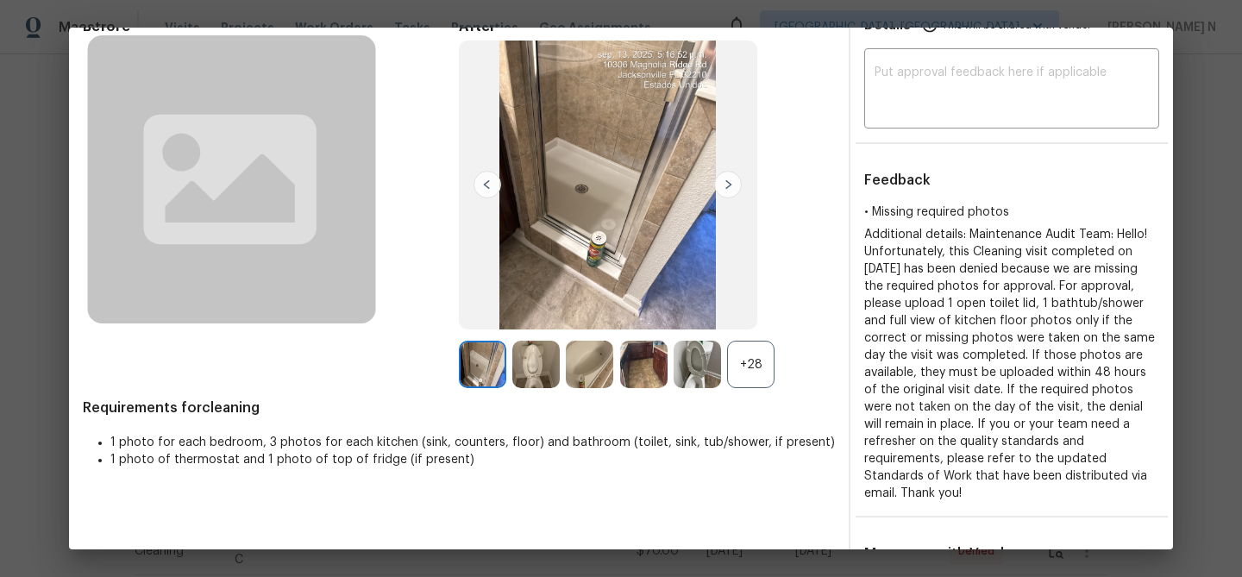
click at [744, 384] on div "+28" at bounding box center [750, 364] width 47 height 47
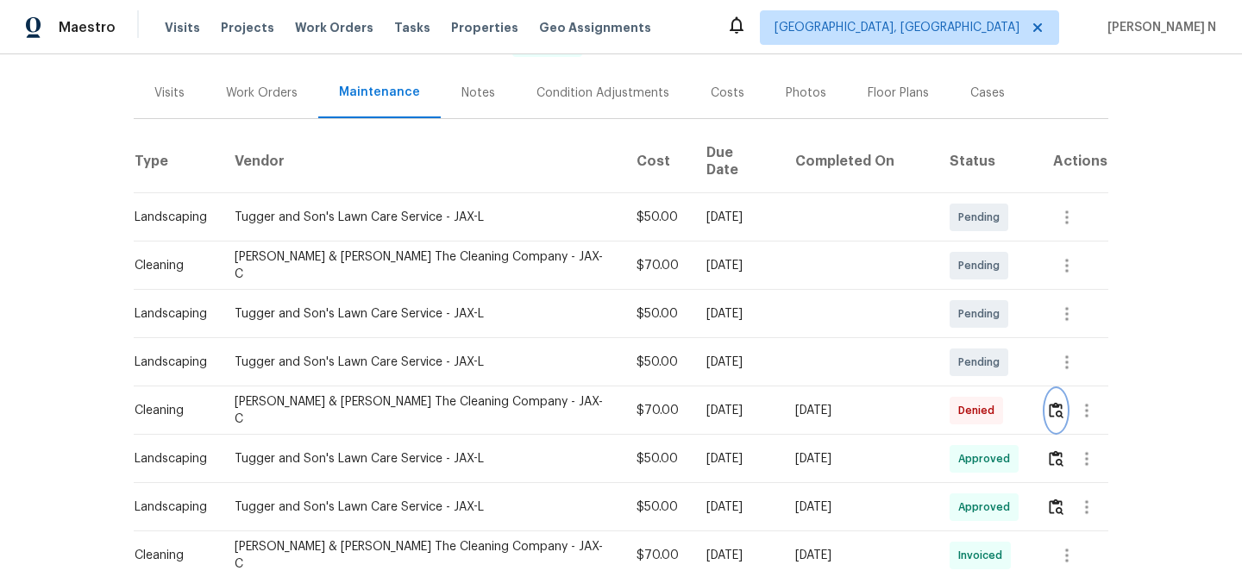
scroll to position [217, 0]
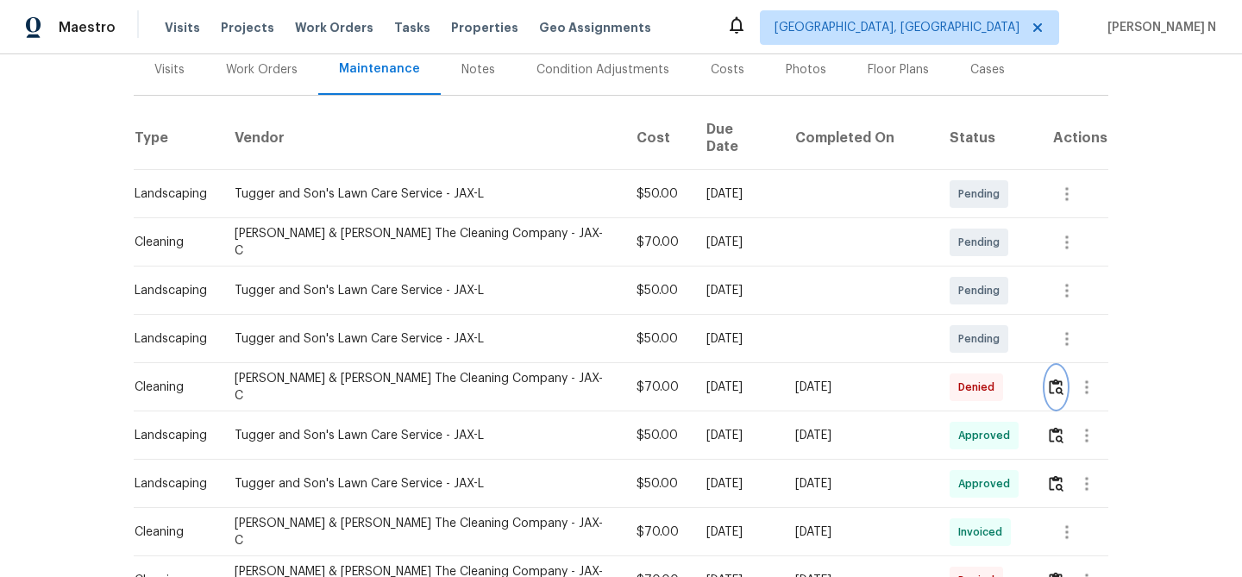
click at [1055, 379] on img "button" at bounding box center [1056, 387] width 15 height 16
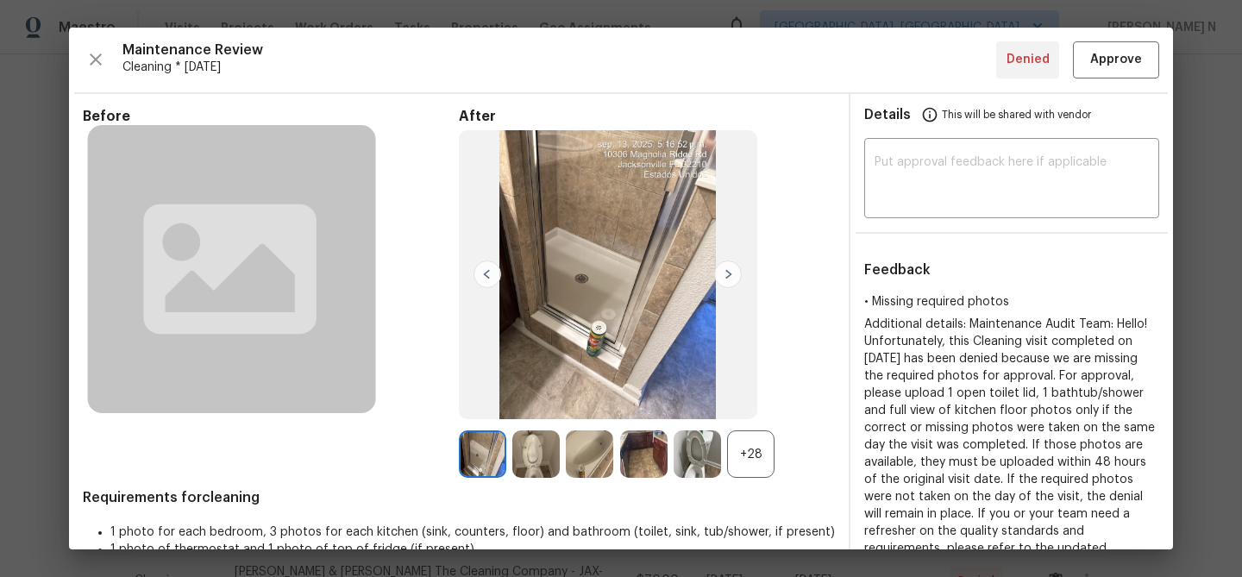
click at [750, 457] on div "+28" at bounding box center [750, 453] width 47 height 47
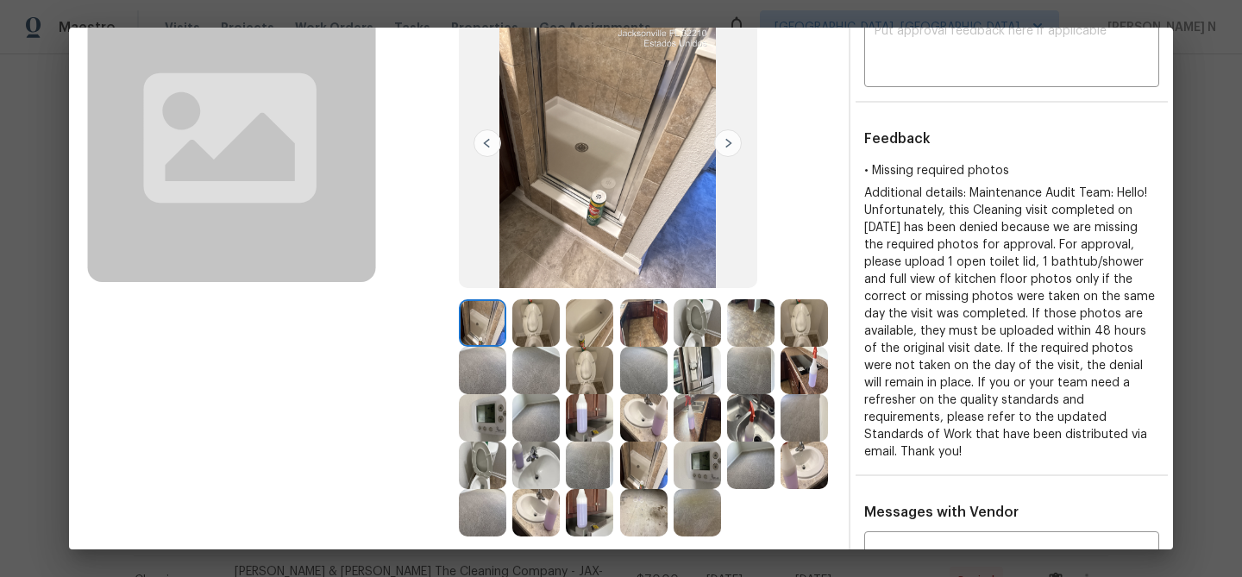
scroll to position [317, 0]
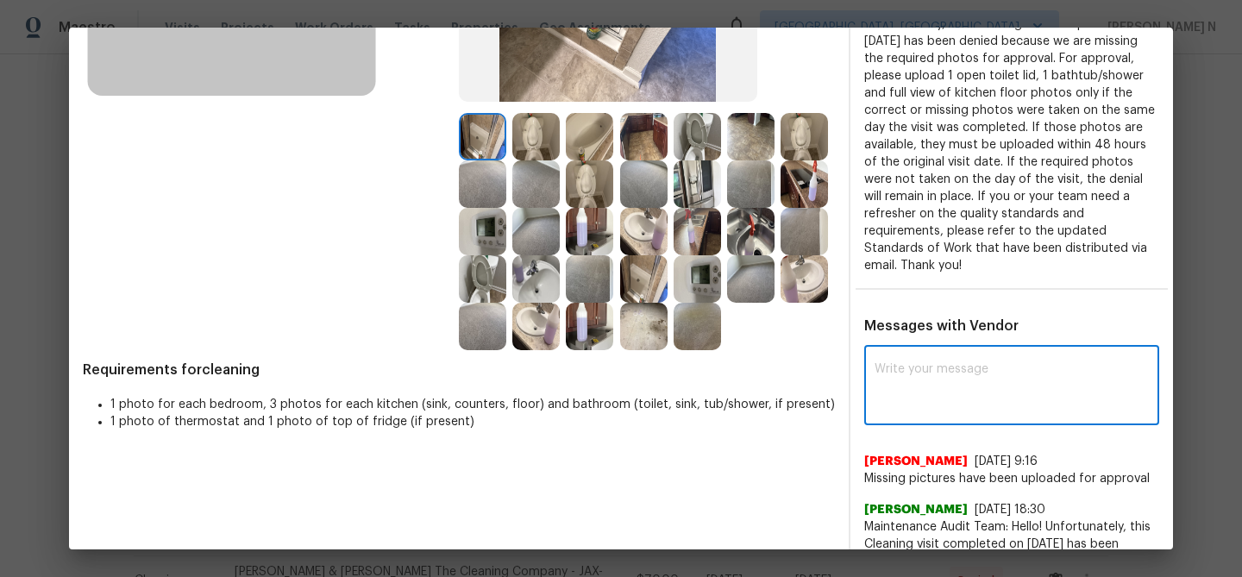
click at [957, 390] on textarea at bounding box center [1012, 387] width 274 height 48
paste textarea "Maintenance Audit Team: Hello! Thank you for uploading the photo, after further…"
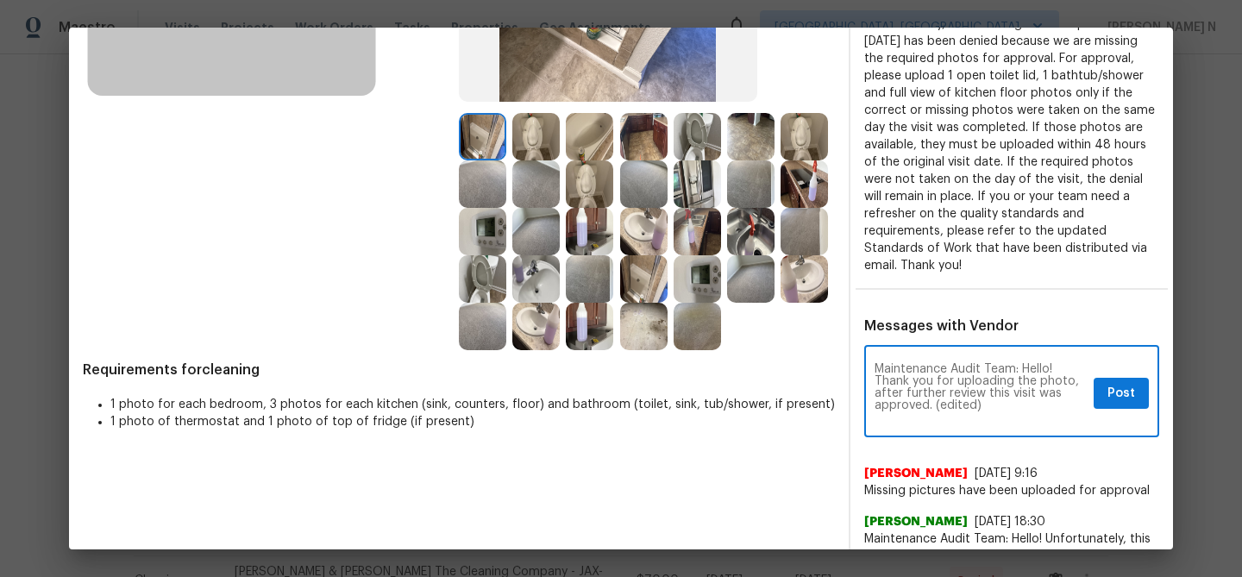
scroll to position [0, 0]
drag, startPoint x: 935, startPoint y: 406, endPoint x: 986, endPoint y: 406, distance: 50.9
click at [986, 406] on textarea "Maintenance Audit Team: Hello! Thank you for uploading the photo, after further…" at bounding box center [981, 393] width 212 height 60
type textarea "Maintenance Audit Team: Hello! Thank you for uploading the photo, after further…"
click at [1121, 394] on span "Post" at bounding box center [1122, 394] width 28 height 22
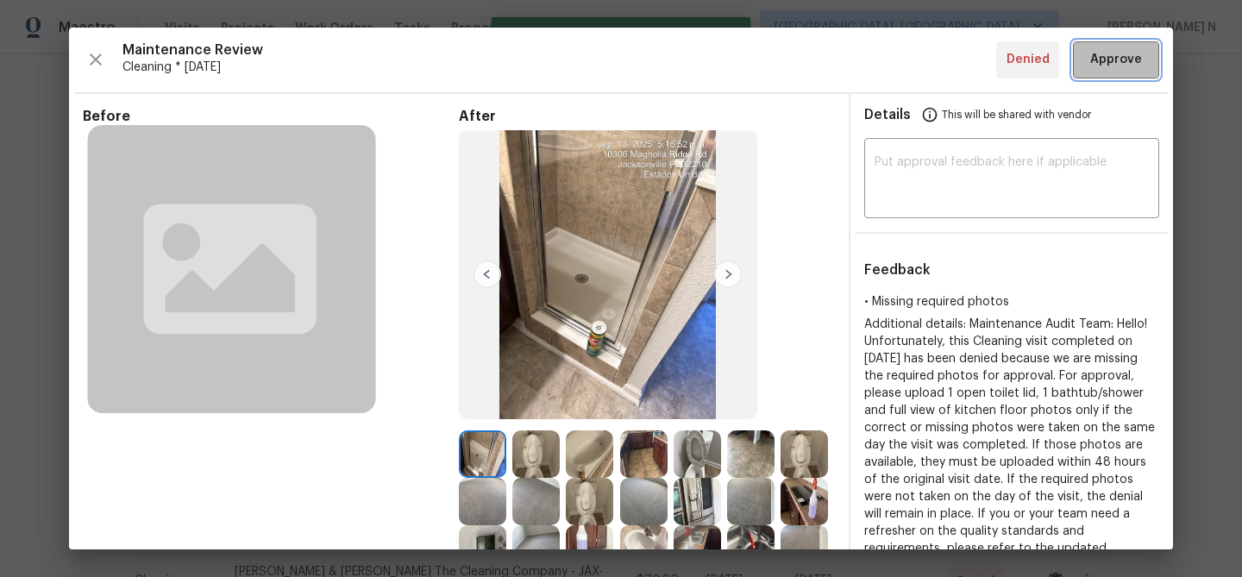
click at [1100, 59] on span "Approve" at bounding box center [1116, 60] width 52 height 22
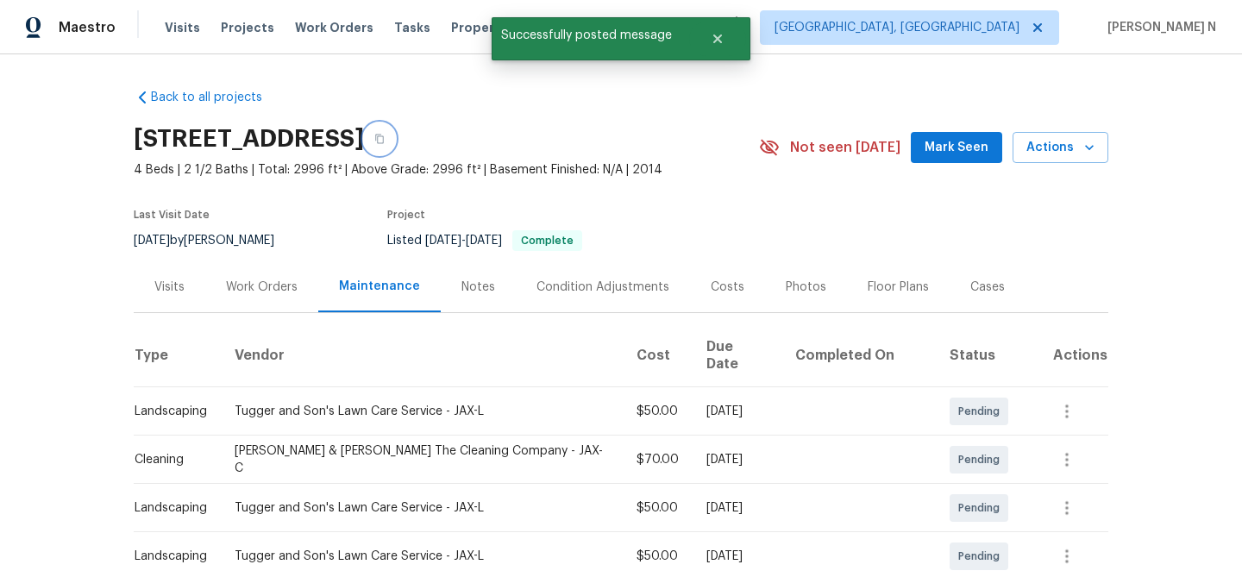
click at [385, 135] on icon "button" at bounding box center [379, 139] width 10 height 10
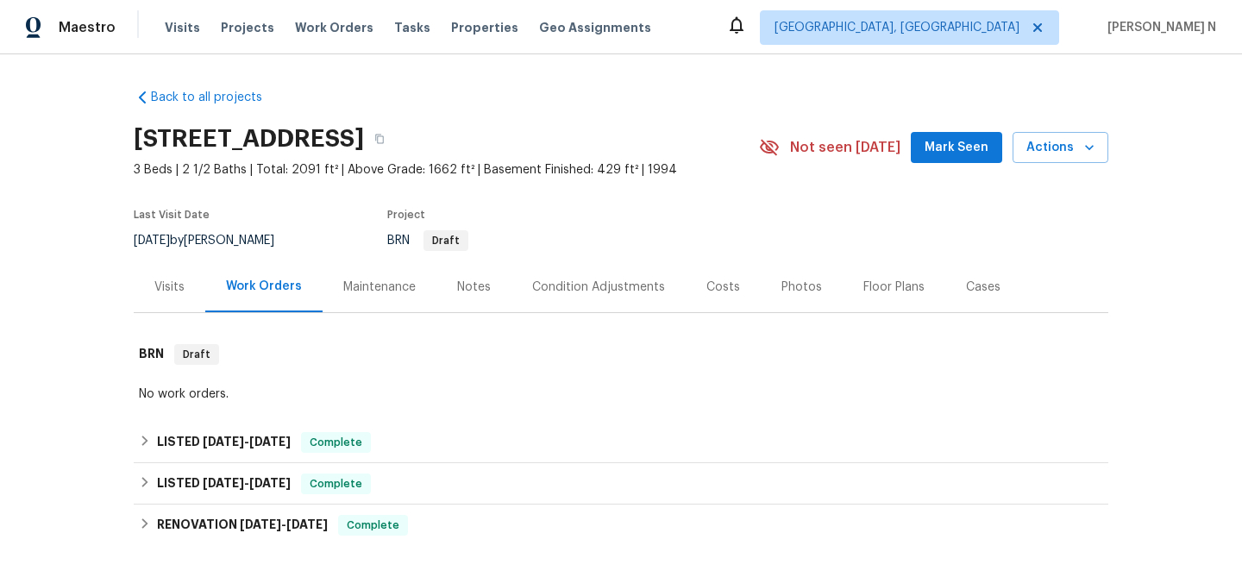
click at [377, 287] on div "Maintenance" at bounding box center [379, 287] width 72 height 17
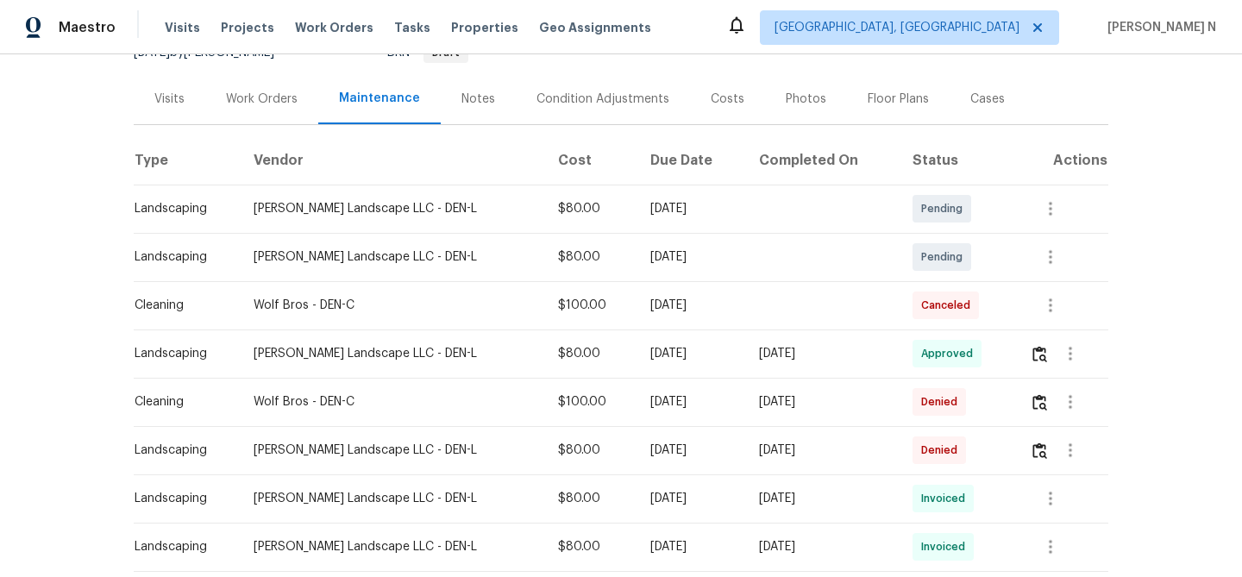
scroll to position [202, 0]
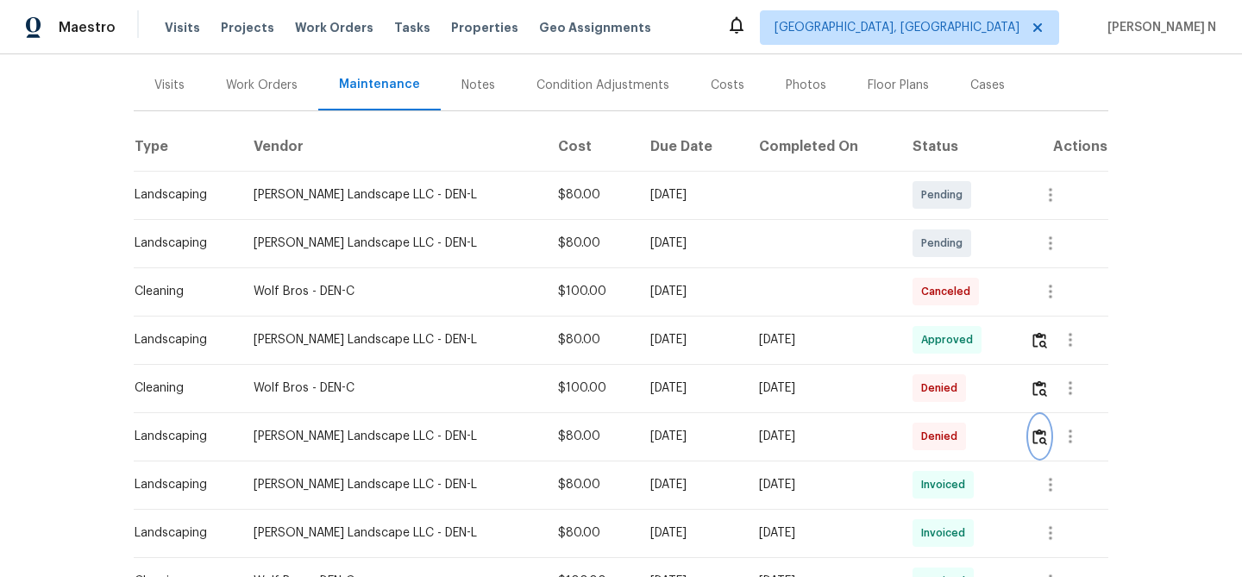
click at [1037, 443] on img "button" at bounding box center [1040, 437] width 15 height 16
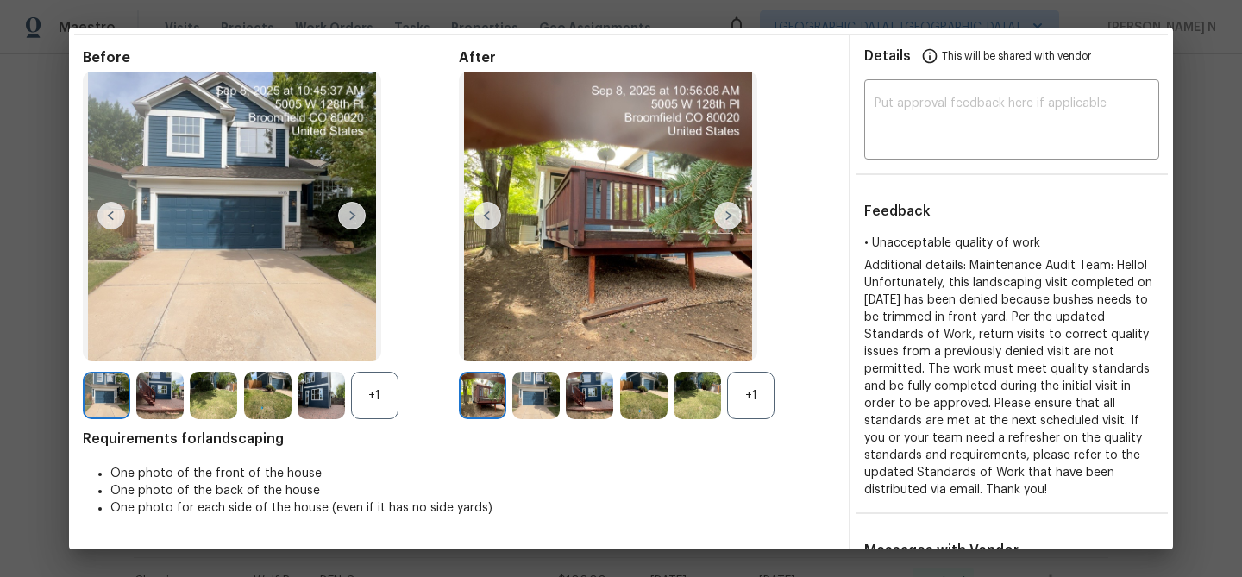
scroll to position [134, 0]
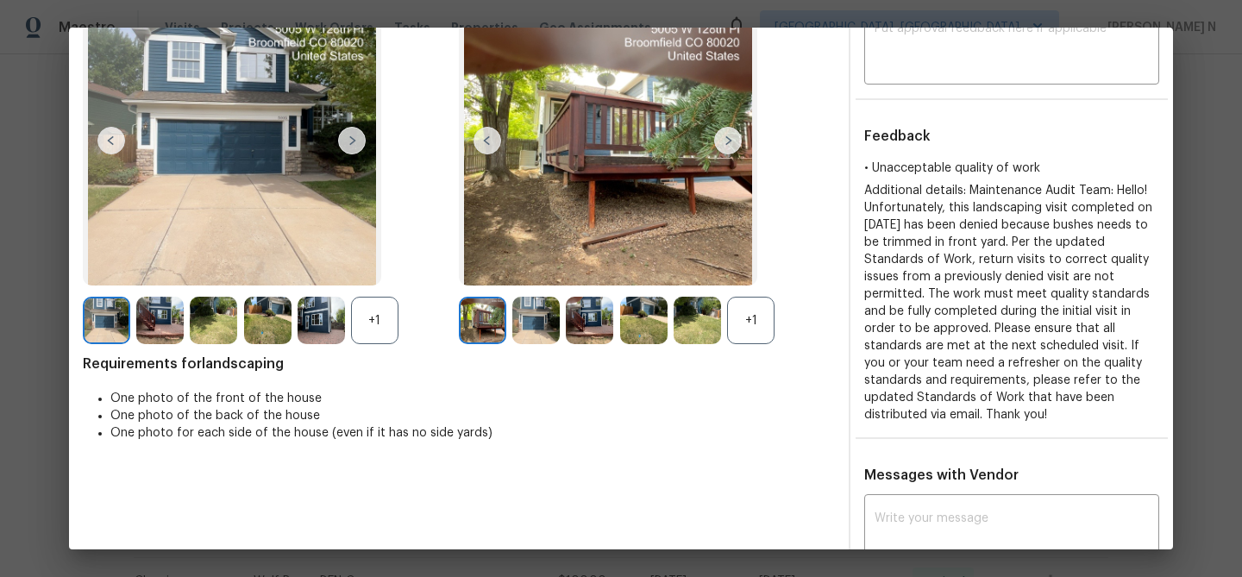
click at [743, 326] on div "+1" at bounding box center [750, 320] width 47 height 47
click at [379, 310] on div "+1" at bounding box center [374, 320] width 47 height 47
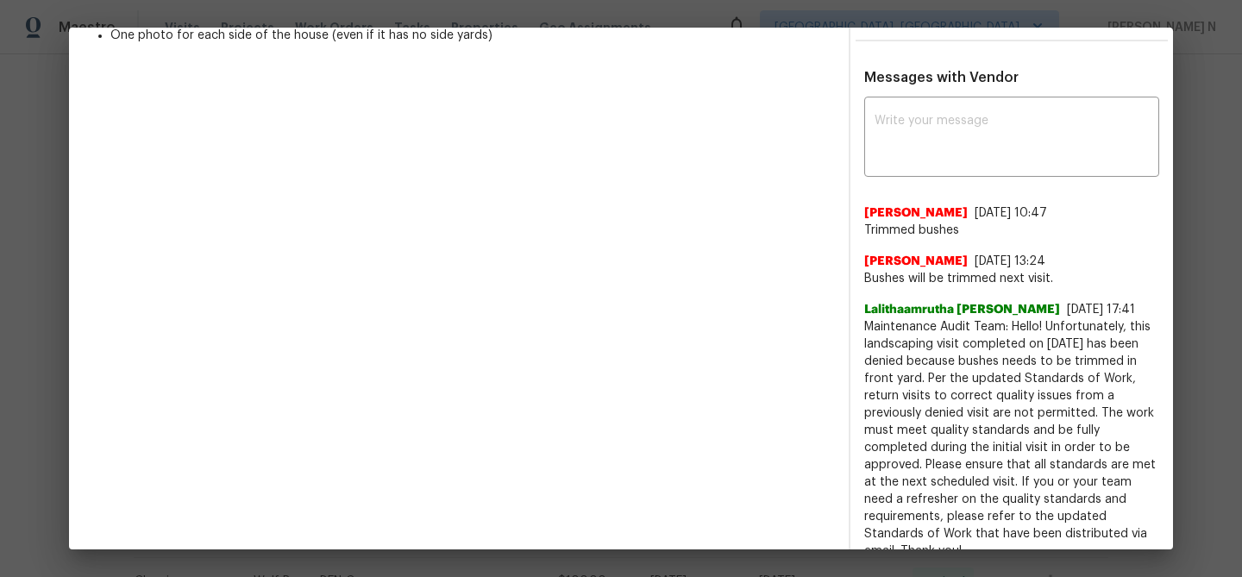
scroll to position [534, 0]
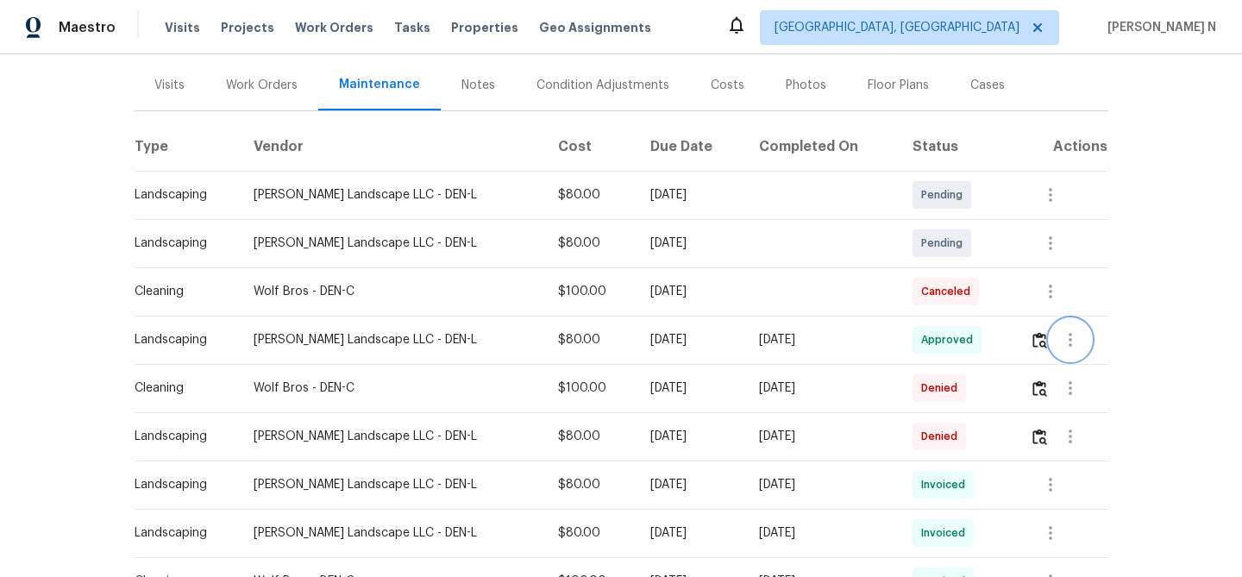
click at [1050, 338] on button "button" at bounding box center [1070, 339] width 41 height 41
click at [1038, 338] on div at bounding box center [621, 288] width 1242 height 577
click at [1038, 338] on img "button" at bounding box center [1040, 340] width 15 height 16
